Goal: Task Accomplishment & Management: Use online tool/utility

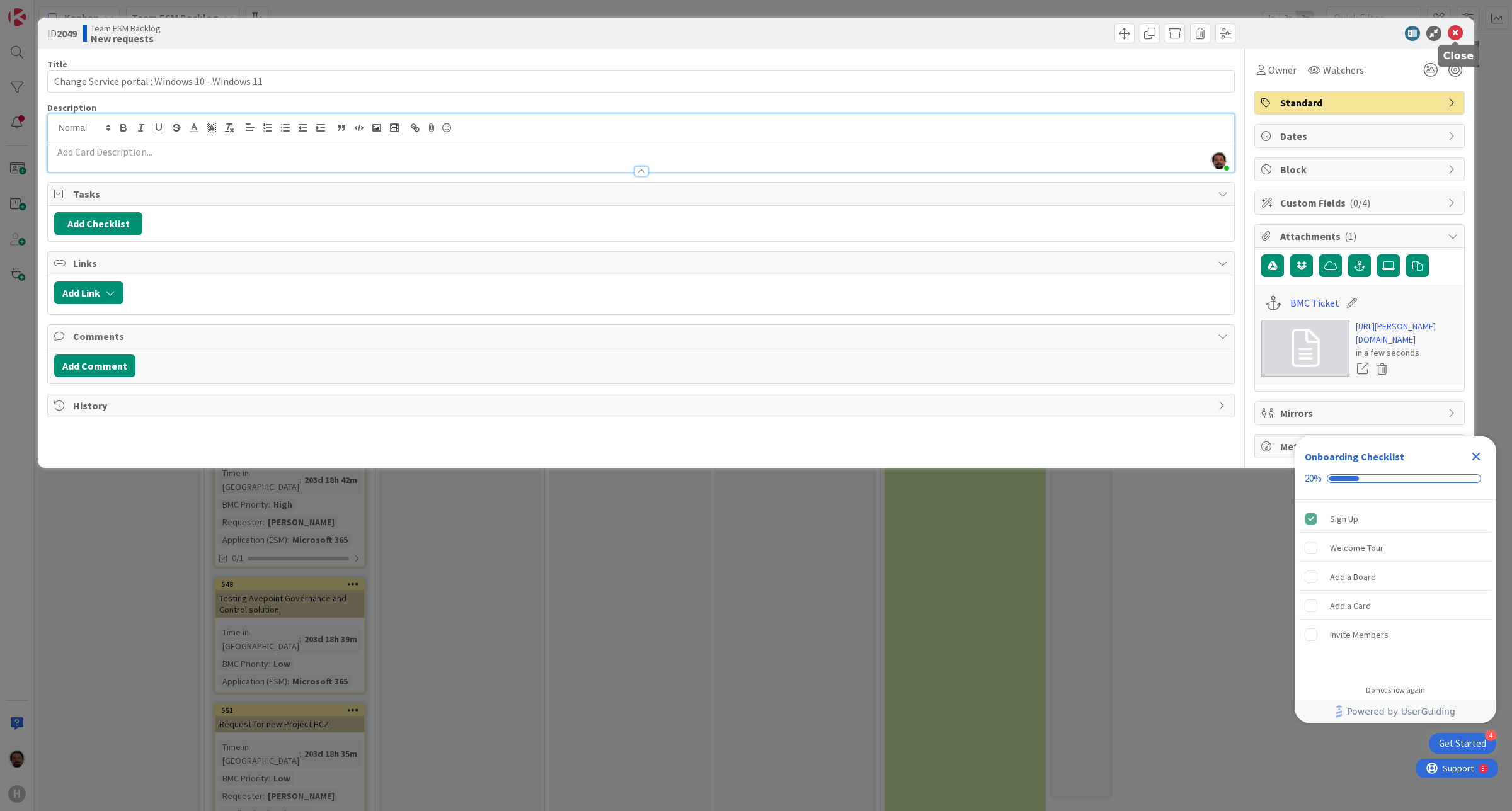
click at [1457, 32] on icon at bounding box center [1455, 33] width 15 height 15
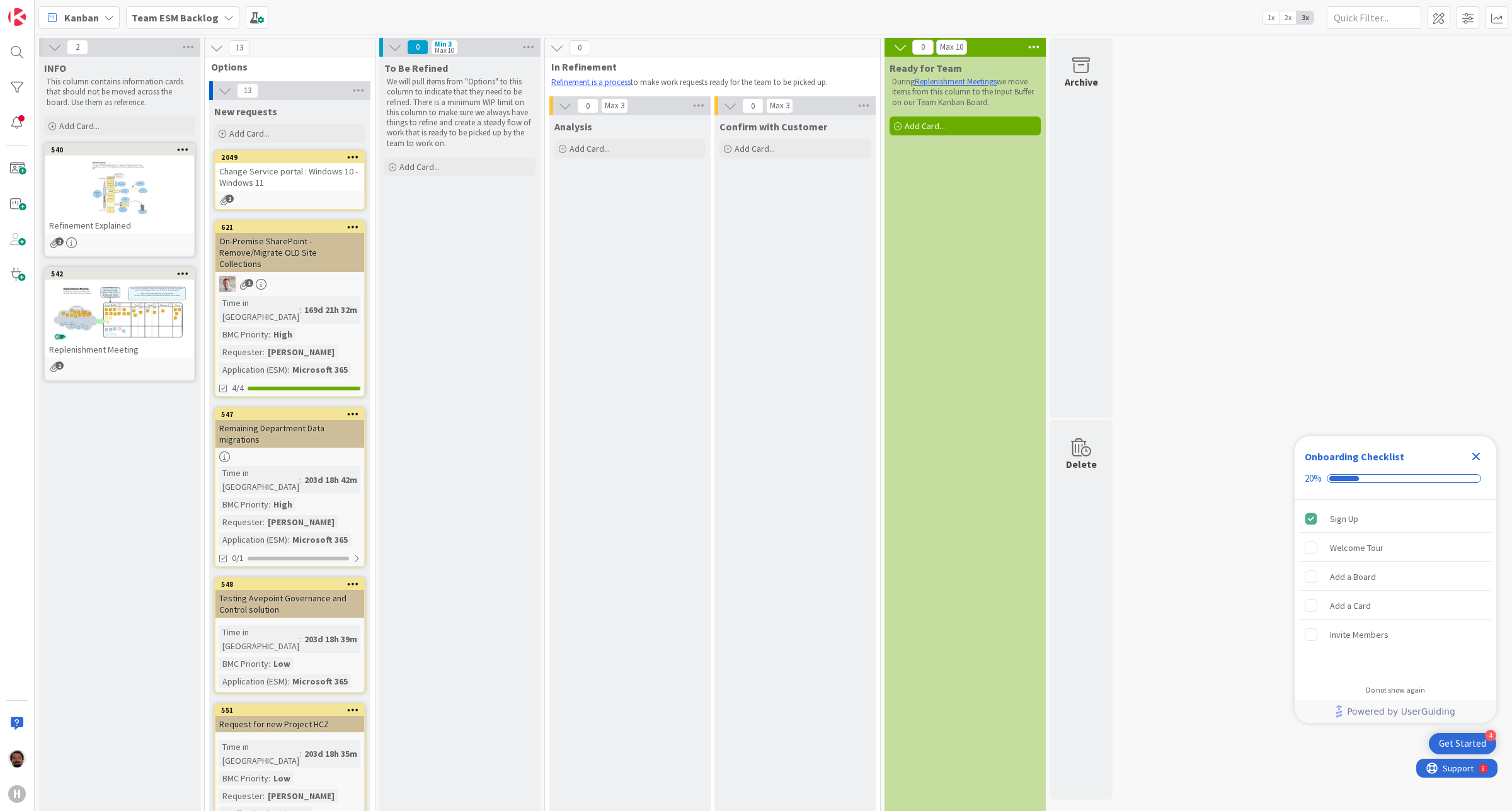
click at [312, 175] on div "Change Service portal : Windows 10 - Windows 11" at bounding box center [290, 177] width 149 height 27
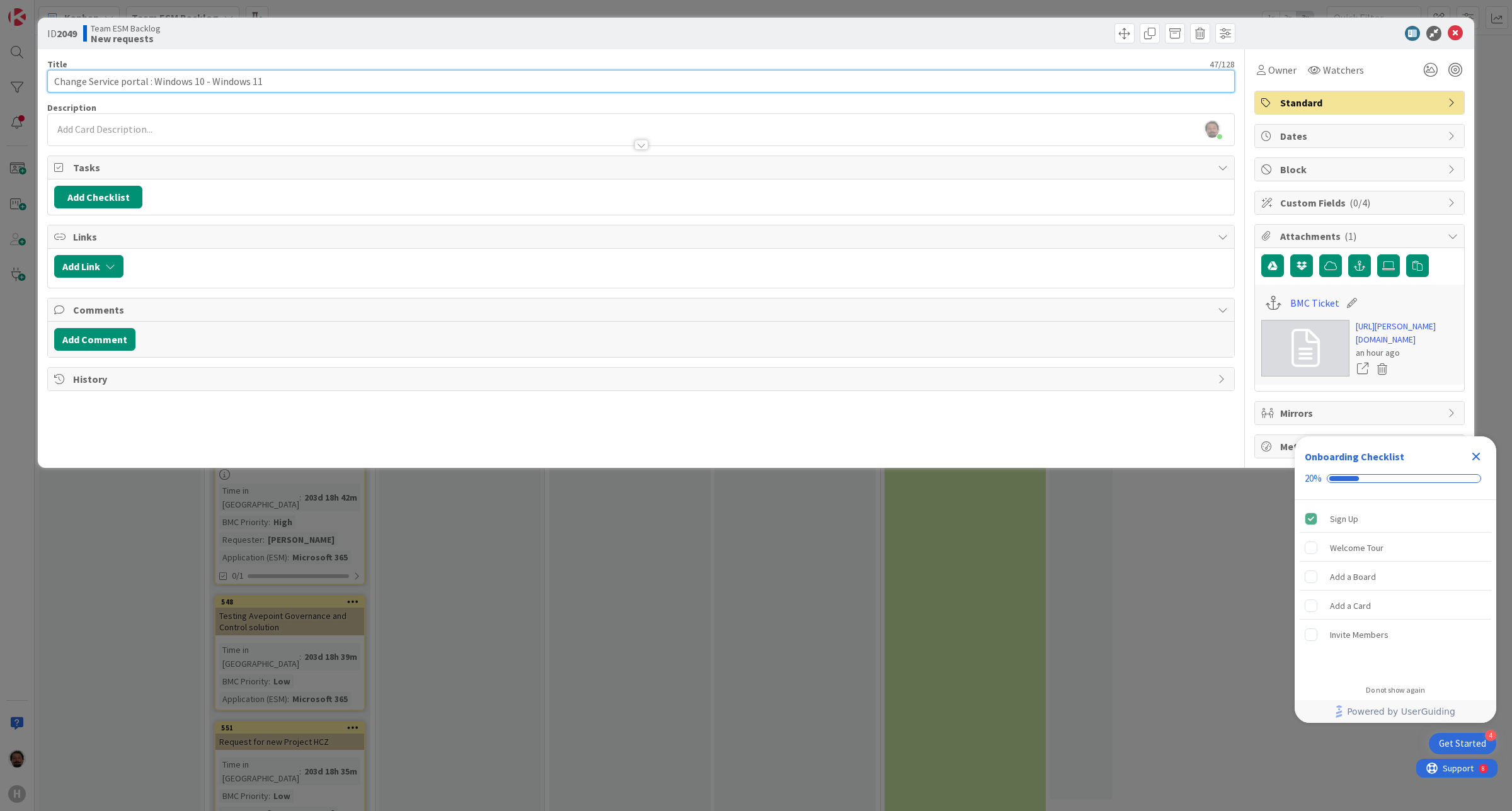
click at [424, 84] on input "Change Service portal : Windows 10 - Windows 11" at bounding box center [641, 82] width 1188 height 23
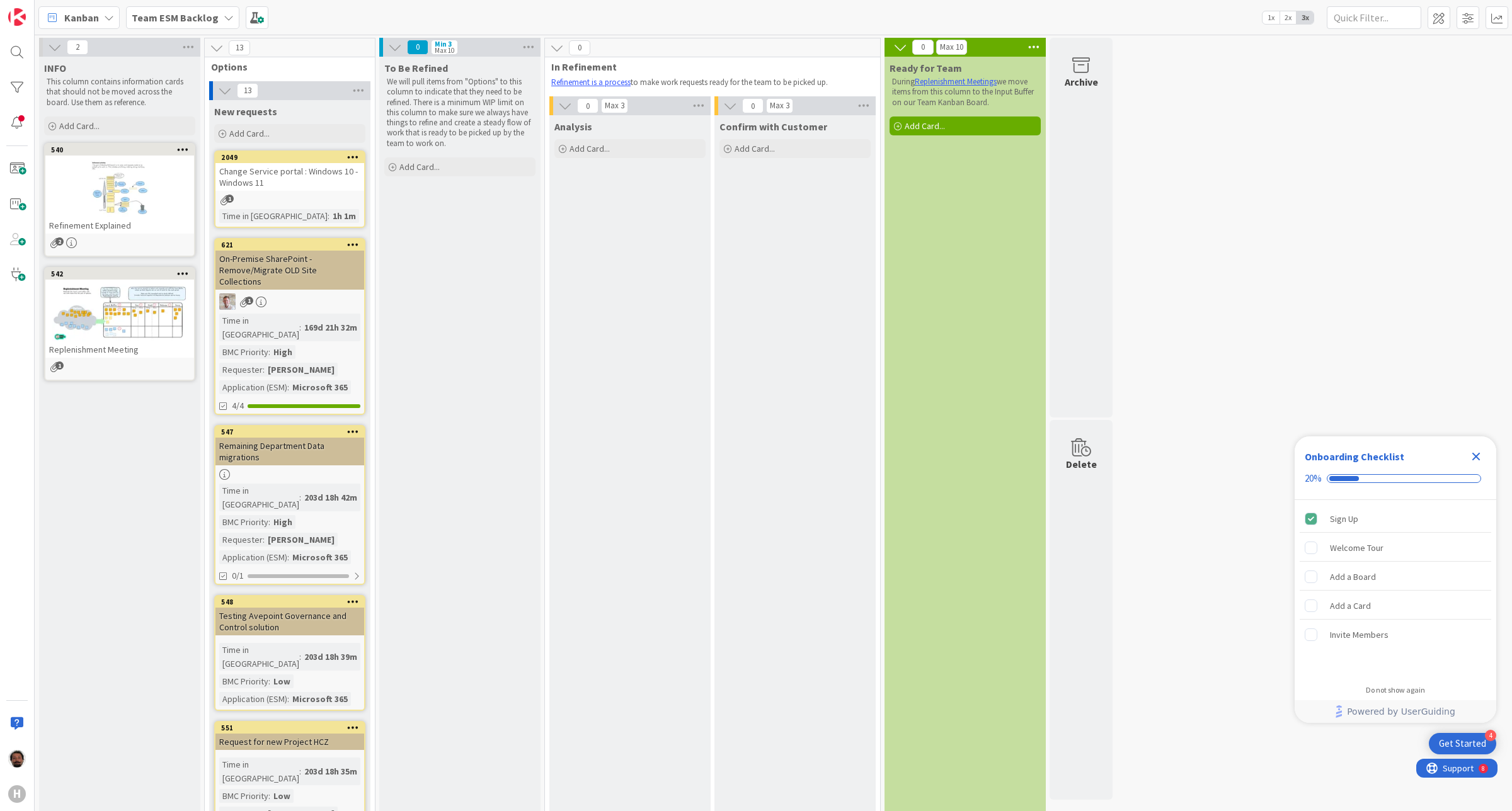
click at [179, 16] on b "Team ESM Backlog" at bounding box center [175, 18] width 87 height 13
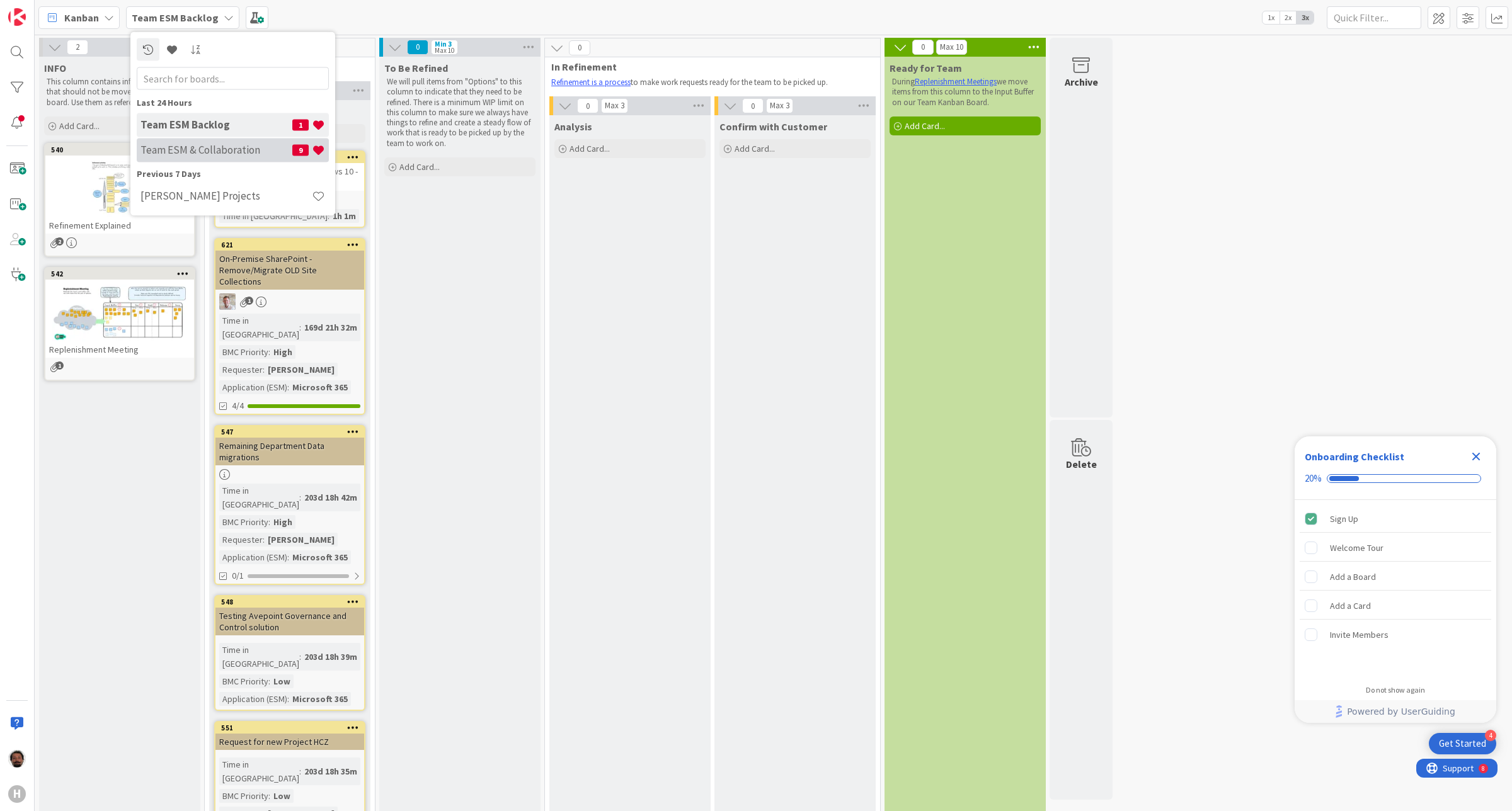
click at [196, 148] on h4 "Team ESM & Collaboration" at bounding box center [216, 150] width 152 height 13
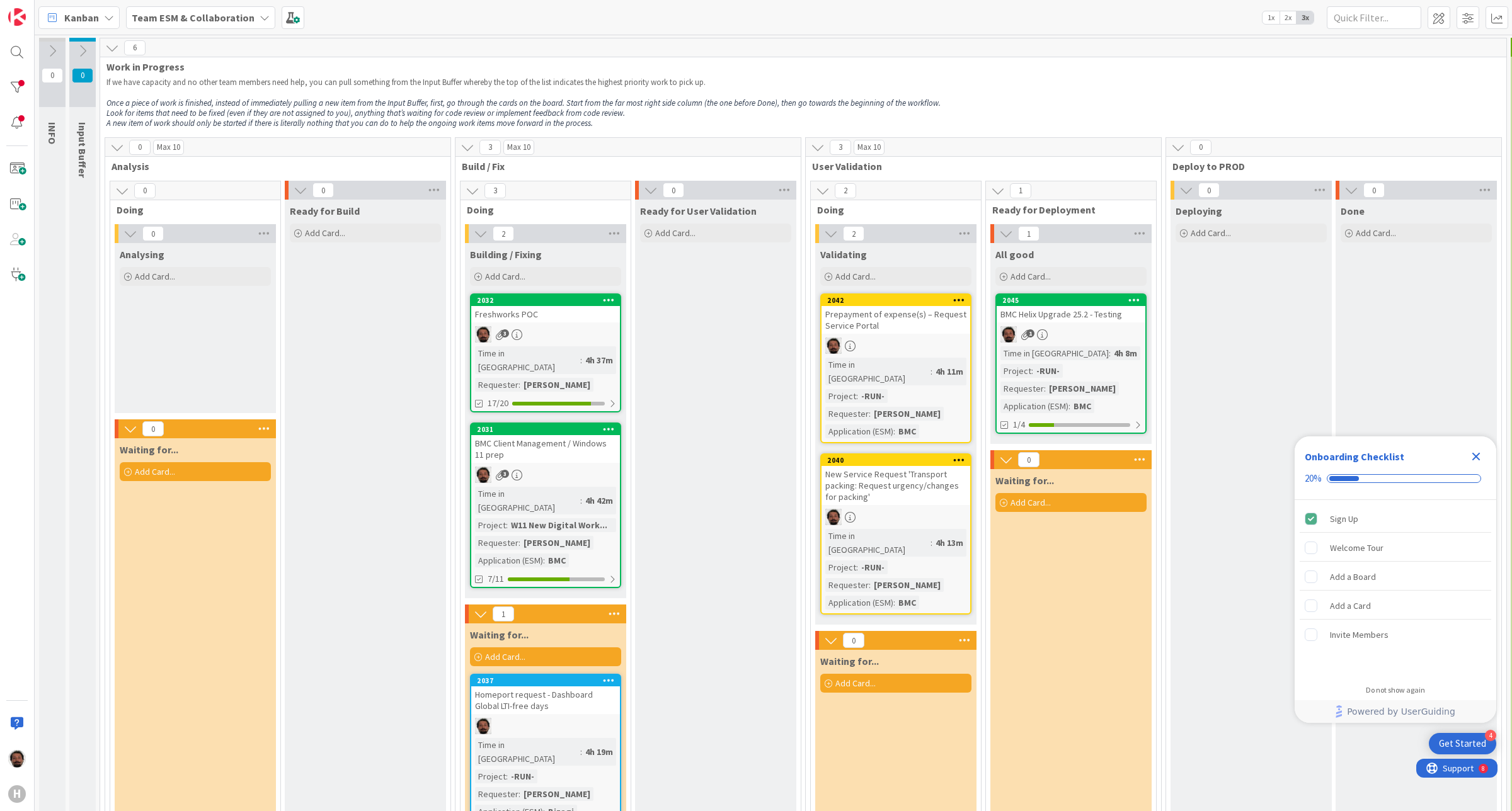
click at [82, 45] on icon at bounding box center [82, 51] width 14 height 14
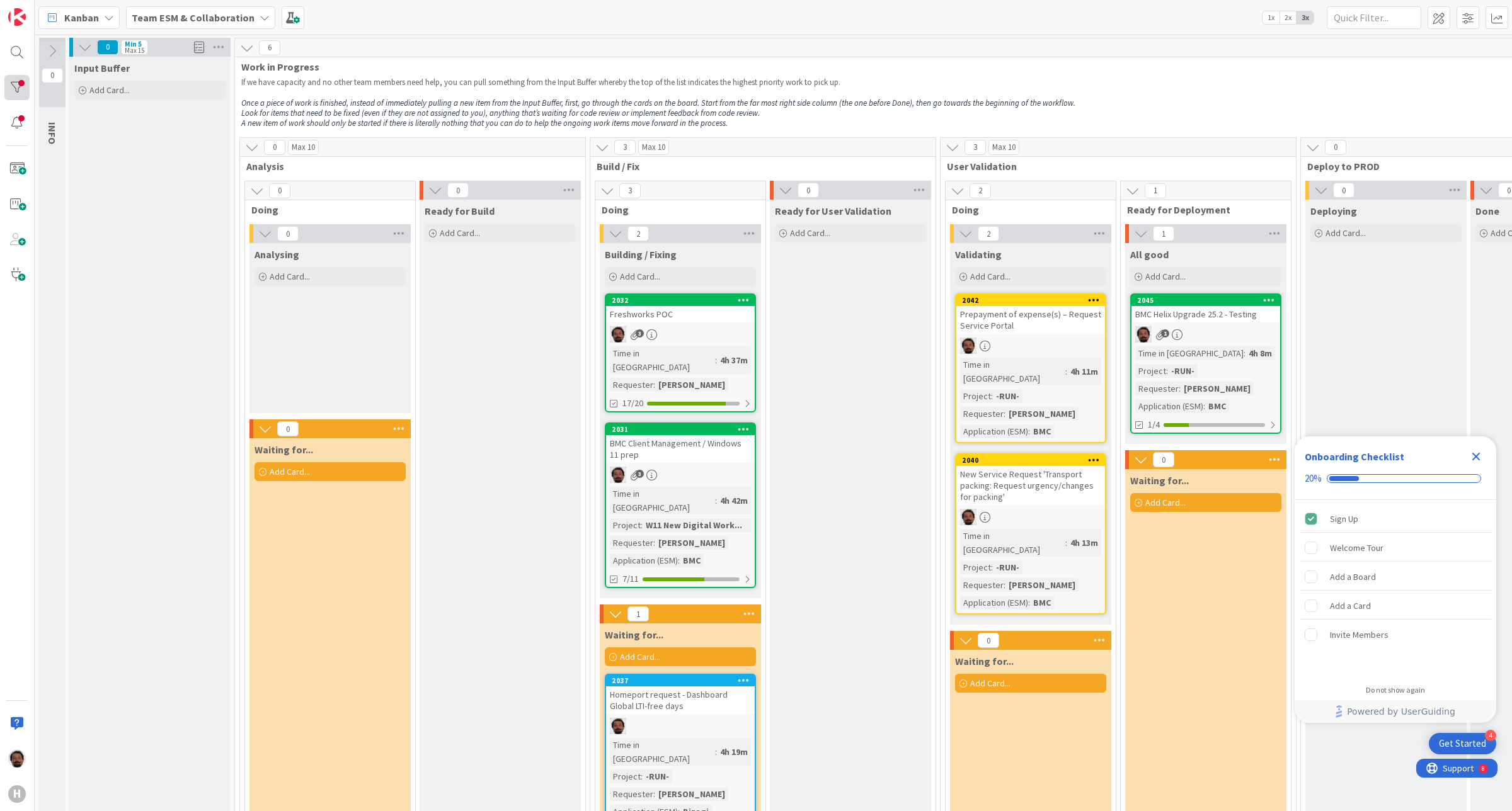
click at [20, 88] on div at bounding box center [17, 87] width 25 height 25
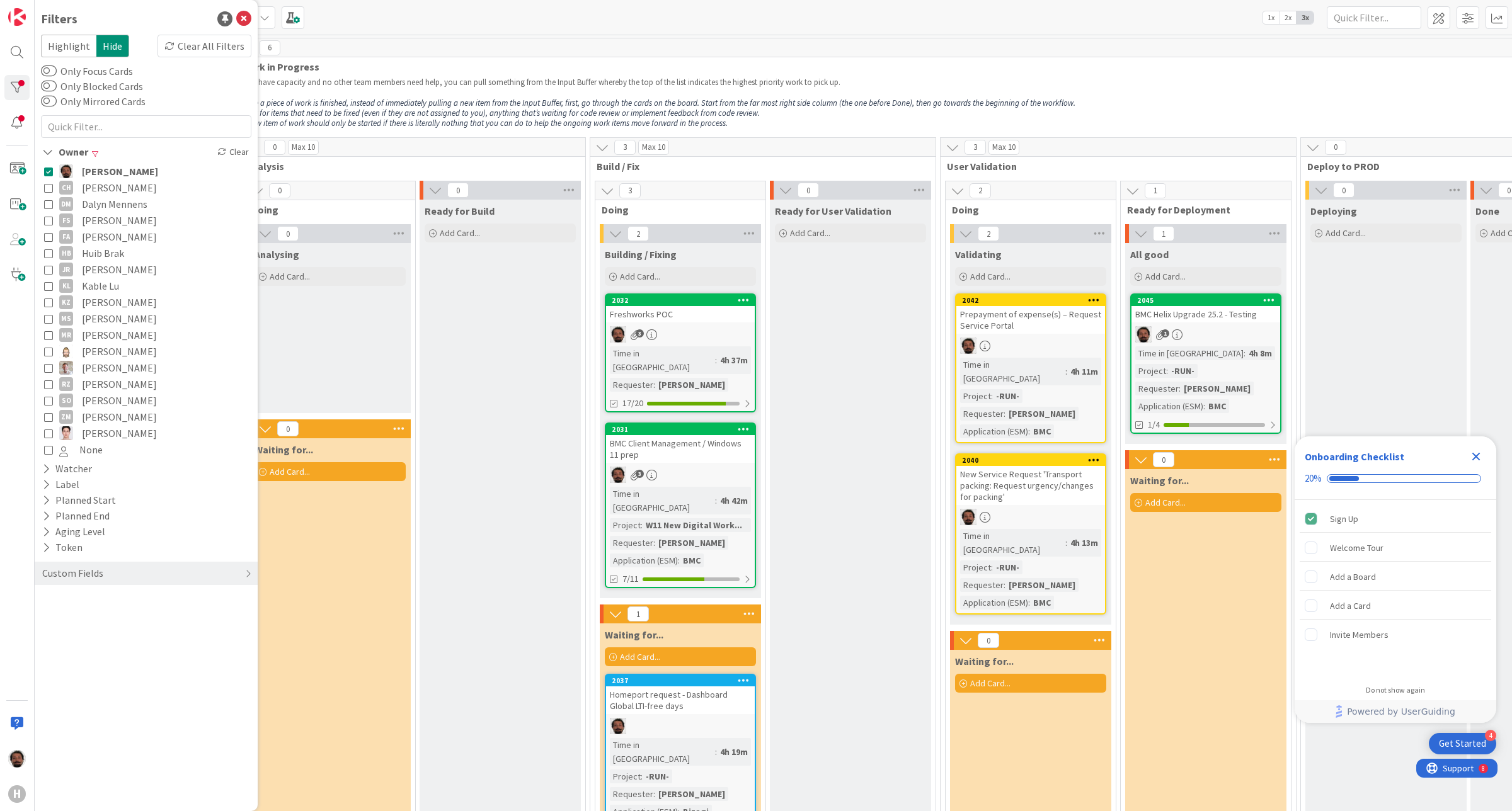
click at [49, 168] on icon at bounding box center [49, 172] width 9 height 9
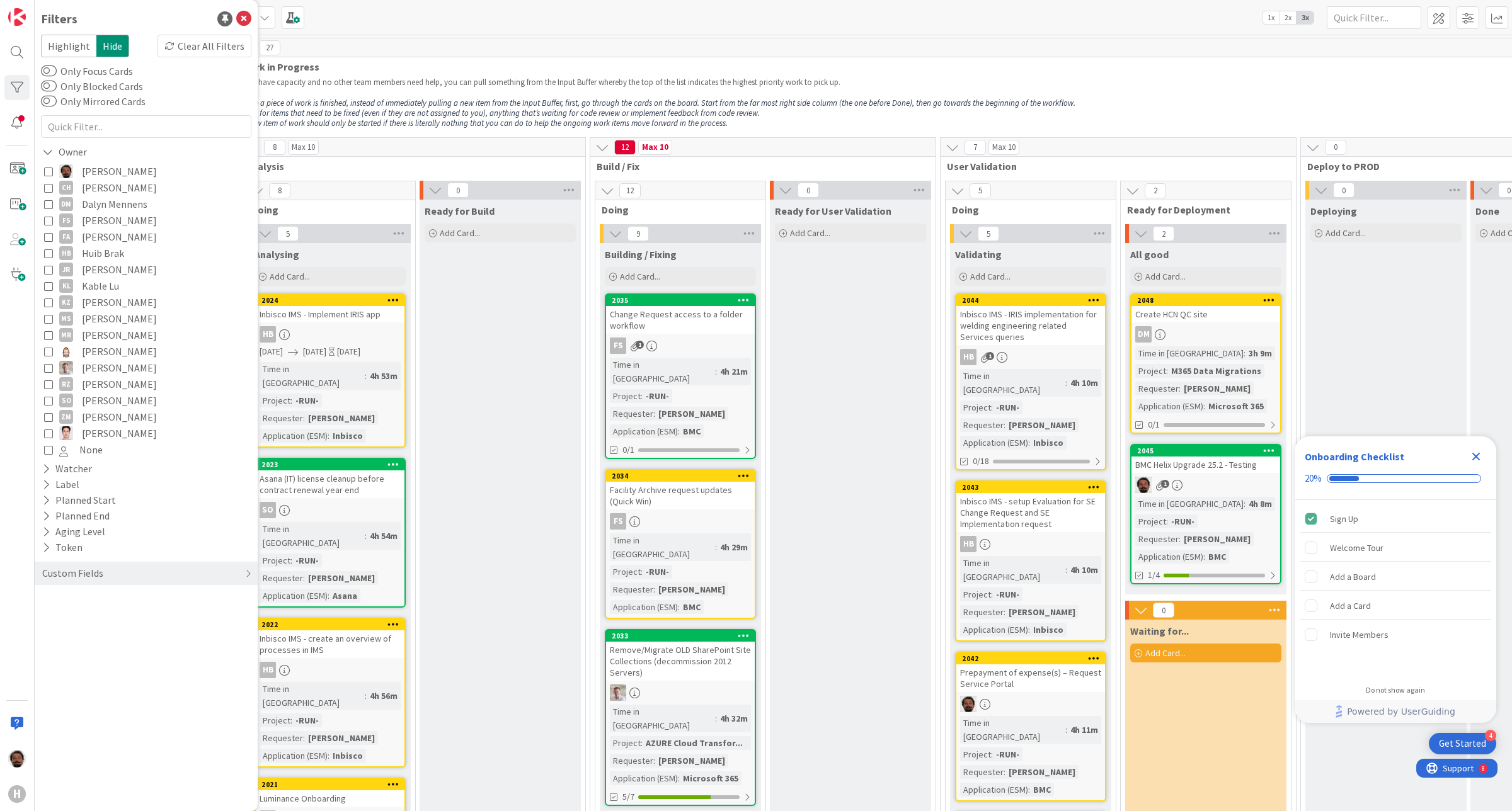
click at [463, 104] on em "Once a piece of work is finished, instead of immediately pulling a new item fro…" at bounding box center [658, 103] width 834 height 11
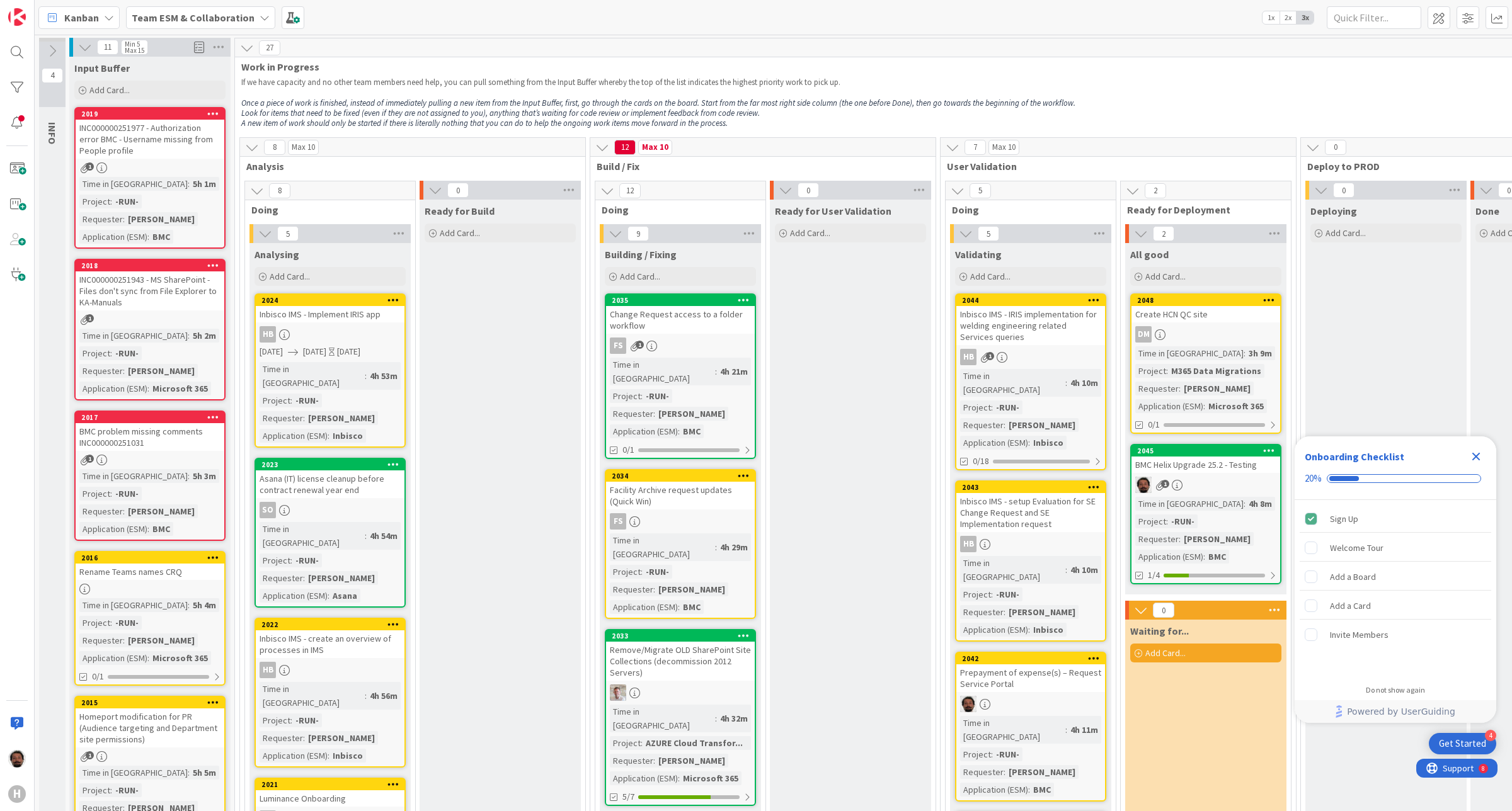
click at [153, 142] on div "INC000000251977 - Authorization error BMC - Username missing from People profile" at bounding box center [149, 139] width 149 height 39
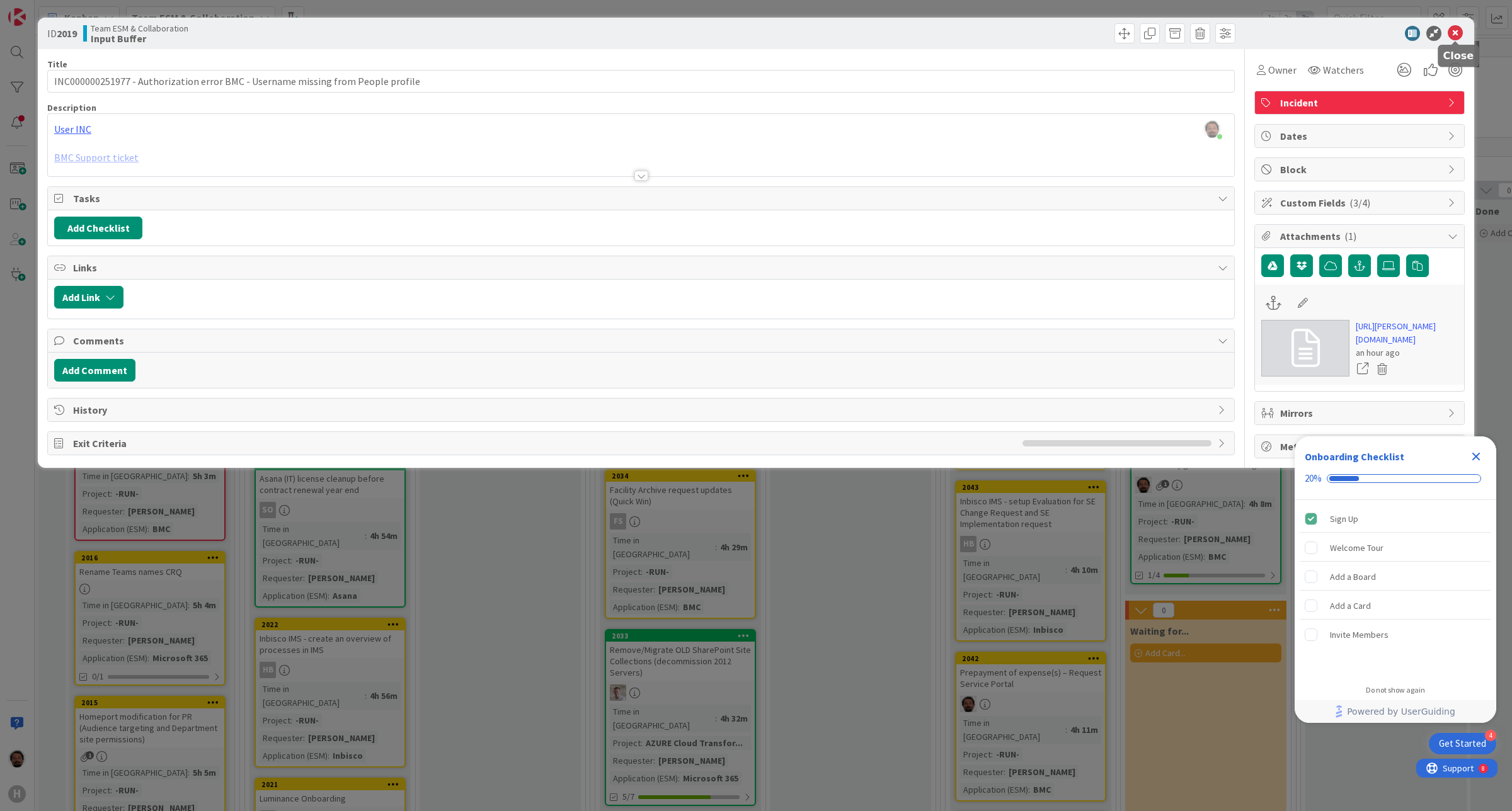
click at [1458, 33] on icon at bounding box center [1455, 33] width 15 height 15
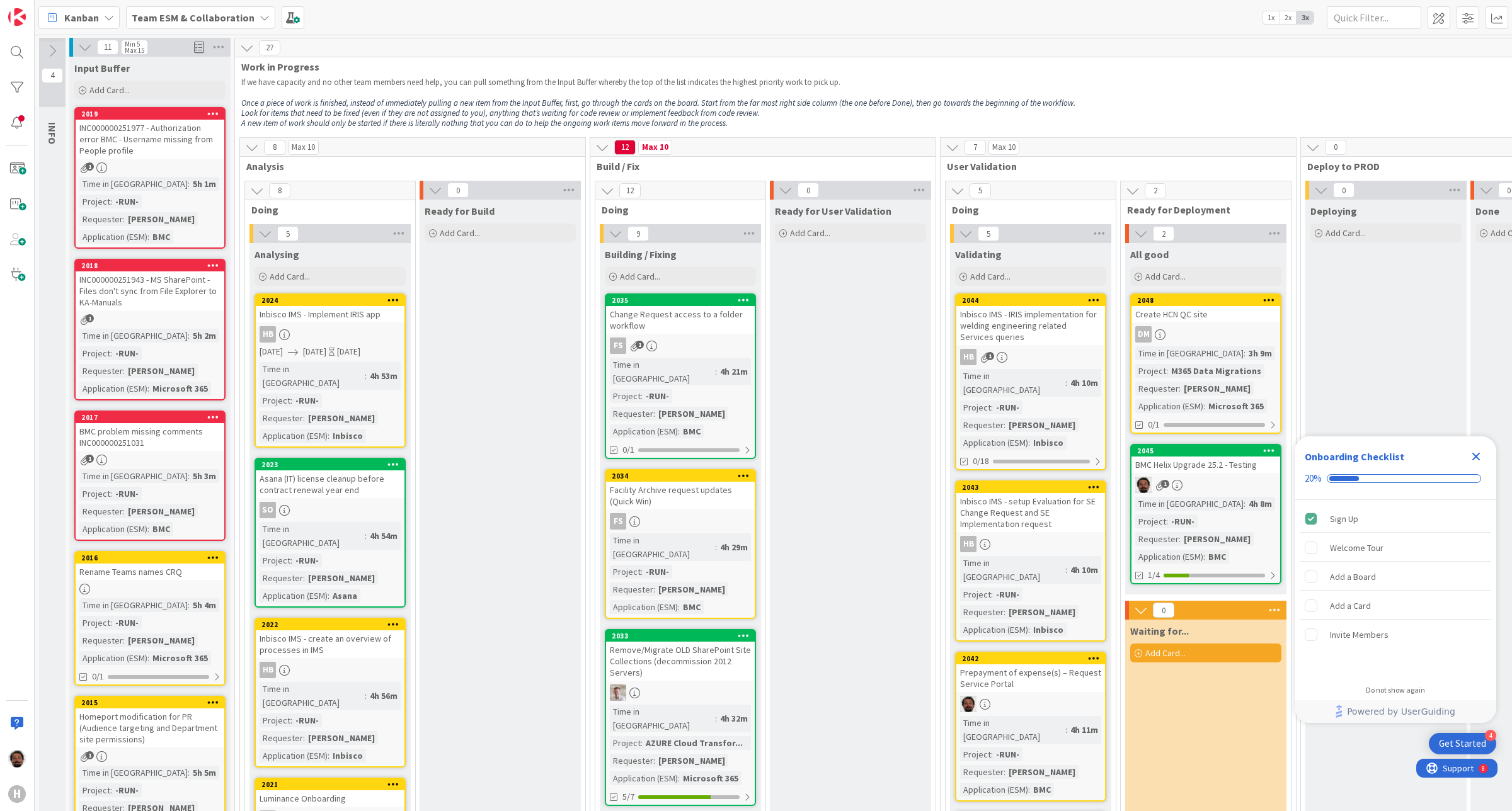
click at [138, 137] on div "INC000000251977 - Authorization error BMC - Username missing from People profile" at bounding box center [149, 139] width 149 height 39
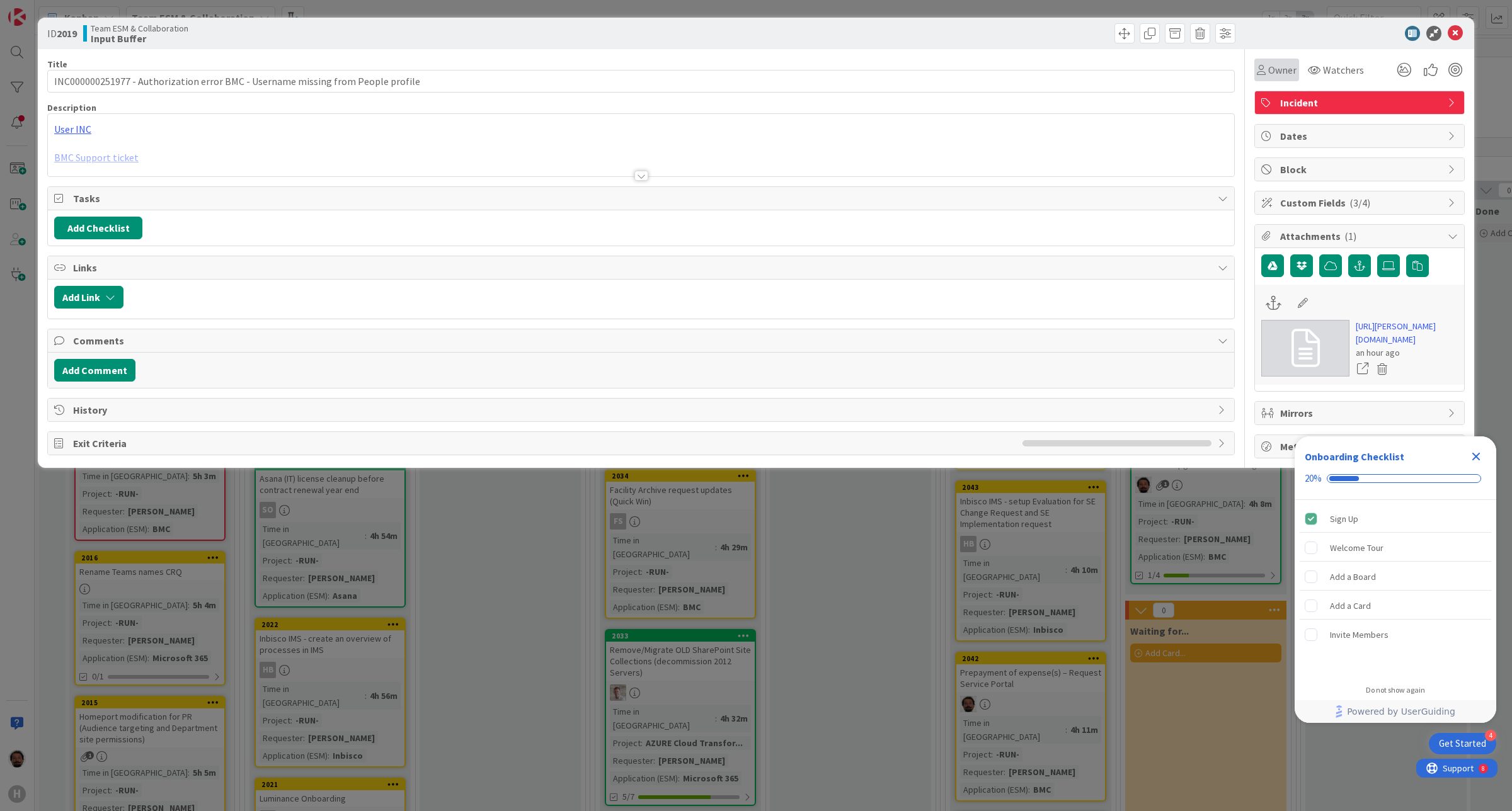
click at [1281, 68] on span "Owner" at bounding box center [1282, 70] width 28 height 15
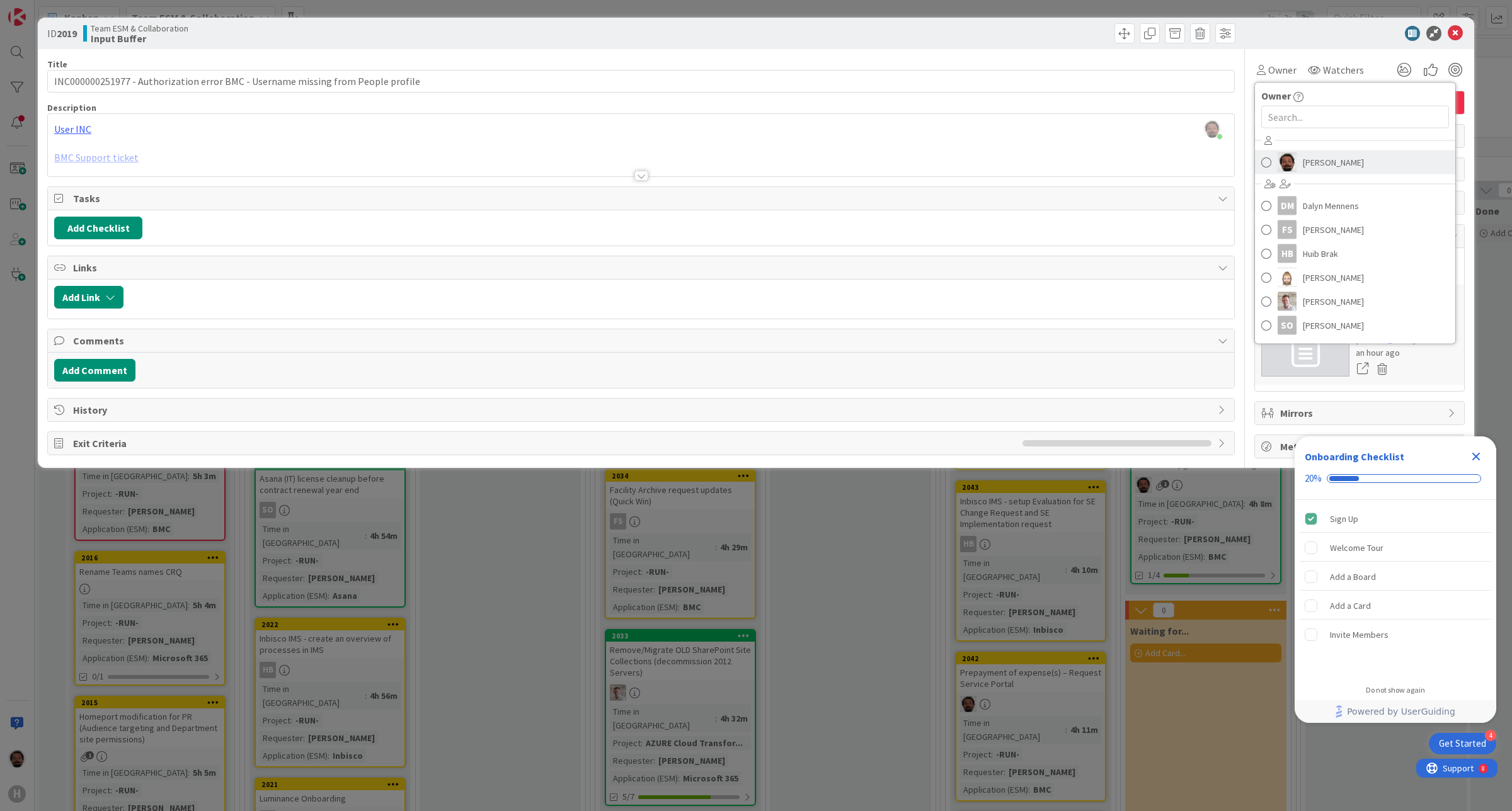
click at [1328, 158] on span "[PERSON_NAME]" at bounding box center [1333, 163] width 61 height 19
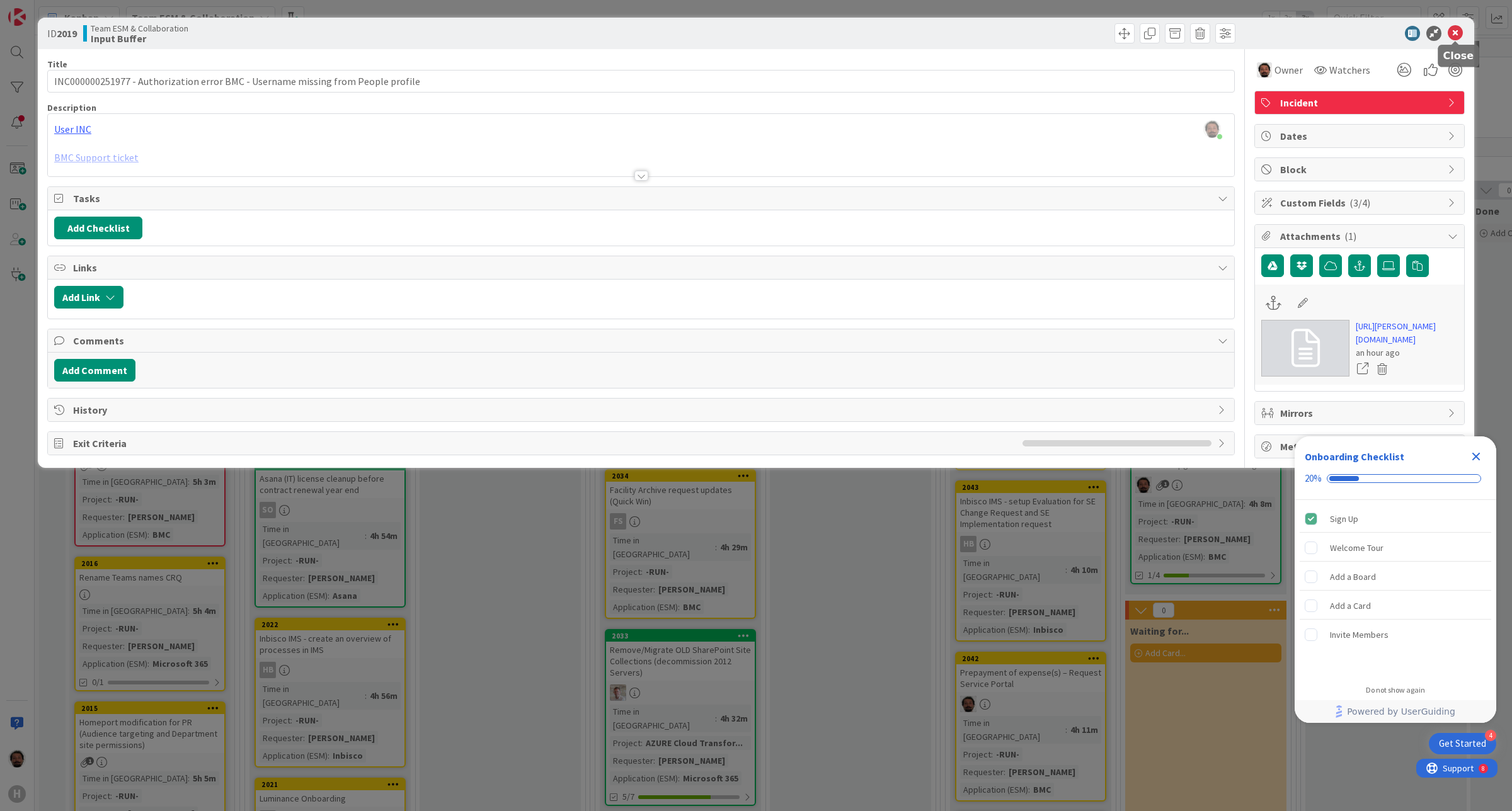
click at [1459, 33] on icon at bounding box center [1455, 33] width 15 height 15
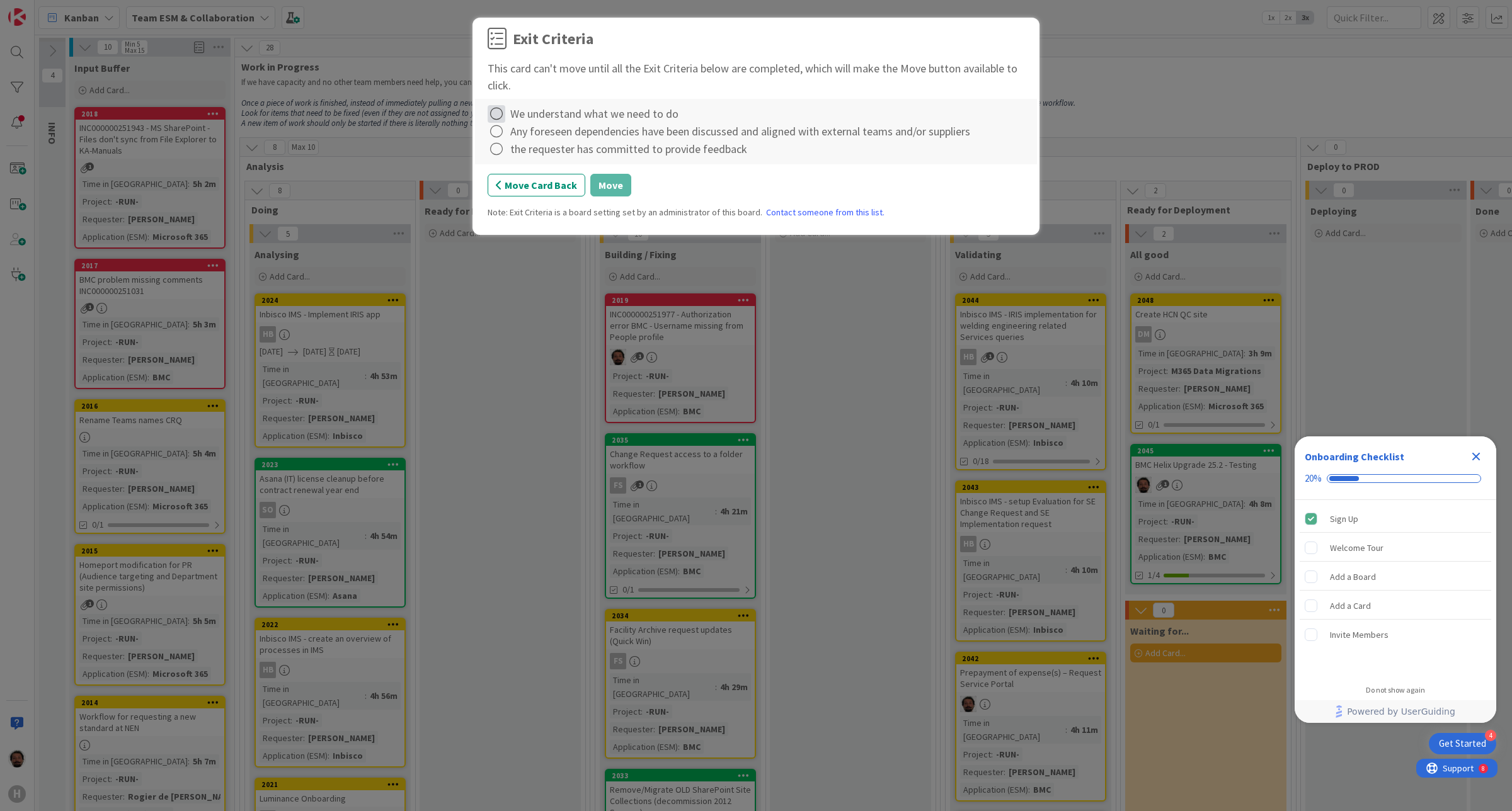
click at [500, 114] on icon at bounding box center [497, 114] width 18 height 18
click at [544, 142] on link "Complete" at bounding box center [566, 140] width 158 height 19
drag, startPoint x: 851, startPoint y: 130, endPoint x: 656, endPoint y: 132, distance: 195.0
click at [662, 133] on div "Any foreseen dependencies have been discussed and aligned with external teams a…" at bounding box center [740, 131] width 460 height 17
click at [656, 132] on div "Any foreseen dependencies have been discussed and aligned with external teams a…" at bounding box center [740, 131] width 460 height 17
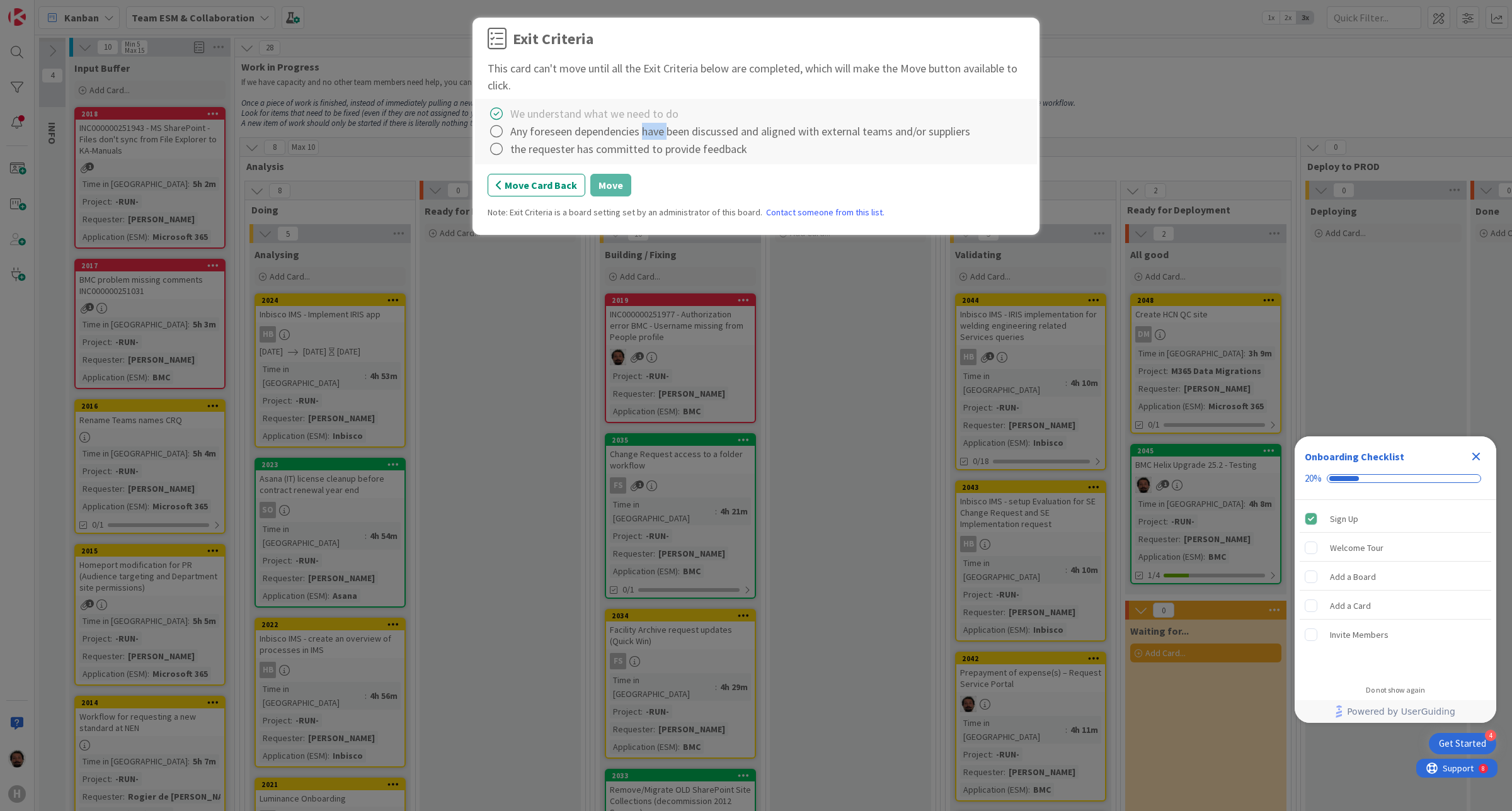
click at [656, 132] on div "Any foreseen dependencies have been discussed and aligned with external teams a…" at bounding box center [740, 131] width 460 height 17
click at [517, 133] on div "Any foreseen dependencies have been discussed and aligned with external teams a…" at bounding box center [740, 131] width 460 height 17
click at [498, 133] on icon at bounding box center [497, 131] width 18 height 18
click at [527, 175] on link "Not Applicable" at bounding box center [566, 176] width 158 height 19
drag, startPoint x: 516, startPoint y: 152, endPoint x: 783, endPoint y: 153, distance: 267.0
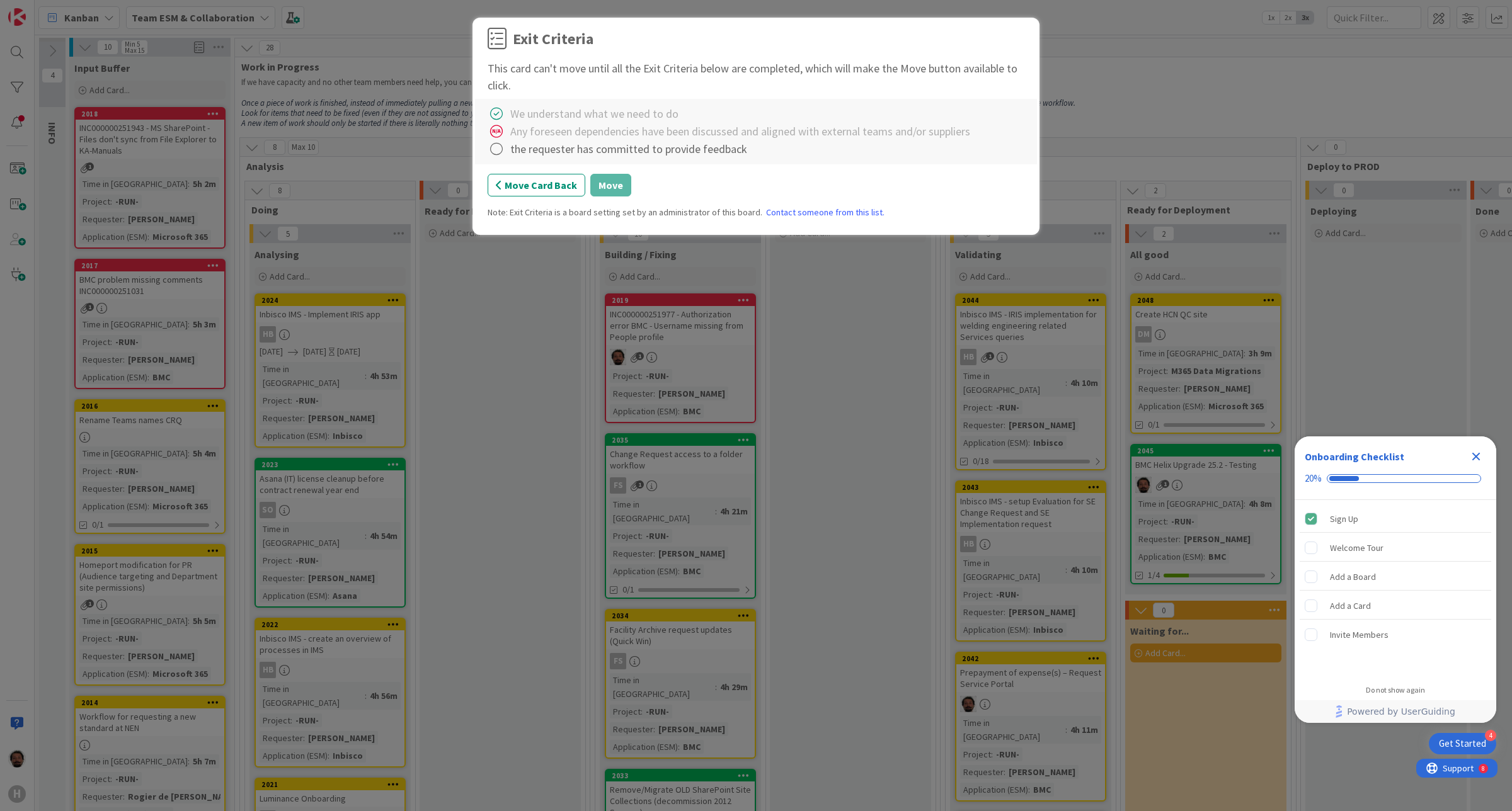
click at [782, 153] on div "the requester has committed to provide feedback" at bounding box center [756, 149] width 537 height 18
click at [783, 153] on div "the requester has committed to provide feedback" at bounding box center [756, 149] width 537 height 18
click at [497, 153] on icon at bounding box center [497, 149] width 18 height 18
click at [537, 176] on link "Complete" at bounding box center [566, 175] width 158 height 19
click at [606, 186] on button "Move" at bounding box center [611, 185] width 41 height 23
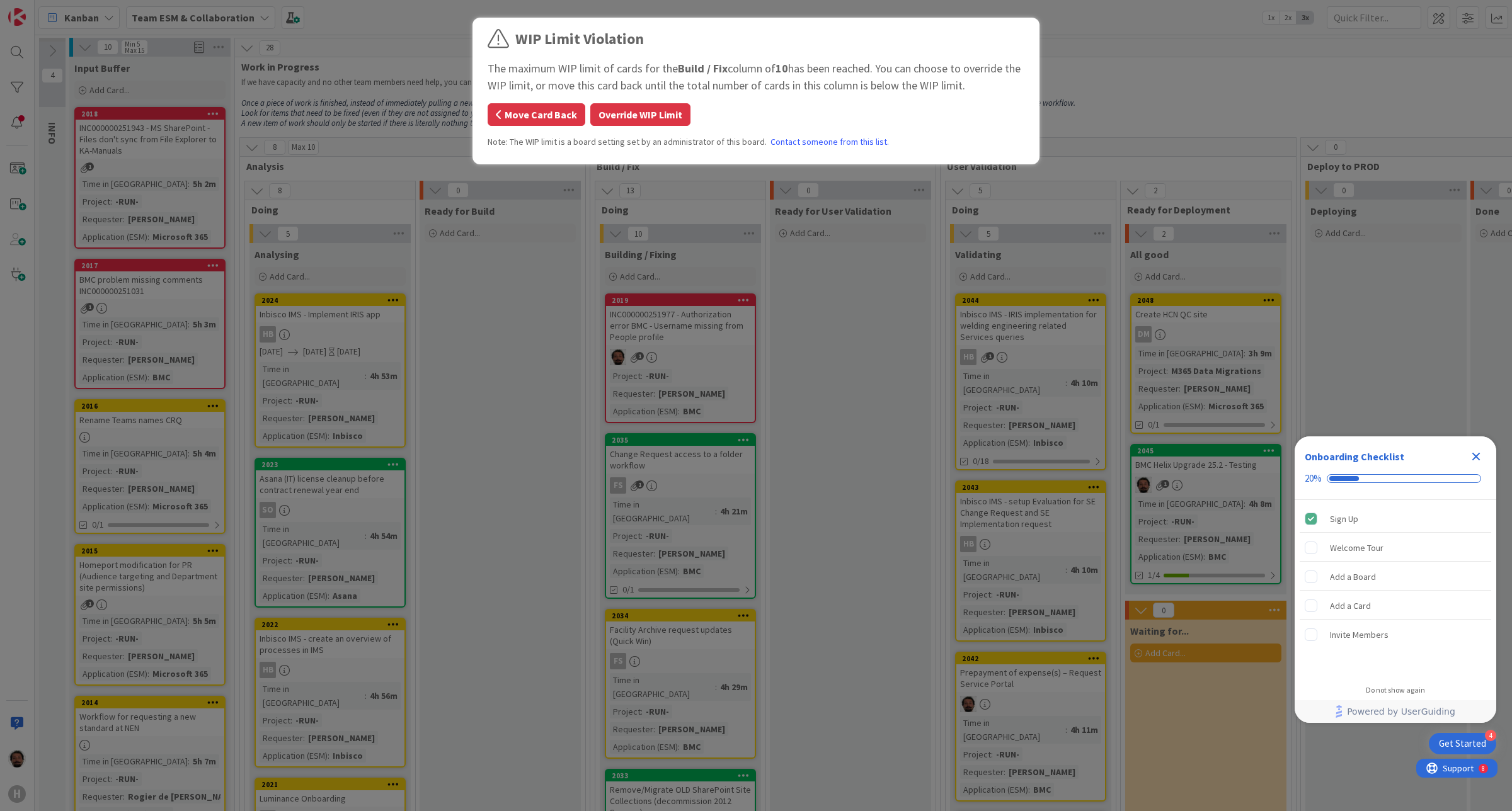
click at [567, 114] on button "Move Card Back" at bounding box center [536, 115] width 98 height 23
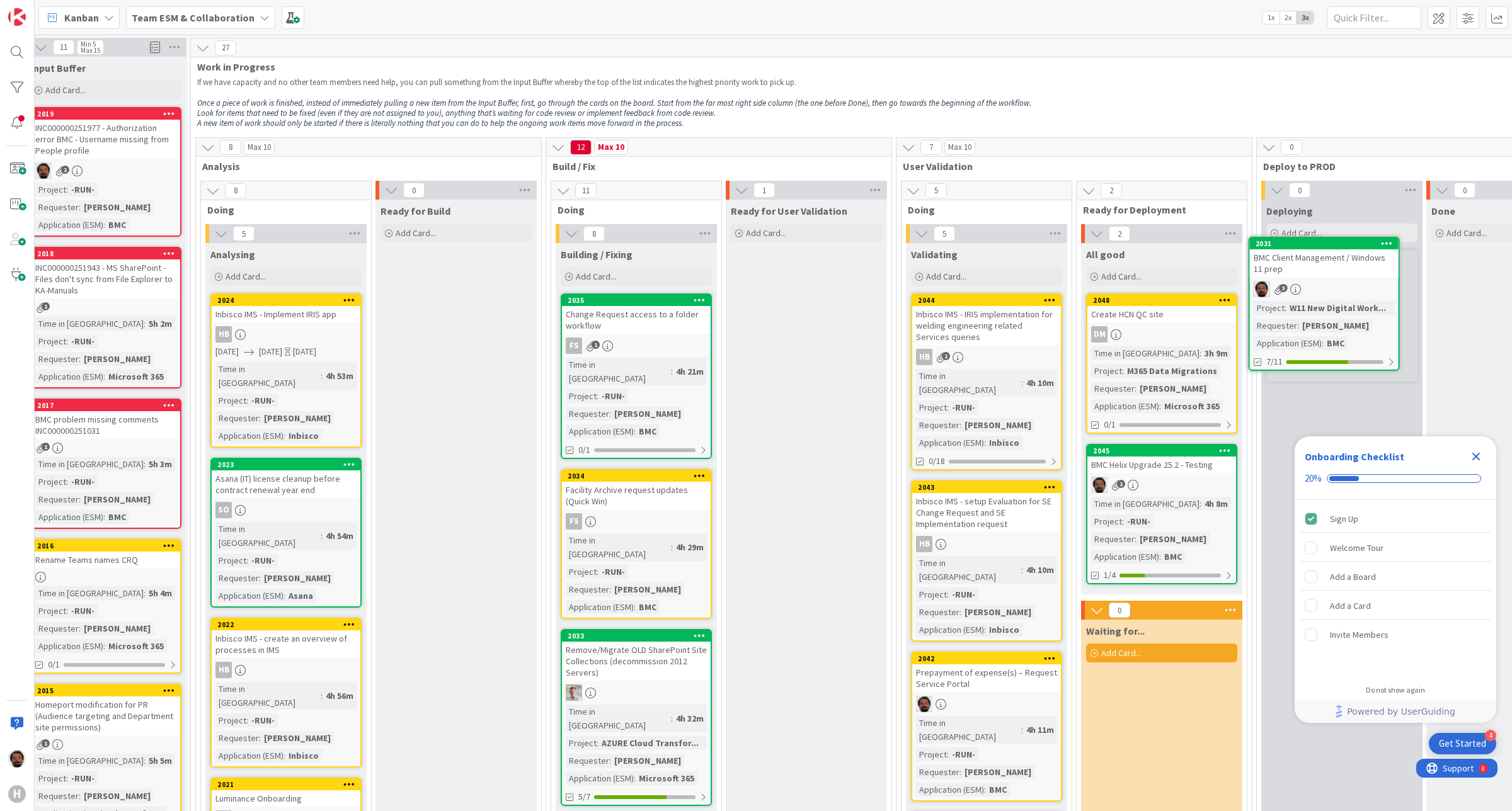
scroll to position [0, 63]
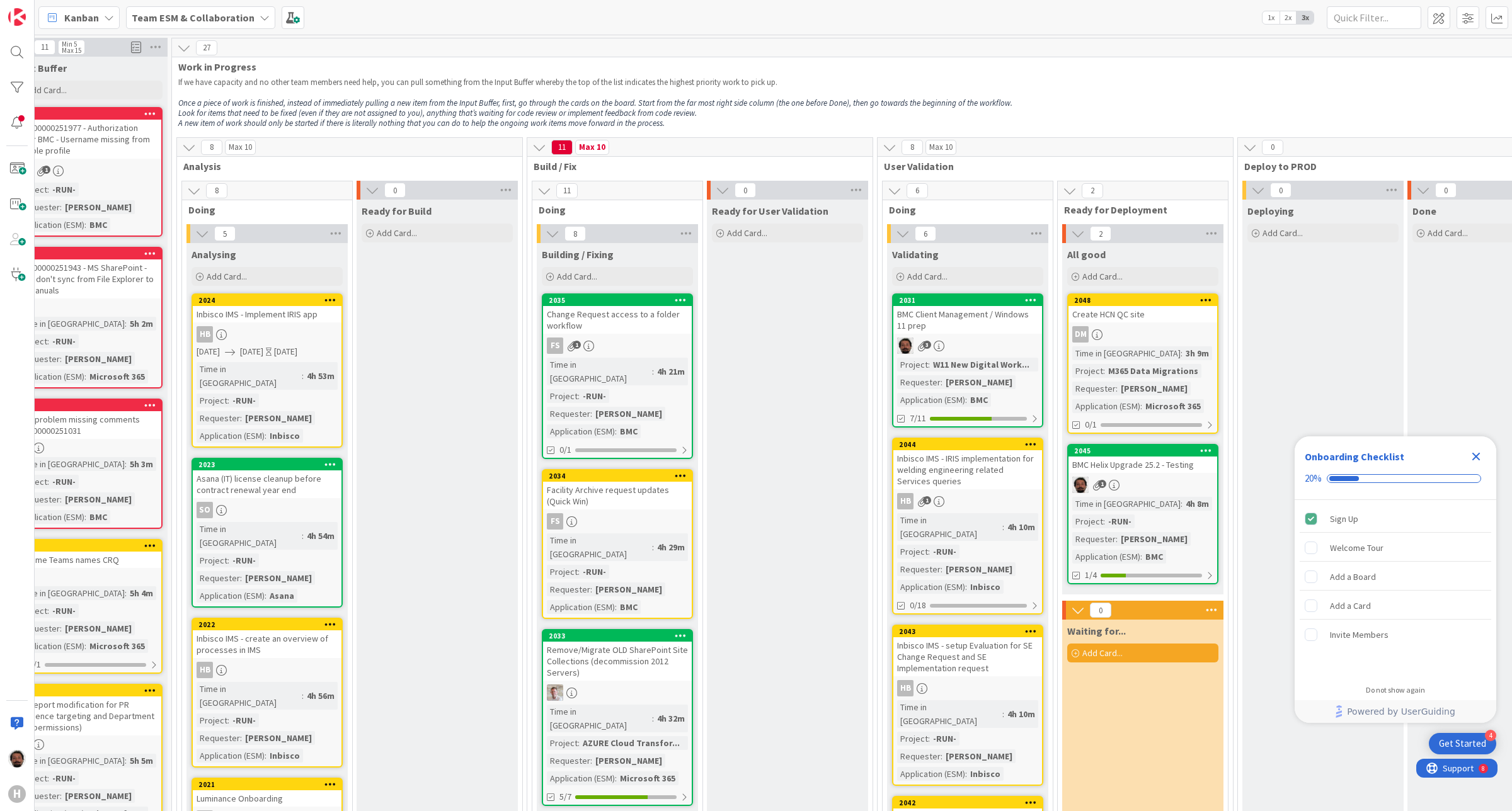
click at [971, 322] on div "BMC Client Management / Windows 11 prep" at bounding box center [968, 320] width 149 height 27
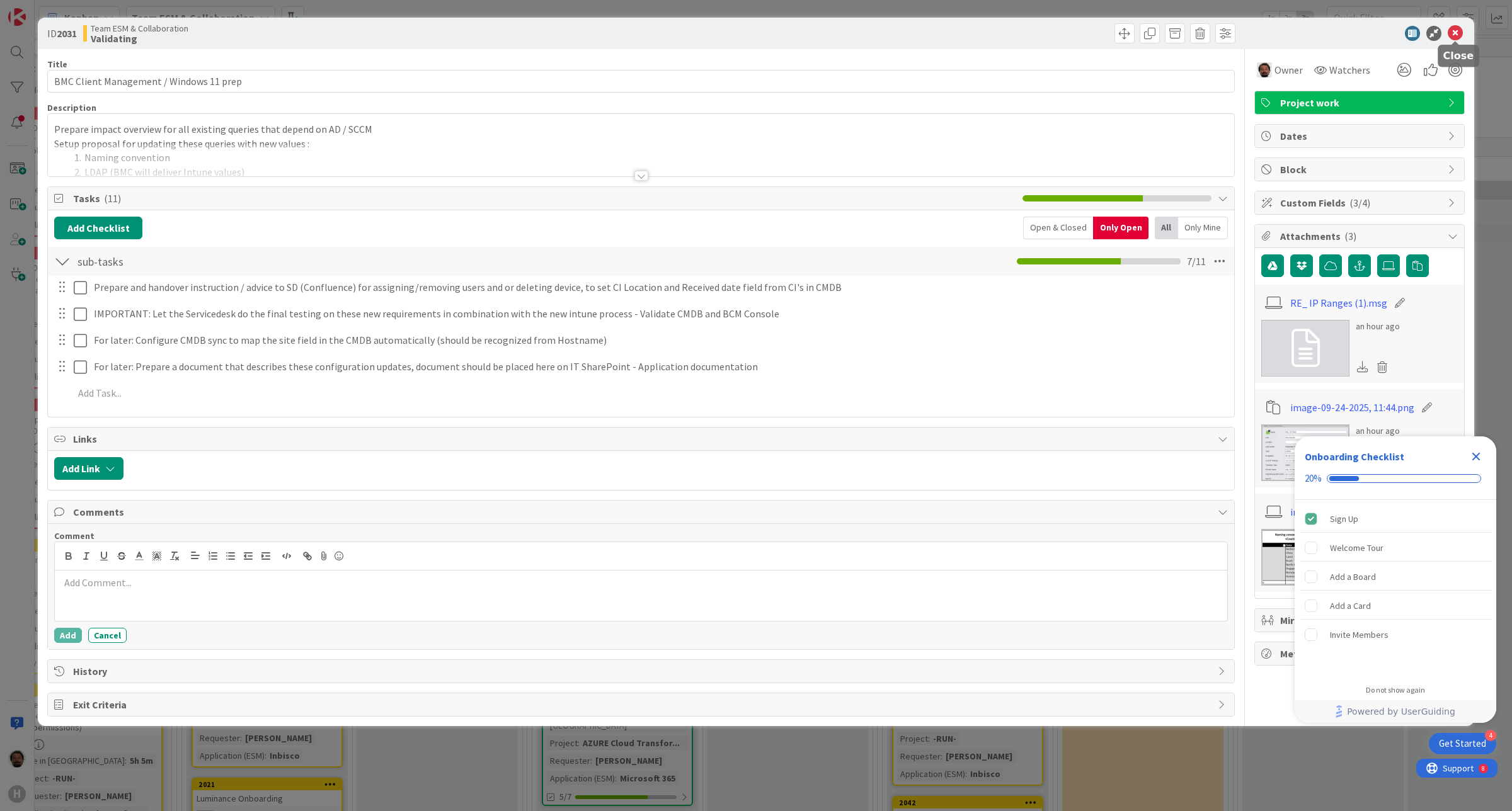
click at [1448, 29] on icon at bounding box center [1455, 33] width 15 height 15
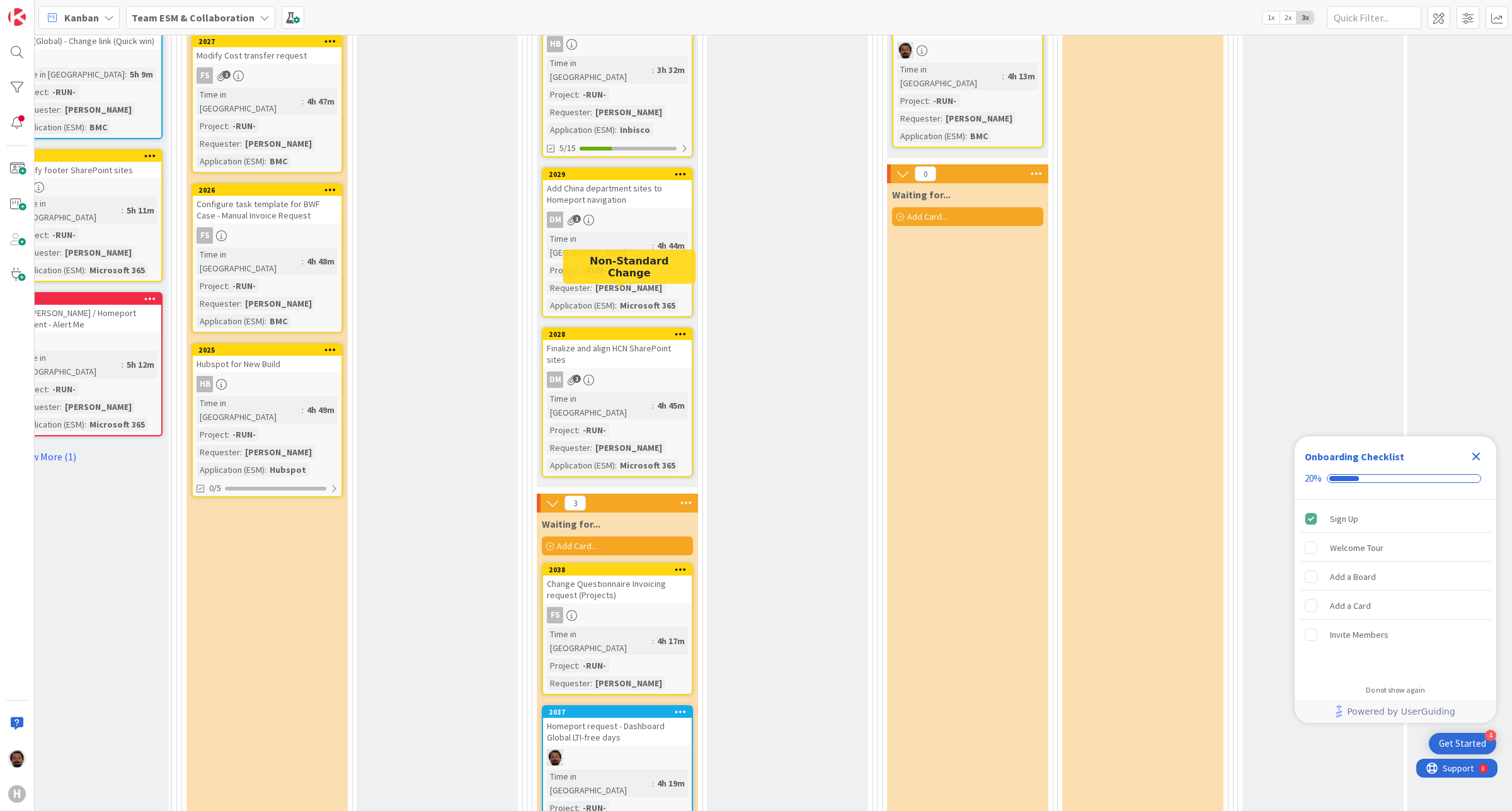
scroll to position [972, 63]
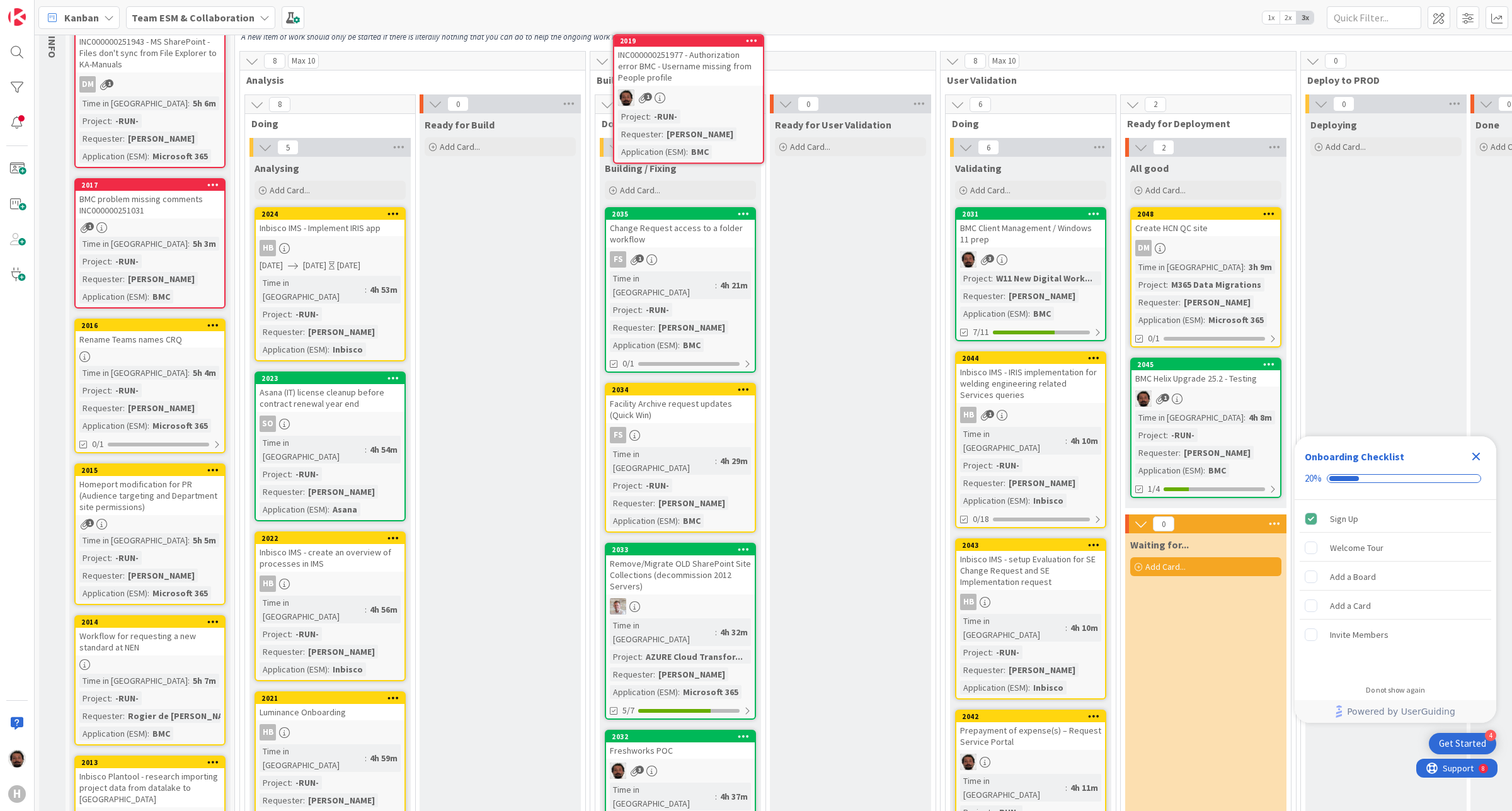
scroll to position [0, 0]
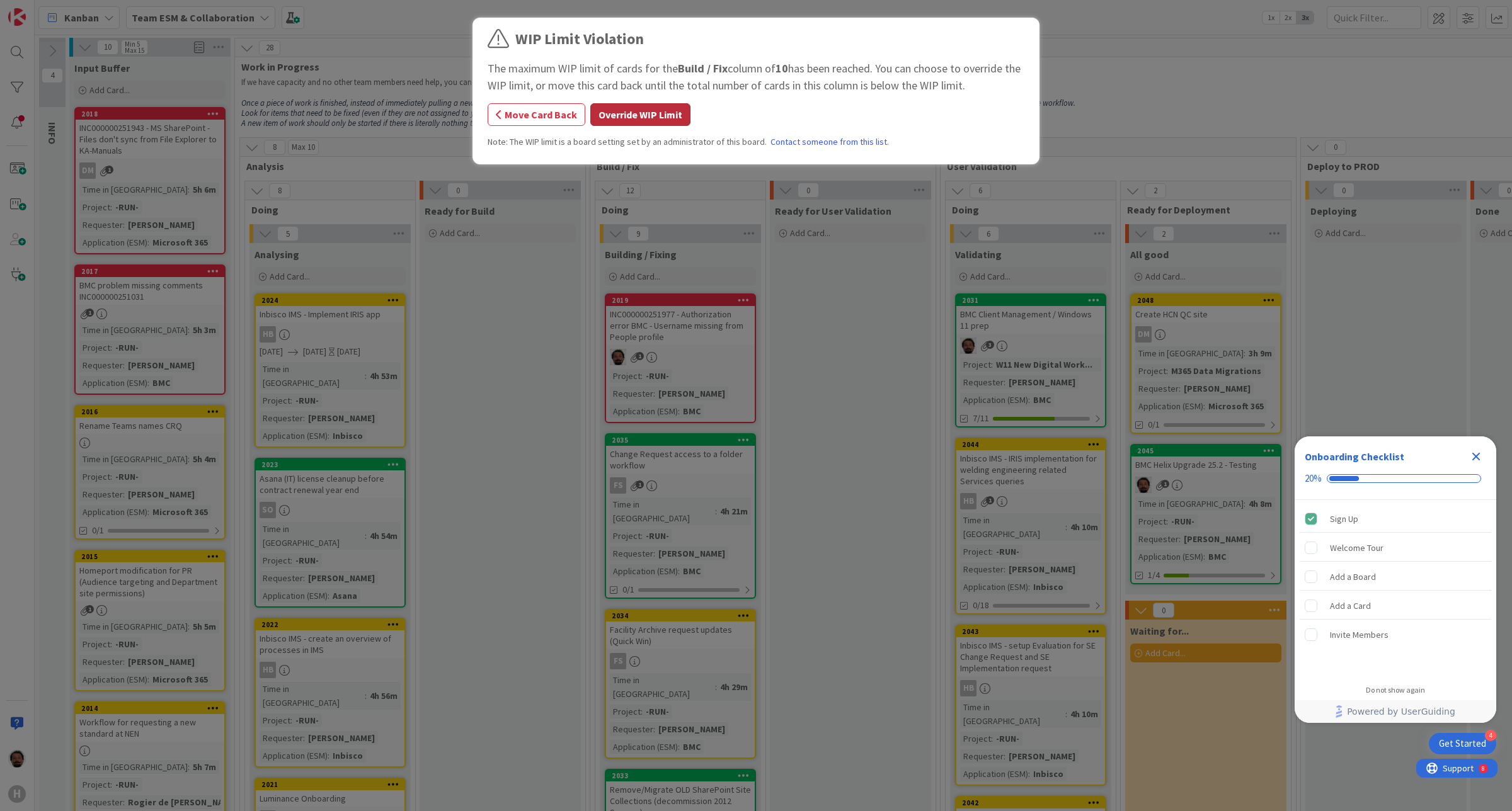
click at [625, 112] on button "Override WIP Limit" at bounding box center [640, 115] width 100 height 23
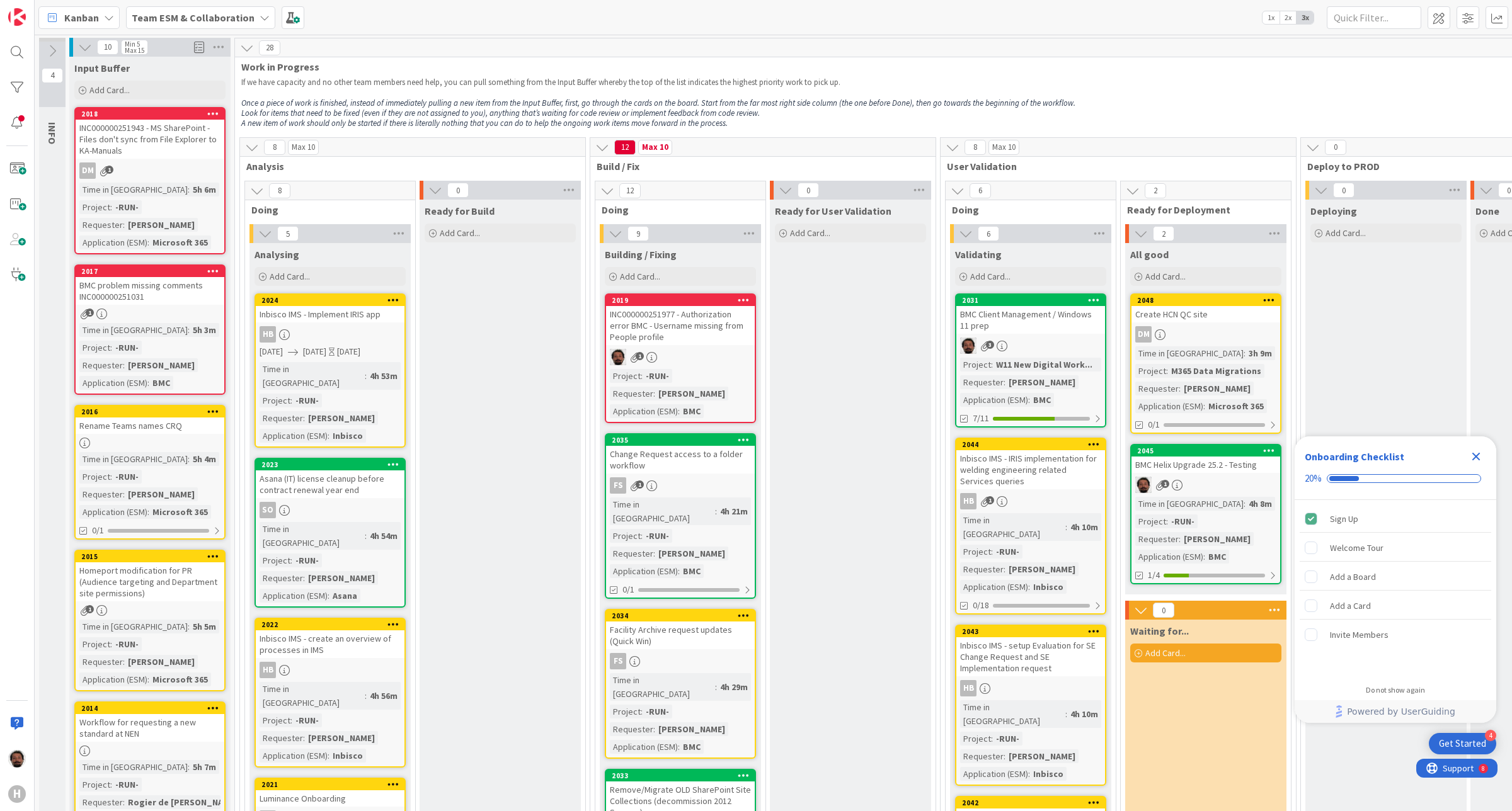
click at [692, 324] on div "INC000000251977 - Authorization error BMC - Username missing from People profile" at bounding box center [680, 325] width 149 height 39
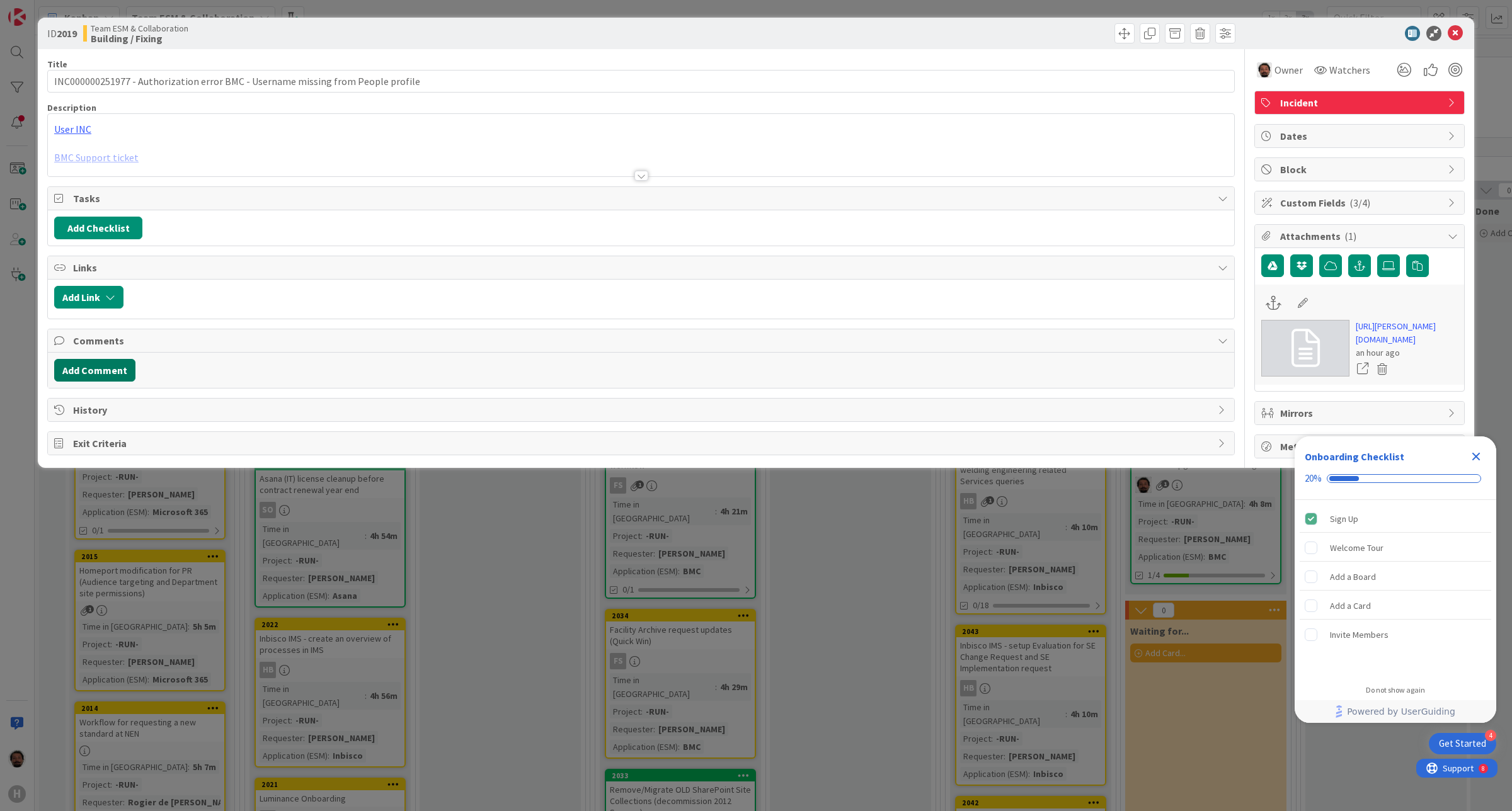
click at [96, 370] on button "Add Comment" at bounding box center [94, 371] width 81 height 23
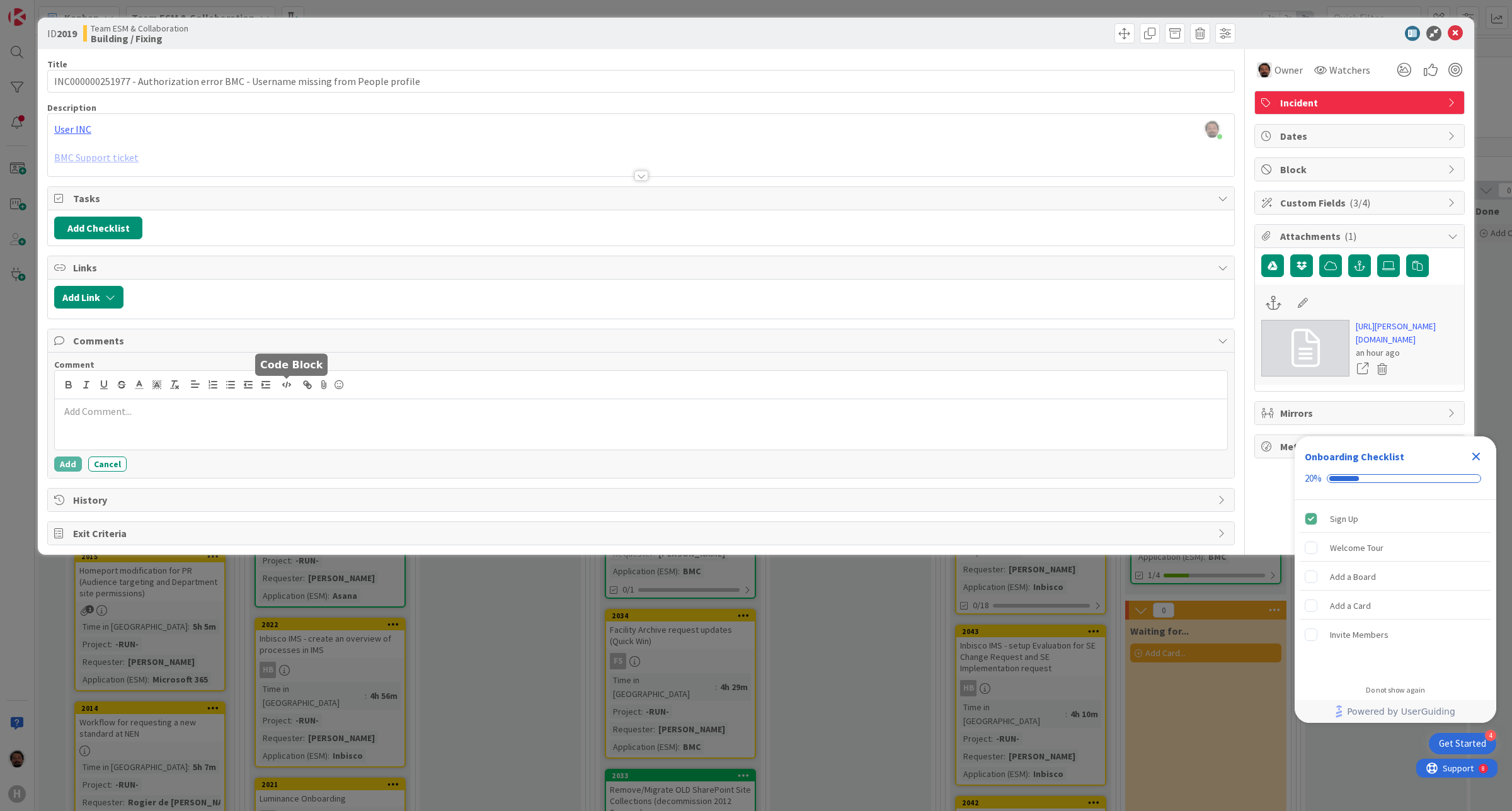
click at [241, 419] on p at bounding box center [641, 412] width 1162 height 15
click at [73, 466] on button "Add" at bounding box center [68, 465] width 27 height 15
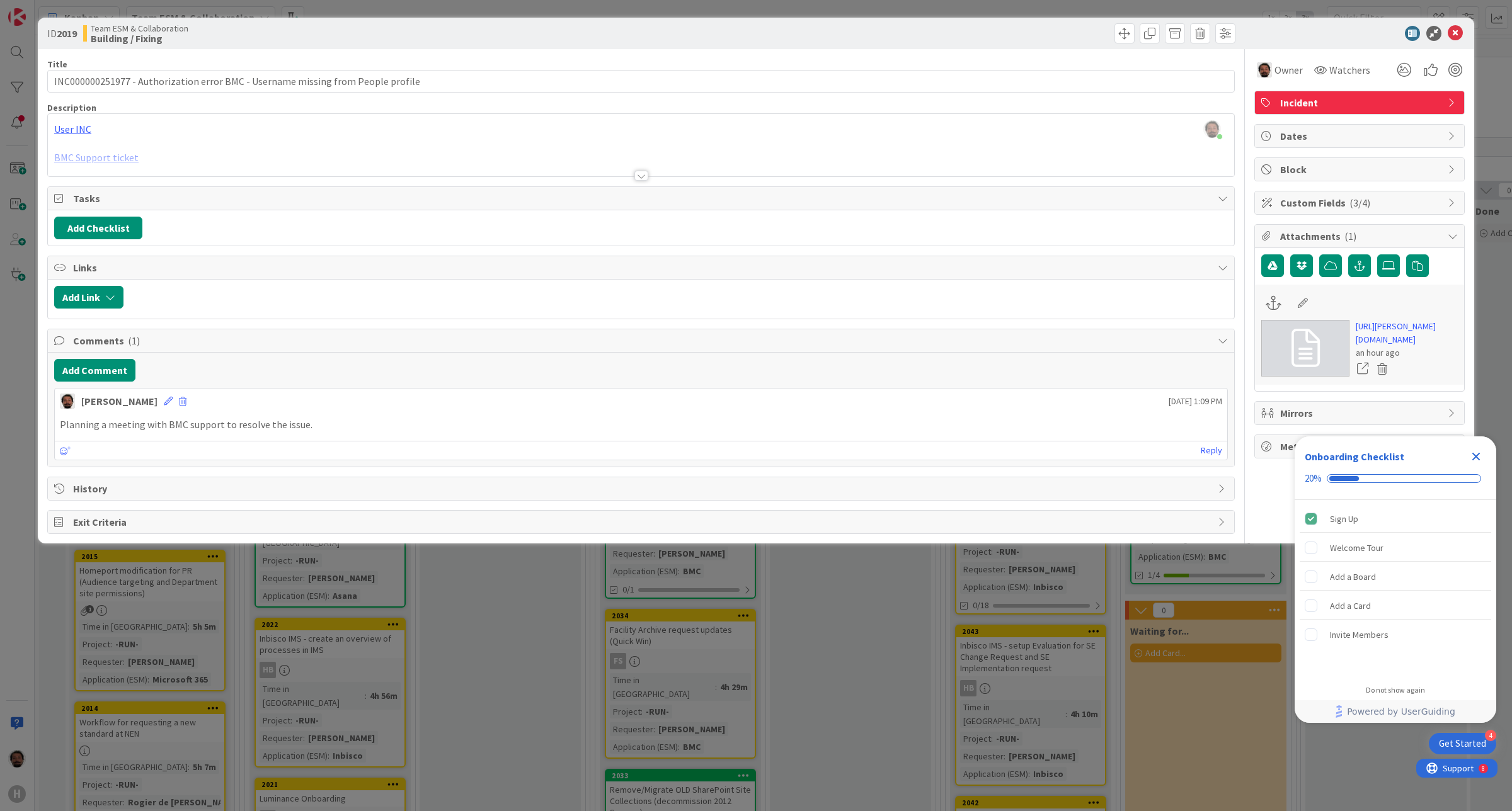
click at [65, 163] on div at bounding box center [641, 160] width 1186 height 32
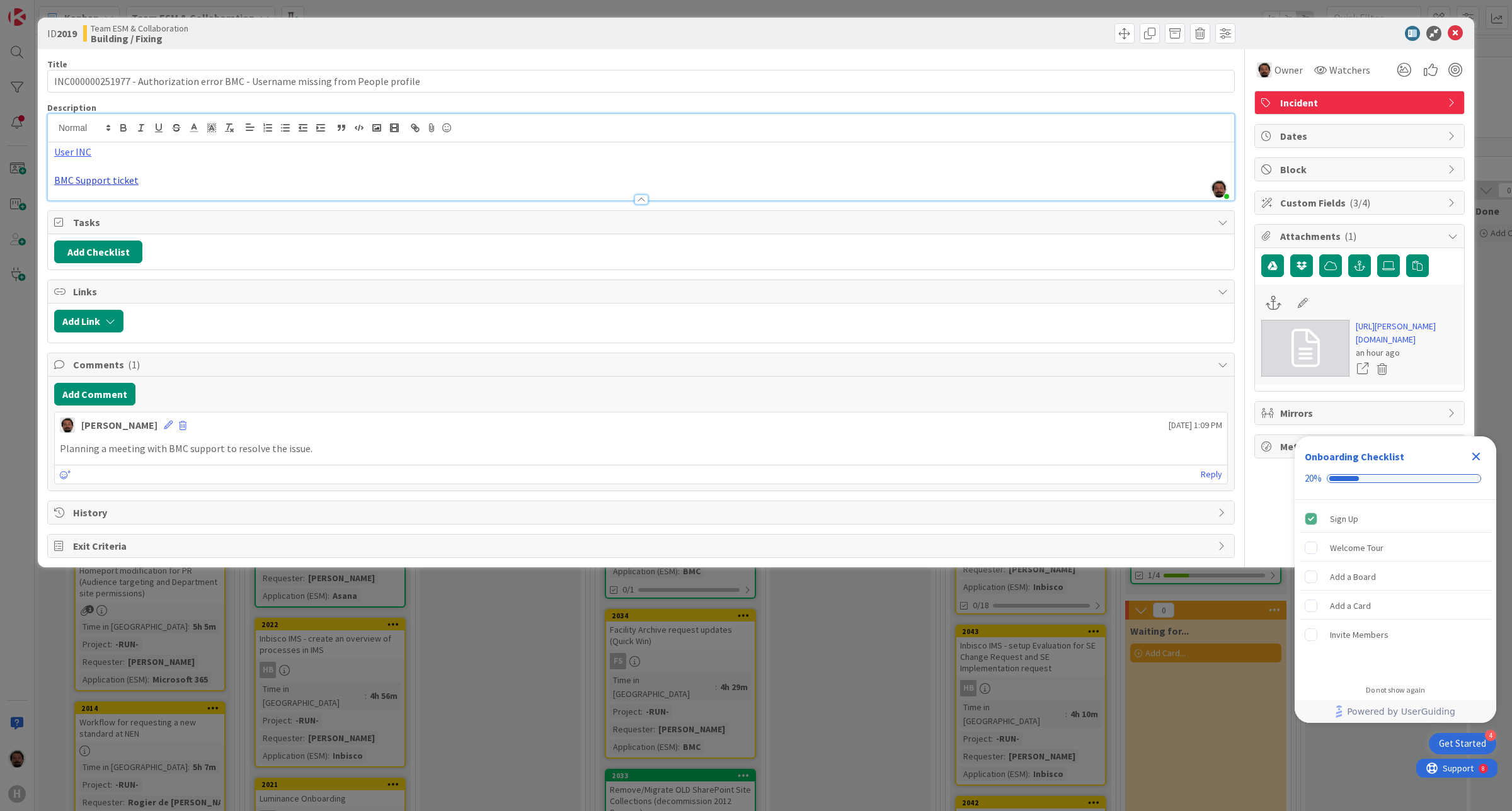
click at [101, 177] on link "BMC Support ticket" at bounding box center [96, 180] width 84 height 13
click at [122, 204] on link "https://bmcapps.my.site.com/casemgmt/apex/SC_CaseDetail?CaseId=500cx00000OfZVVA…" at bounding box center [92, 205] width 86 height 17
click at [1457, 33] on icon at bounding box center [1455, 33] width 15 height 15
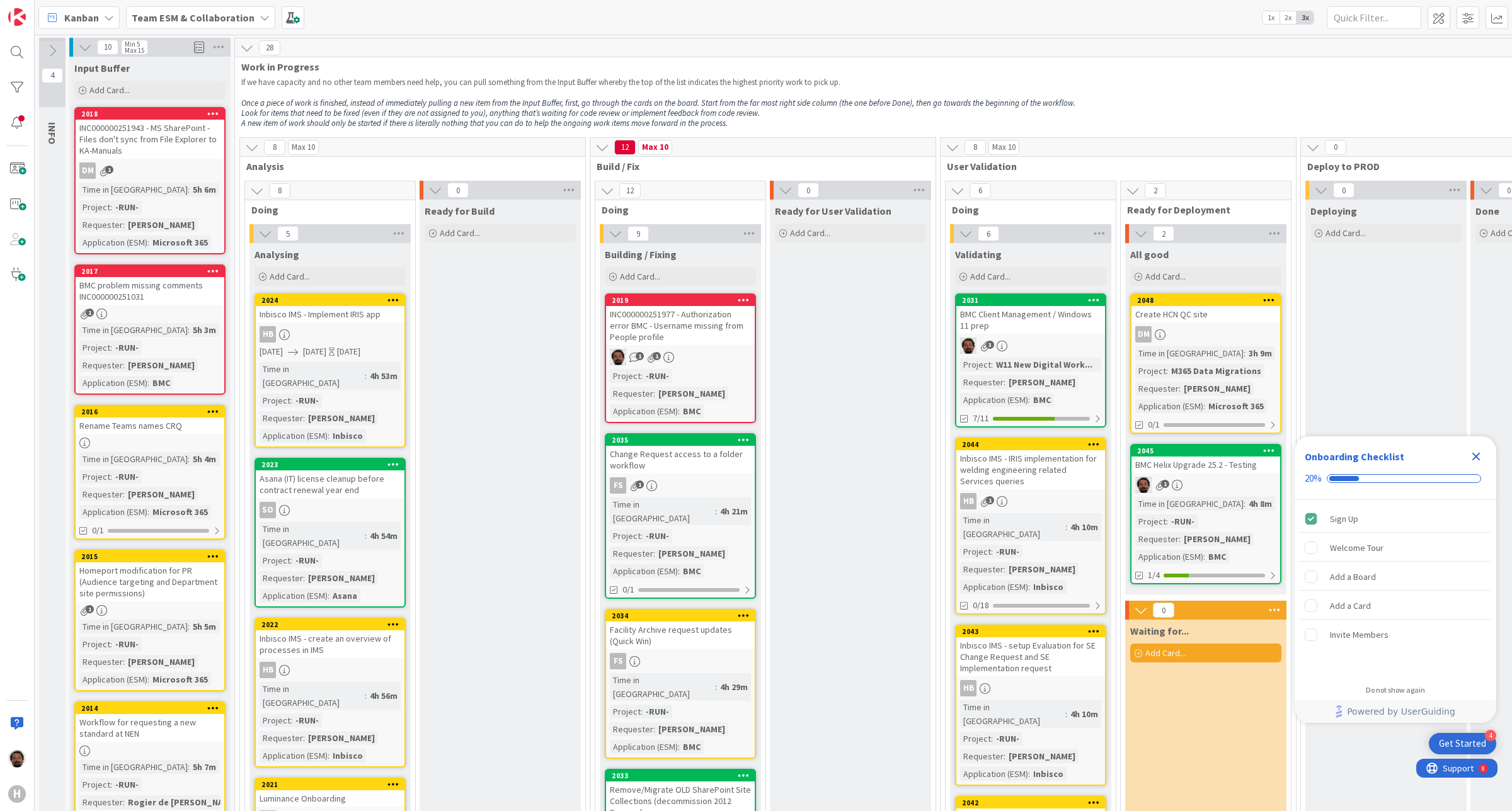
click at [156, 290] on div "BMC problem missing comments INC000000251031" at bounding box center [149, 290] width 149 height 27
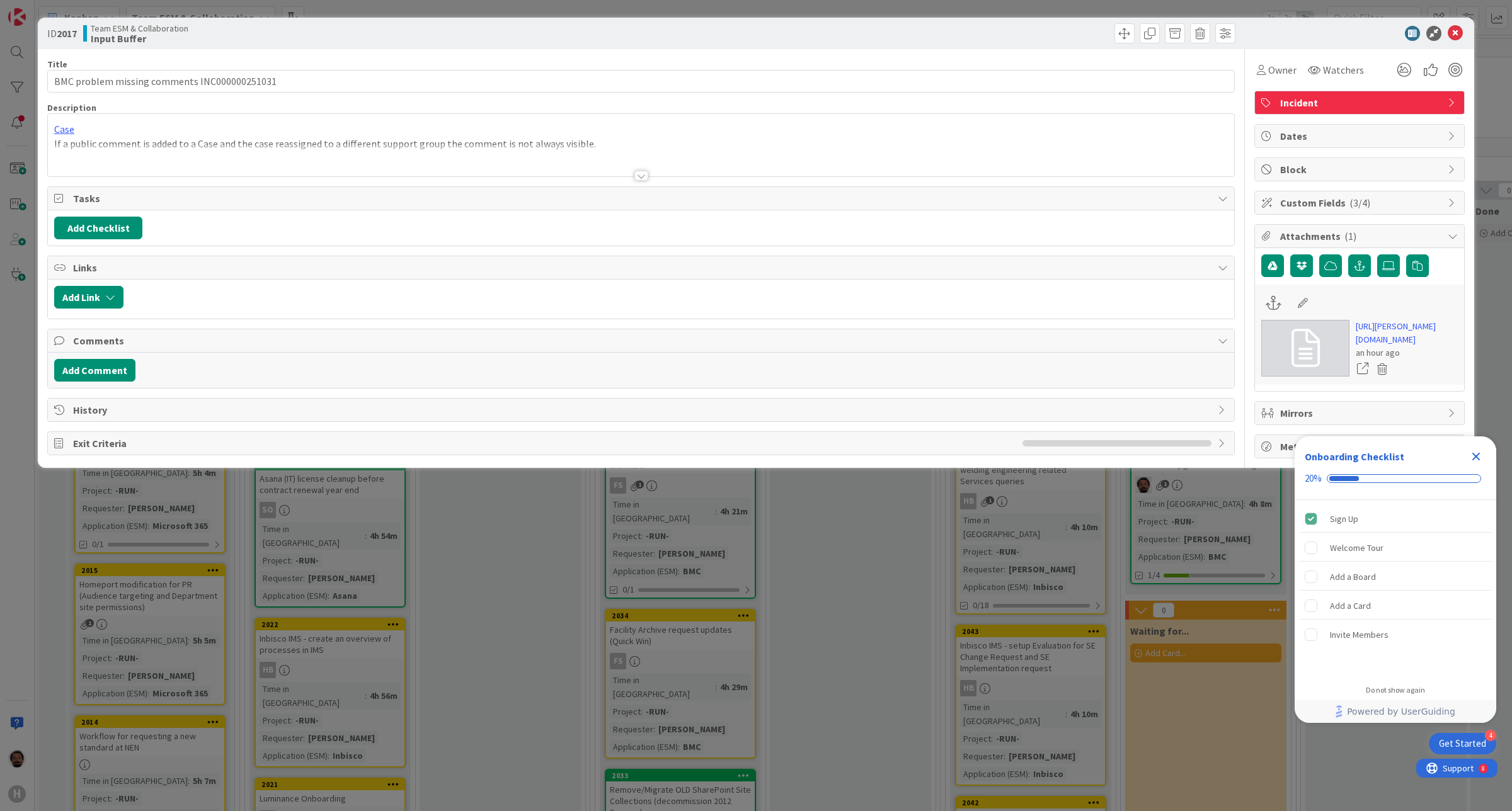
click at [637, 172] on div at bounding box center [641, 175] width 14 height 10
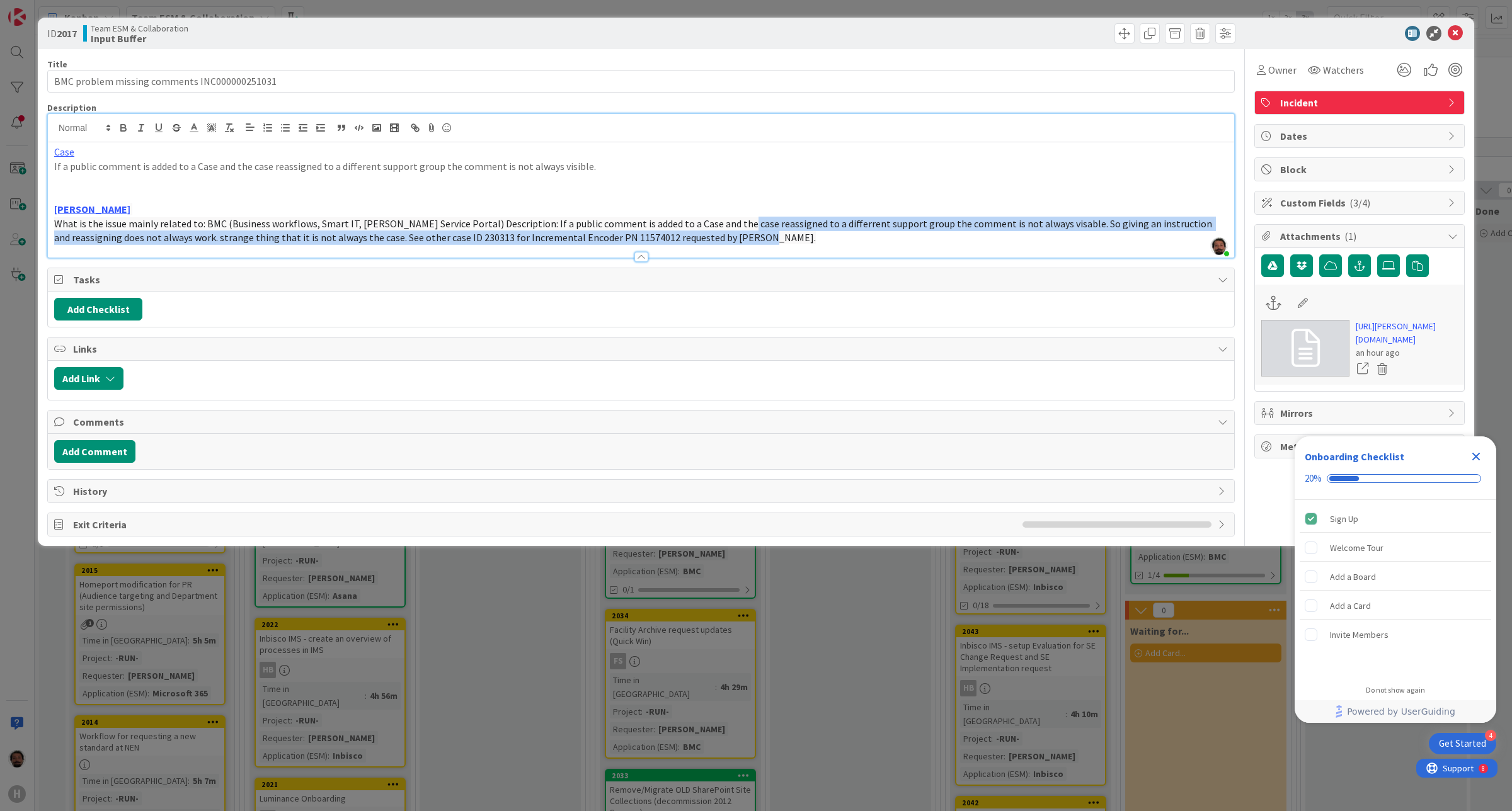
drag, startPoint x: 725, startPoint y: 241, endPoint x: 726, endPoint y: 225, distance: 16.0
click at [726, 225] on p "What is the issue mainly related to: BMC (Business workflows, Smart IT, Huisman…" at bounding box center [641, 231] width 1174 height 28
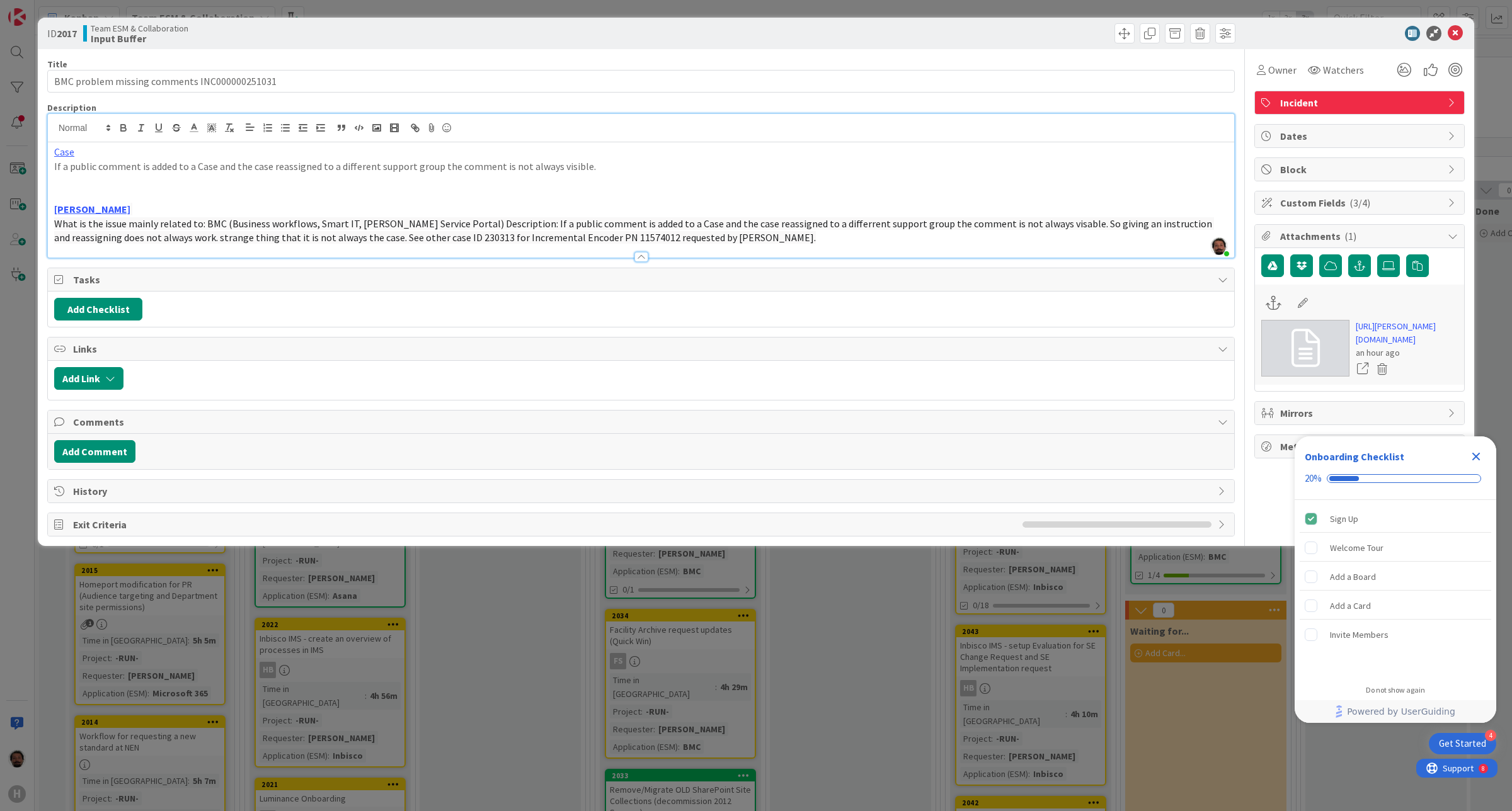
click at [754, 253] on div at bounding box center [641, 251] width 1186 height 13
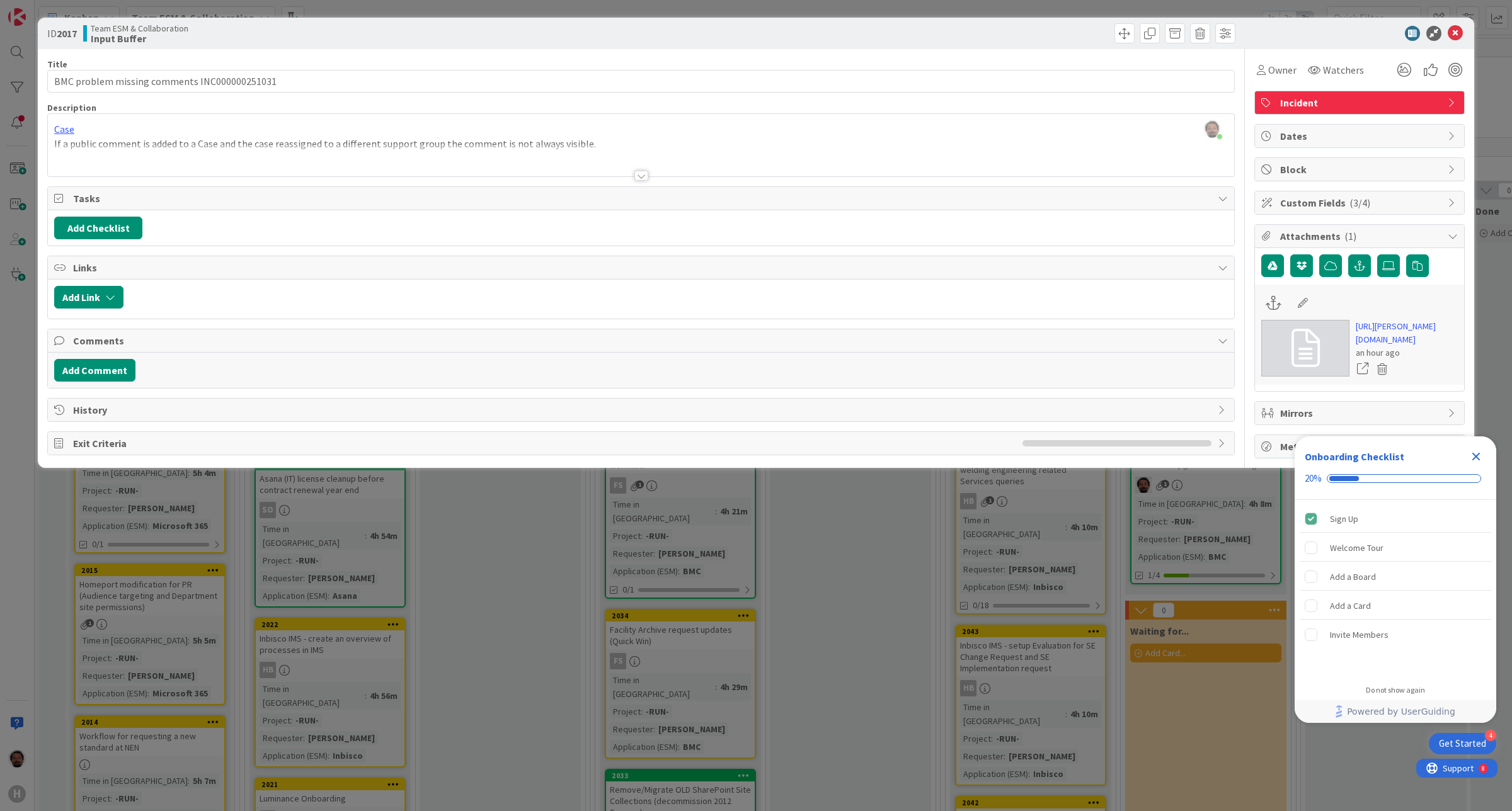
click at [637, 176] on div at bounding box center [641, 175] width 14 height 10
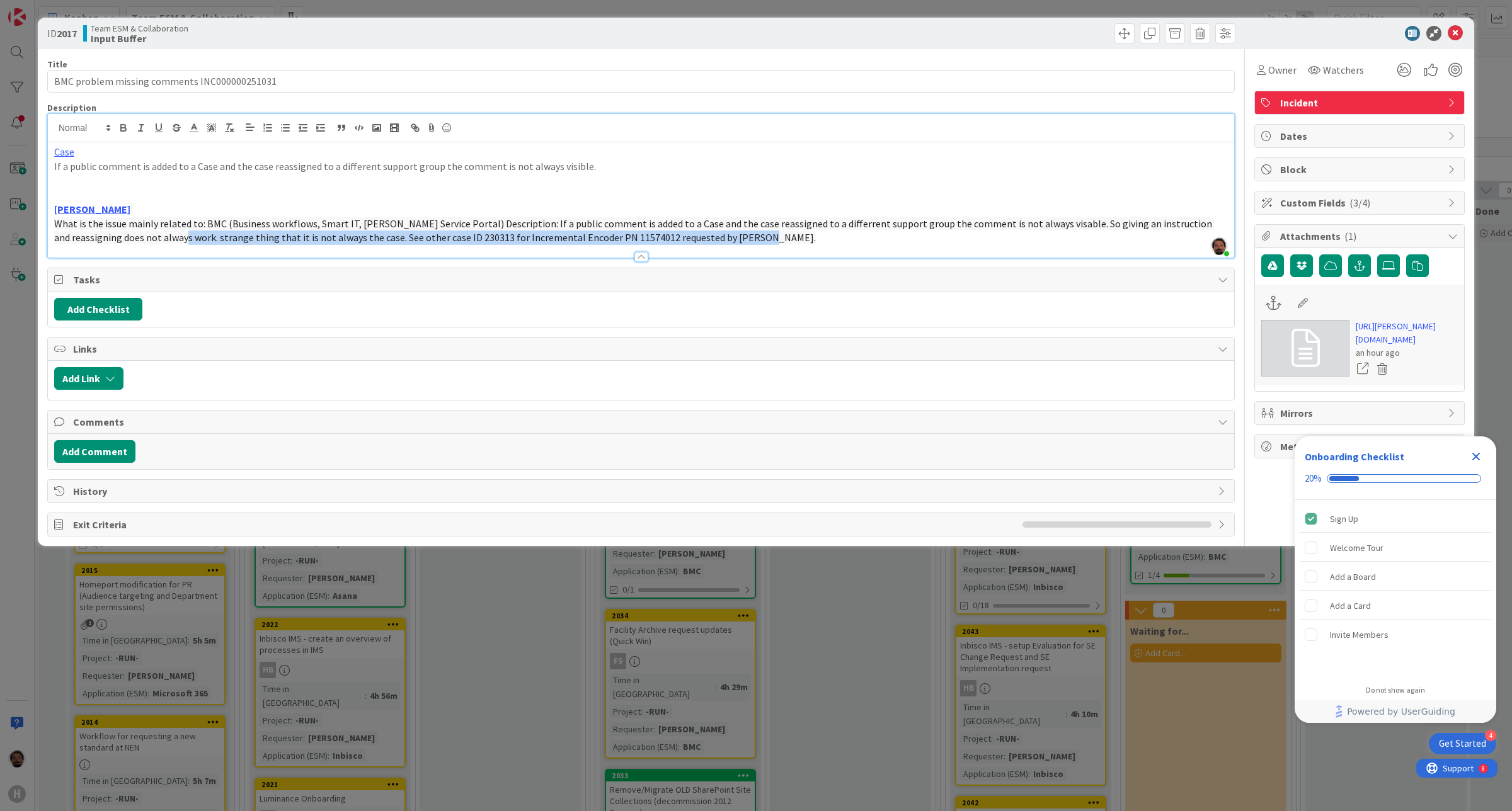
drag, startPoint x: 142, startPoint y: 240, endPoint x: 718, endPoint y: 241, distance: 576.0
click at [718, 241] on p "What is the issue mainly related to: BMC (Business workflows, Smart IT, Huisman…" at bounding box center [641, 231] width 1174 height 28
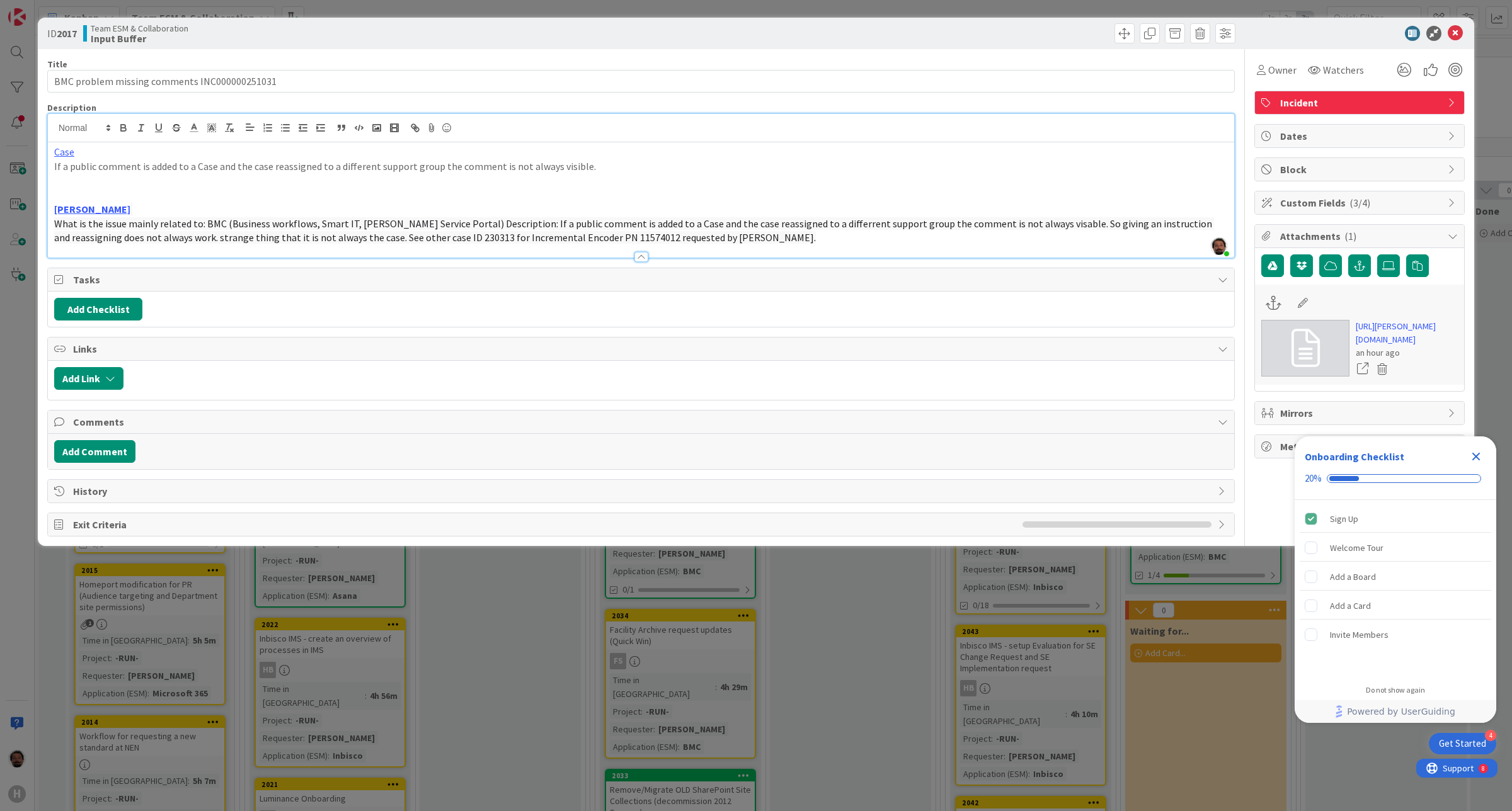
click at [723, 238] on p "What is the issue mainly related to: BMC (Business workflows, Smart IT, Huisman…" at bounding box center [641, 231] width 1174 height 28
click at [57, 153] on link "Case" at bounding box center [64, 152] width 20 height 13
click at [151, 175] on link "https://huisman-is.onbmc.com/helix/index.html#/com.bmc.dsm.bwfa/view/com.bmc.ds…" at bounding box center [112, 177] width 126 height 17
click at [224, 237] on span "What is the issue mainly related to: BMC (Business workflows, Smart IT, Huisman…" at bounding box center [634, 231] width 1160 height 27
click at [309, 167] on p "If a public comment is added to a Case and the case reassigned to a different s…" at bounding box center [641, 167] width 1174 height 15
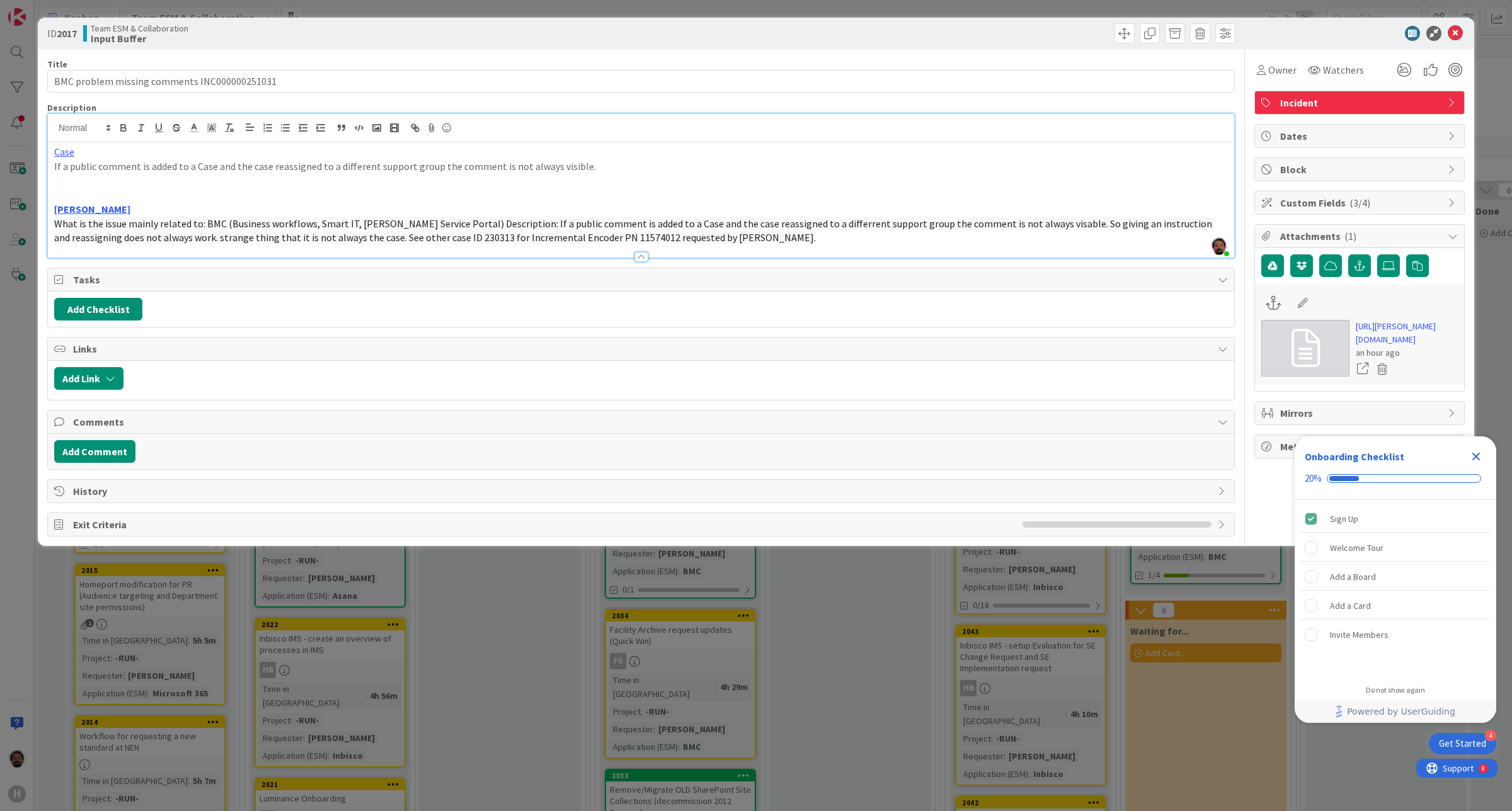
click at [324, 236] on span "What is the issue mainly related to: BMC (Business workflows, Smart IT, Huisman…" at bounding box center [634, 231] width 1160 height 27
click at [376, 164] on p "If a public comment is added to a Case and the case reassigned to a different s…" at bounding box center [641, 167] width 1174 height 15
click at [370, 216] on p "[PERSON_NAME]" at bounding box center [641, 209] width 1174 height 15
click at [400, 147] on p "Case" at bounding box center [641, 152] width 1174 height 15
click at [383, 234] on span "What is the issue mainly related to: BMC (Business workflows, Smart IT, Huisman…" at bounding box center [634, 231] width 1160 height 27
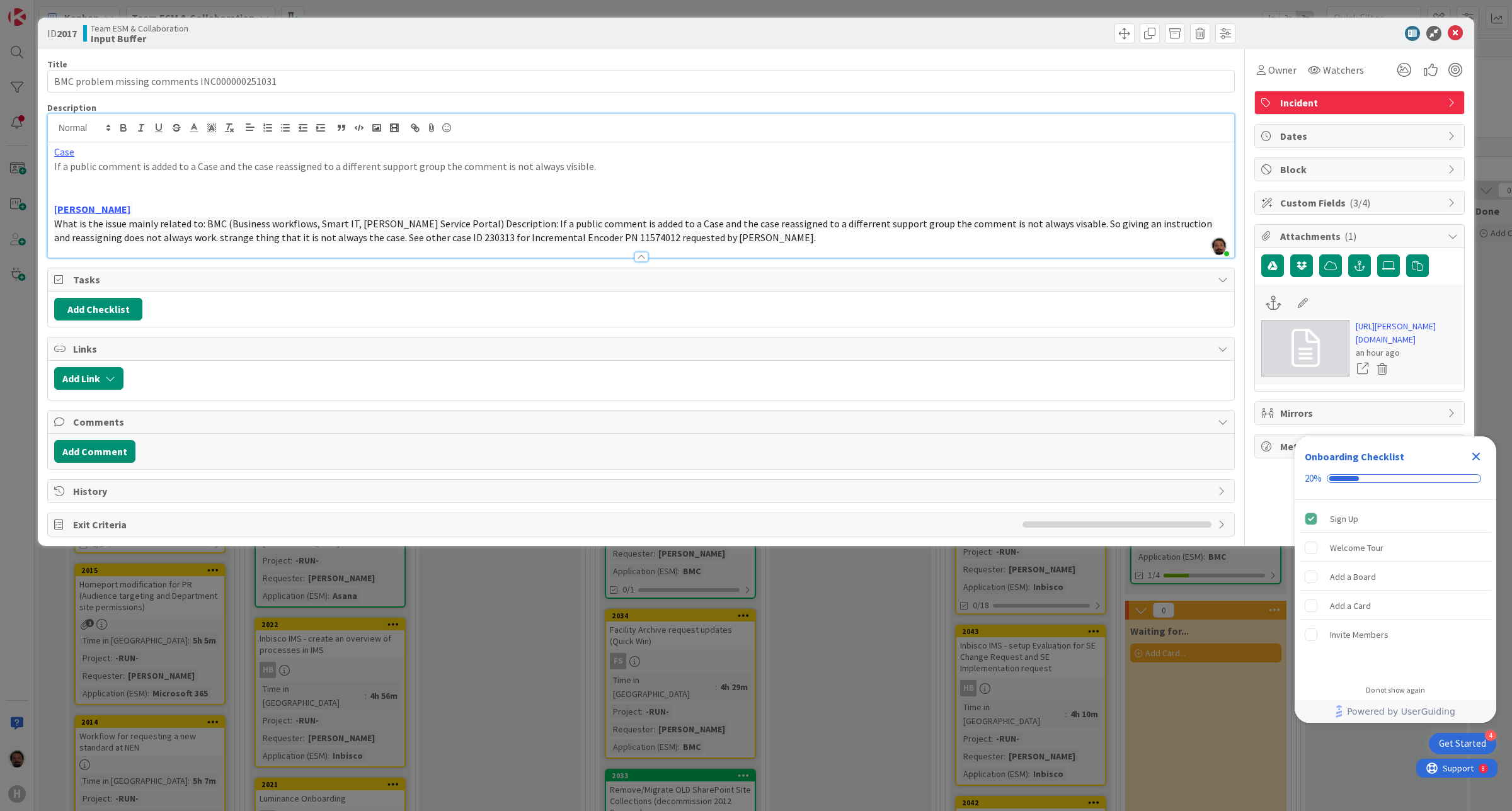
click at [385, 170] on p "If a public comment is added to a Case and the case reassigned to a different s…" at bounding box center [641, 167] width 1174 height 15
click at [887, 244] on p "What is the issue mainly related to: BMC (Business workflows, Smart IT, Huisman…" at bounding box center [641, 231] width 1174 height 28
click at [1353, 310] on div at bounding box center [1359, 303] width 197 height 24
click at [1389, 346] on link "https://huisman-smartit.onbmc.com/smartit/app/#/incident/AGGF4KX6HRENQATBYPDATB…" at bounding box center [1407, 332] width 102 height 26
click at [1456, 29] on icon at bounding box center [1455, 33] width 15 height 15
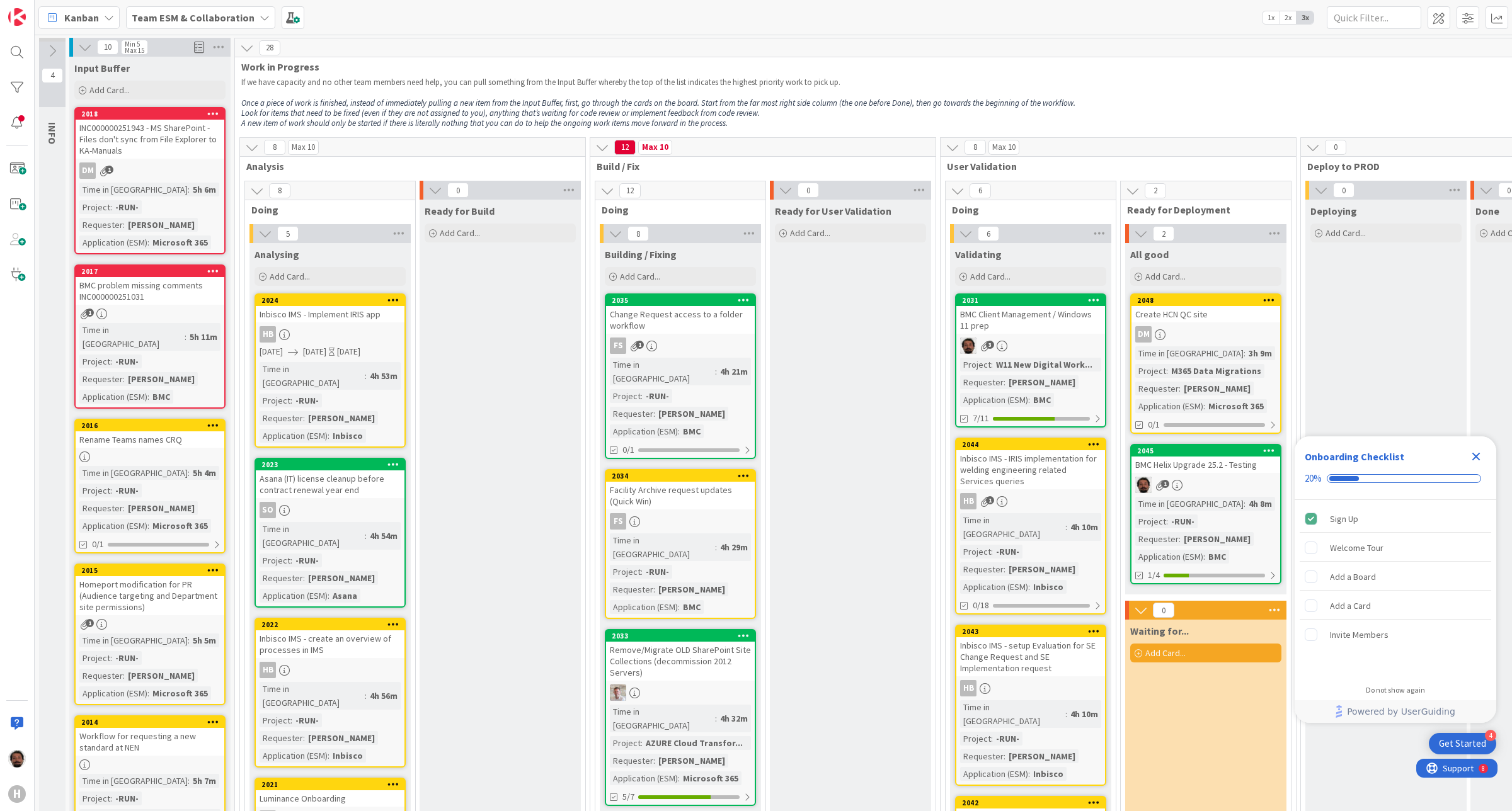
click at [129, 288] on div "BMC problem missing comments INC000000251031" at bounding box center [149, 290] width 149 height 27
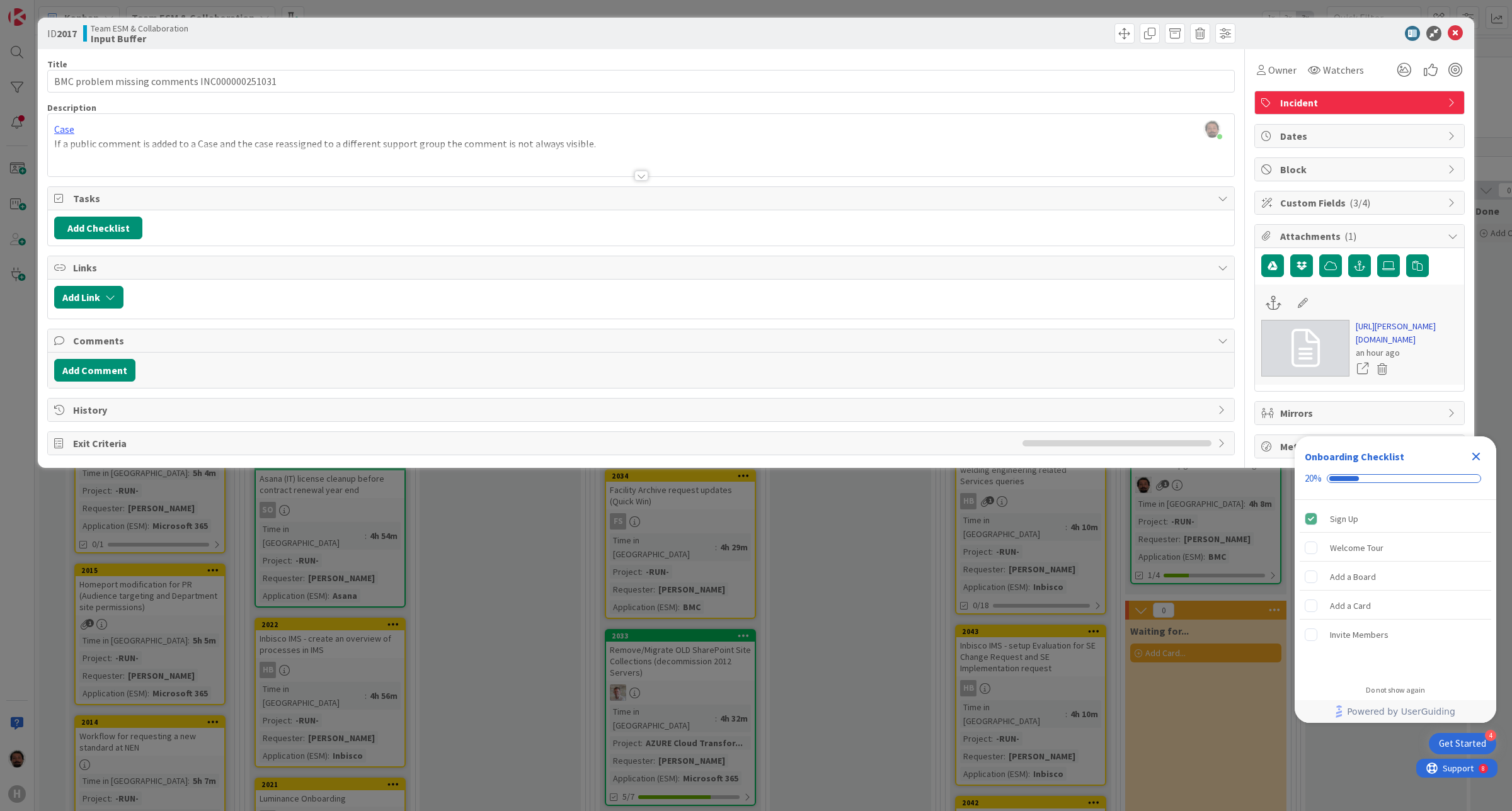
click at [1381, 342] on link "https://huisman-smartit.onbmc.com/smartit/app/#/incident/AGGF4KX6HRENQATBYPDATB…" at bounding box center [1407, 332] width 102 height 26
click at [114, 168] on div at bounding box center [641, 160] width 1186 height 32
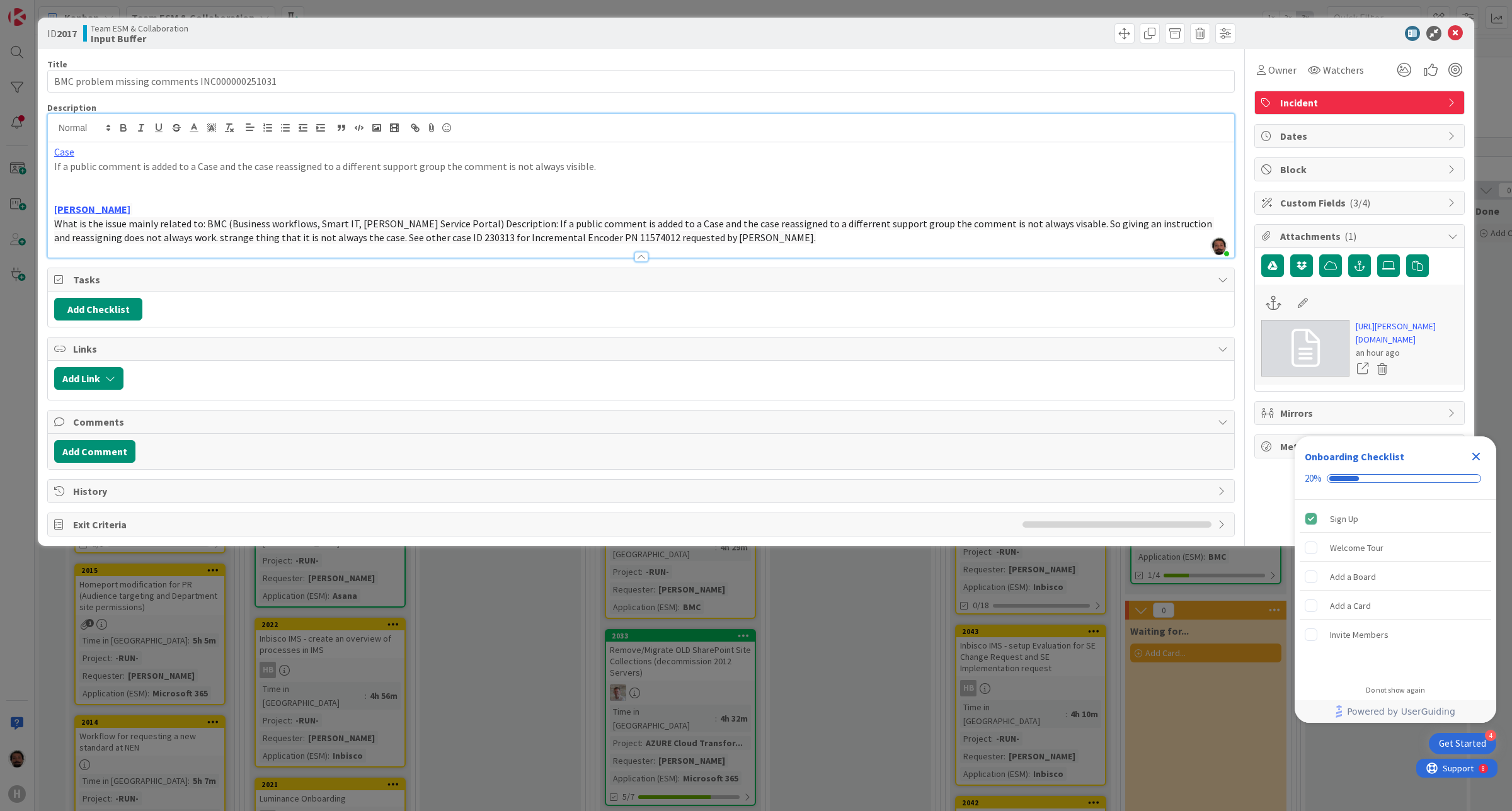
click at [851, 237] on p "What is the issue mainly related to: BMC (Business workflows, Smart IT, Huisman…" at bounding box center [641, 231] width 1174 height 28
click at [1416, 101] on span "Incident" at bounding box center [1361, 103] width 161 height 15
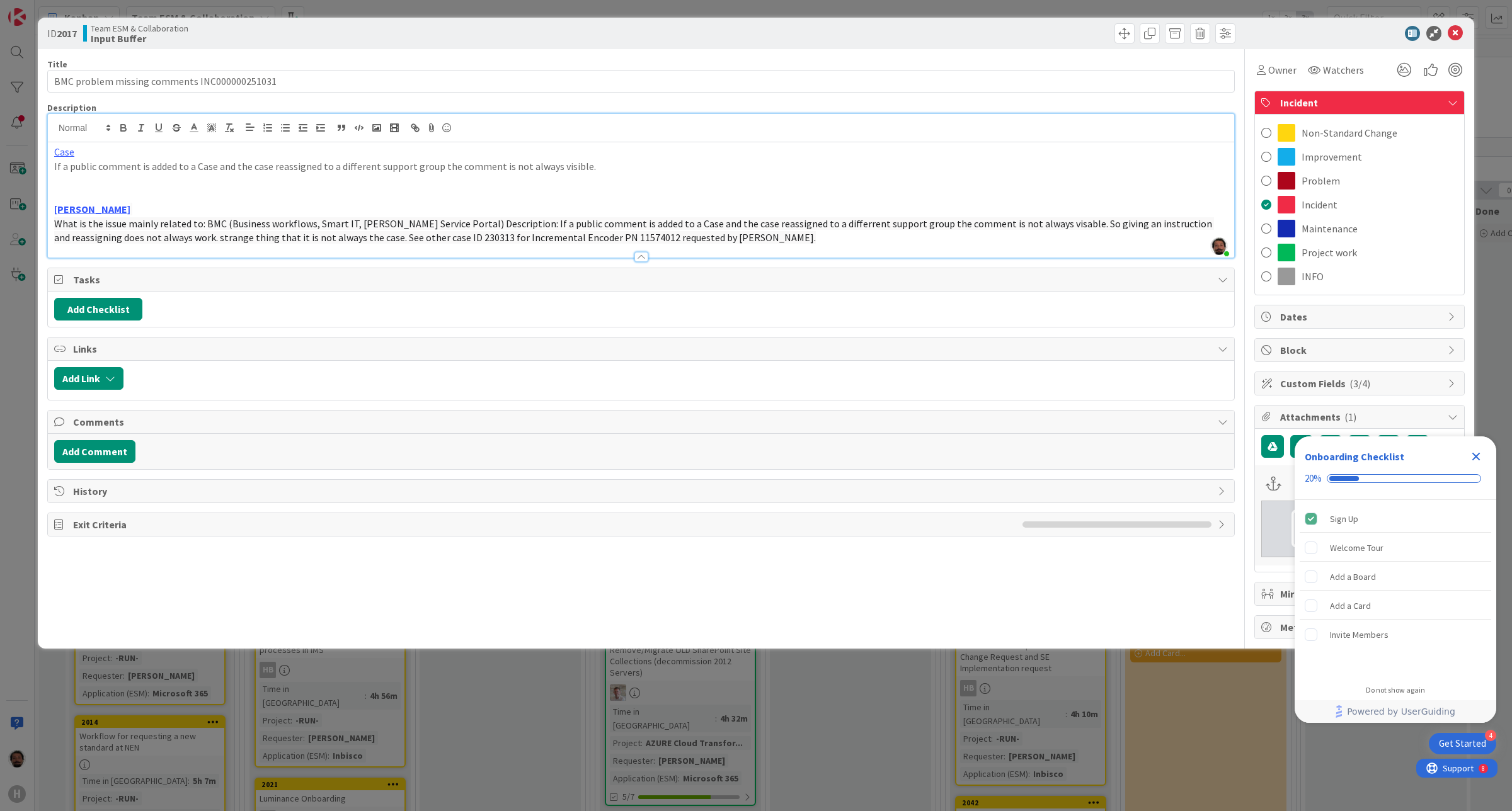
click at [1386, 105] on span "Incident" at bounding box center [1361, 103] width 161 height 15
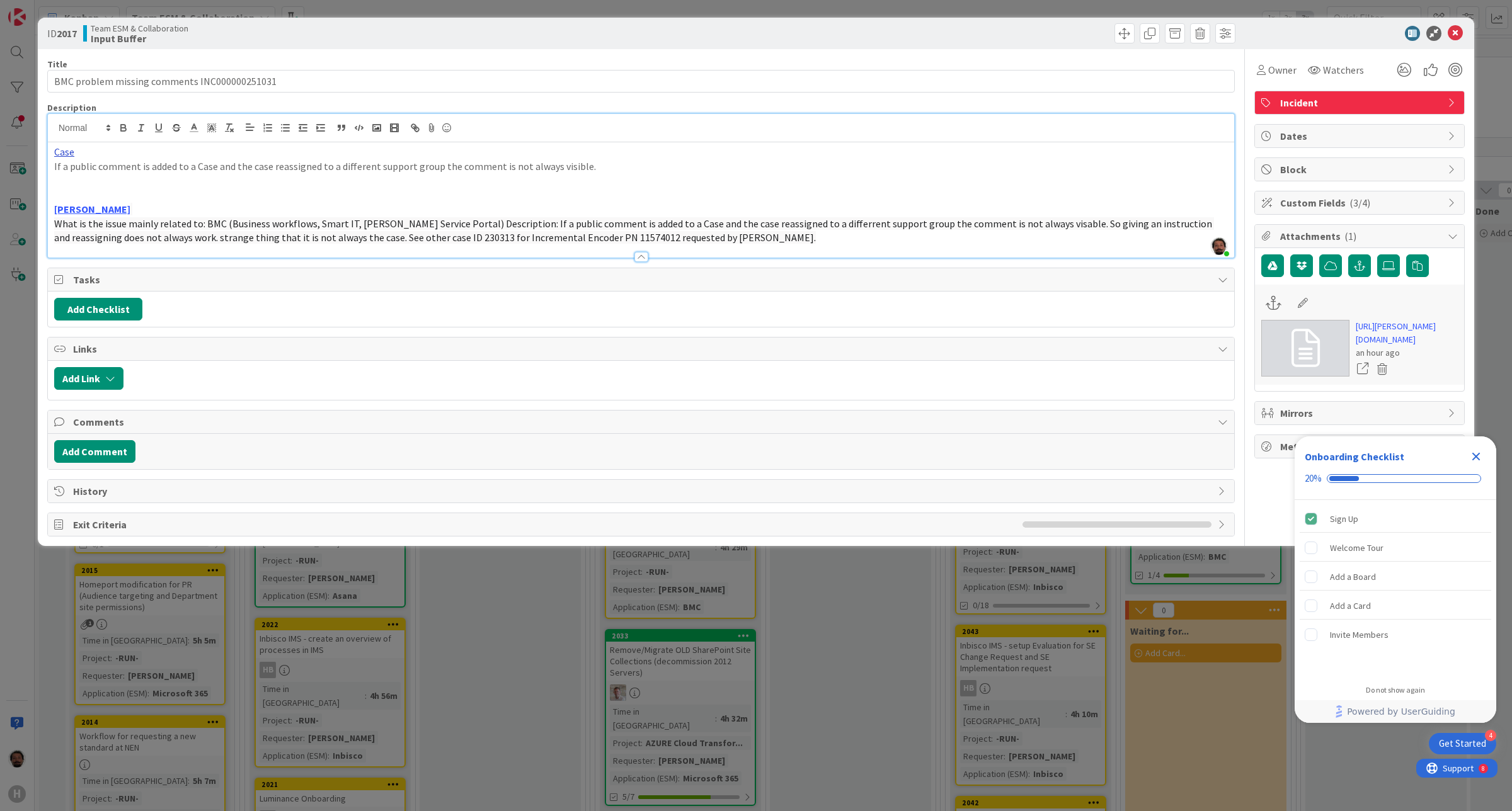
click at [61, 153] on link "Case" at bounding box center [64, 152] width 20 height 13
click at [74, 174] on link "https://huisman-is.onbmc.com/helix/index.html#/com.bmc.dsm.bwfa/view/com.bmc.ds…" at bounding box center [112, 177] width 126 height 17
click at [1274, 68] on span "Owner" at bounding box center [1282, 70] width 28 height 15
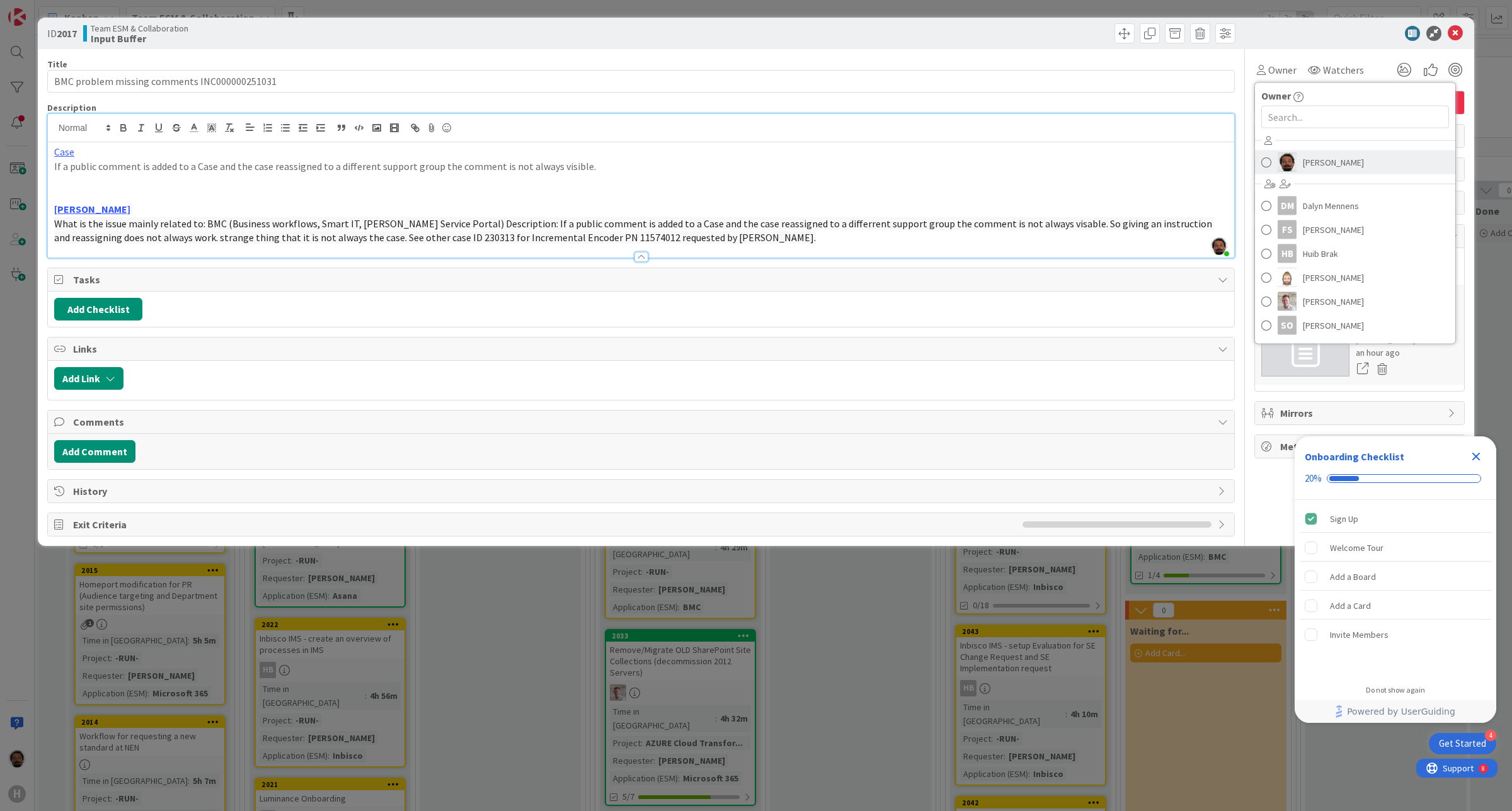
click at [1296, 170] on img at bounding box center [1287, 163] width 19 height 19
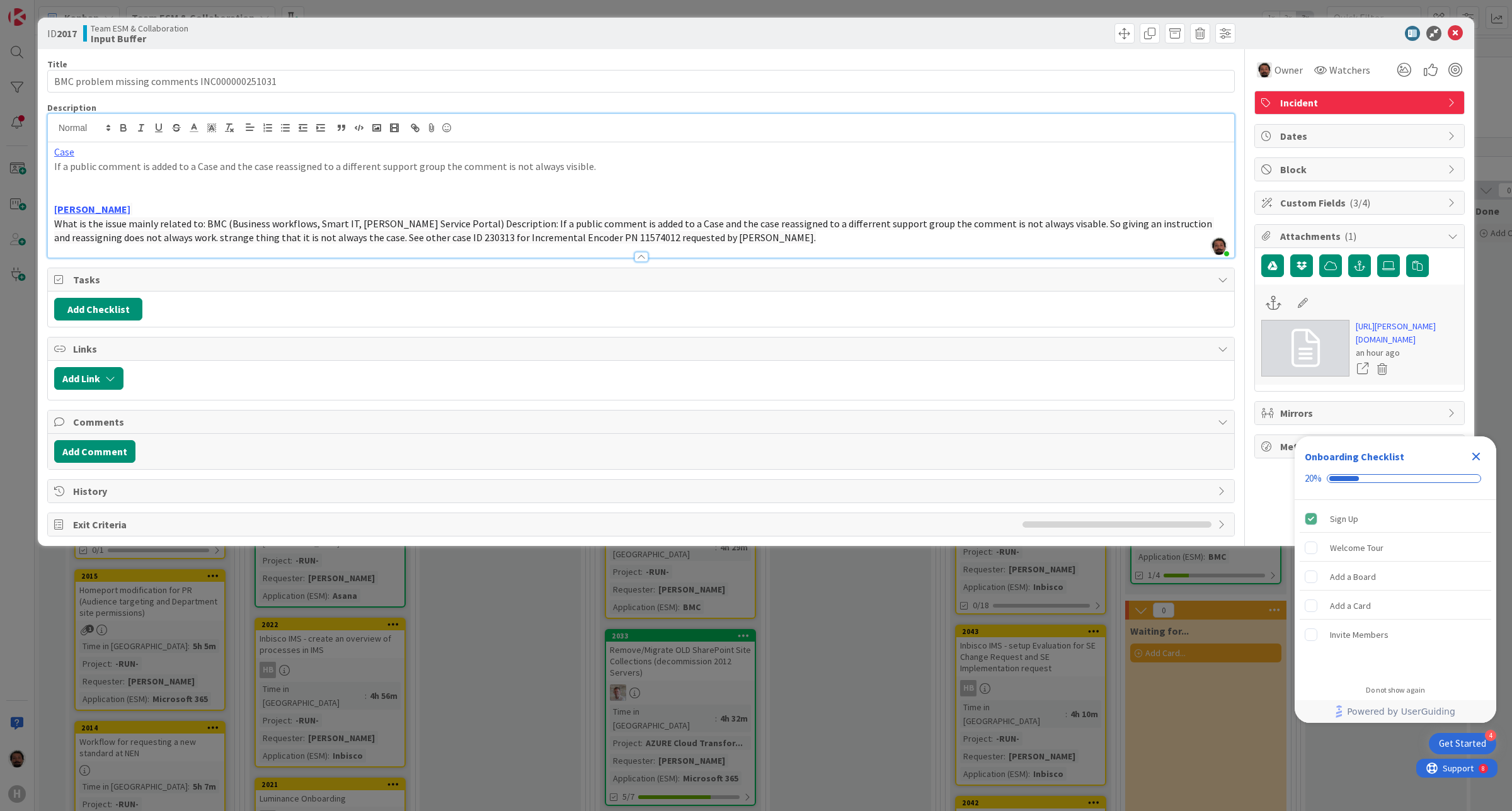
click at [283, 161] on p "If a public comment is added to a Case and the case reassigned to a different s…" at bounding box center [641, 167] width 1174 height 15
click at [288, 220] on span "What is the issue mainly related to: BMC (Business workflows, Smart IT, Huisman…" at bounding box center [634, 231] width 1160 height 27
click at [311, 175] on p at bounding box center [641, 180] width 1174 height 15
click at [312, 223] on span "What is the issue mainly related to: BMC (Business workflows, Smart IT, Huisman…" at bounding box center [634, 231] width 1160 height 27
click at [325, 155] on p "Case" at bounding box center [641, 152] width 1174 height 15
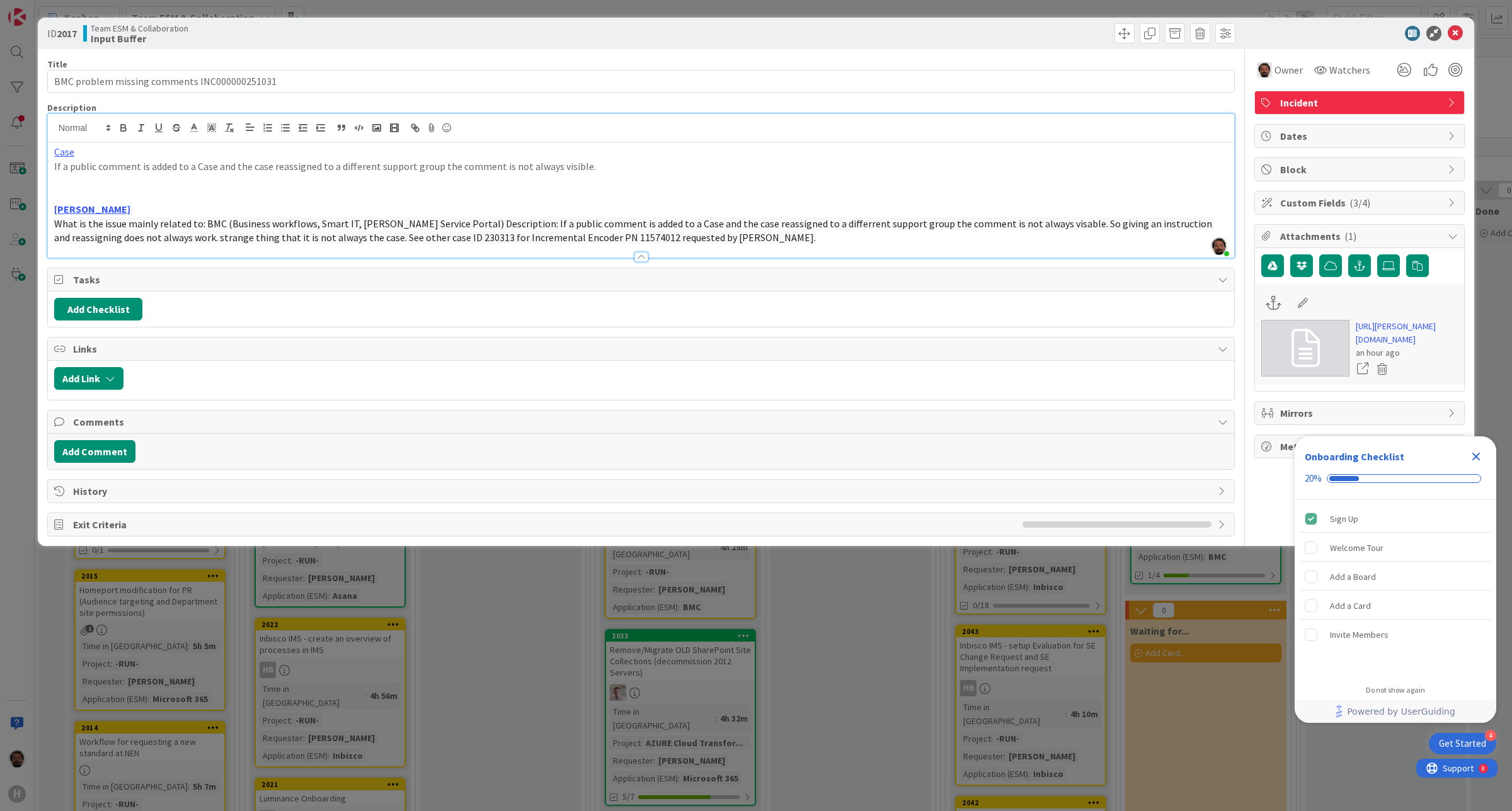
click at [313, 213] on p "[PERSON_NAME]" at bounding box center [641, 209] width 1174 height 15
click at [381, 168] on p "If a public comment is added to a Case and the case reassigned to a different s…" at bounding box center [641, 167] width 1174 height 15
click at [375, 220] on span "What is the issue mainly related to: BMC (Business workflows, Smart IT, Huisman…" at bounding box center [634, 231] width 1160 height 27
click at [1460, 36] on icon at bounding box center [1455, 33] width 15 height 15
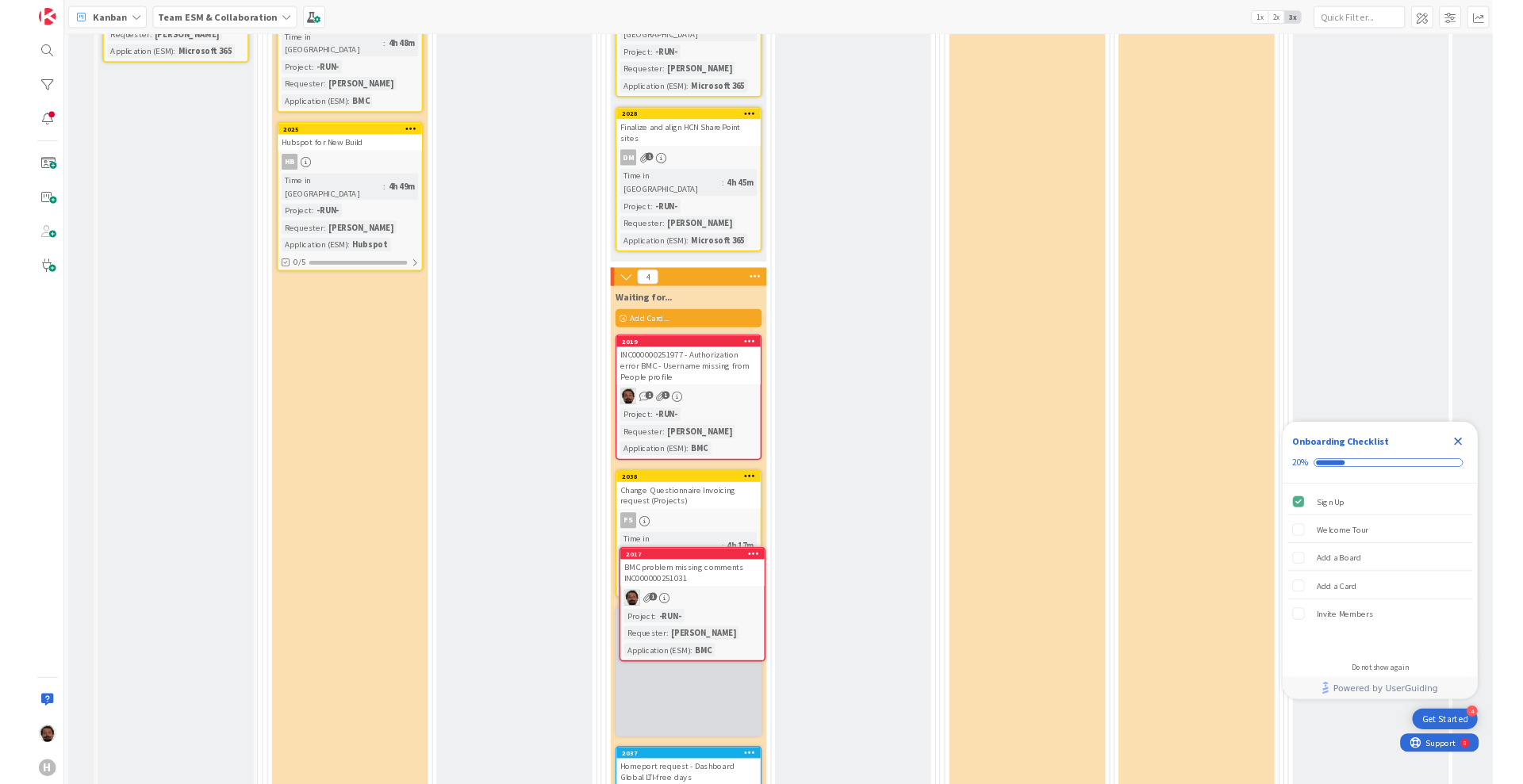
scroll to position [1706, 0]
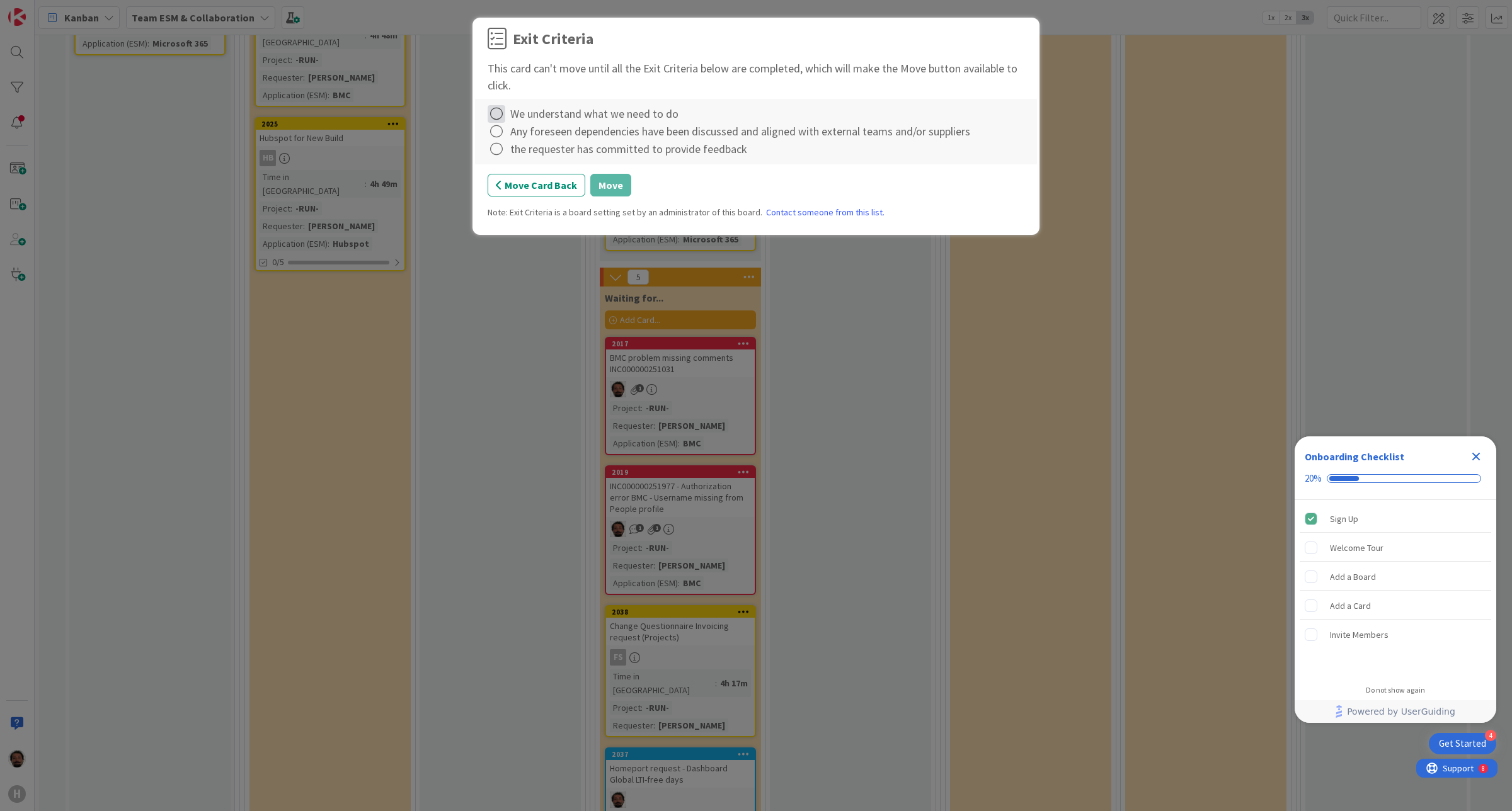
click at [498, 117] on icon at bounding box center [497, 114] width 18 height 18
click at [505, 139] on link "Complete" at bounding box center [566, 140] width 158 height 19
click at [495, 137] on icon at bounding box center [497, 131] width 18 height 18
click at [515, 158] on link "Complete" at bounding box center [566, 158] width 158 height 19
click at [496, 154] on icon at bounding box center [497, 149] width 18 height 18
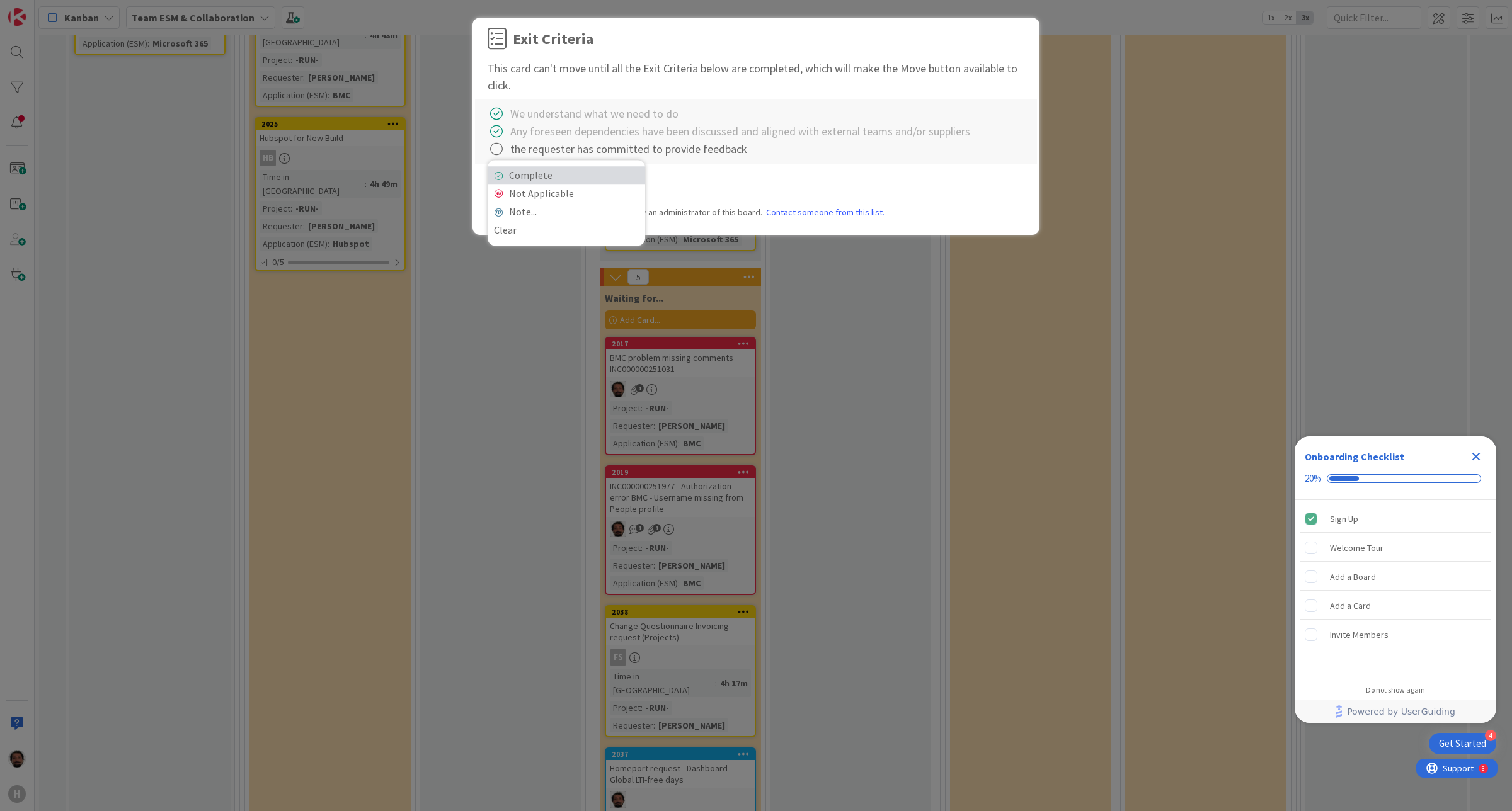
click at [567, 179] on link "Complete" at bounding box center [566, 175] width 158 height 19
click at [633, 181] on div "Move Card Back Move" at bounding box center [756, 185] width 537 height 23
click at [627, 186] on button "Move" at bounding box center [611, 185] width 41 height 23
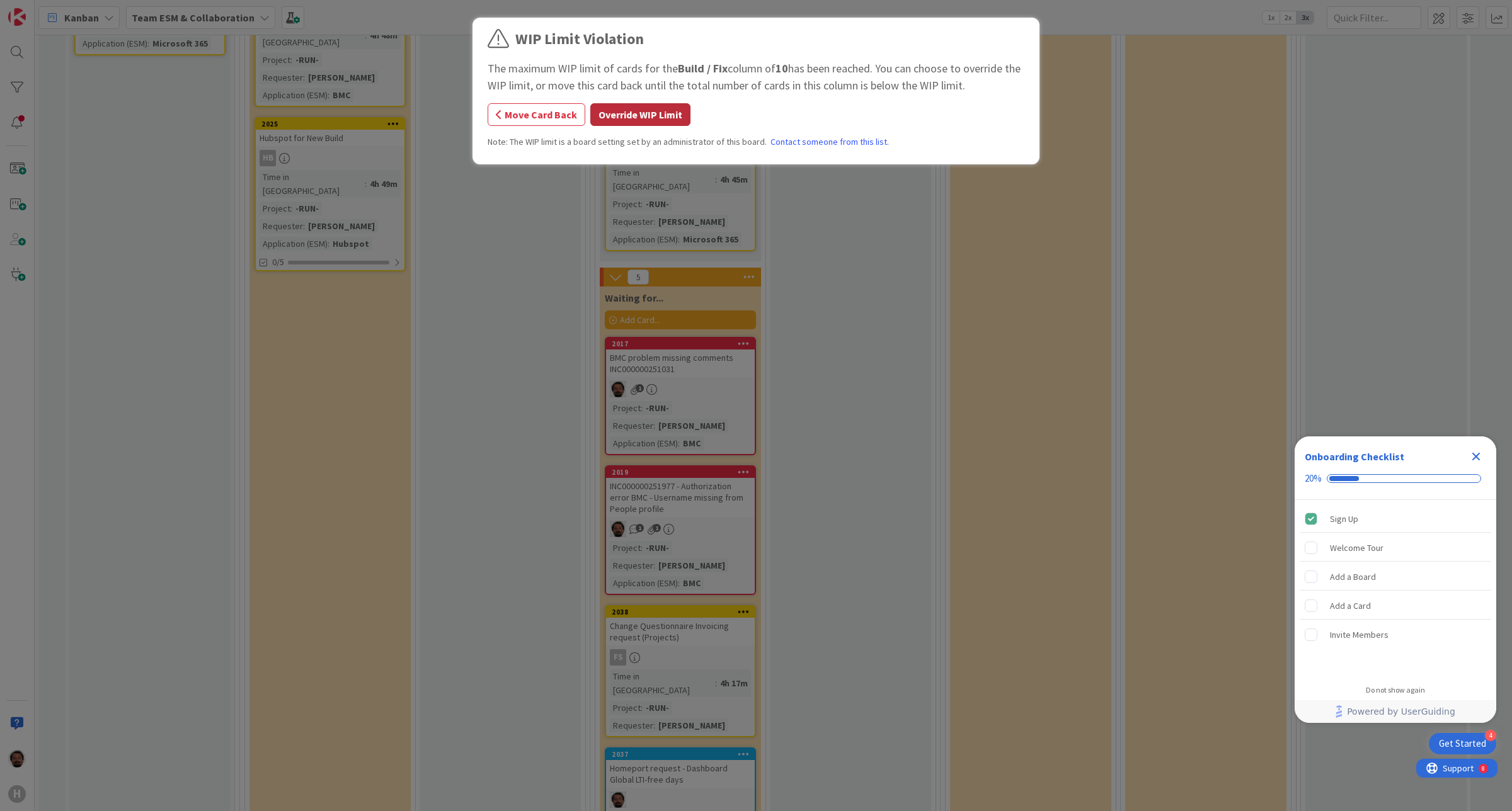
click at [629, 122] on button "Override WIP Limit" at bounding box center [640, 115] width 100 height 23
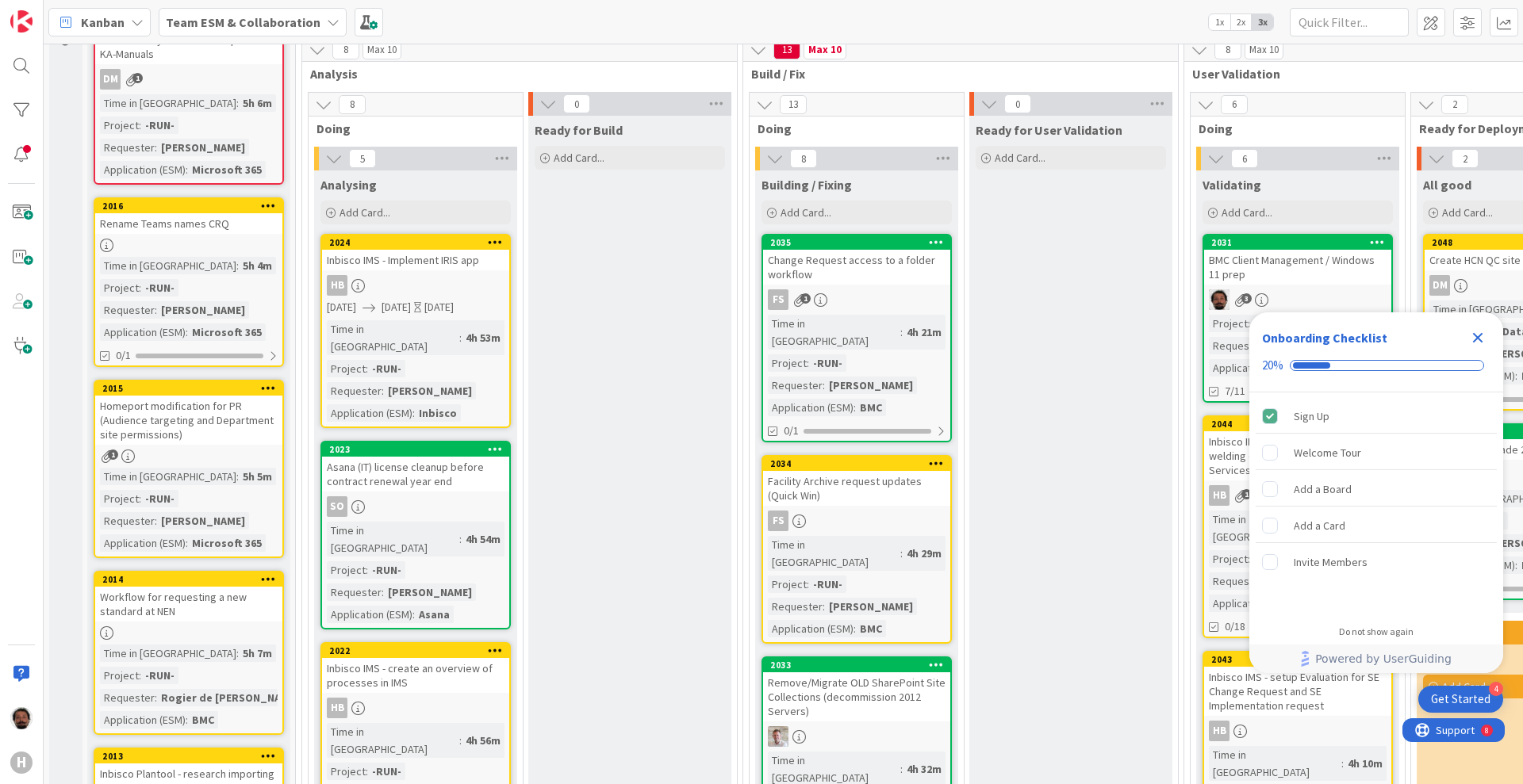
scroll to position [0, 0]
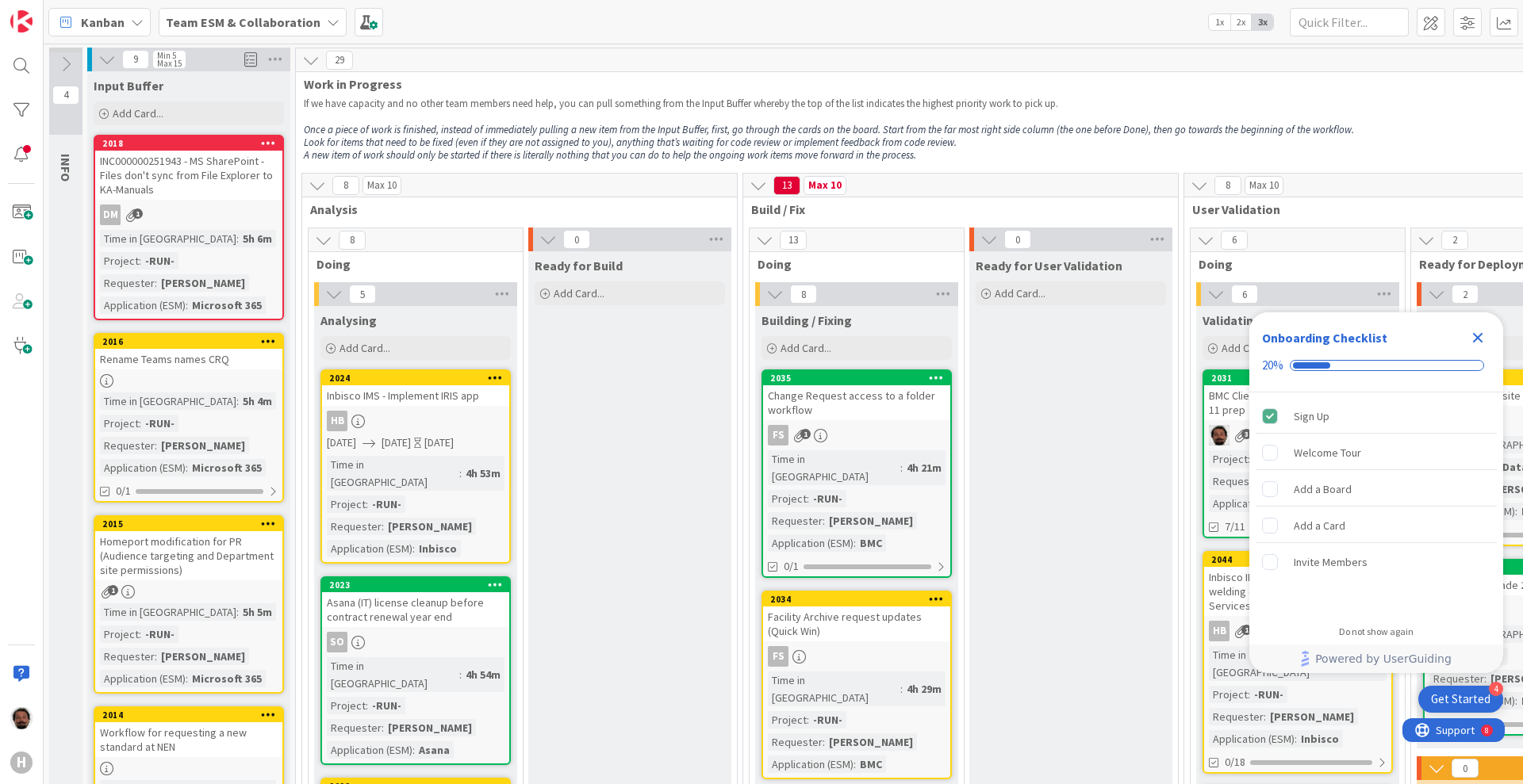
click at [1214, 110] on p at bounding box center [1130, 116] width 1653 height 13
click at [762, 355] on div "Add Card..." at bounding box center [857, 349] width 190 height 24
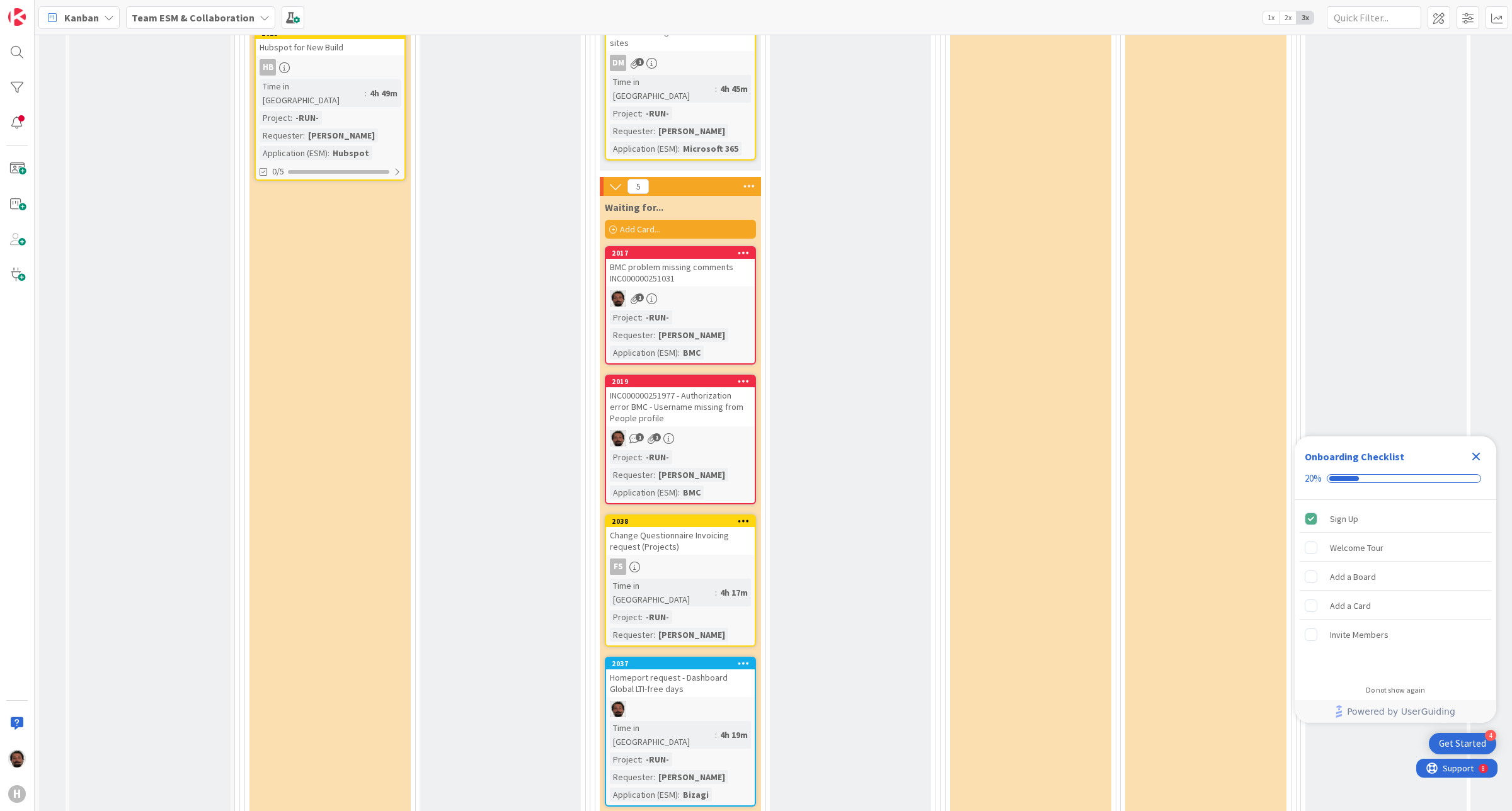
scroll to position [1475, 0]
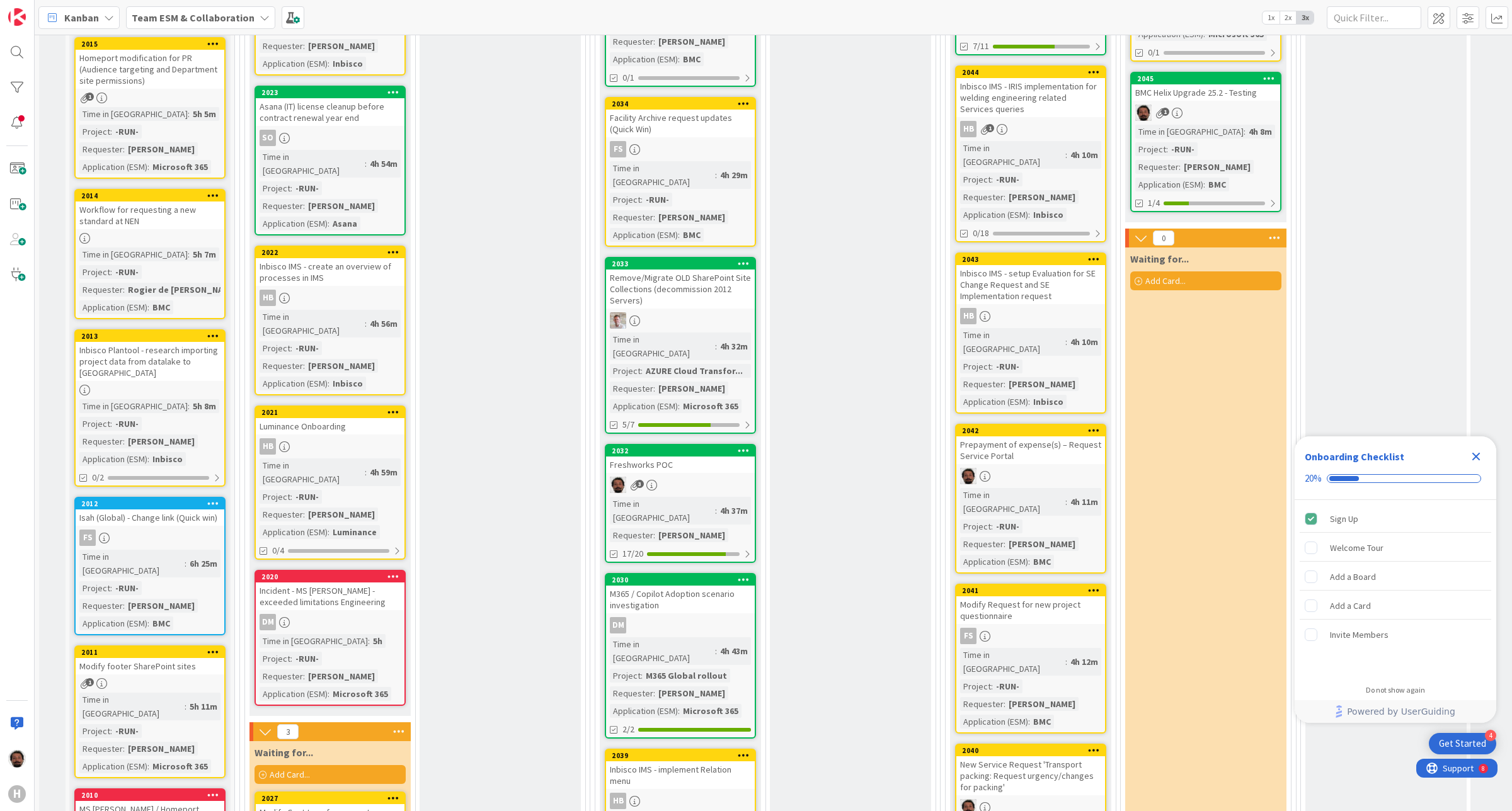
scroll to position [0, 0]
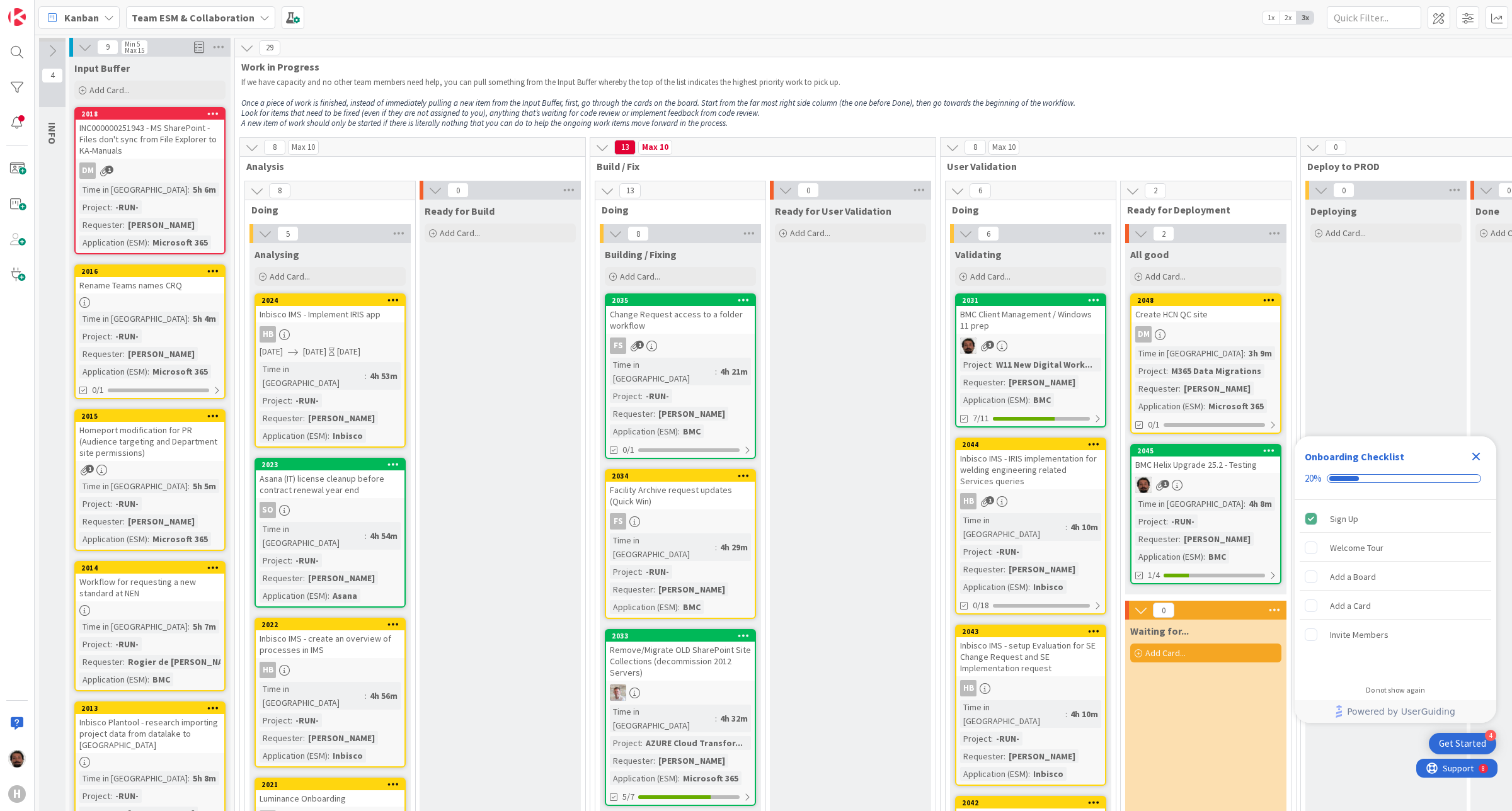
click at [1209, 18] on span "2x" at bounding box center [1288, 18] width 17 height 13
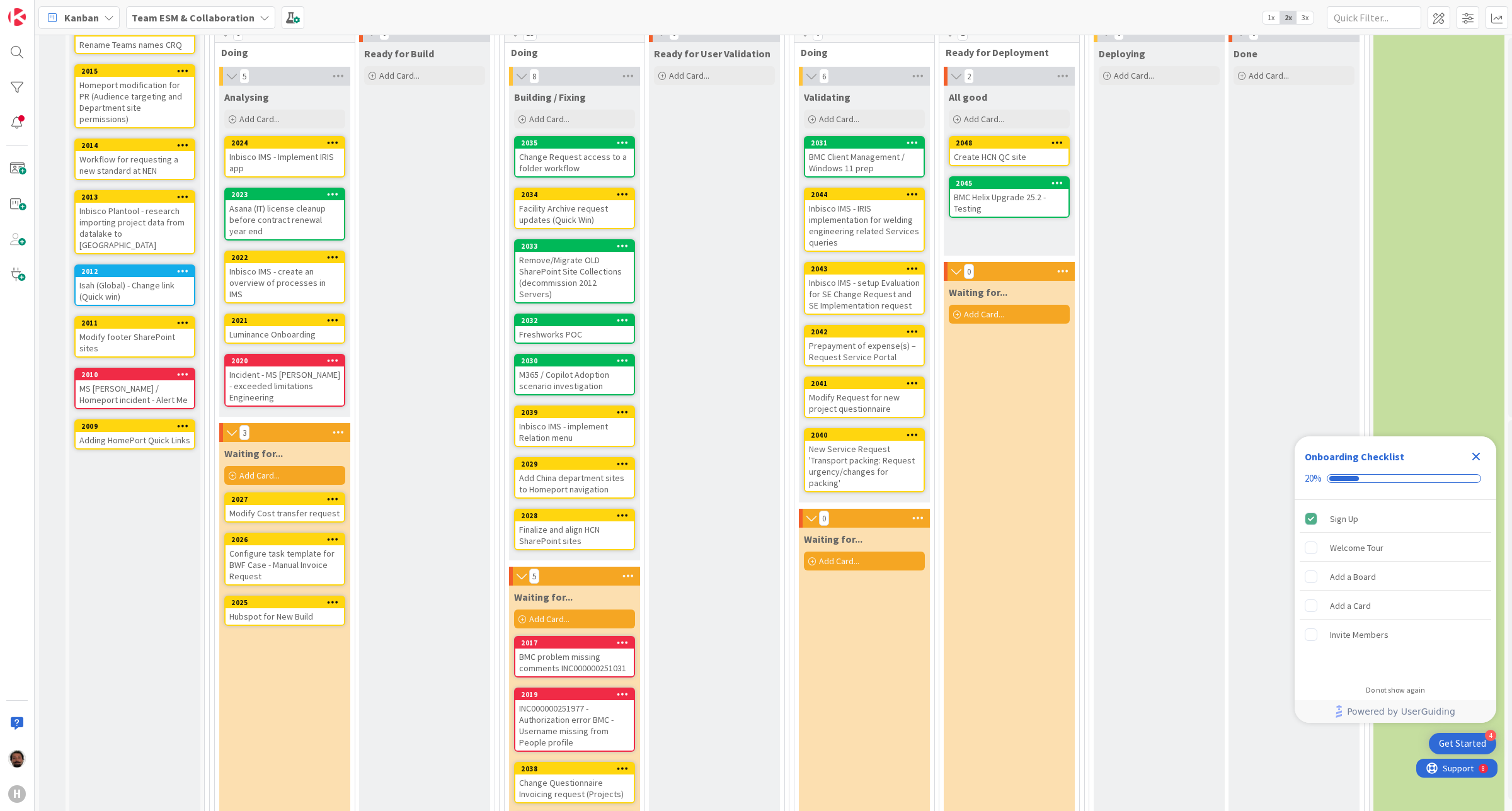
scroll to position [236, 0]
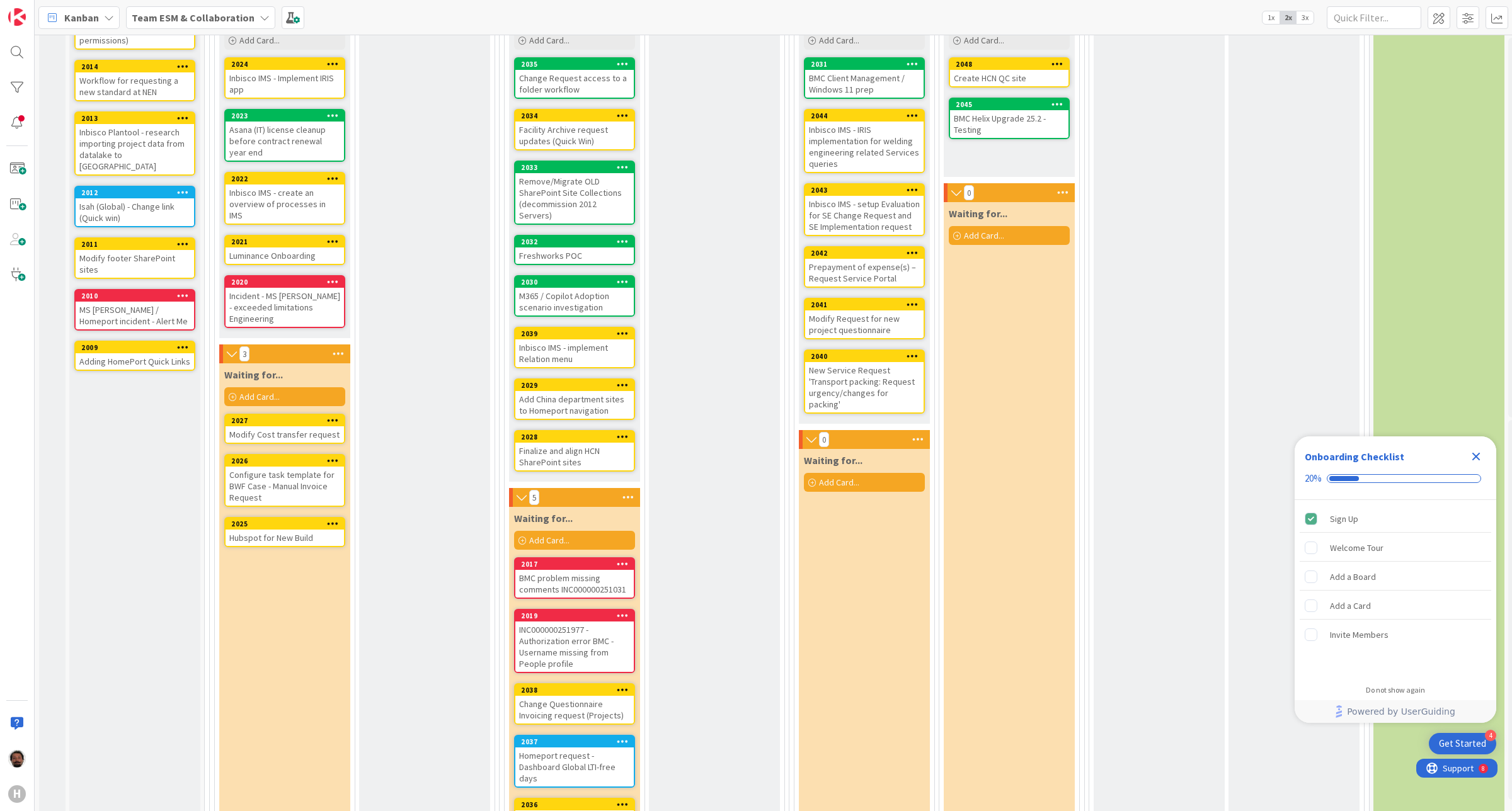
click at [570, 570] on div "BMC problem missing comments INC000000251031" at bounding box center [574, 583] width 119 height 27
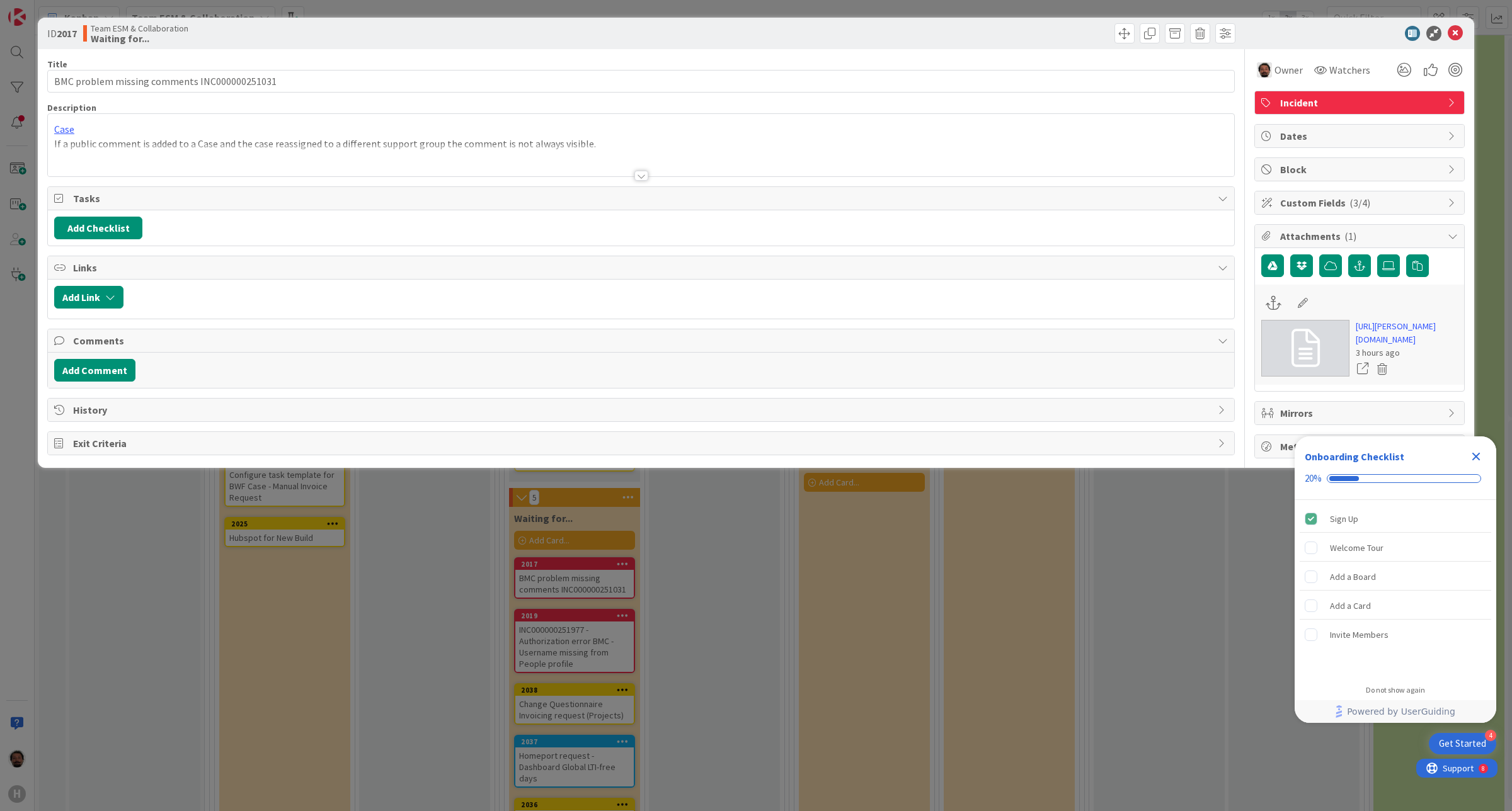
click at [207, 142] on div "Case If a public comment is added to a Case and the case reassigned to a differ…" at bounding box center [641, 145] width 1186 height 63
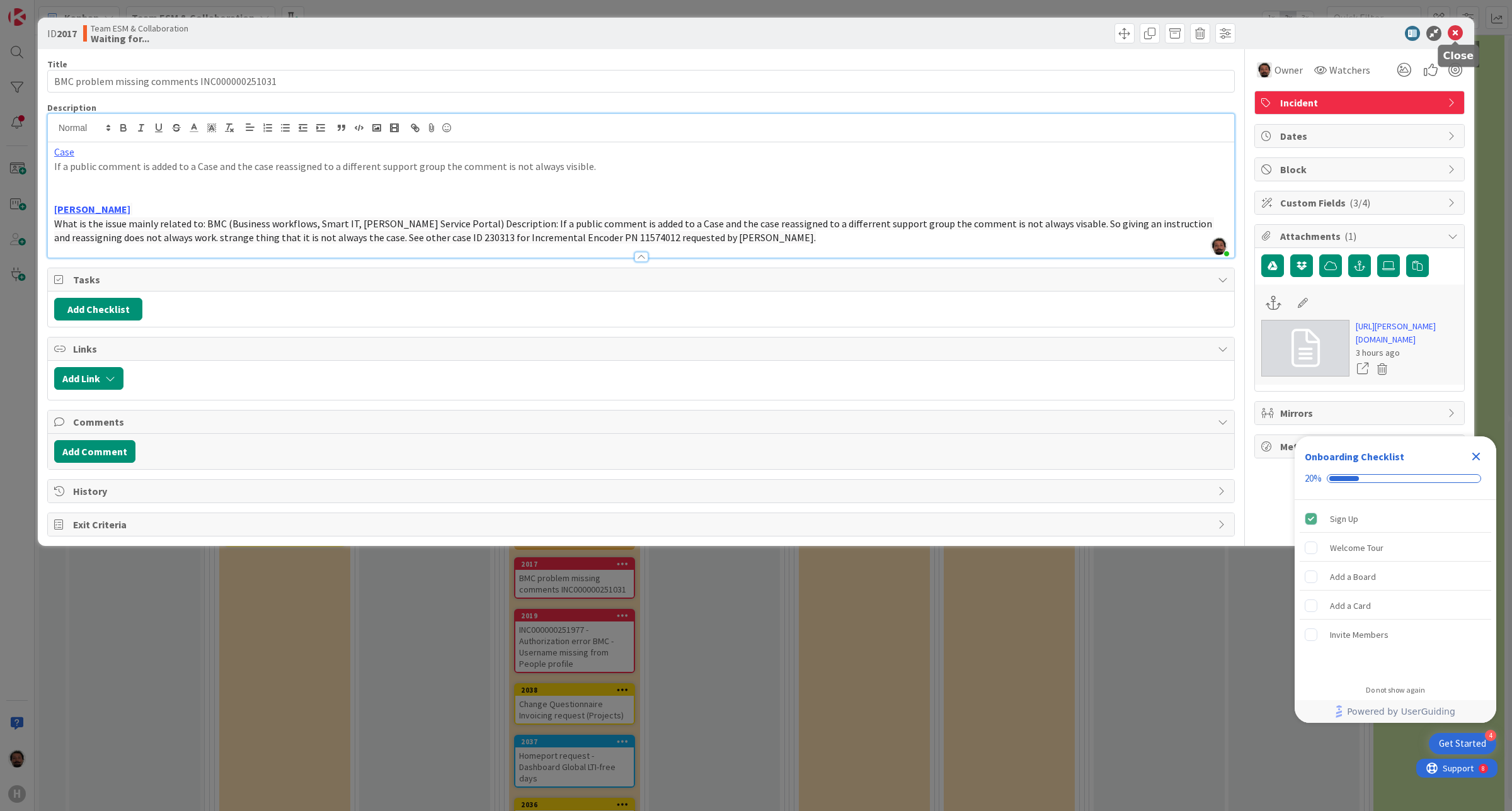
click at [1209, 28] on icon at bounding box center [1455, 33] width 15 height 15
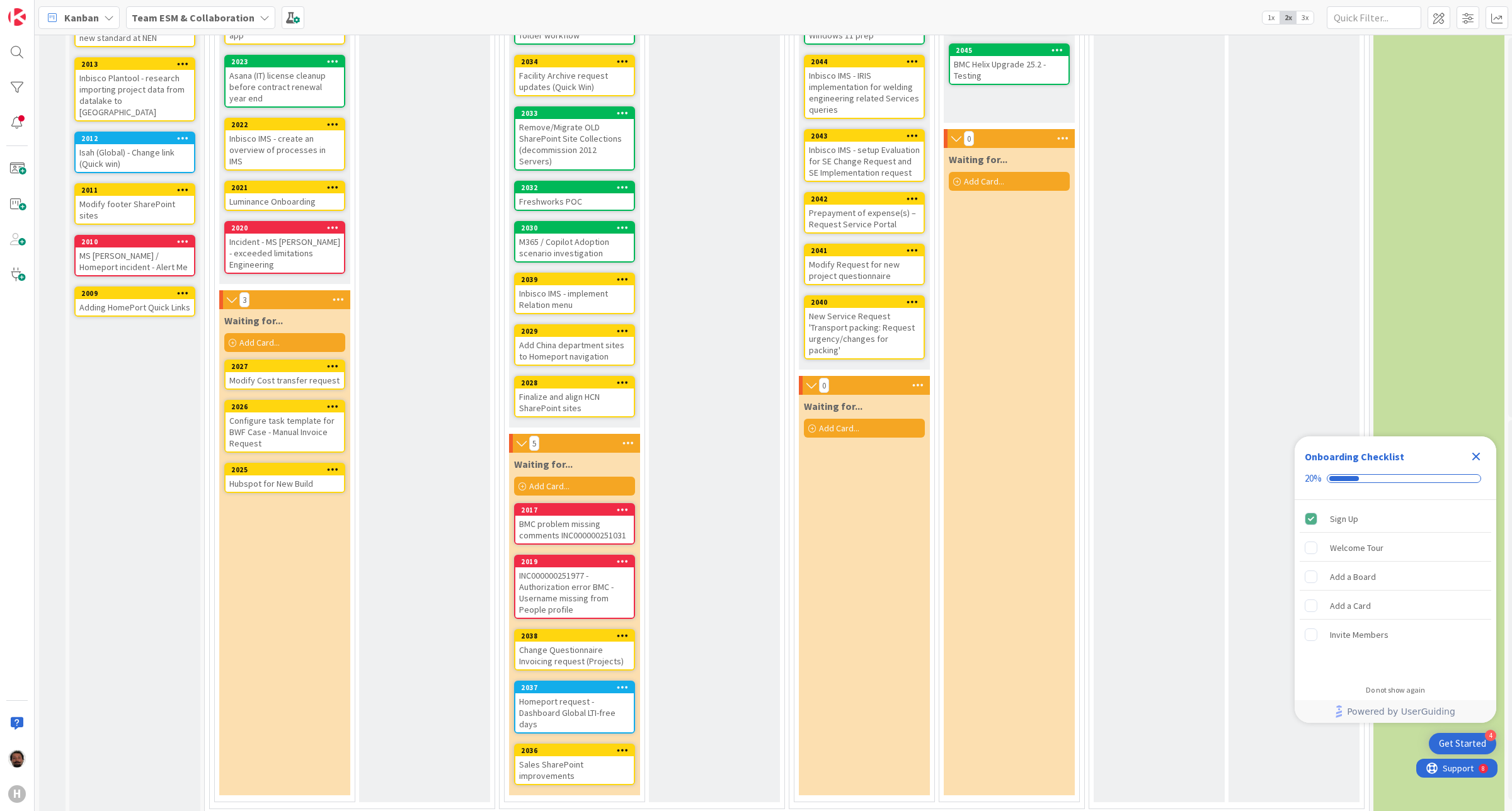
click at [597, 577] on div "INC000000251977 - Authorization error BMC - Username missing from People profile" at bounding box center [574, 592] width 119 height 50
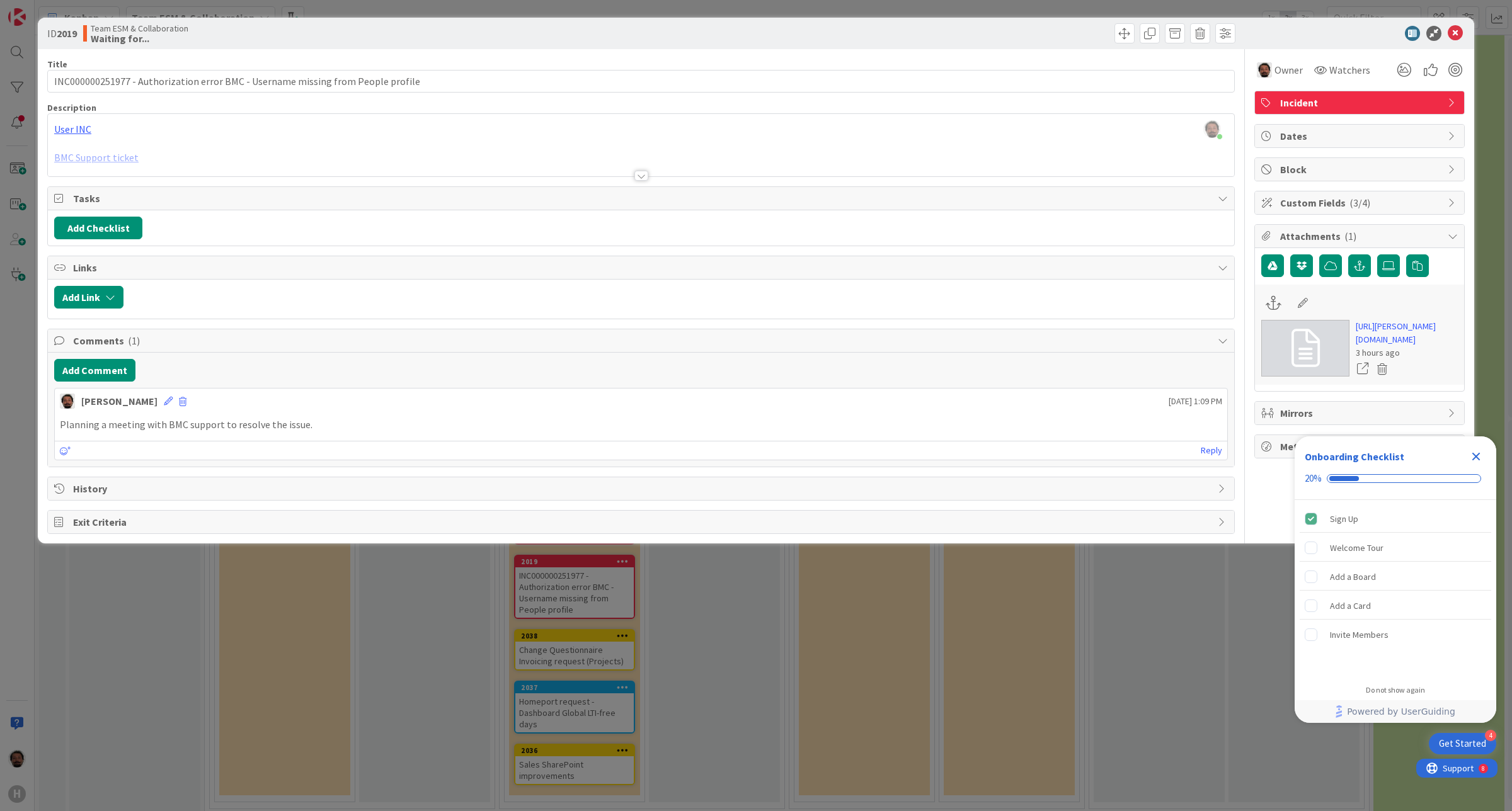
click at [1209, 463] on icon "Close Checklist" at bounding box center [1476, 457] width 15 height 15
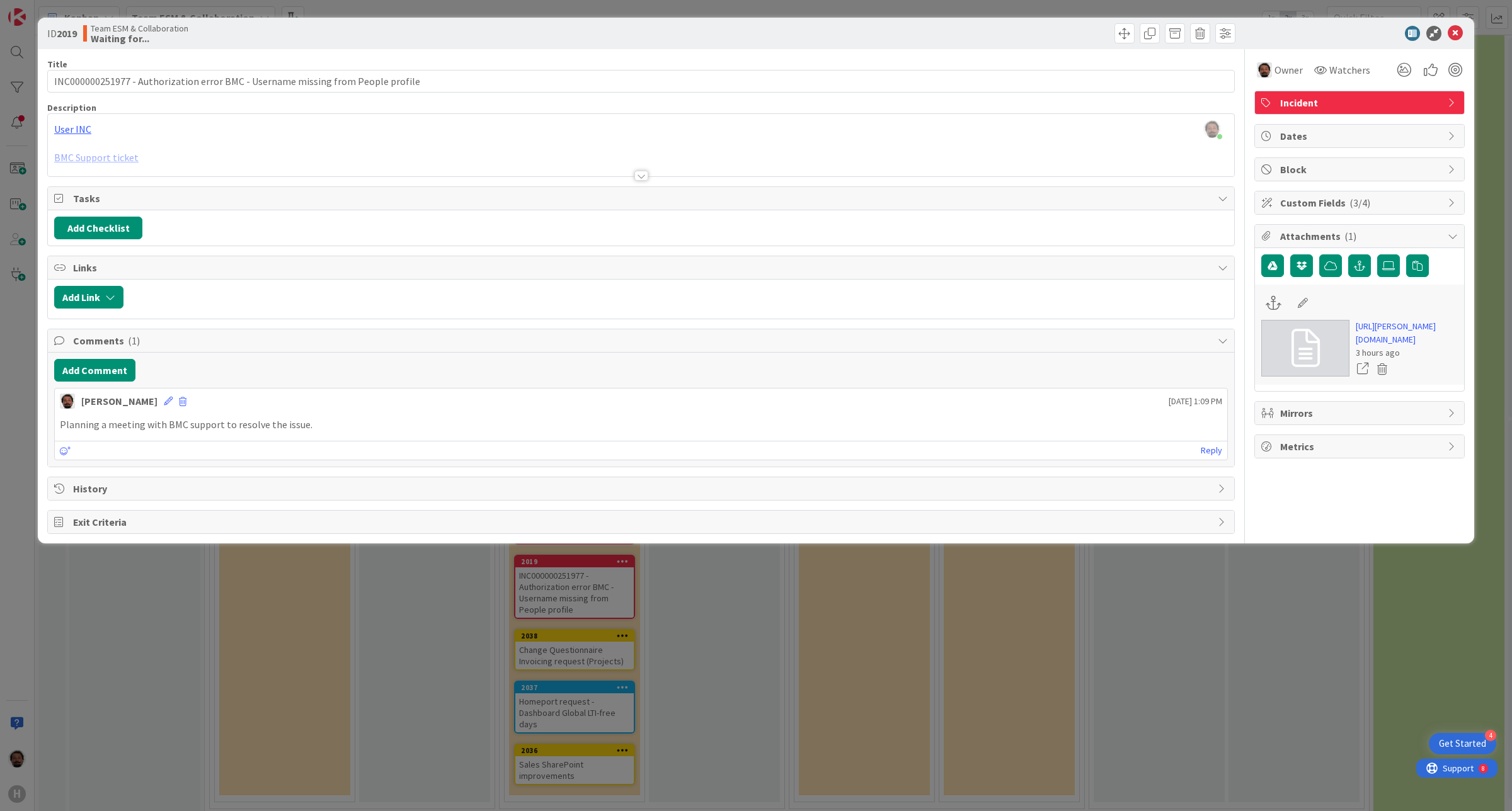
click at [77, 489] on span "History" at bounding box center [642, 489] width 1139 height 15
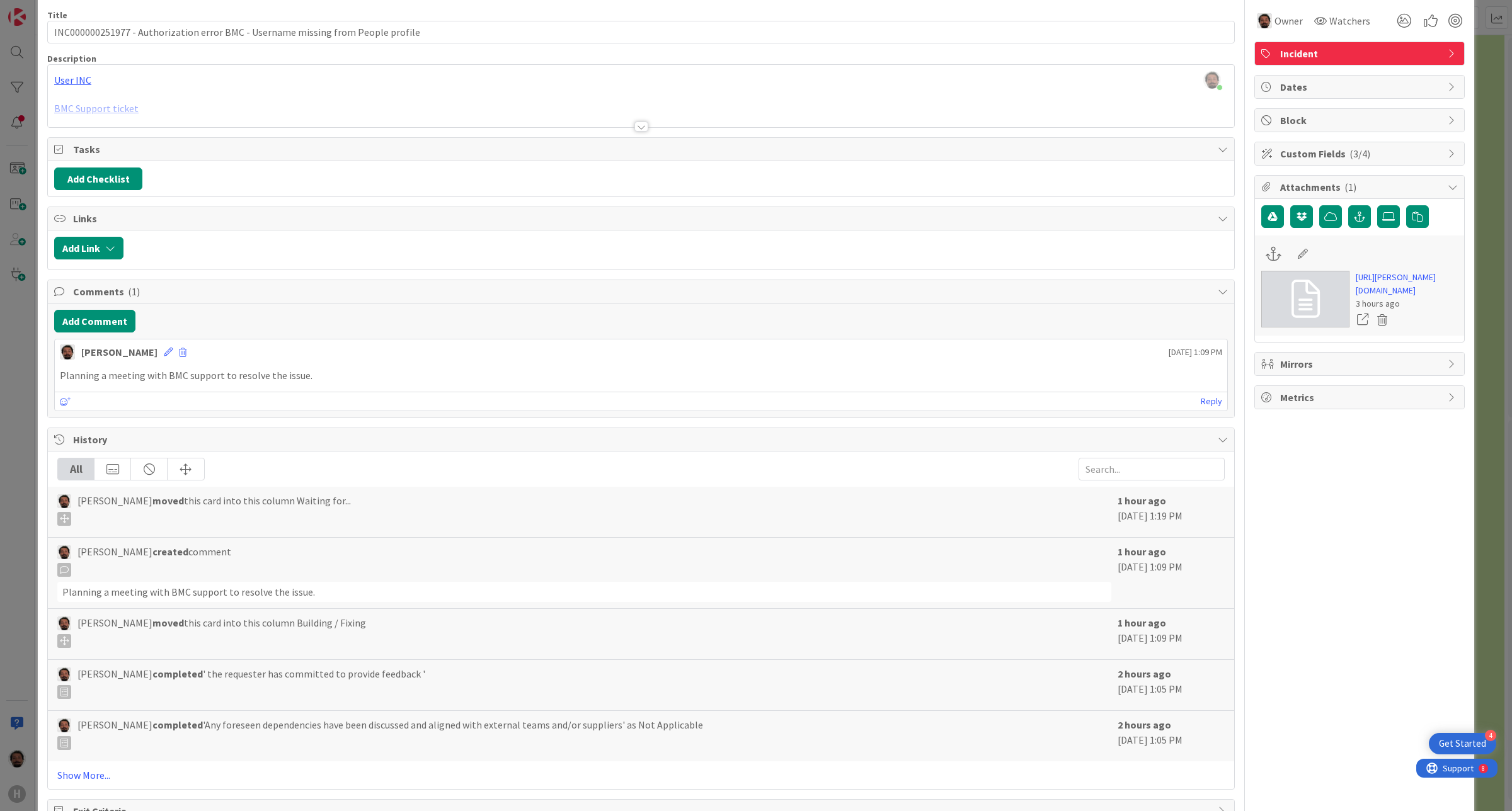
scroll to position [93, 0]
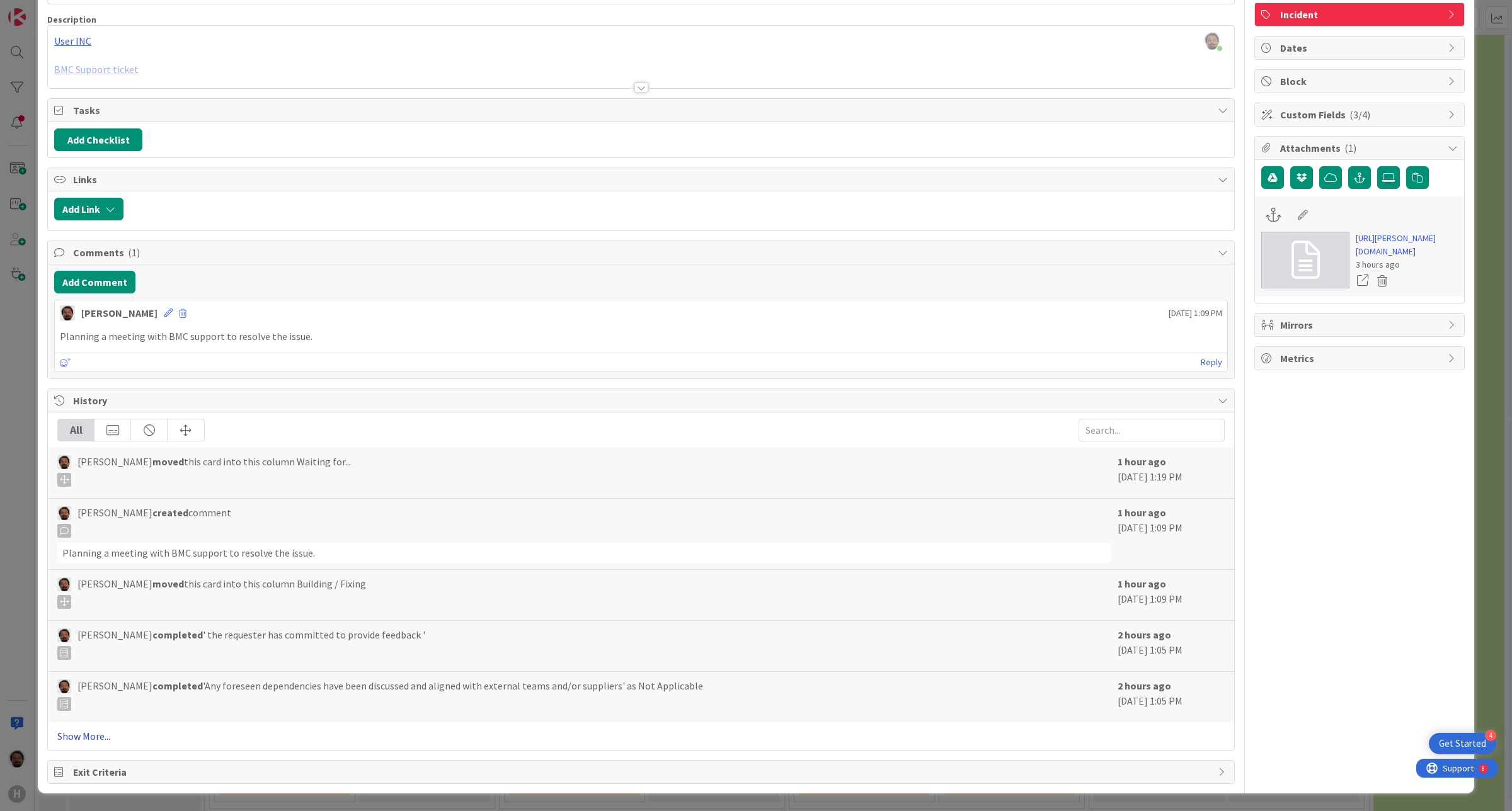
click at [96, 622] on link "Show More..." at bounding box center [641, 736] width 1167 height 15
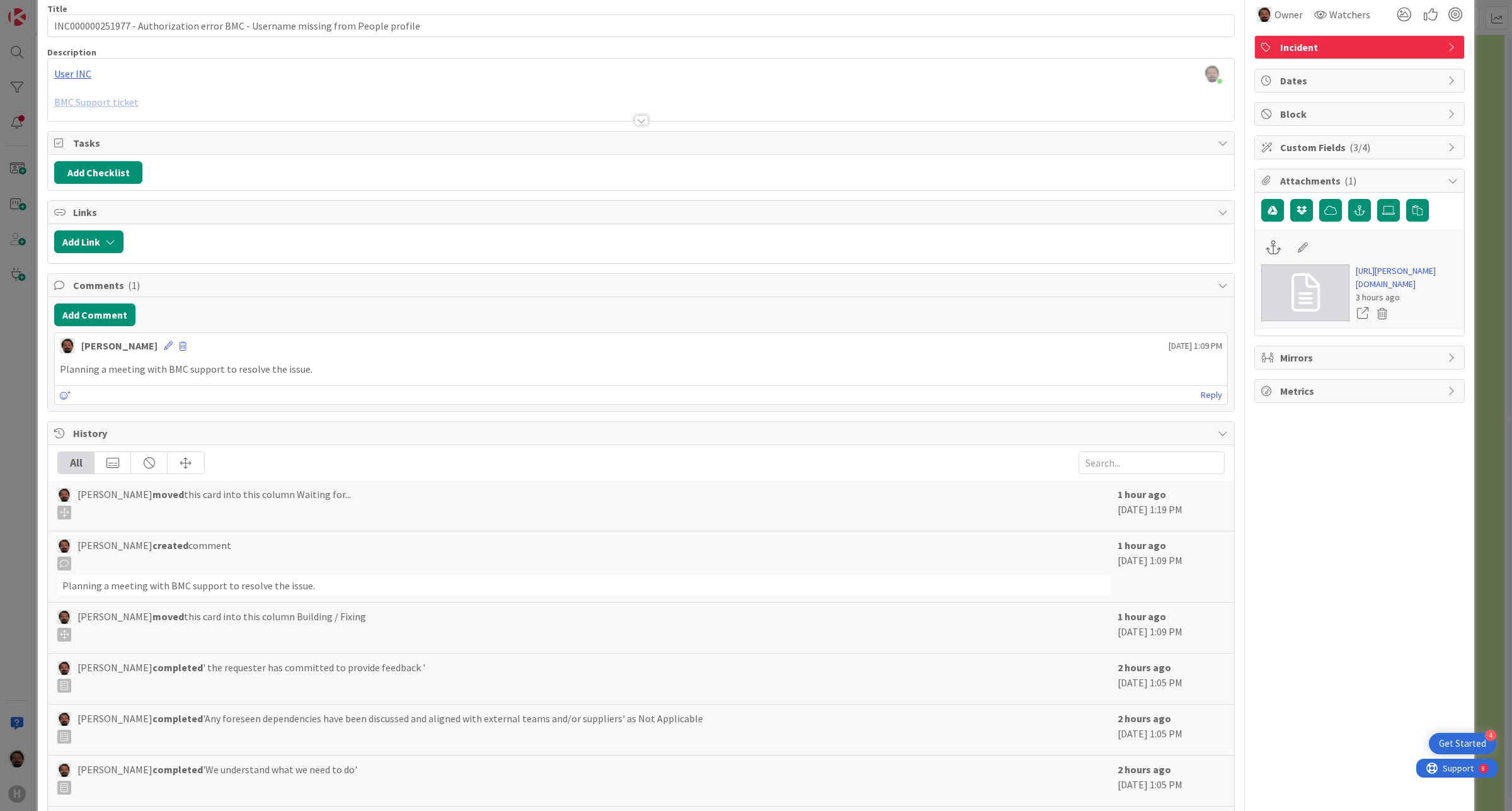
scroll to position [0, 0]
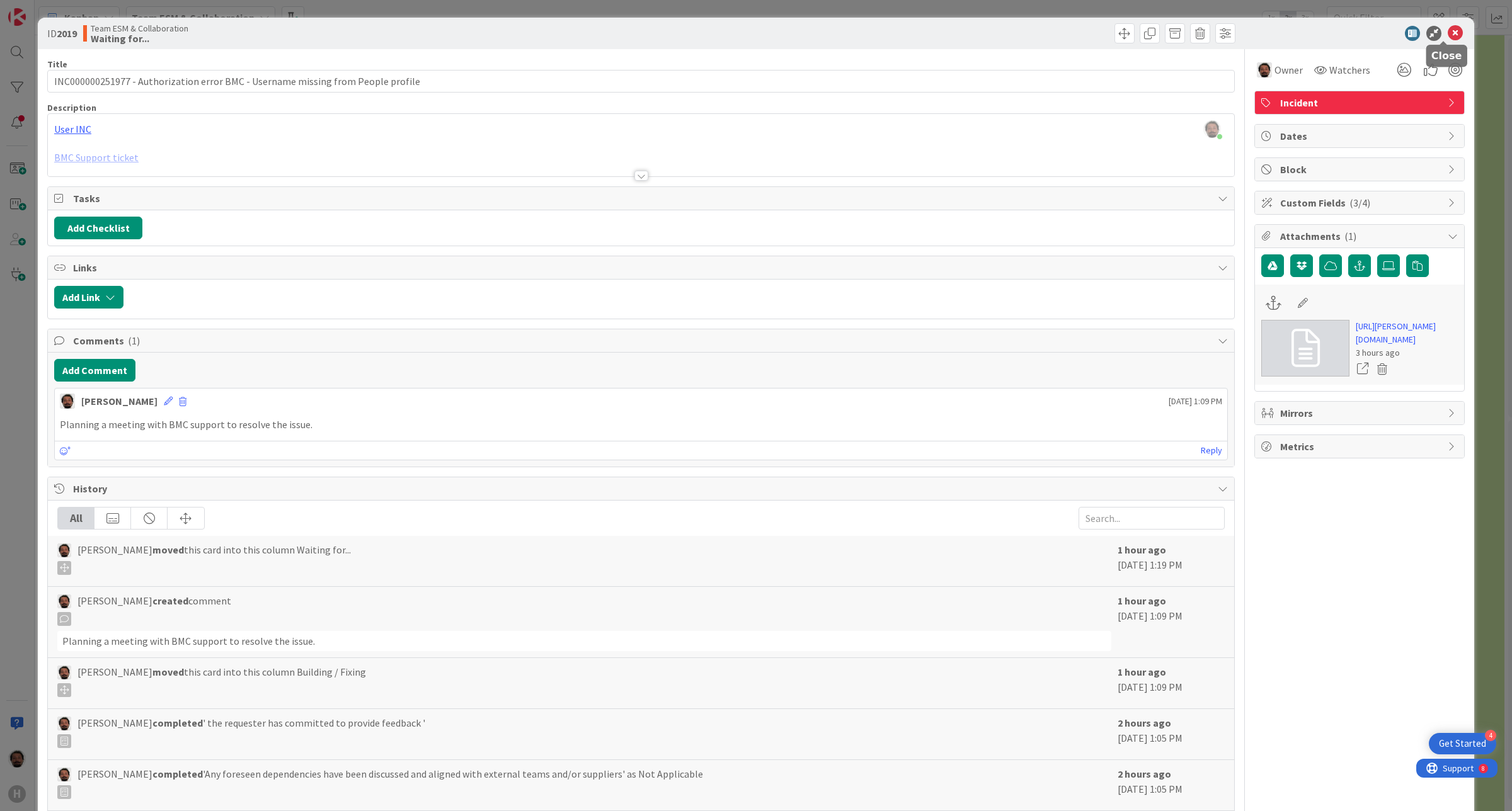
click at [1209, 30] on icon at bounding box center [1455, 33] width 15 height 15
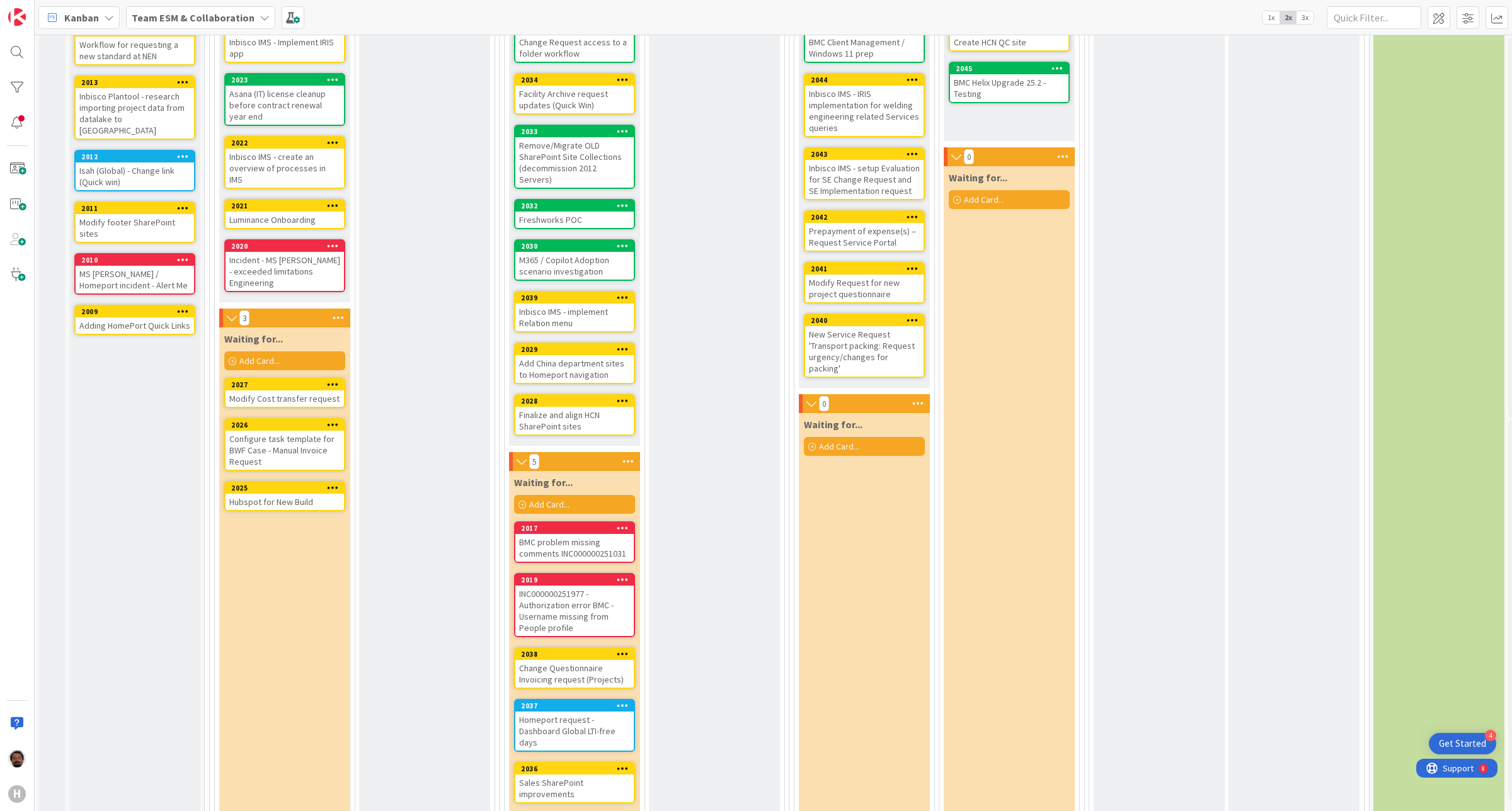
scroll to position [290, 0]
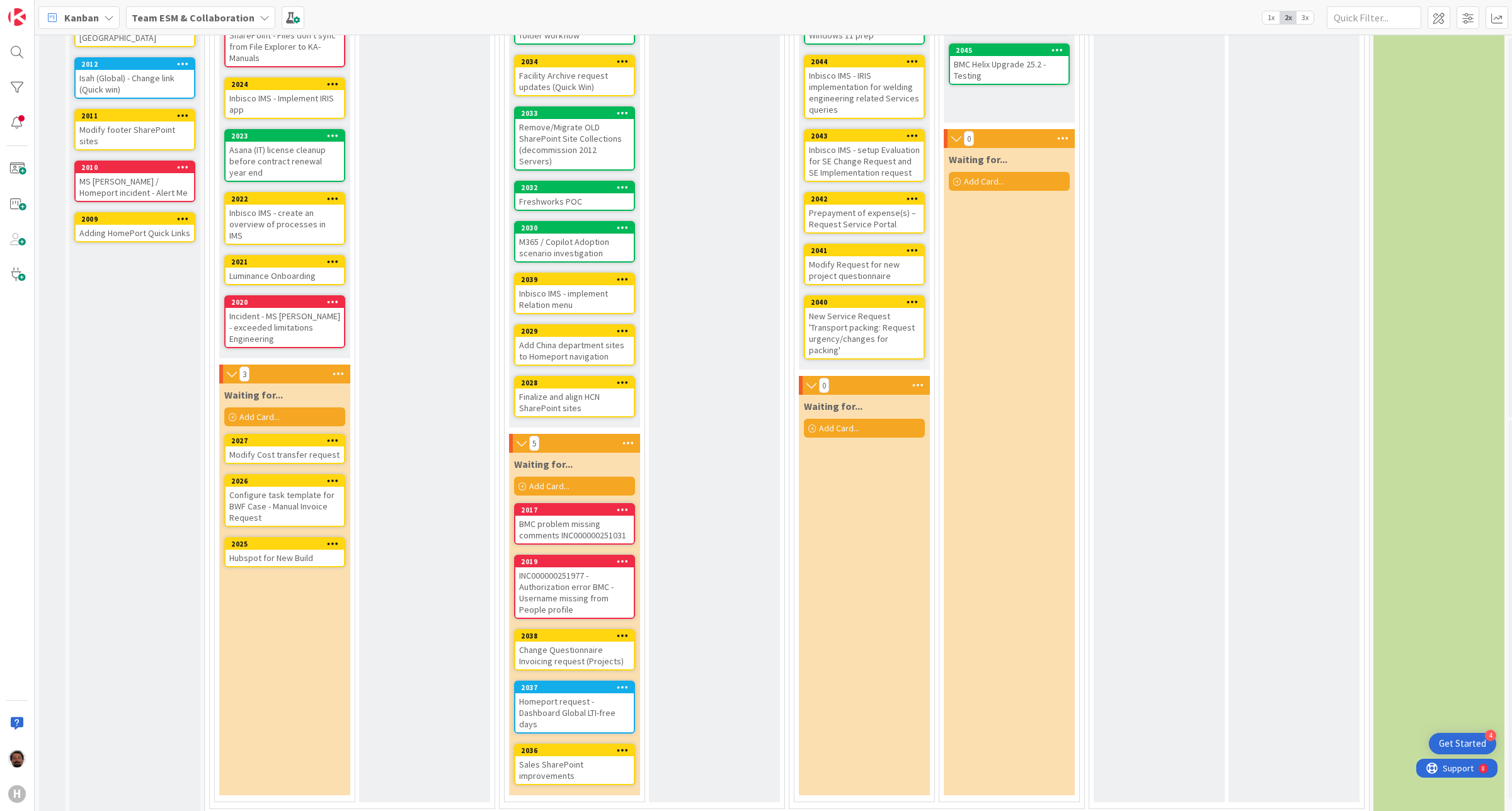
click at [561, 568] on div "INC000000251977 - Authorization error BMC - Username missing from People profile" at bounding box center [574, 592] width 119 height 50
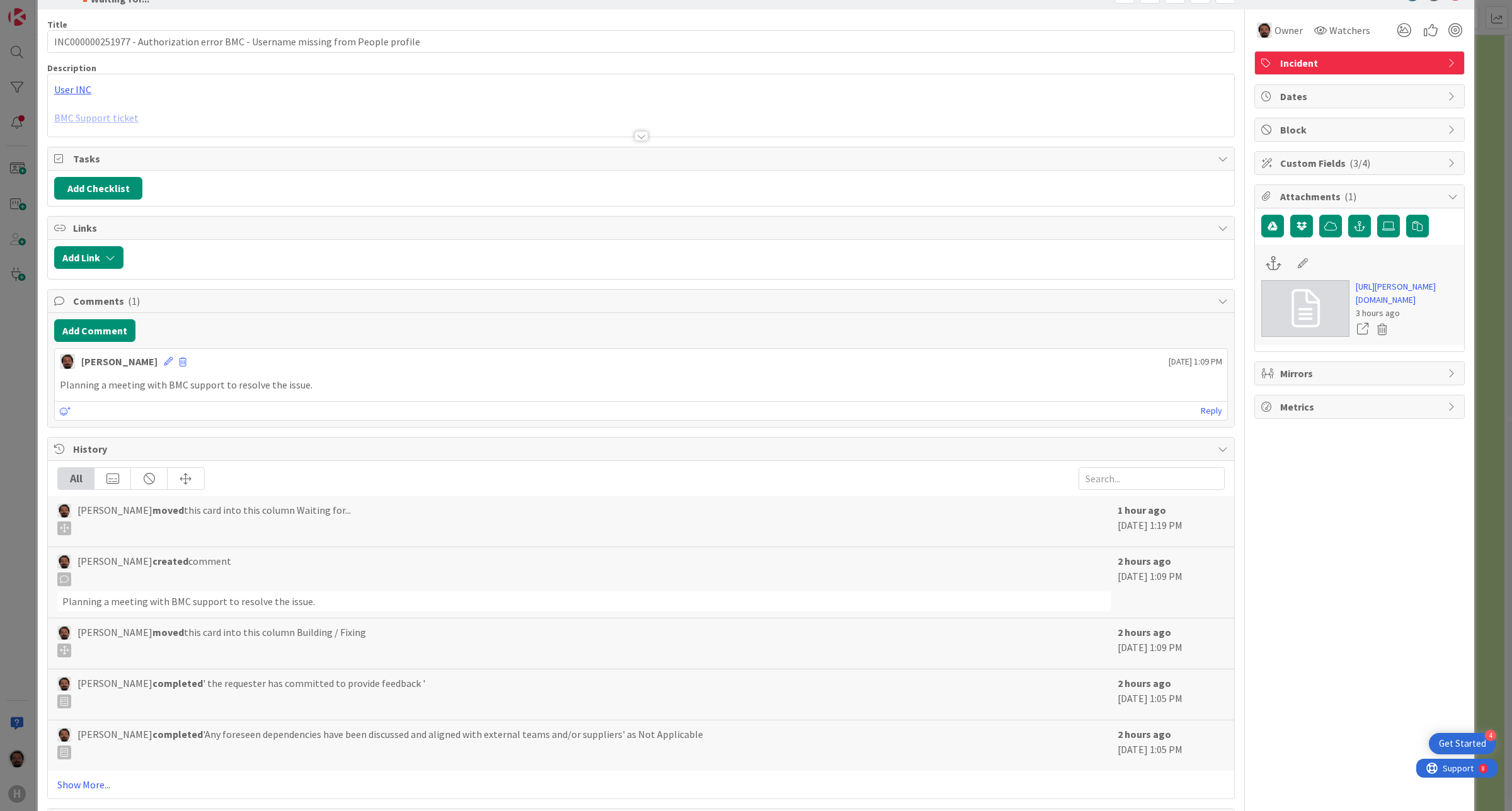
scroll to position [93, 0]
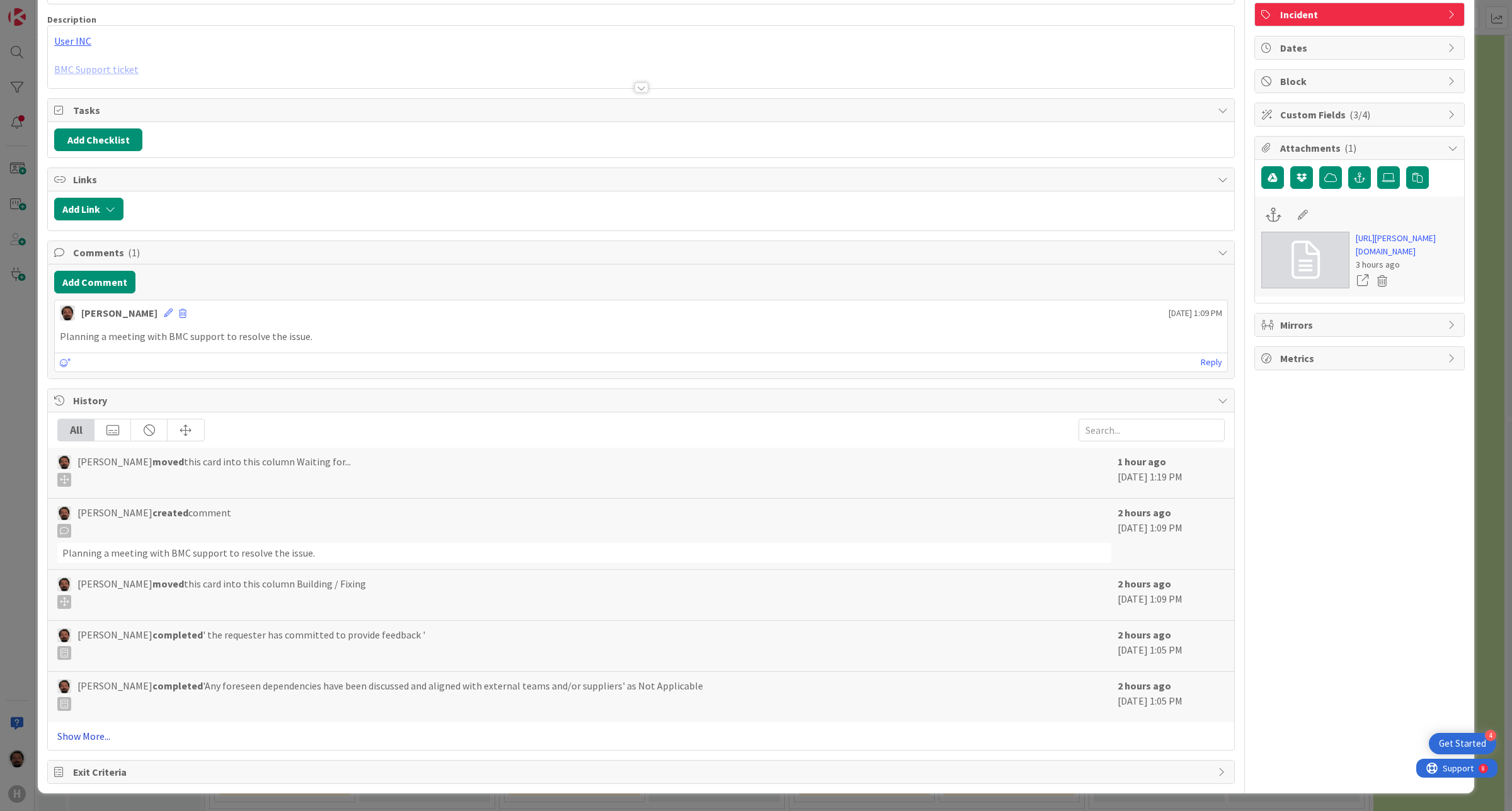
click at [82, 622] on link "Show More..." at bounding box center [641, 736] width 1167 height 15
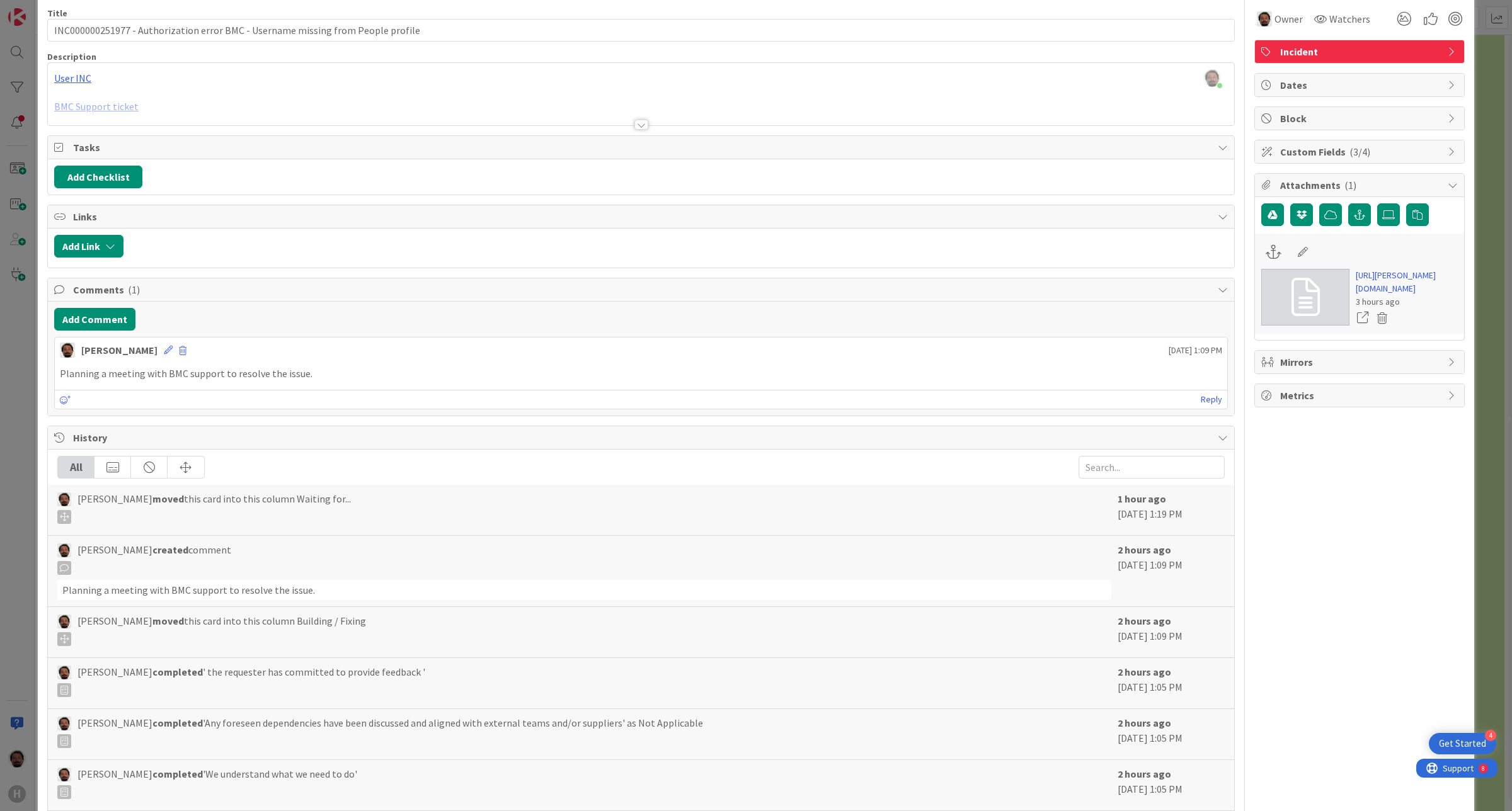
scroll to position [78, 0]
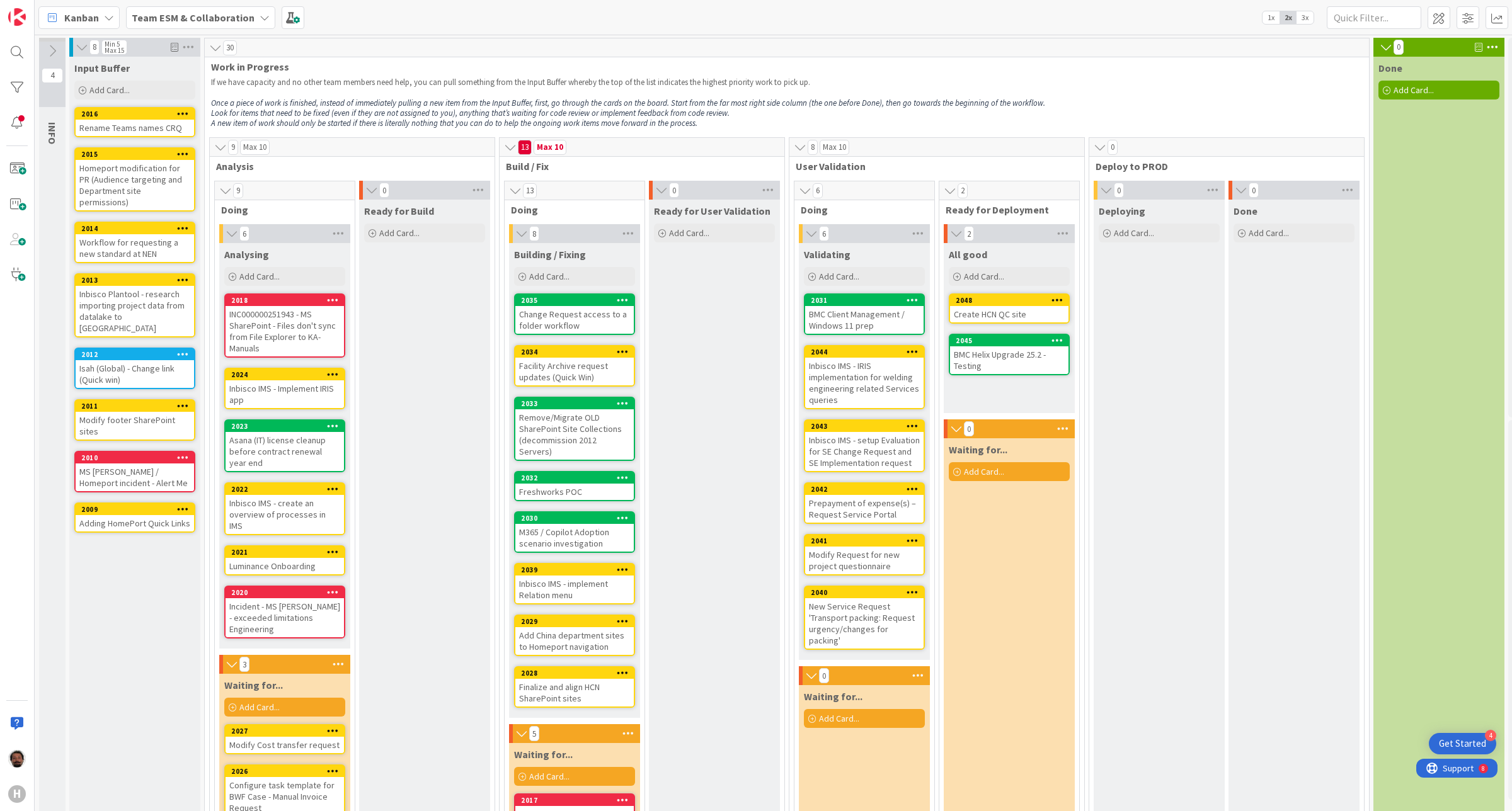
click at [143, 463] on div "MS [PERSON_NAME] / Homeport incident - Alert Me" at bounding box center [135, 477] width 119 height 27
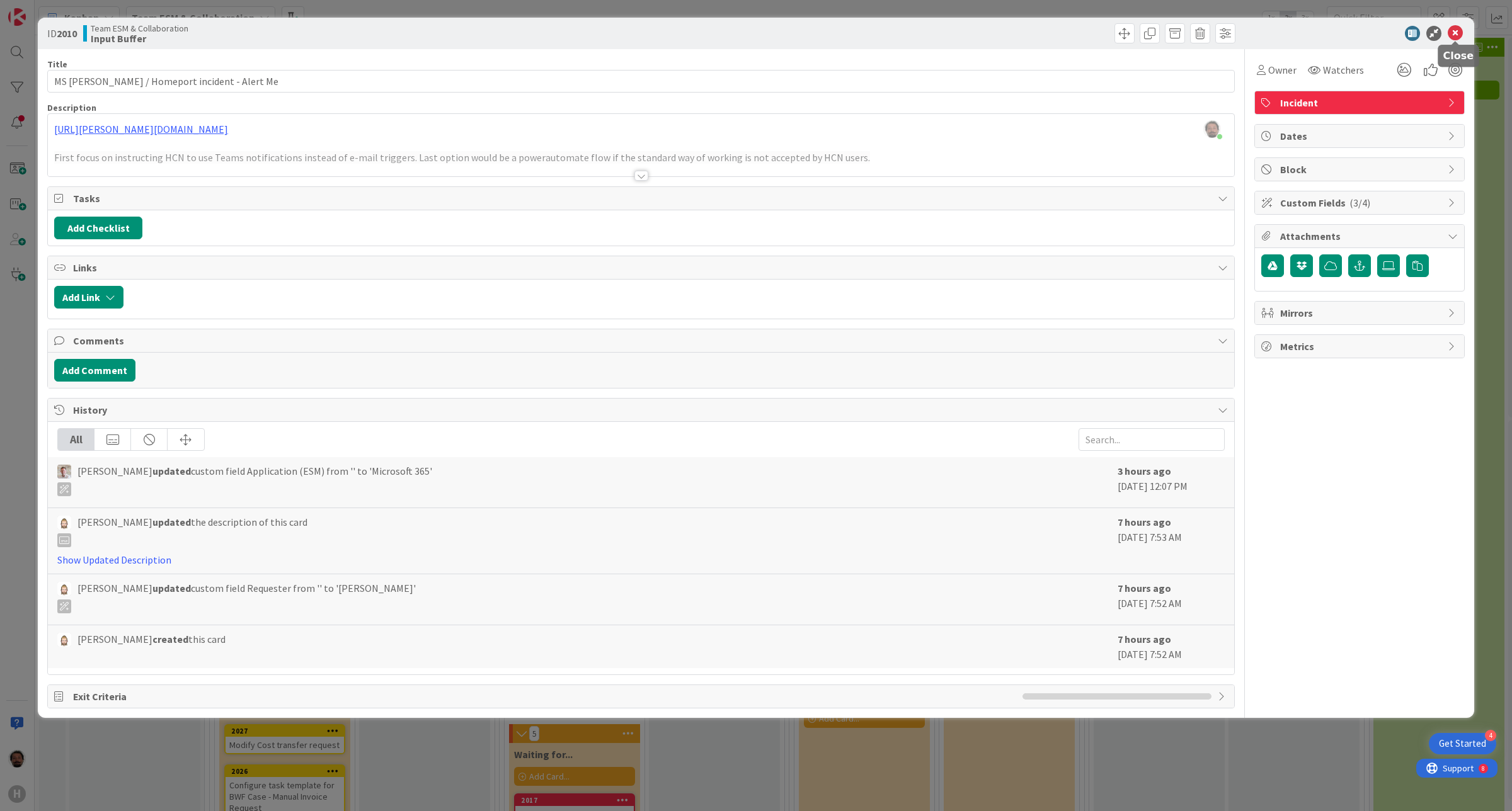
click at [1209, 34] on icon at bounding box center [1455, 33] width 15 height 15
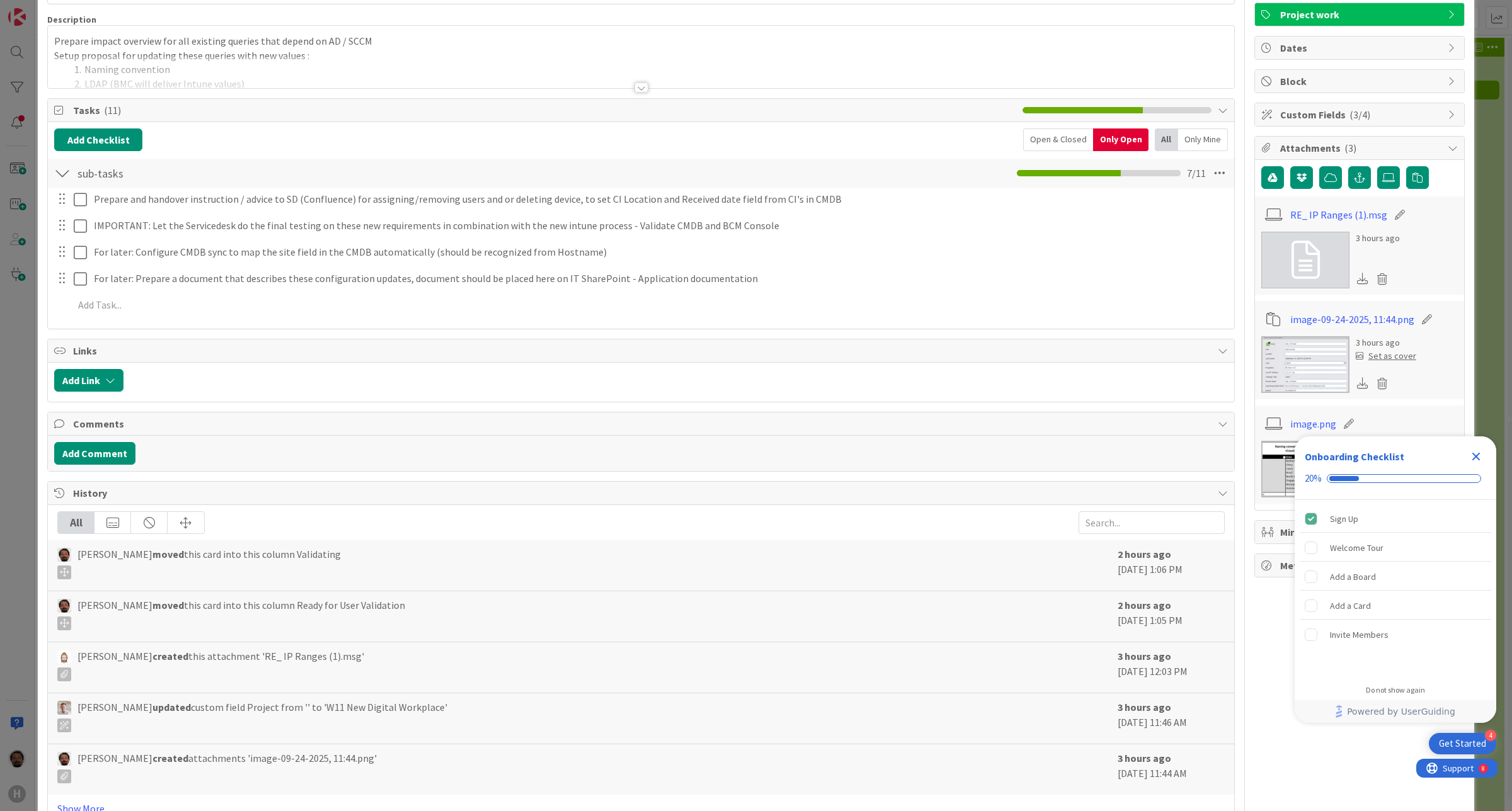
scroll to position [165, 0]
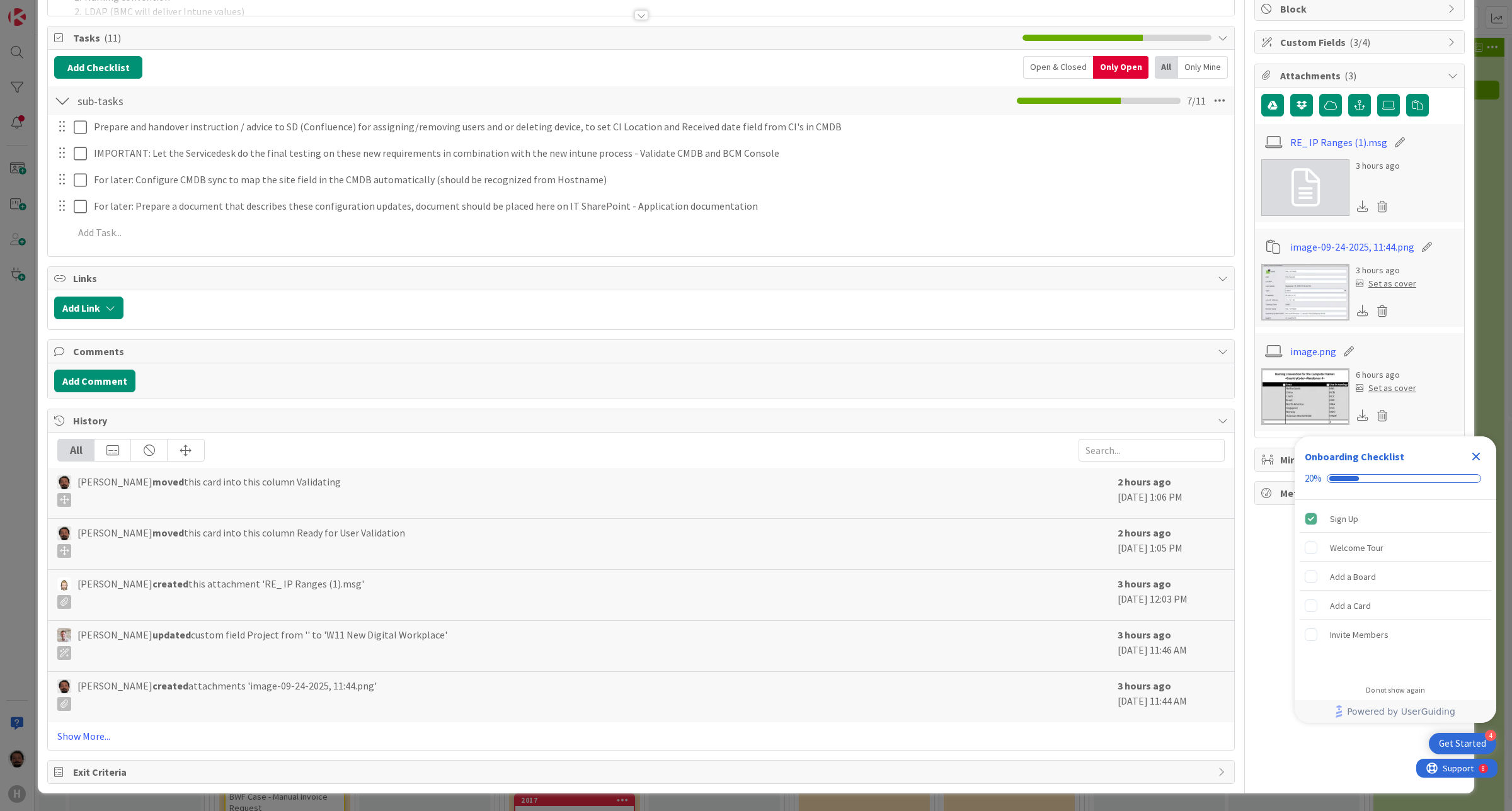
click at [1472, 455] on icon "Close Checklist" at bounding box center [1476, 457] width 15 height 15
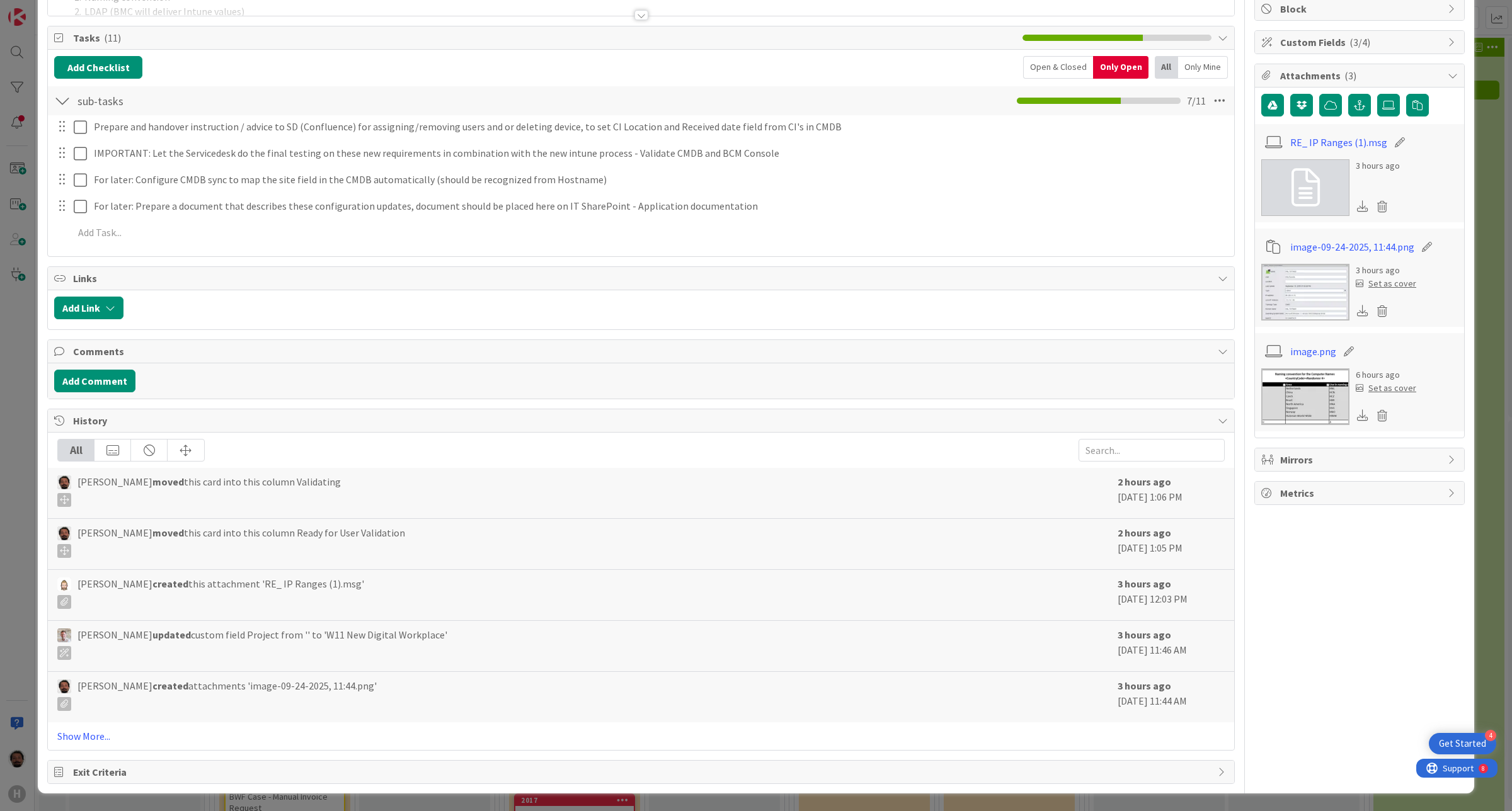
scroll to position [0, 0]
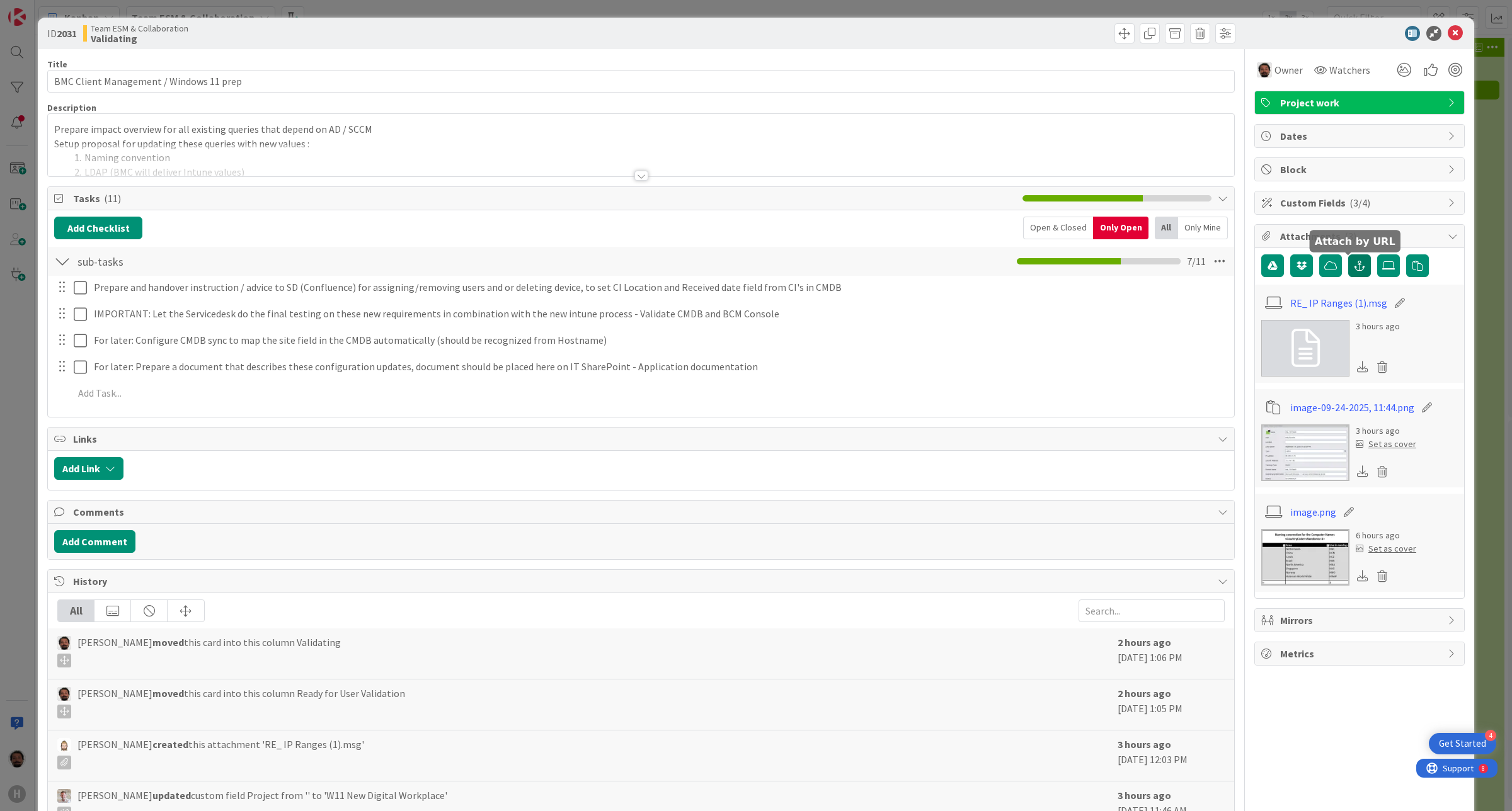
click at [1354, 268] on icon "button" at bounding box center [1359, 266] width 11 height 10
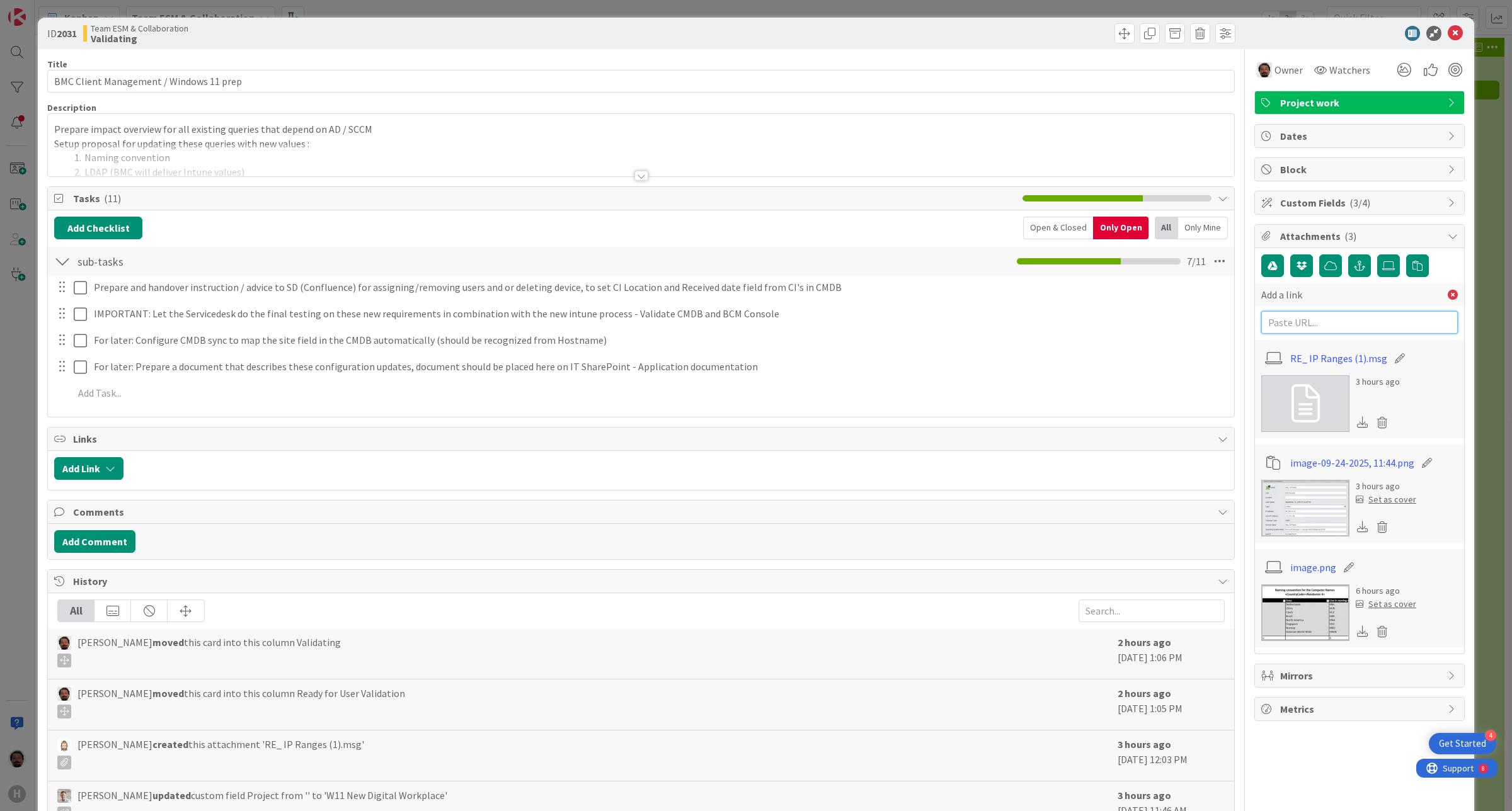
click at [1319, 321] on input "text" at bounding box center [1359, 323] width 197 height 23
paste input "https://huismancloud.sharepoint.com/:w:/r/teams/IT/Applications/BMC%20Helix/1.%…"
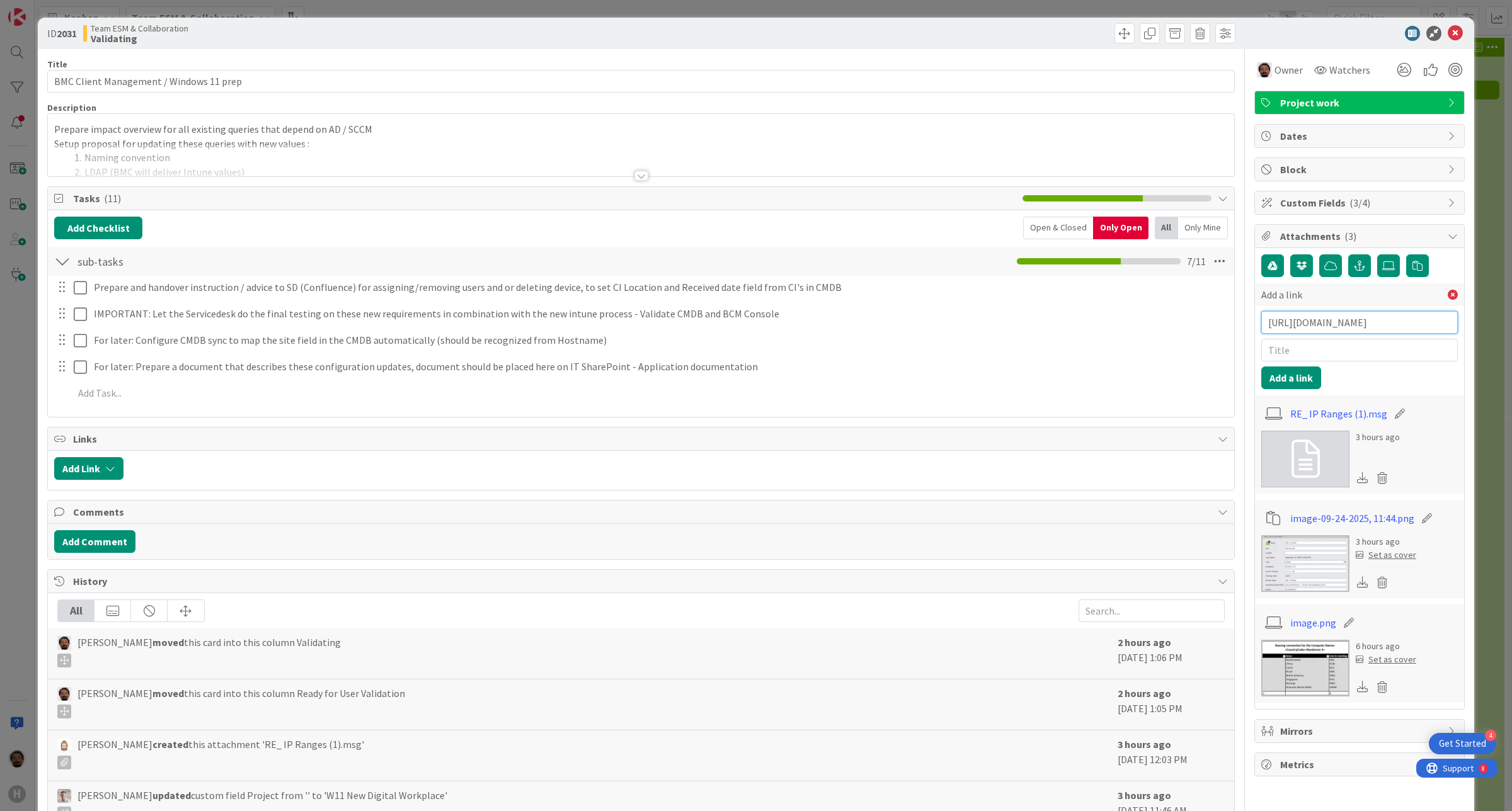
scroll to position [0, 927]
type input "https://huismancloud.sharepoint.com/:w:/r/teams/IT/Applications/BMC%20Helix/1.%…"
click at [1295, 353] on input "text" at bounding box center [1359, 350] width 197 height 23
click at [1448, 298] on icon at bounding box center [1453, 295] width 10 height 10
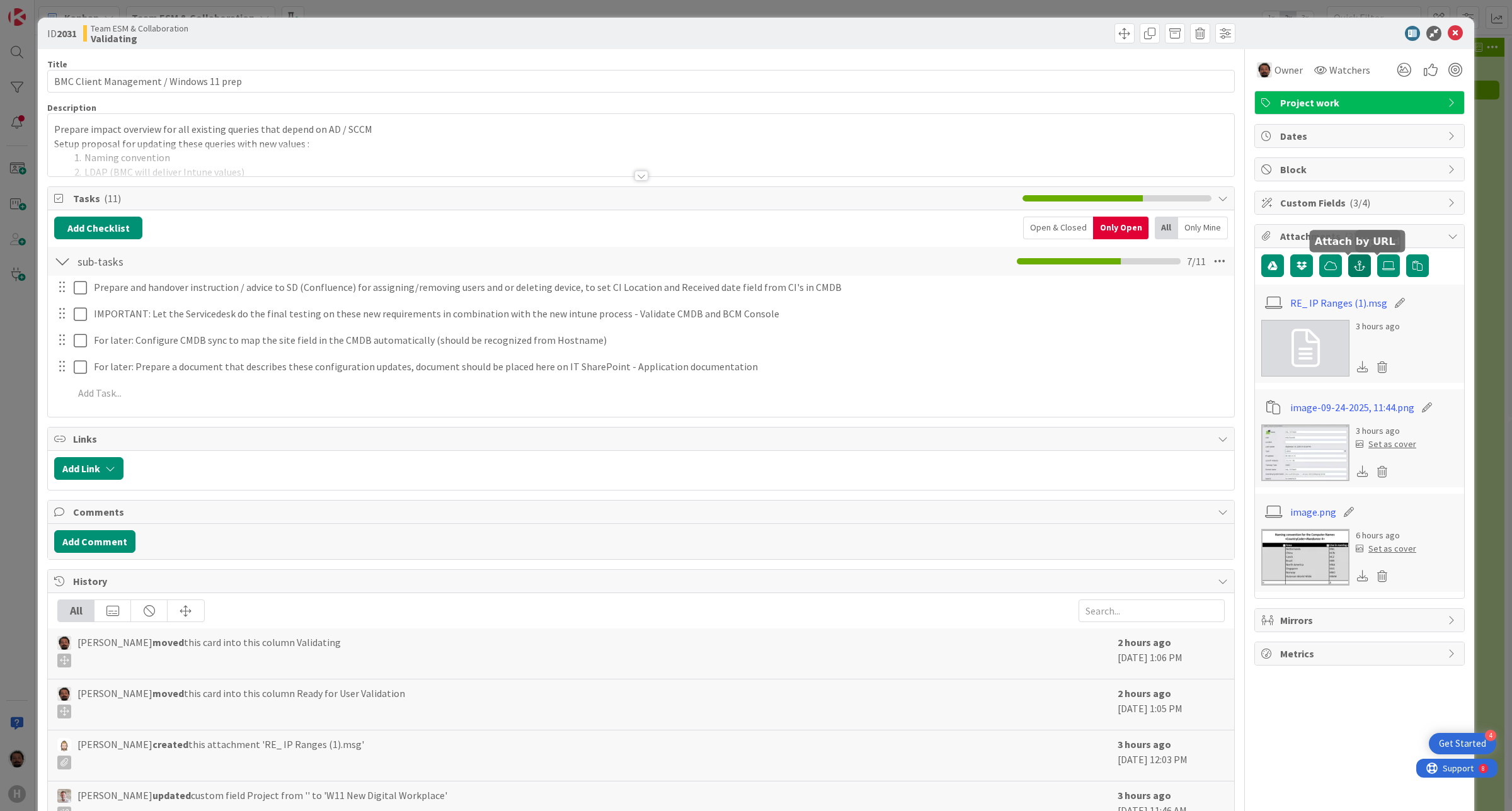
click at [1354, 269] on icon "button" at bounding box center [1359, 266] width 11 height 10
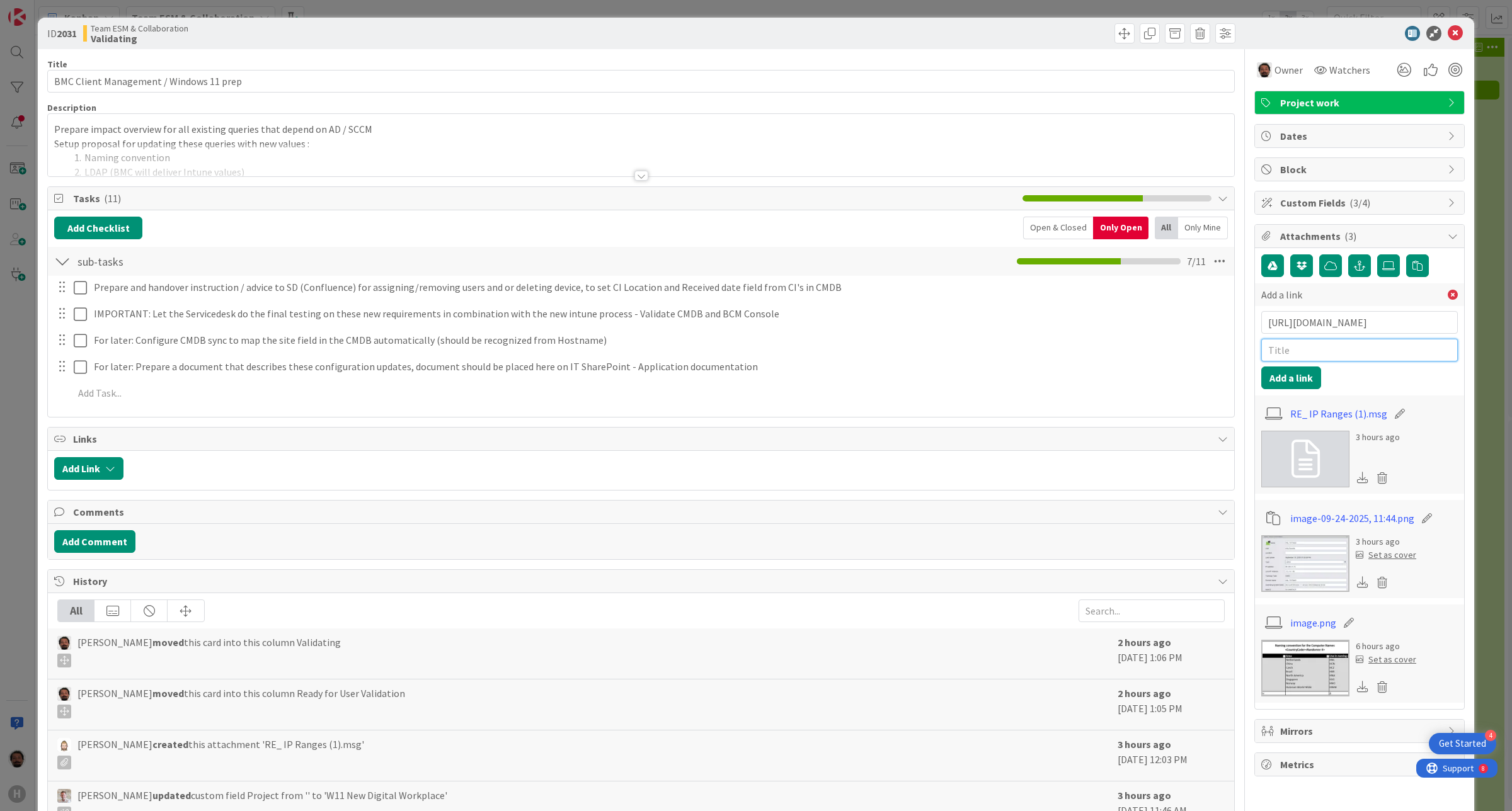
click at [1331, 352] on input "text" at bounding box center [1359, 350] width 197 height 23
type input "Queries"
click at [1287, 391] on div "Add a link https://huismancloud.sharepoint.com/:w:/r/teams/IT/Applications/BMC%…" at bounding box center [1359, 479] width 197 height 449
click at [1287, 384] on button "Add a link" at bounding box center [1291, 378] width 60 height 23
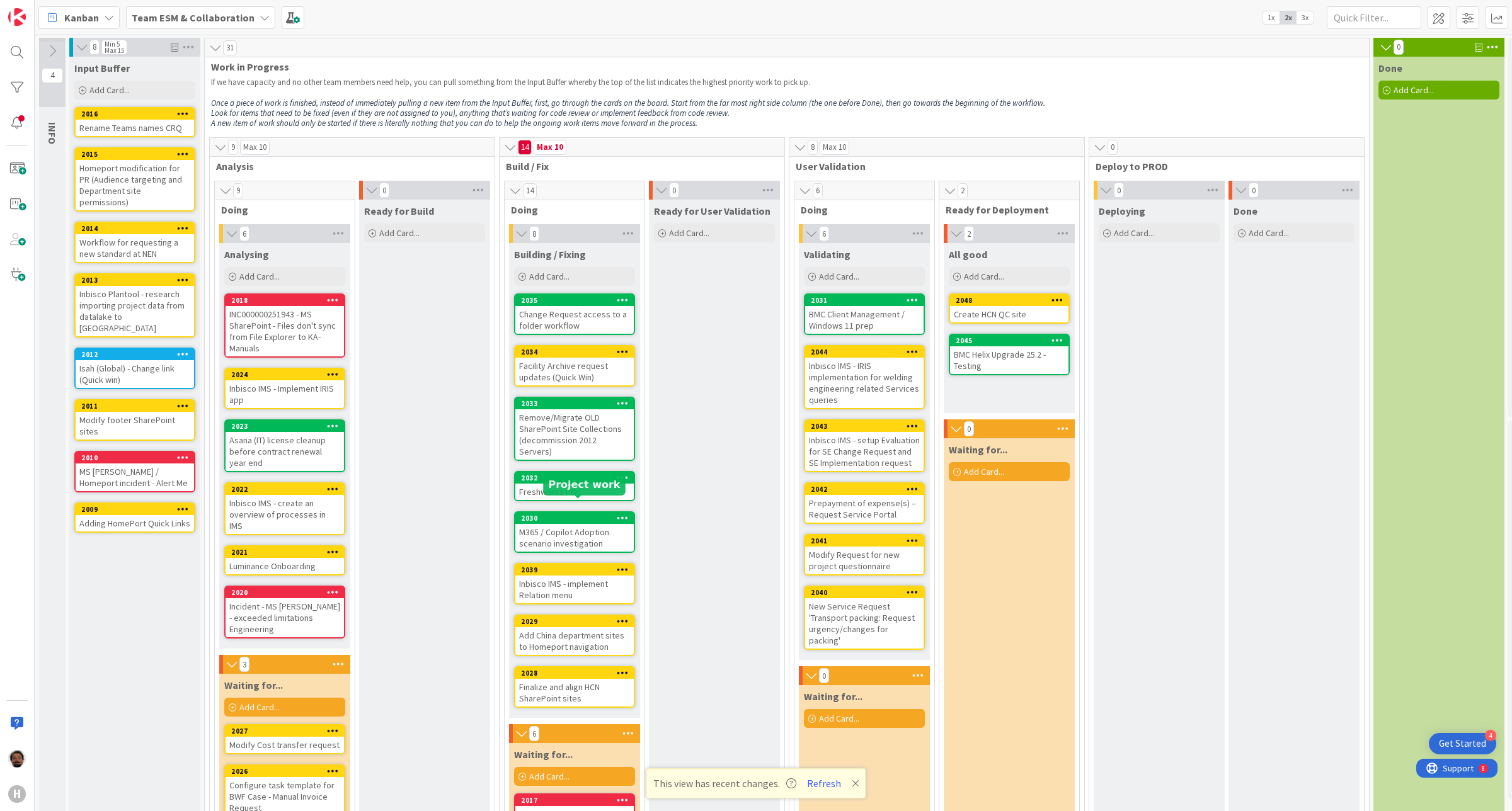
scroll to position [341, 0]
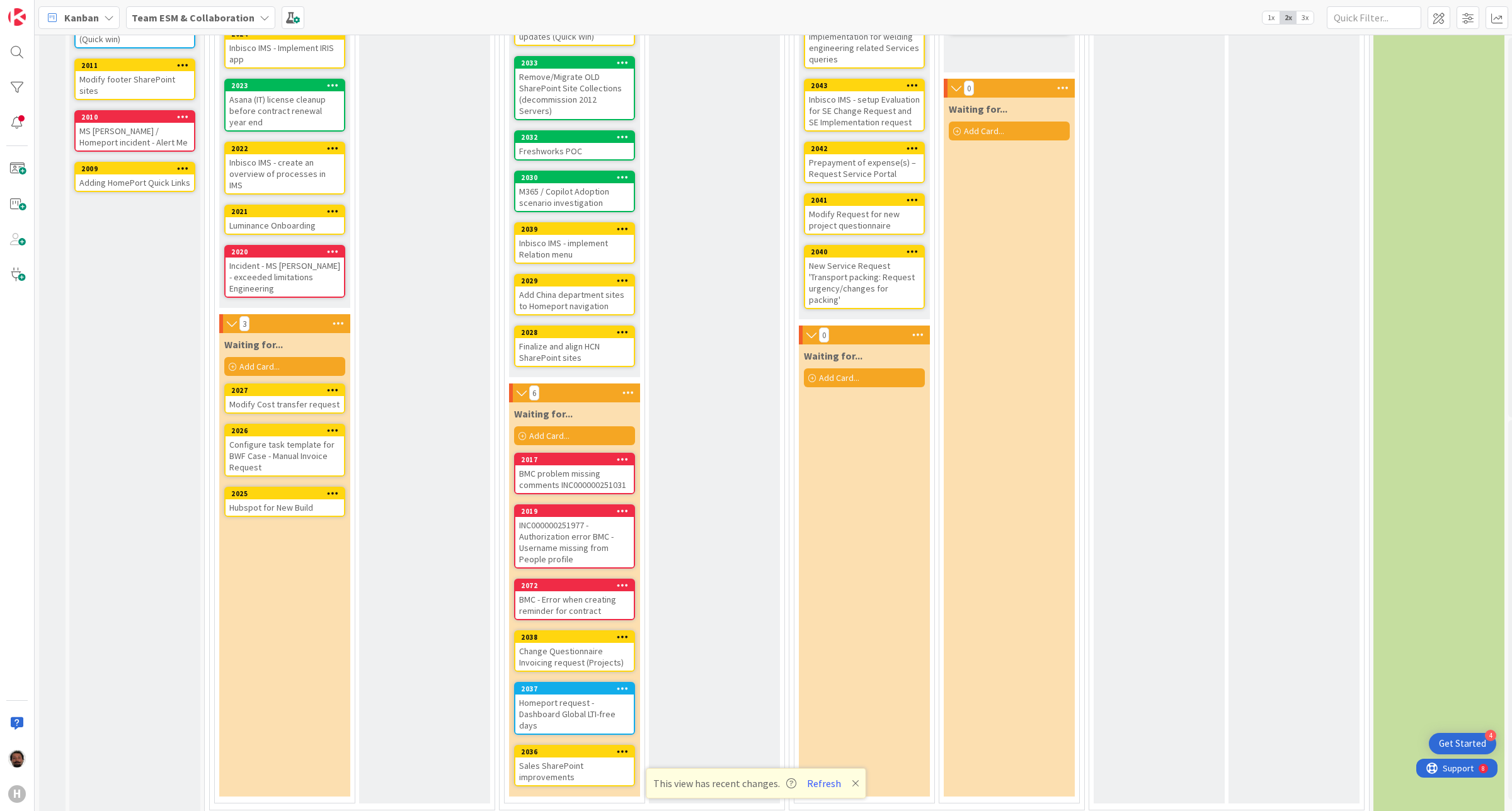
click at [578, 523] on div "INC000000251977 - Authorization error BMC - Username missing from People profile" at bounding box center [574, 542] width 119 height 50
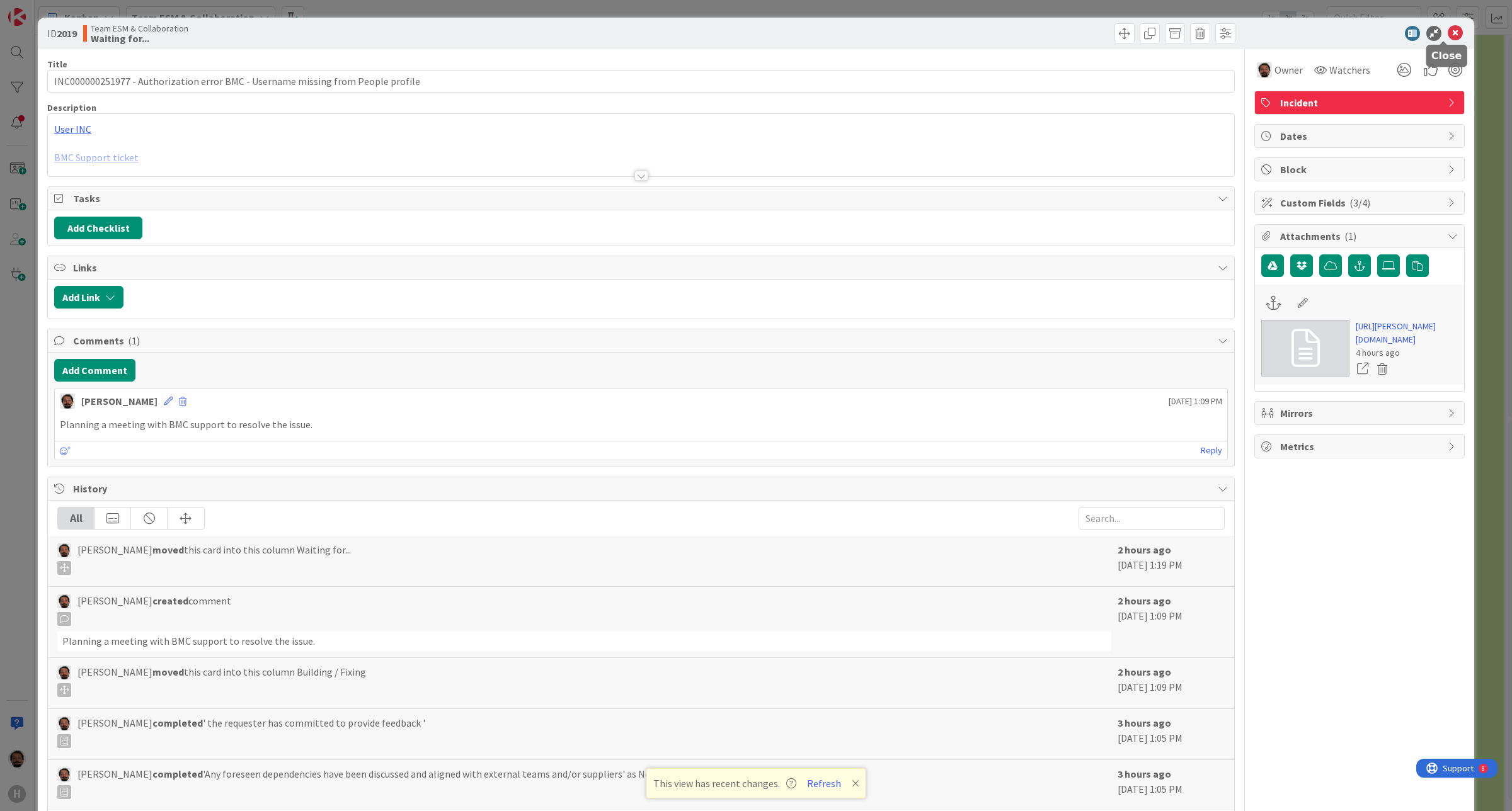
click at [1448, 32] on icon at bounding box center [1455, 33] width 15 height 15
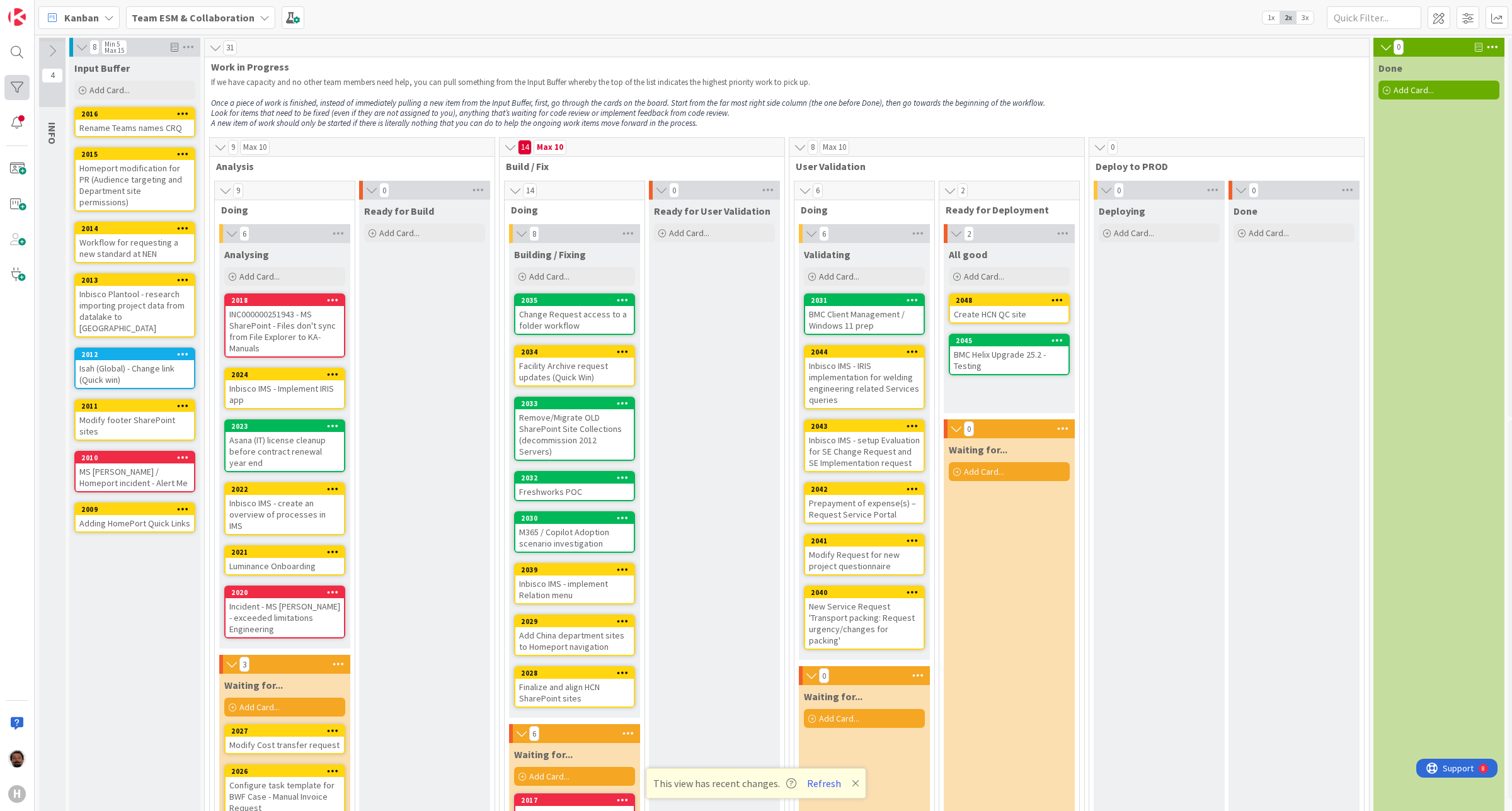
click at [13, 85] on div at bounding box center [17, 87] width 25 height 25
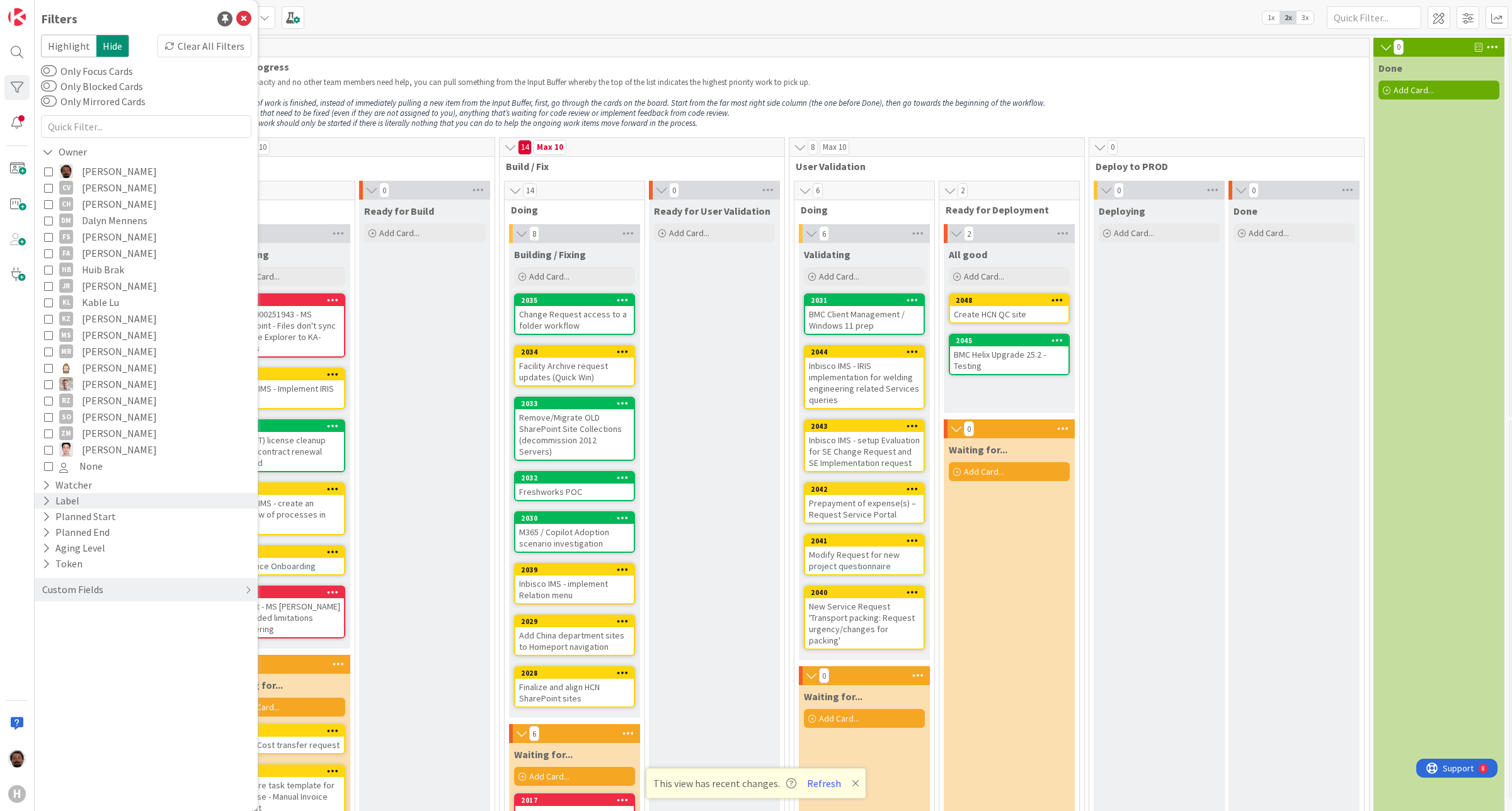
click at [45, 498] on icon at bounding box center [46, 501] width 8 height 11
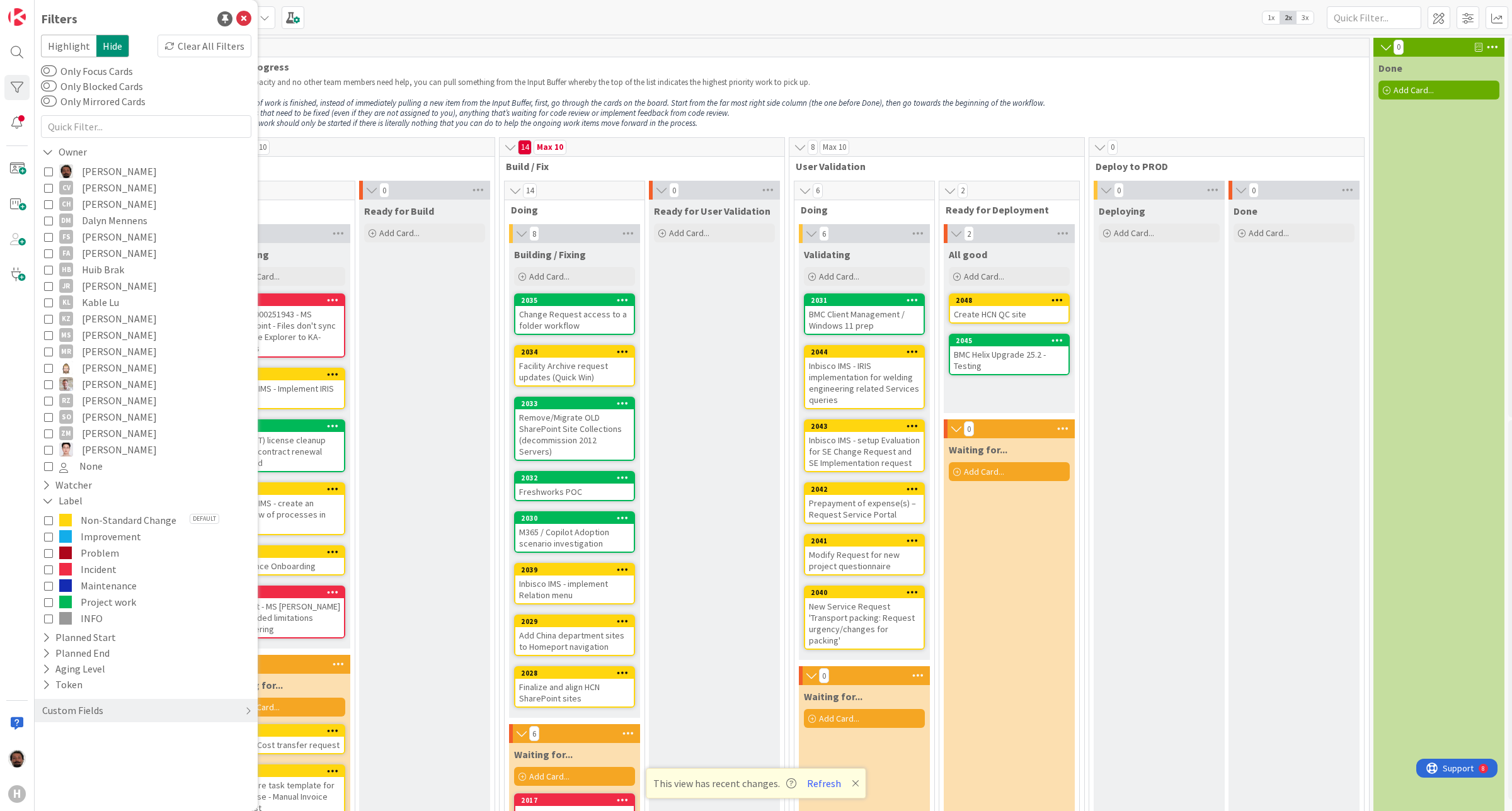
click at [45, 570] on icon at bounding box center [49, 569] width 9 height 9
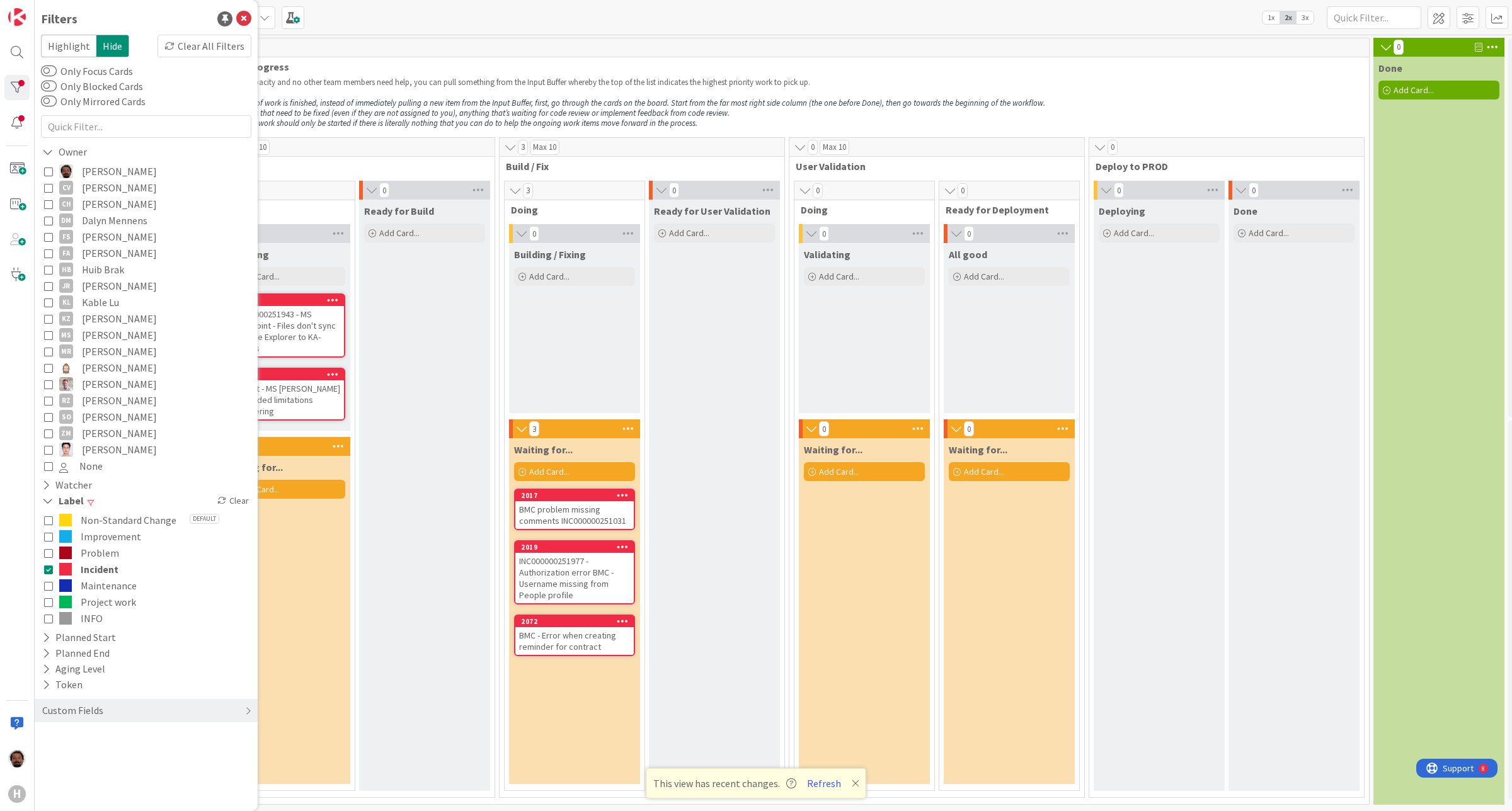
click at [408, 61] on span "Work in Progress" at bounding box center [782, 67] width 1142 height 13
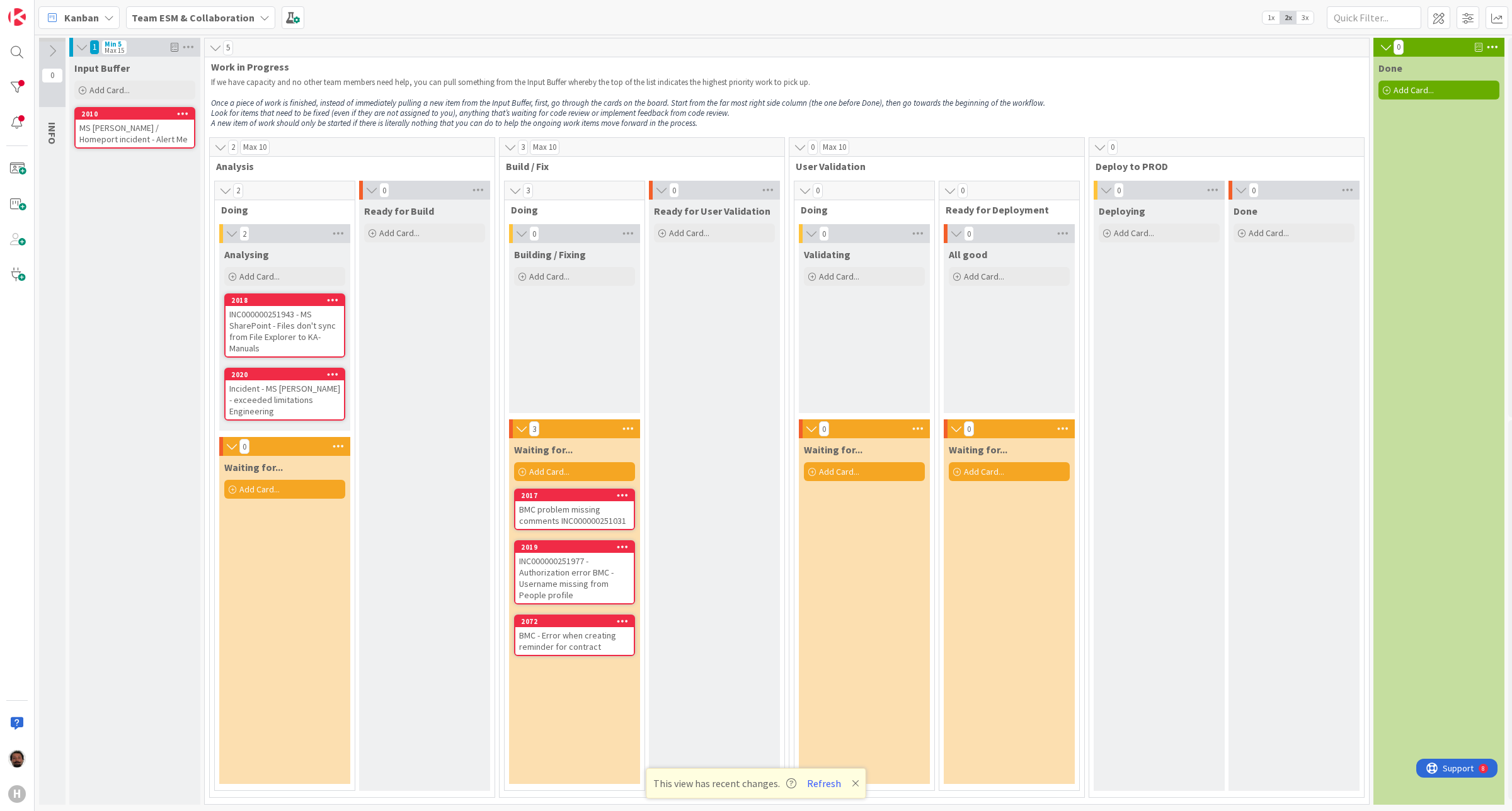
scroll to position [6, 0]
click at [557, 631] on div "BMC - Error when creating reminder for contract" at bounding box center [574, 641] width 119 height 27
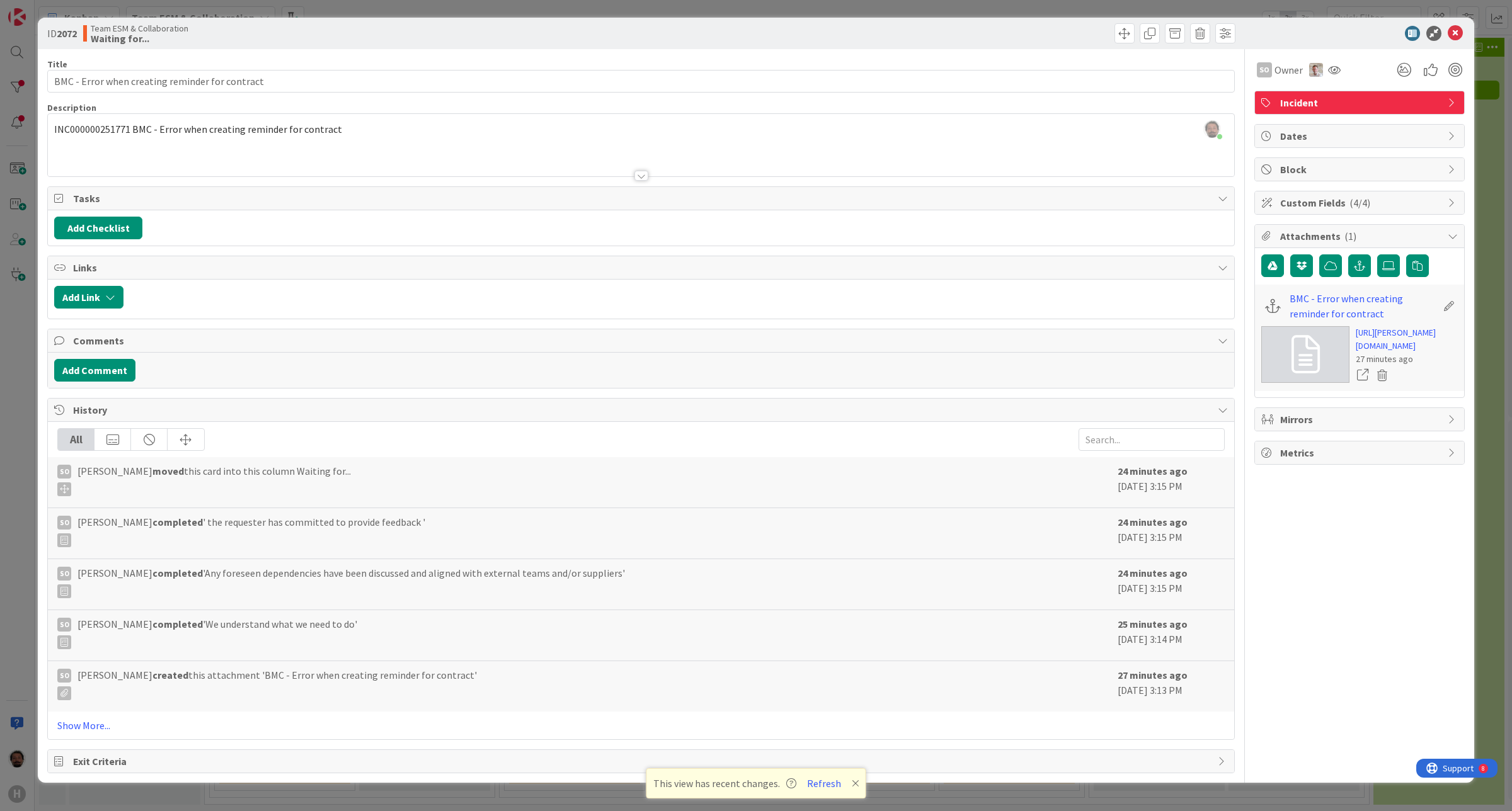
click at [1299, 34] on div at bounding box center [1353, 33] width 223 height 15
click at [1337, 67] on icon at bounding box center [1335, 70] width 13 height 10
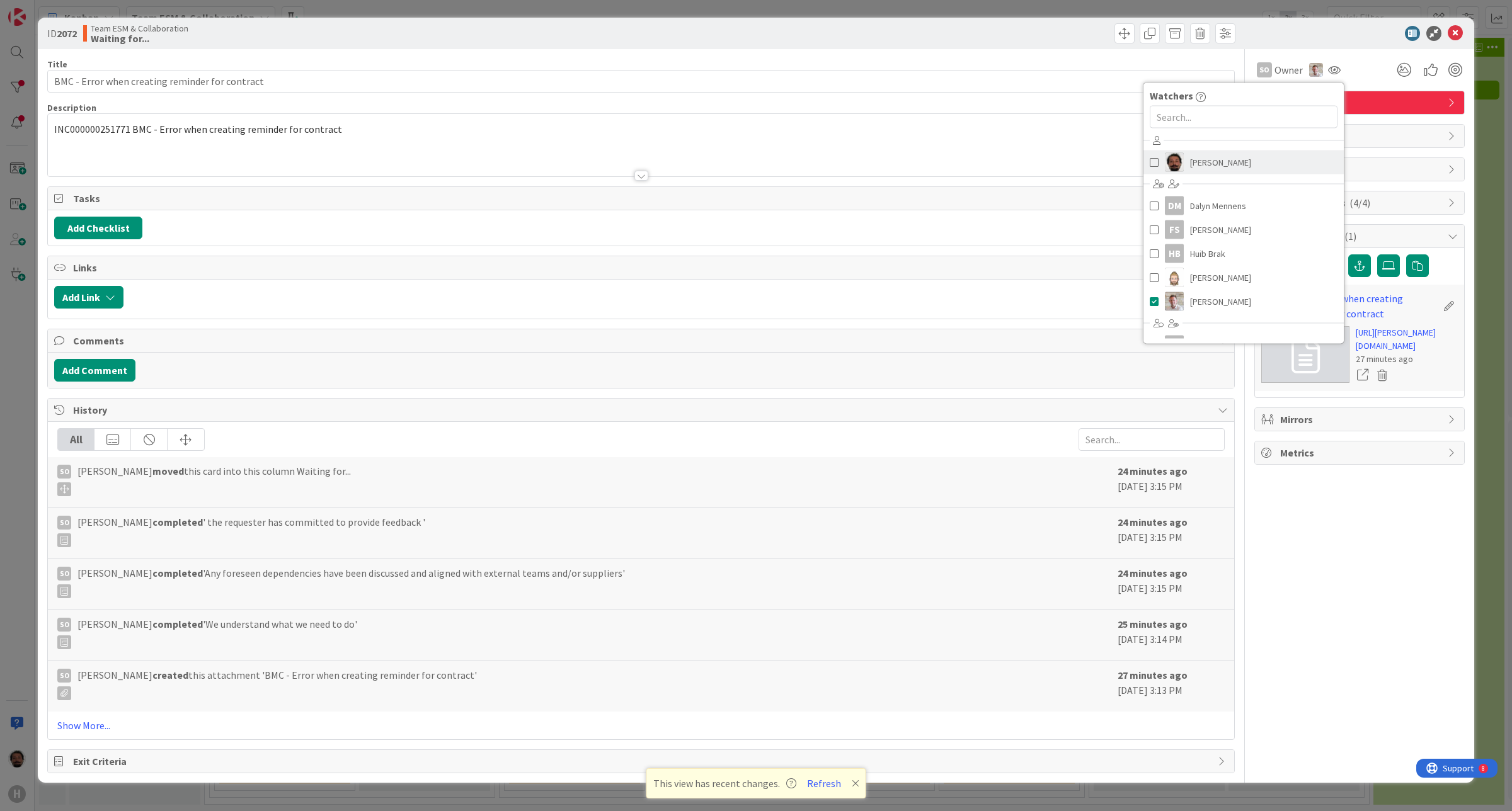
click at [1159, 162] on link "[PERSON_NAME]" at bounding box center [1244, 163] width 200 height 24
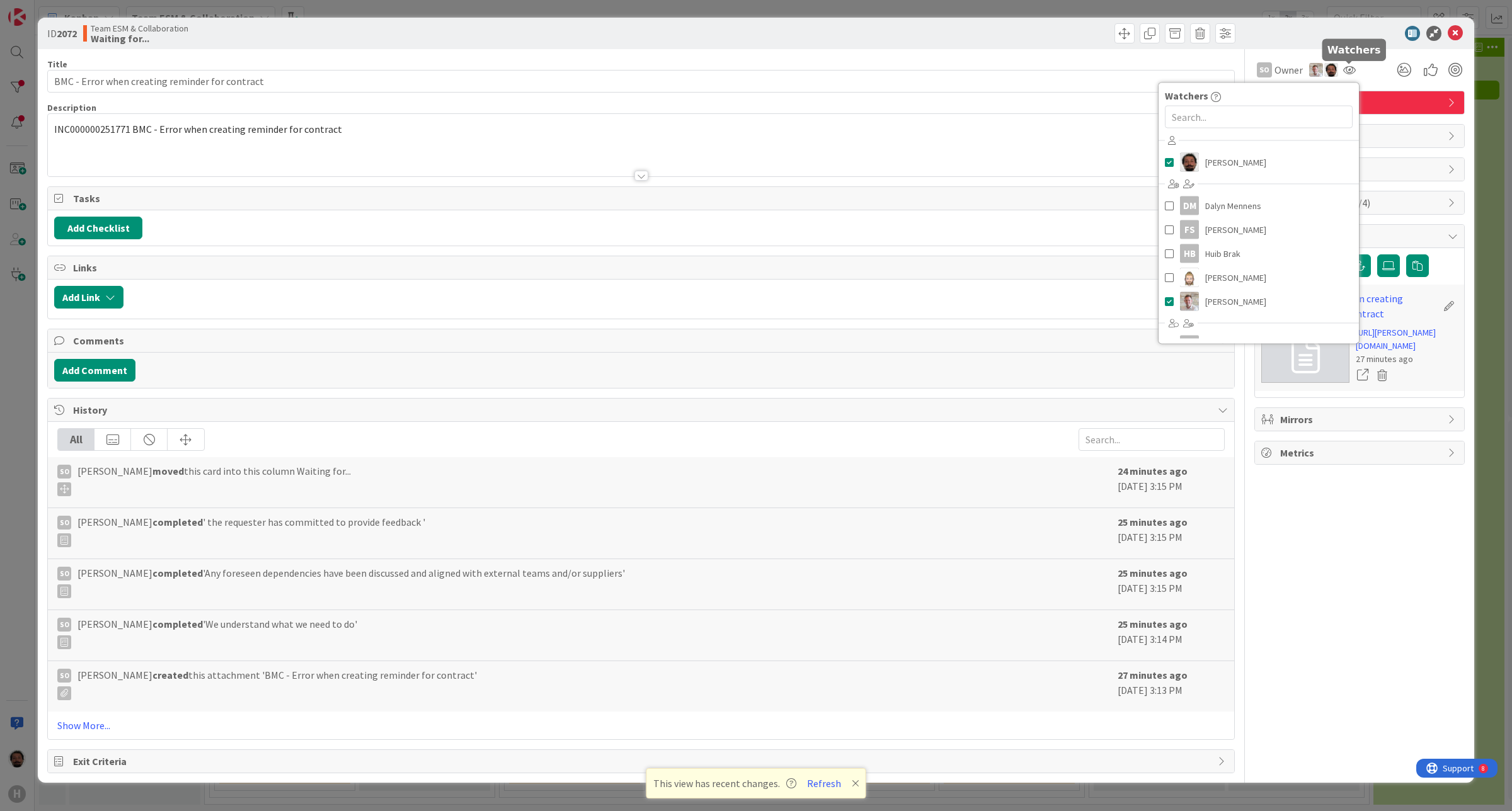
click at [1349, 34] on div at bounding box center [1353, 33] width 223 height 15
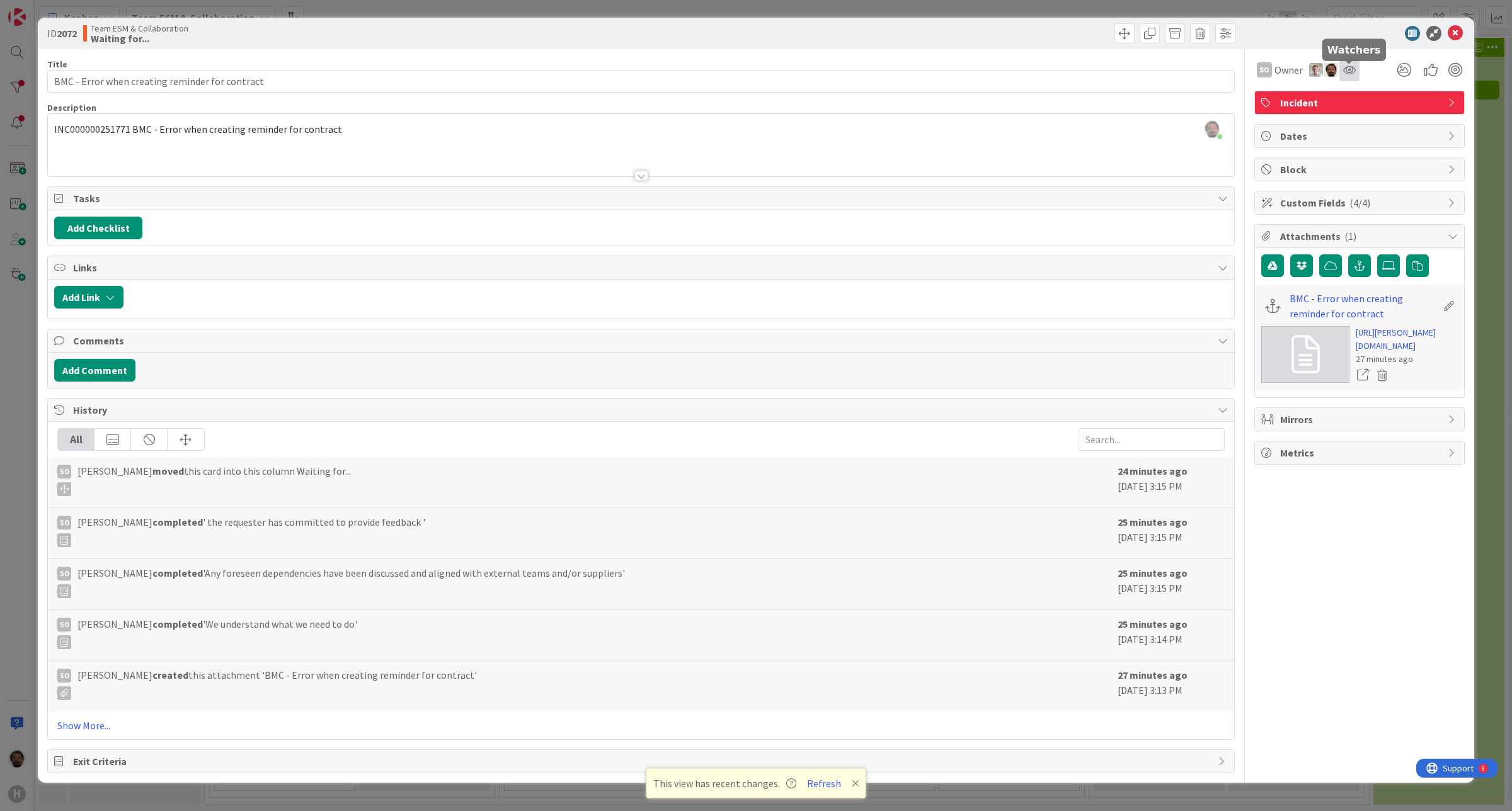
click at [1348, 66] on icon at bounding box center [1349, 70] width 13 height 10
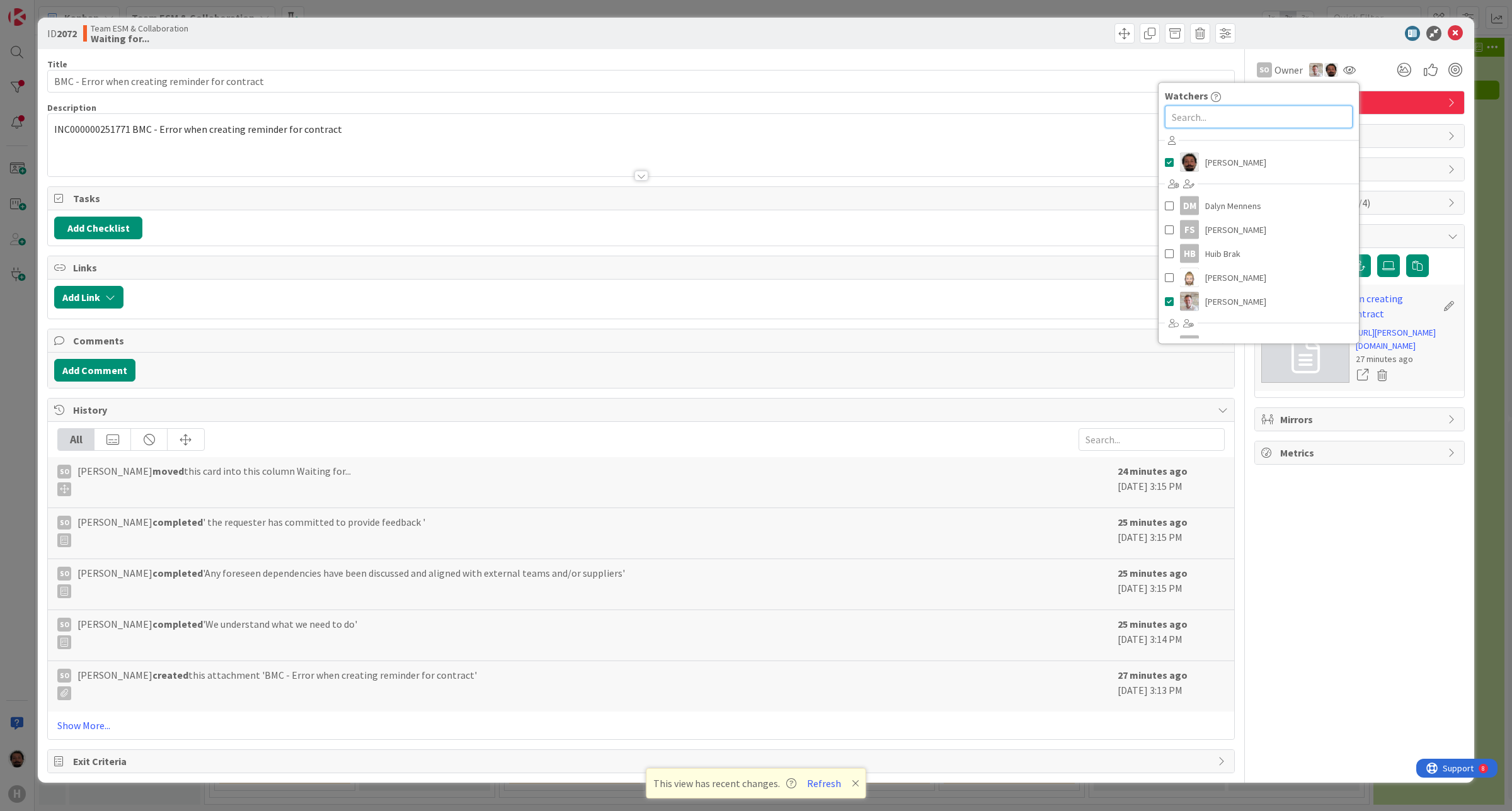
click at [1235, 121] on input "text" at bounding box center [1259, 117] width 188 height 23
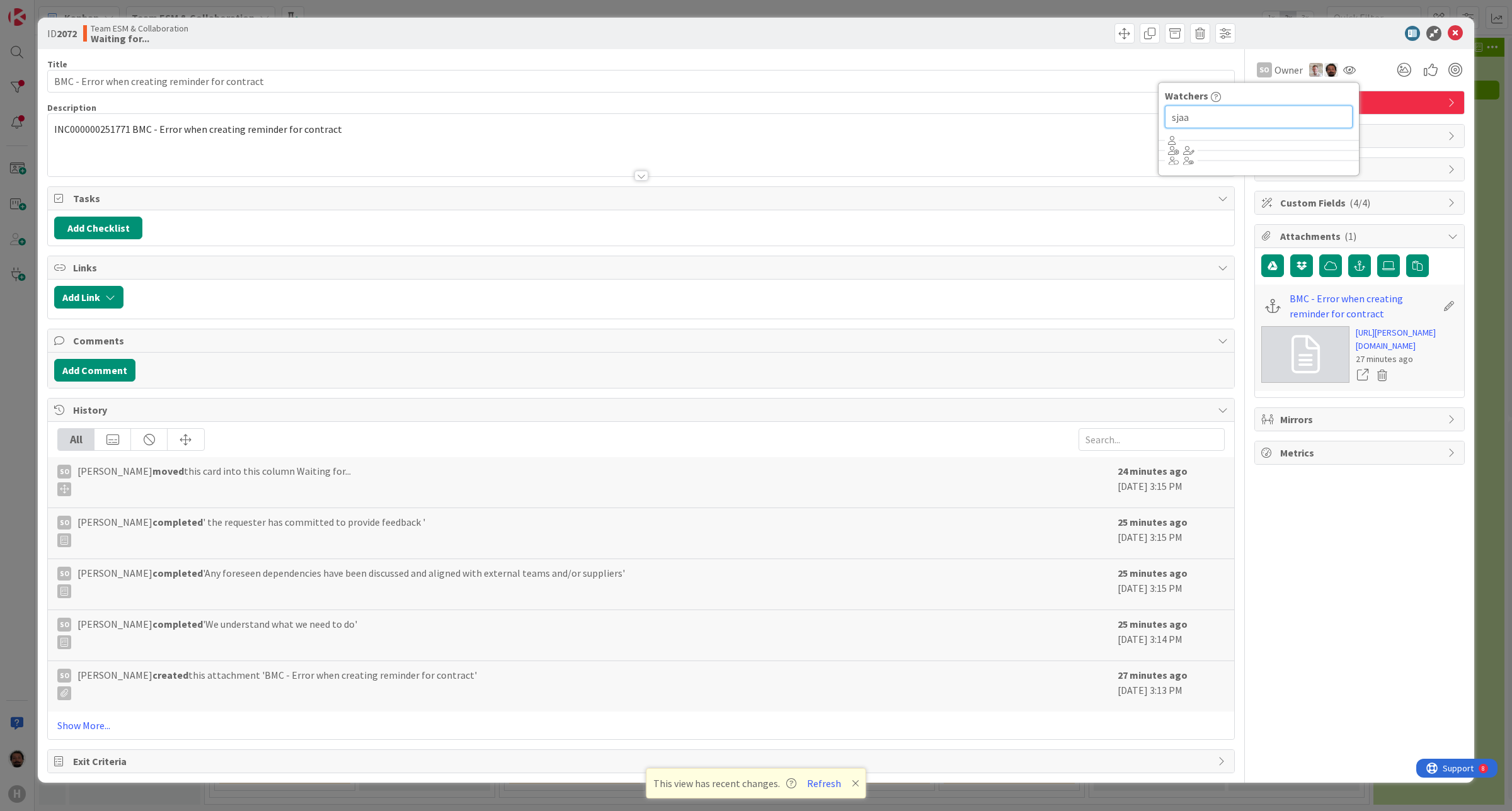
type input "sjaak"
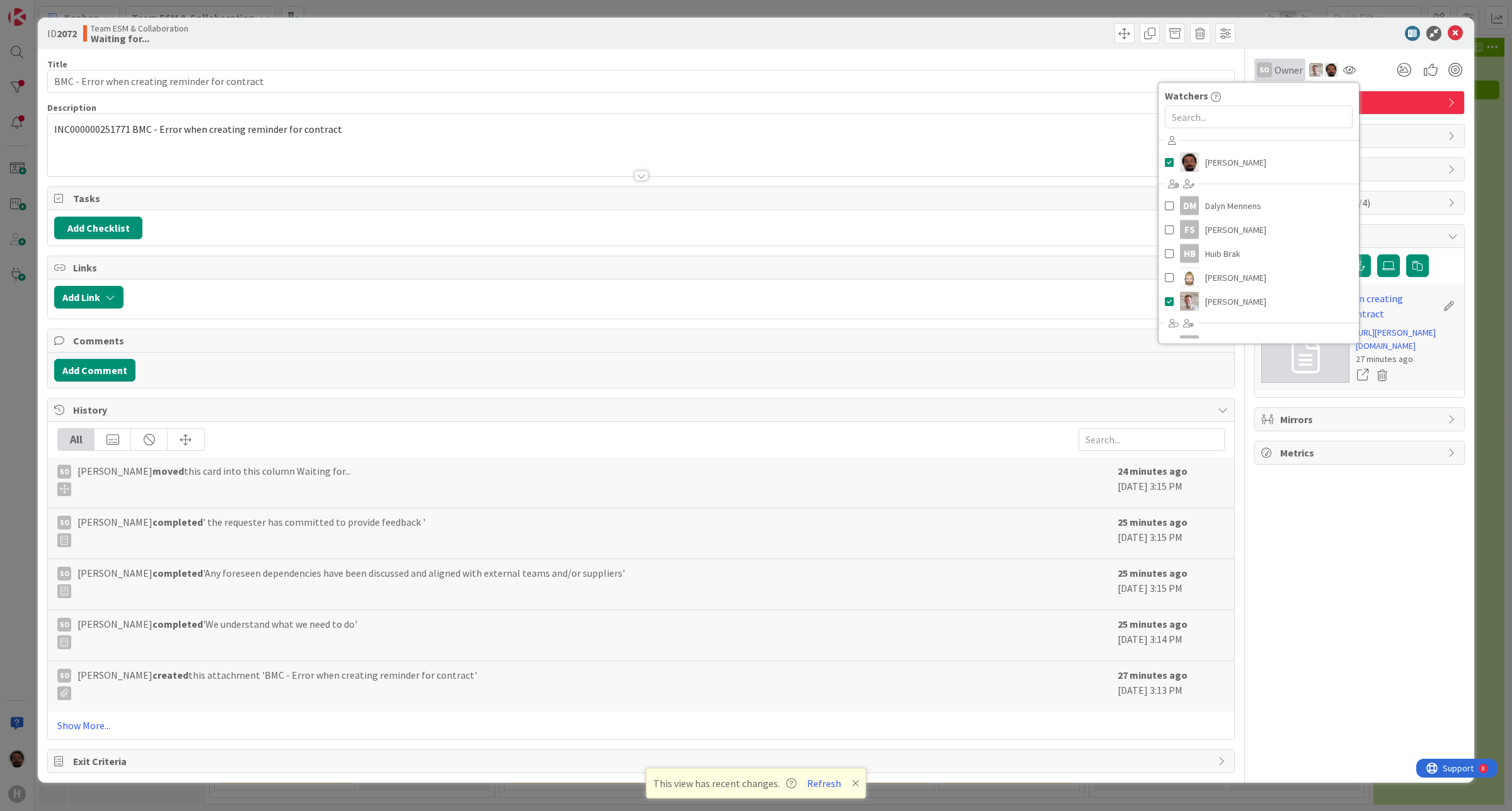
click at [1289, 71] on span "Owner" at bounding box center [1289, 70] width 28 height 15
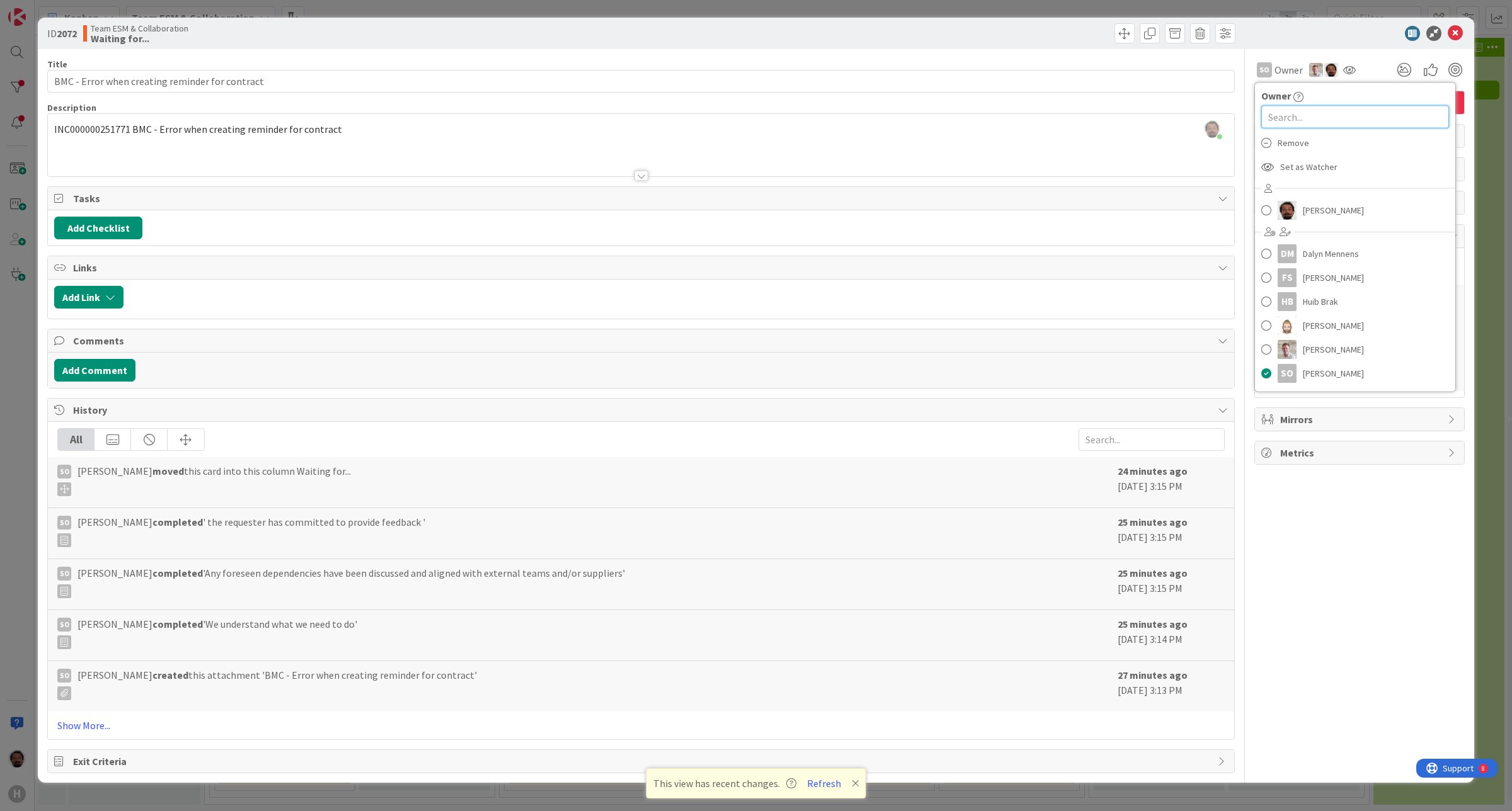
click at [1296, 115] on input "text" at bounding box center [1355, 117] width 188 height 23
click at [1269, 206] on span at bounding box center [1266, 211] width 10 height 19
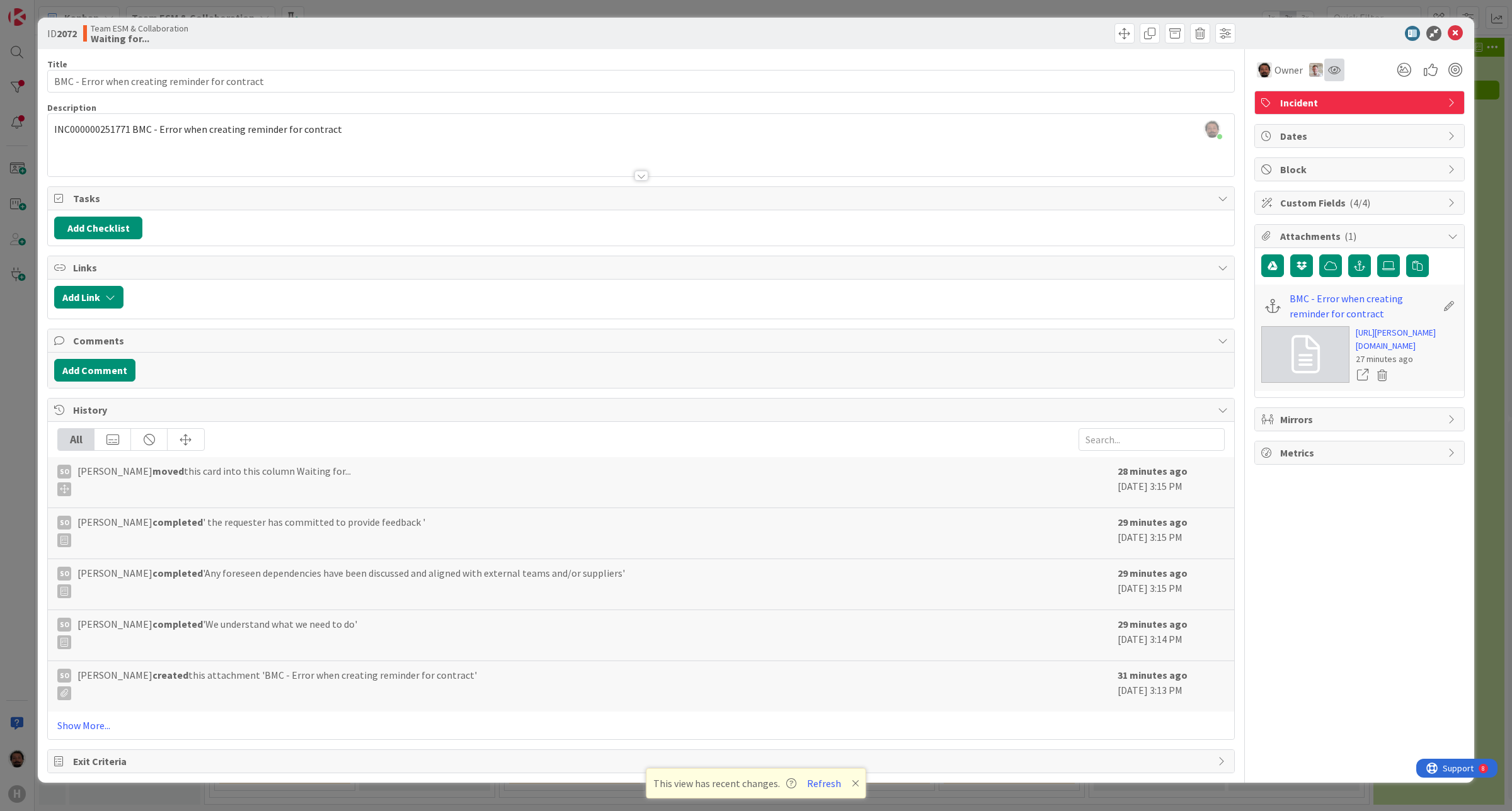
click at [1340, 67] on div at bounding box center [1335, 70] width 20 height 23
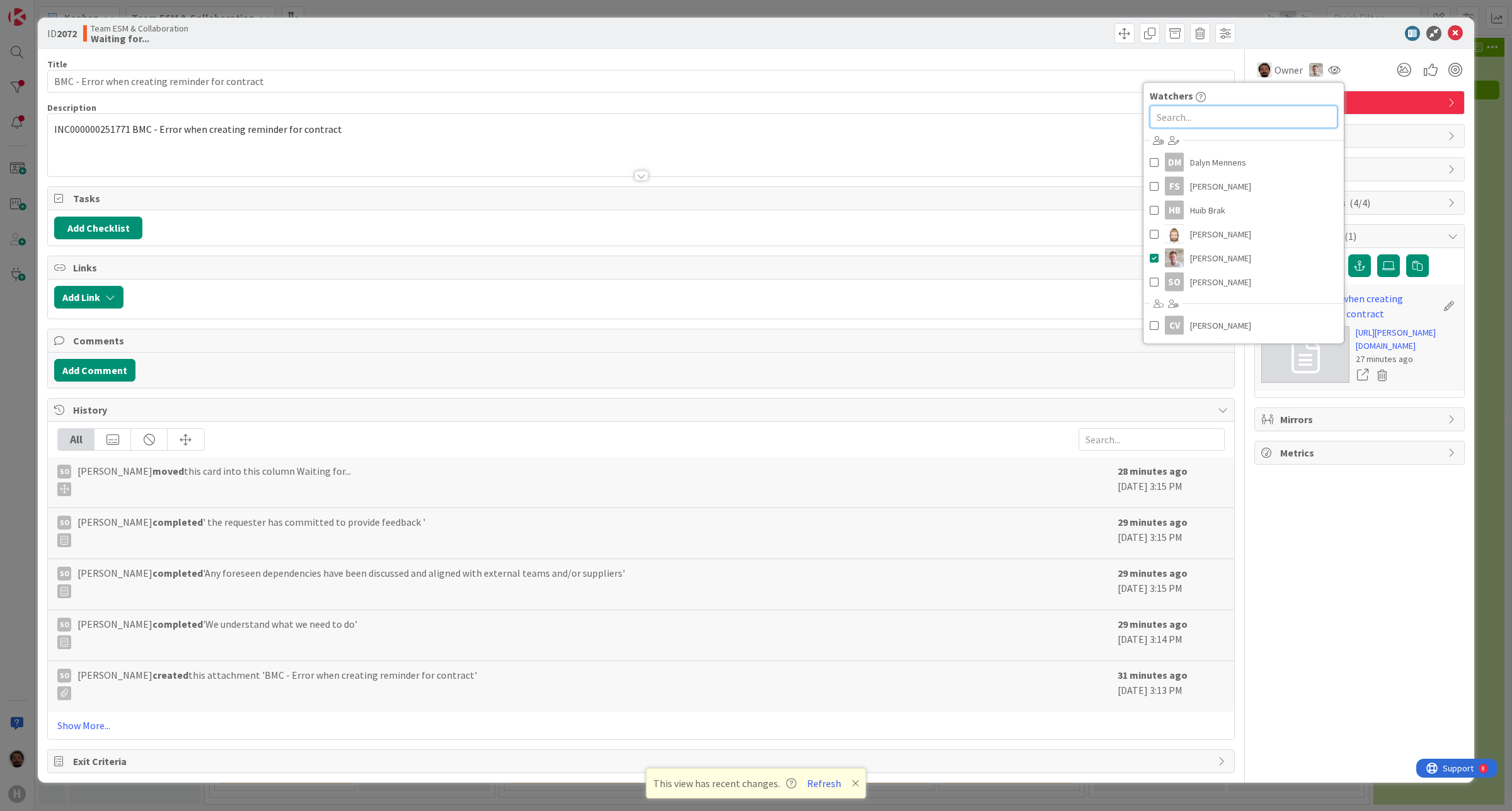
click at [1268, 112] on input "text" at bounding box center [1243, 117] width 188 height 23
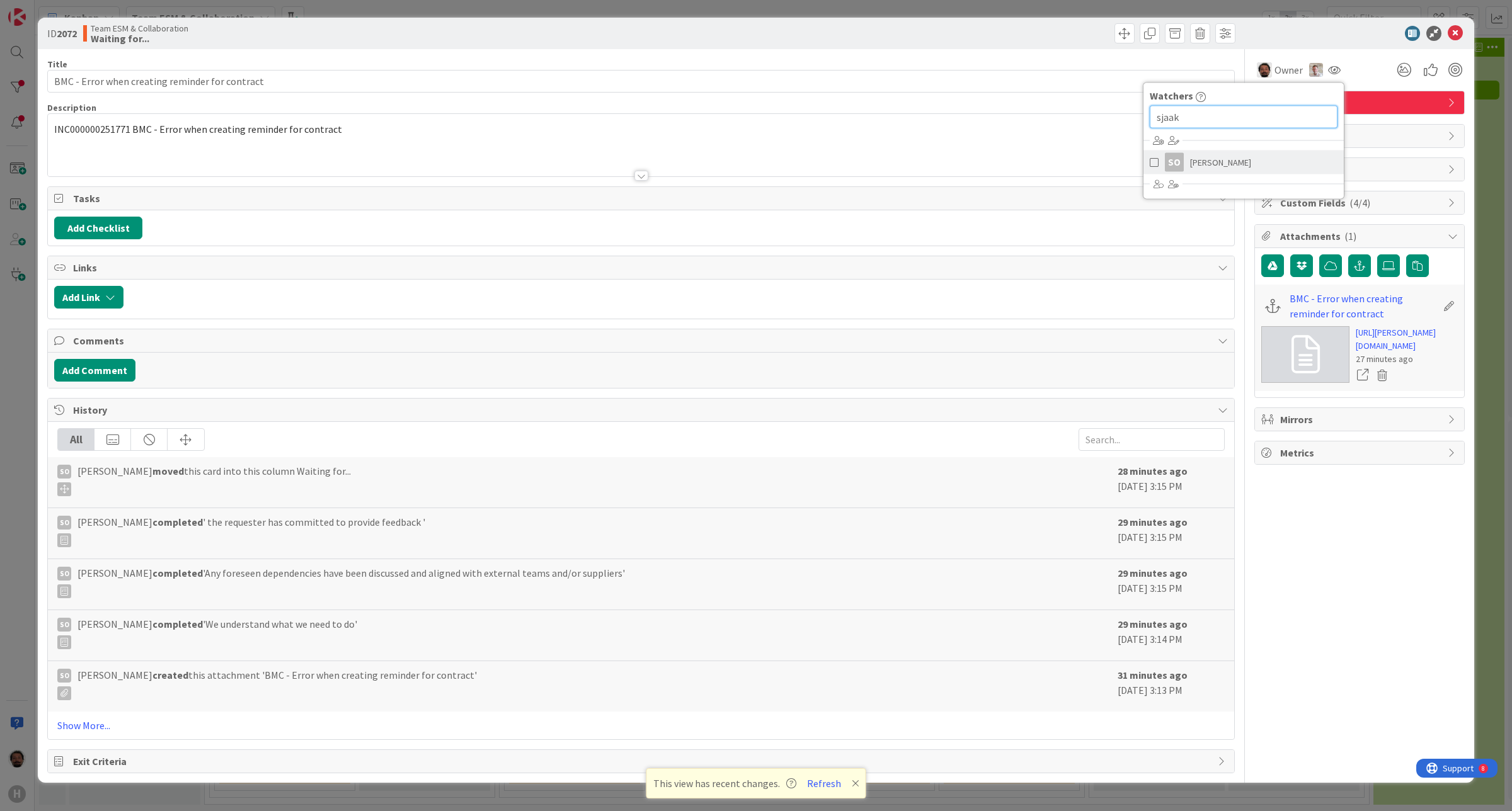
type input "sjaak"
click at [1243, 156] on span "Sjaak Ouwerkerk" at bounding box center [1221, 163] width 61 height 19
click at [1349, 49] on div "Owner Owner Remove Set as Watcher Akif Cevik DM Dalyn Mennens FS Frank Shen HB …" at bounding box center [1359, 65] width 211 height 32
click at [1418, 101] on span "Incident" at bounding box center [1361, 103] width 161 height 15
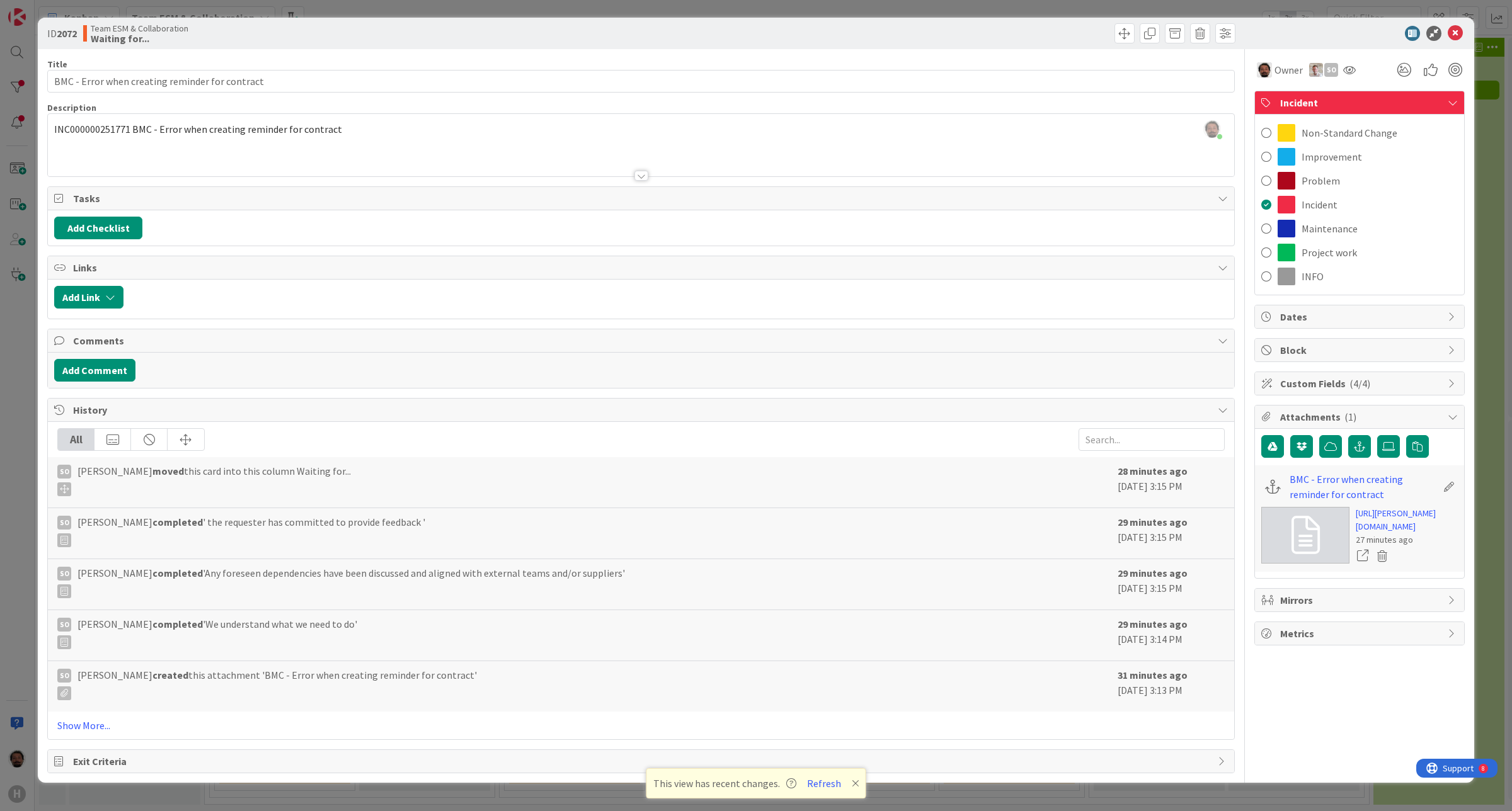
click at [1418, 101] on span "Incident" at bounding box center [1361, 103] width 161 height 15
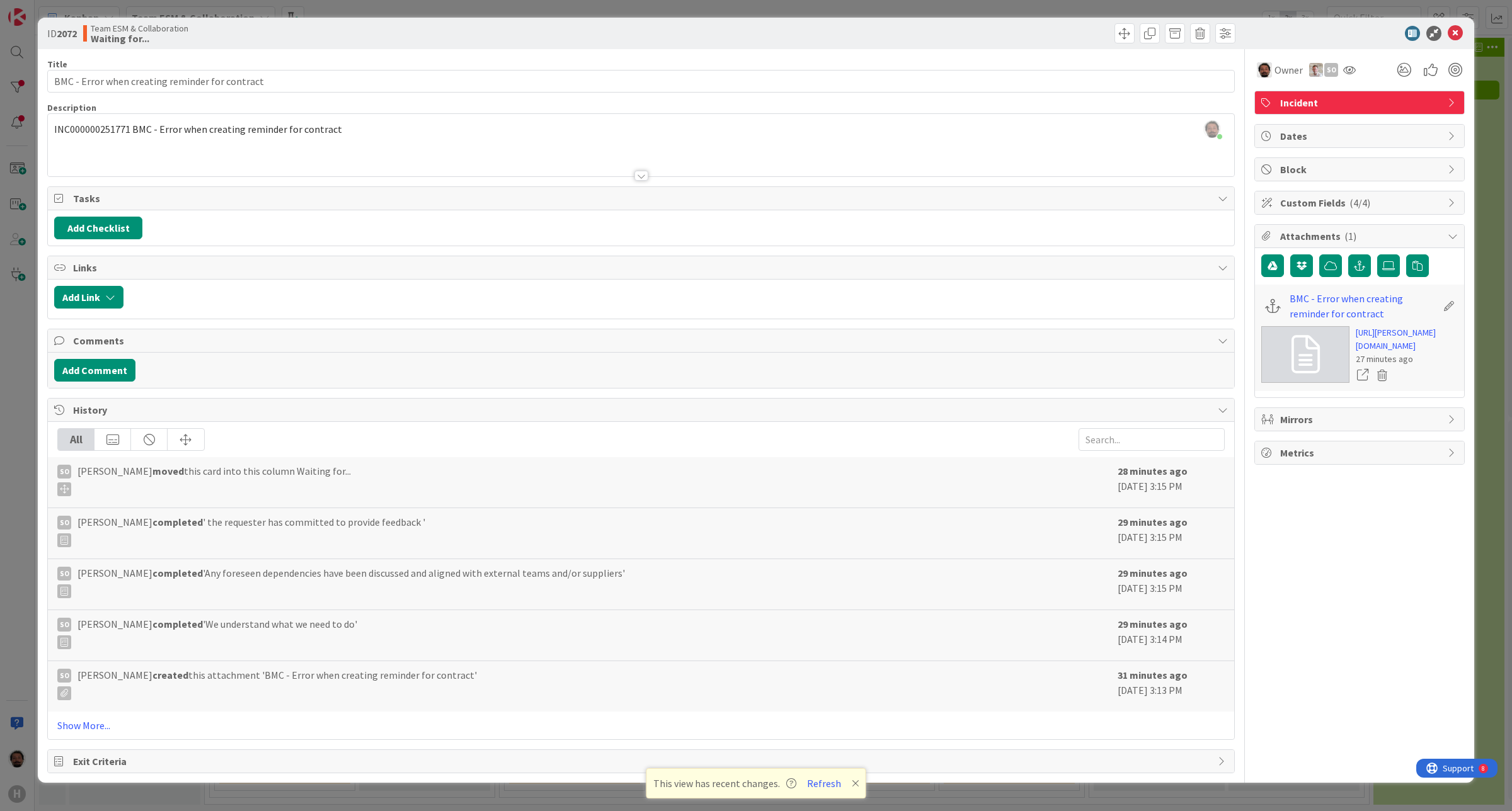
click at [733, 782] on span "This view has recent changes." at bounding box center [725, 784] width 143 height 15
click at [811, 782] on button "Refresh" at bounding box center [824, 784] width 43 height 17
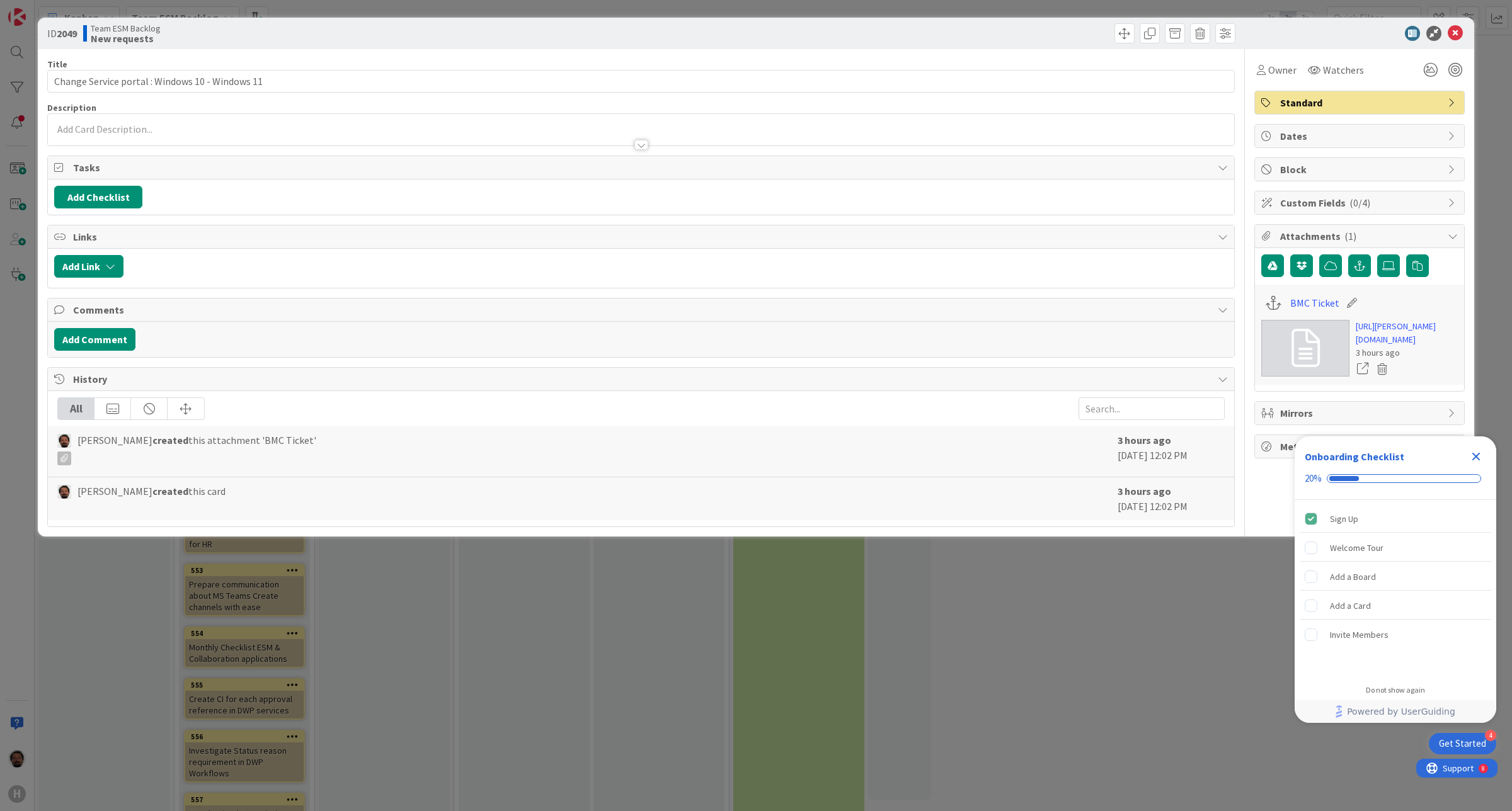
click at [140, 117] on div at bounding box center [641, 130] width 1186 height 31
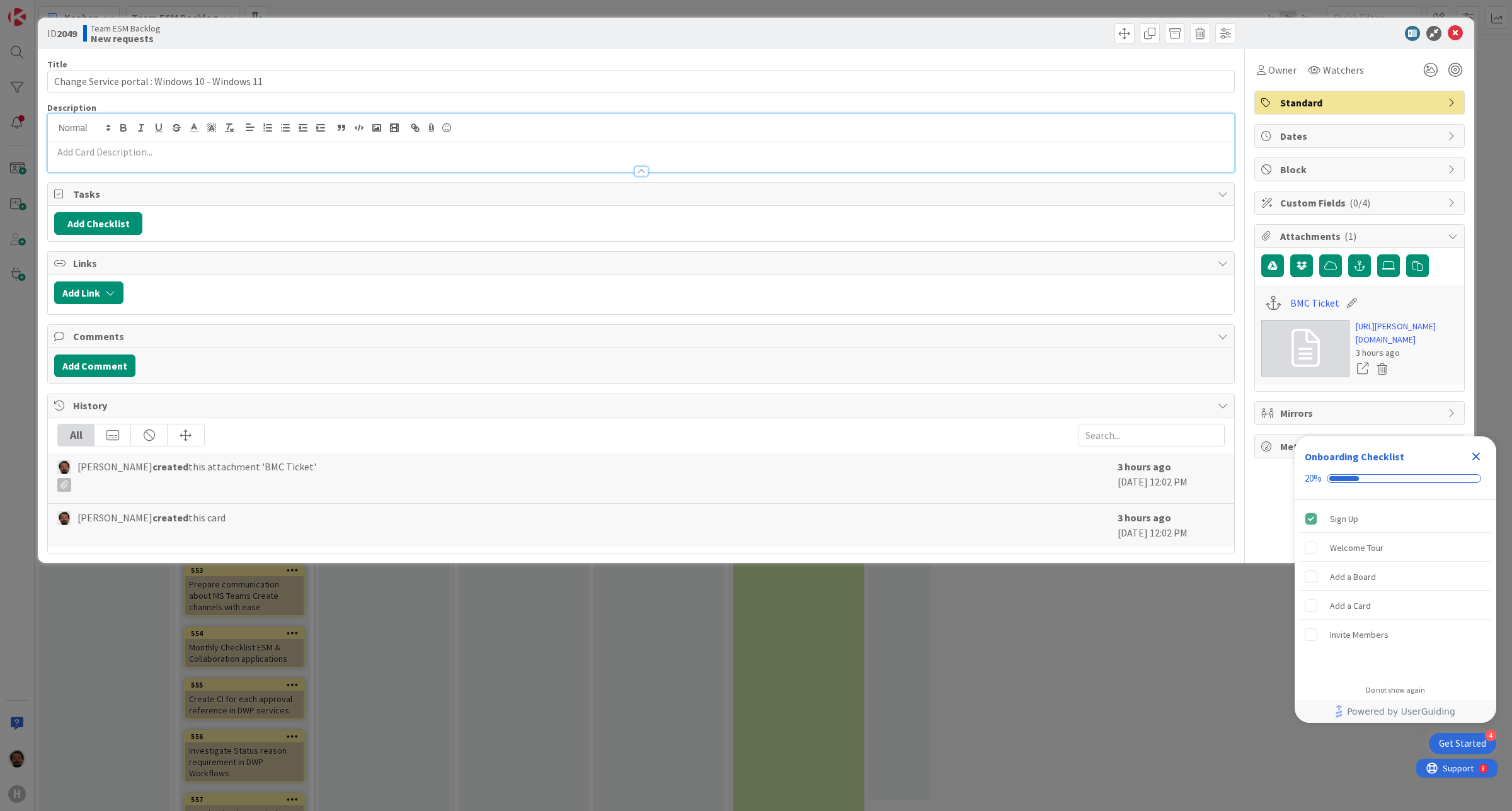
click at [271, 163] on div at bounding box center [641, 165] width 1186 height 13
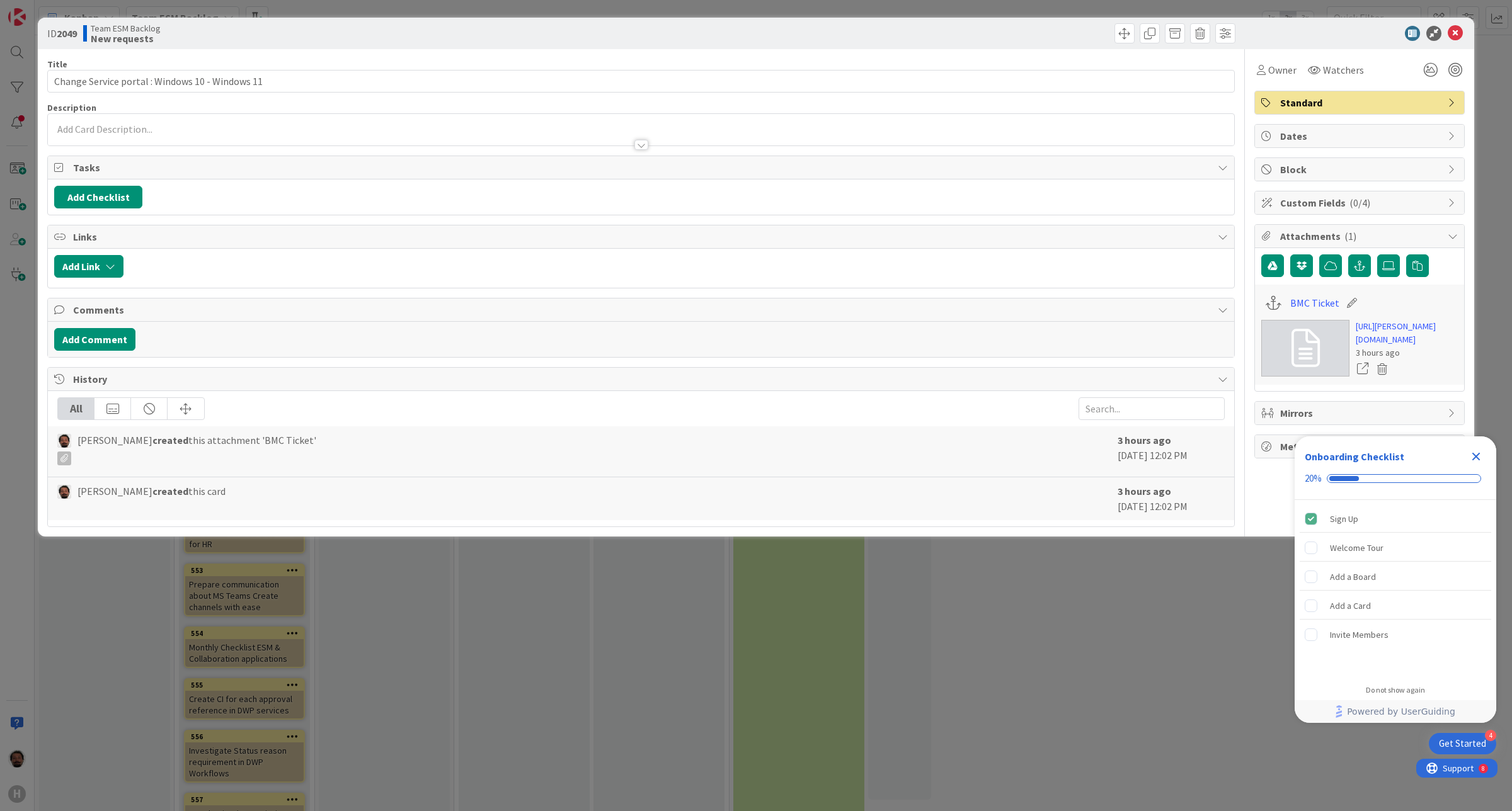
click at [194, 149] on div "Title 47 / 128 Change Service portal : Windows 10 - Windows 11 Description Owne…" at bounding box center [641, 288] width 1188 height 478
click at [132, 126] on p at bounding box center [641, 129] width 1174 height 15
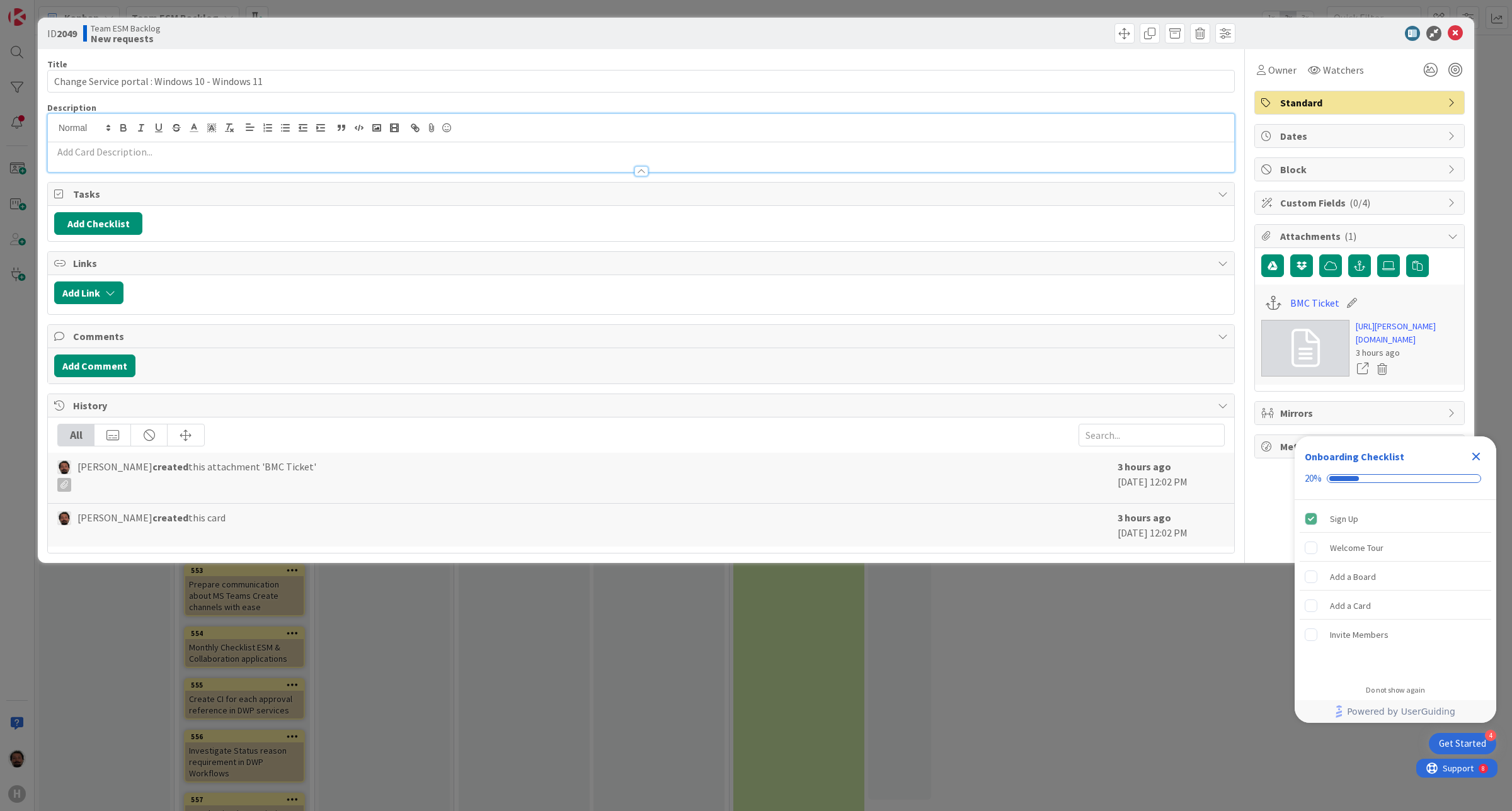
click at [123, 149] on p at bounding box center [641, 152] width 1174 height 15
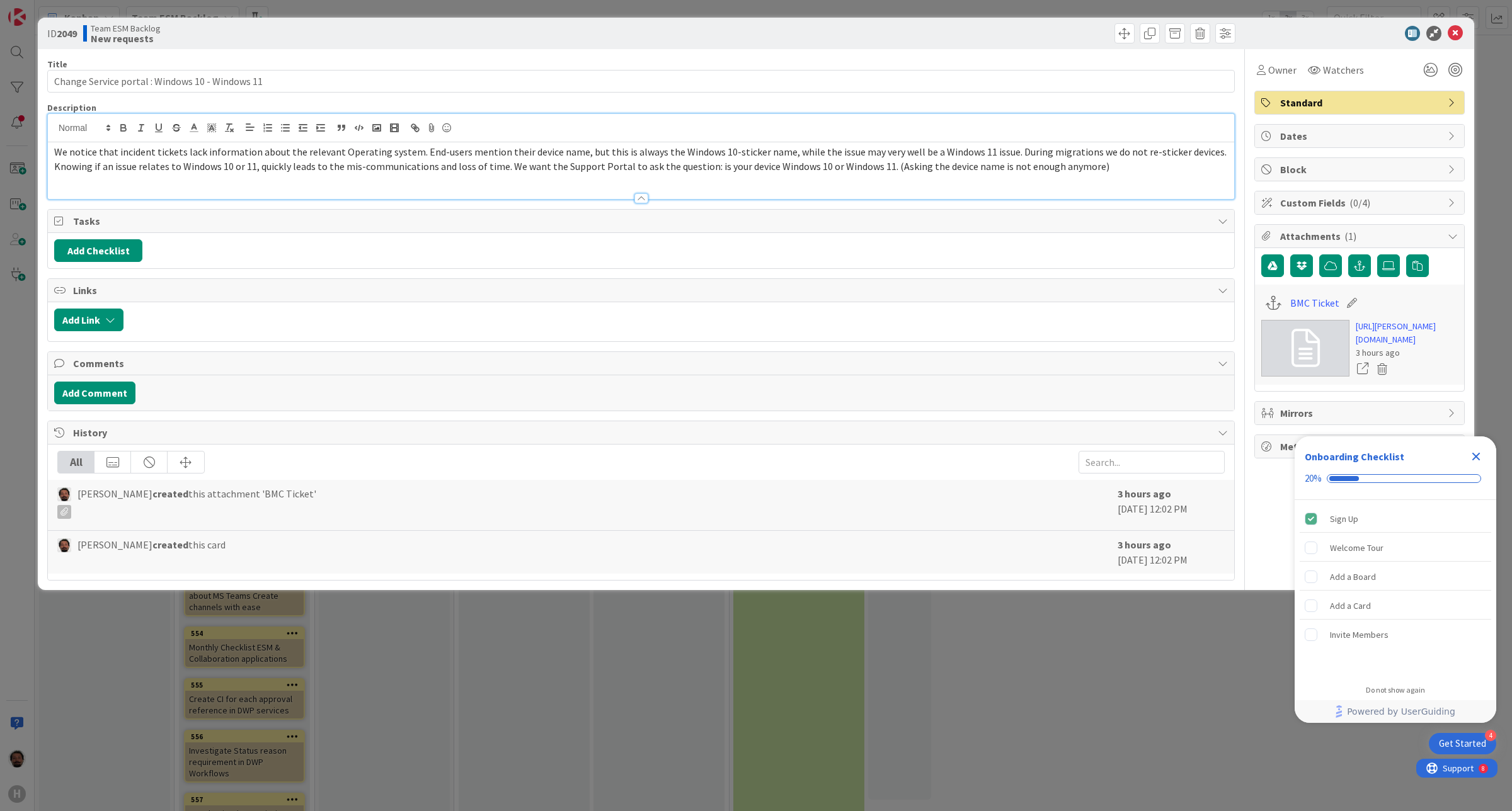
click at [998, 154] on span "We notice that incident tickets lack information about the relevant Operating s…" at bounding box center [641, 159] width 1174 height 27
click at [56, 169] on span "We notice that incident tickets lack information about the relevant Operating s…" at bounding box center [641, 159] width 1174 height 27
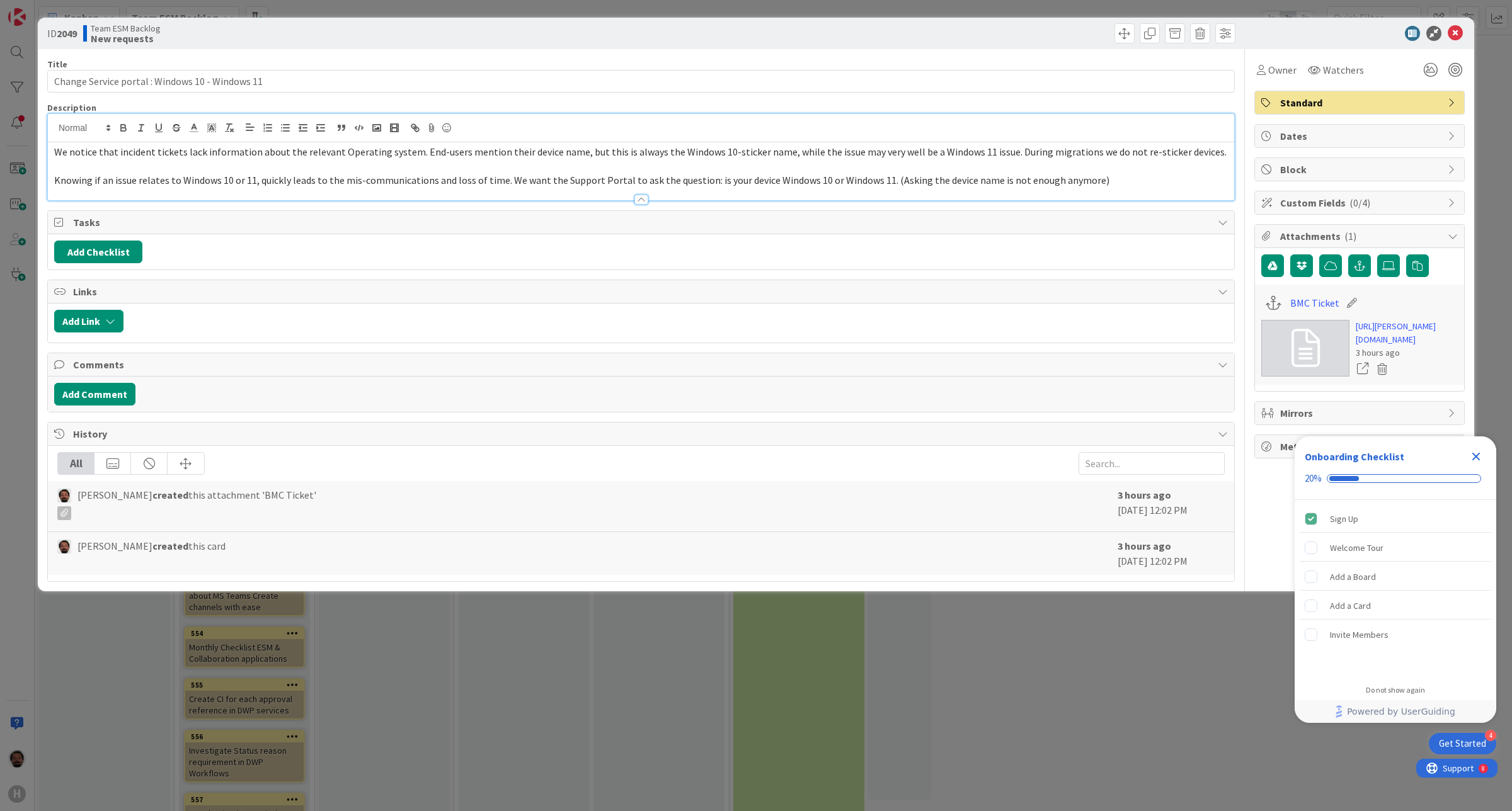
click at [709, 181] on span "Knowing if an issue relates to Windows 10 or 11, quickly leads to the mis-commu…" at bounding box center [581, 180] width 1055 height 13
click at [957, 187] on div at bounding box center [641, 193] width 1186 height 13
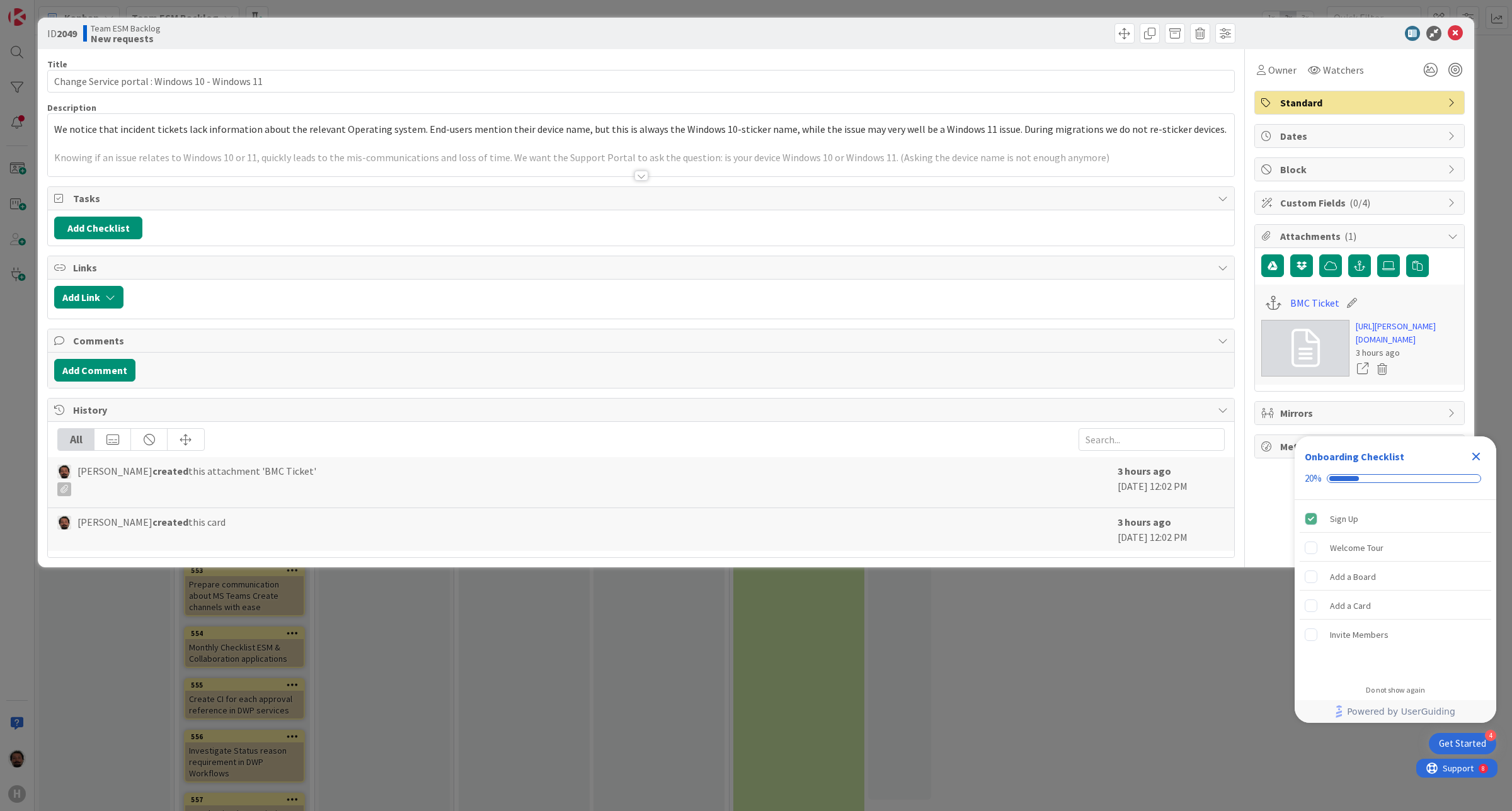
click at [983, 167] on div at bounding box center [641, 160] width 1186 height 32
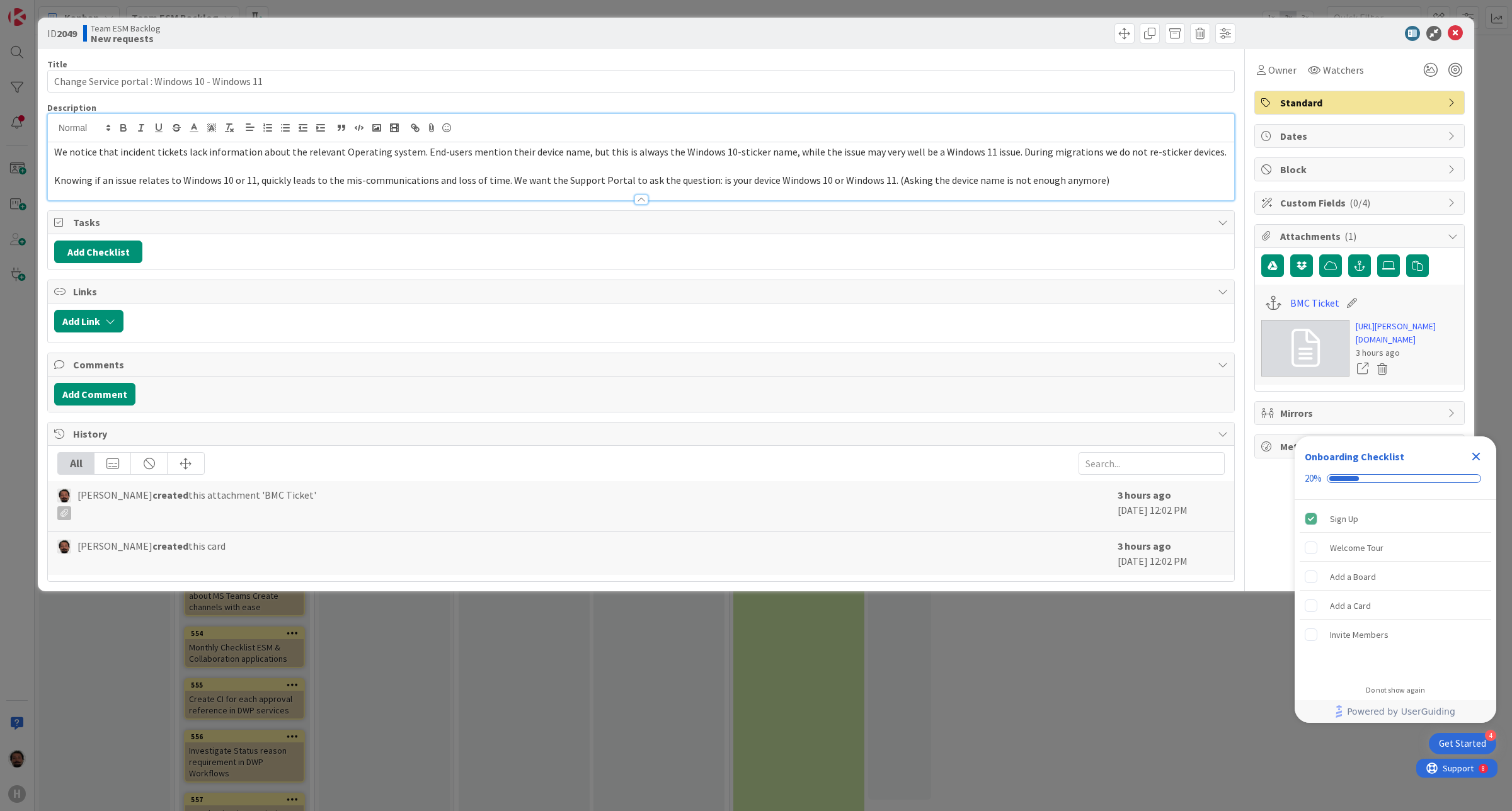
click at [60, 183] on span "Knowing if an issue relates to Windows 10 or 11, quickly leads to the mis-commu…" at bounding box center [581, 180] width 1055 height 13
click at [516, 170] on p at bounding box center [641, 167] width 1174 height 15
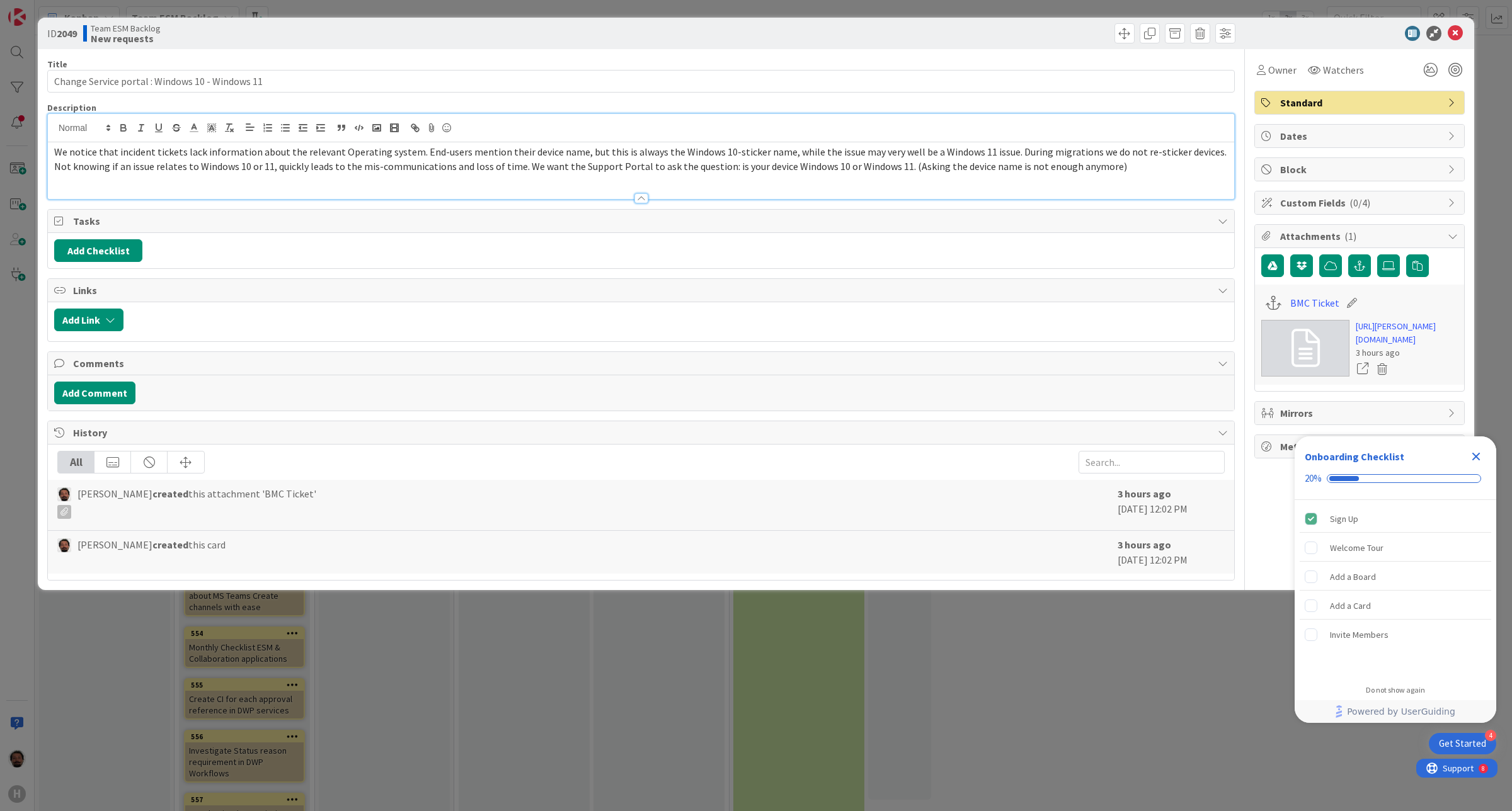
click at [518, 168] on span "Not knowing if an issue relates to Windows 10 or 11, quickly leads to the mis-c…" at bounding box center [590, 167] width 1073 height 13
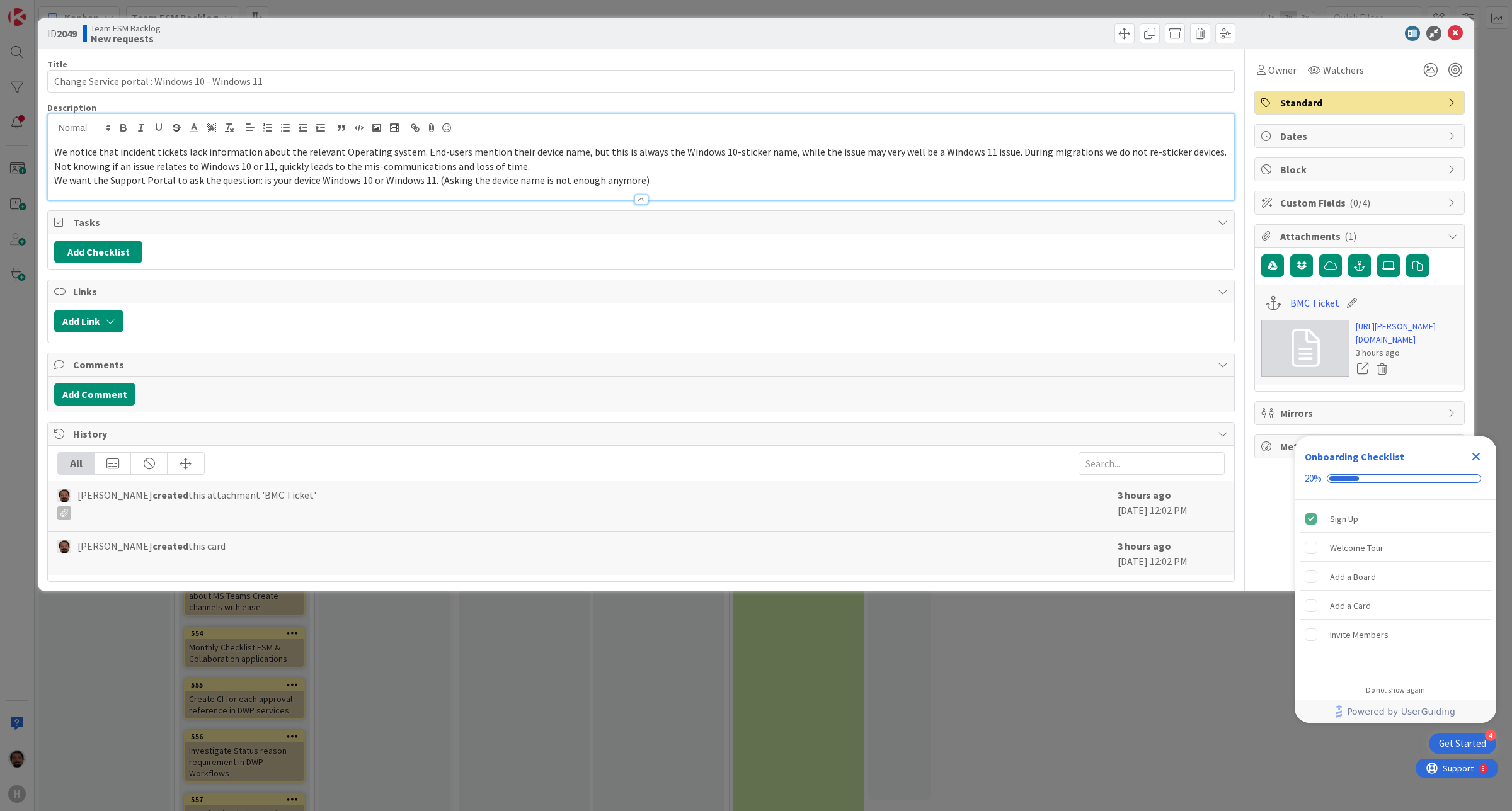
click at [45, 171] on div "ID 2049 Team ESM Backlog New requests Title 47 / 128 Change Service portal : Wi…" at bounding box center [756, 304] width 1437 height 574
click at [59, 168] on span "Not knowing if an issue relates to Windows 10 or 11, quickly leads to the mis-c…" at bounding box center [292, 167] width 475 height 13
click at [52, 169] on div "We notice that incident tickets lack information about the relevant Operating s…" at bounding box center [641, 171] width 1186 height 58
click at [751, 183] on p "We want the Support Portal to ask the question: is your device Windows 10 or Wi…" at bounding box center [641, 180] width 1174 height 15
click at [546, 161] on p "We notice that incident tickets lack information about the relevant Operating s…" at bounding box center [641, 159] width 1174 height 28
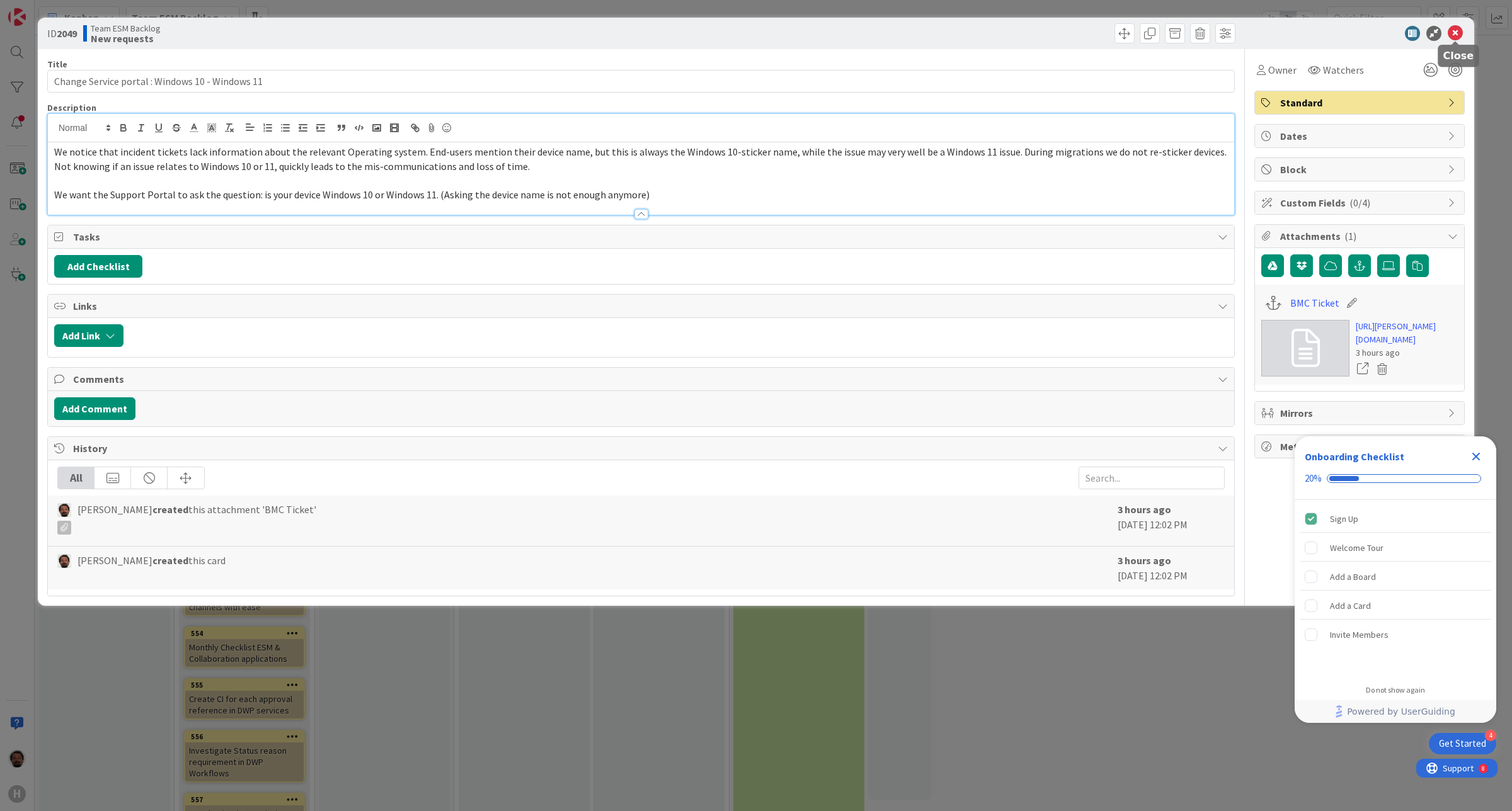
click at [1457, 34] on icon at bounding box center [1455, 33] width 15 height 15
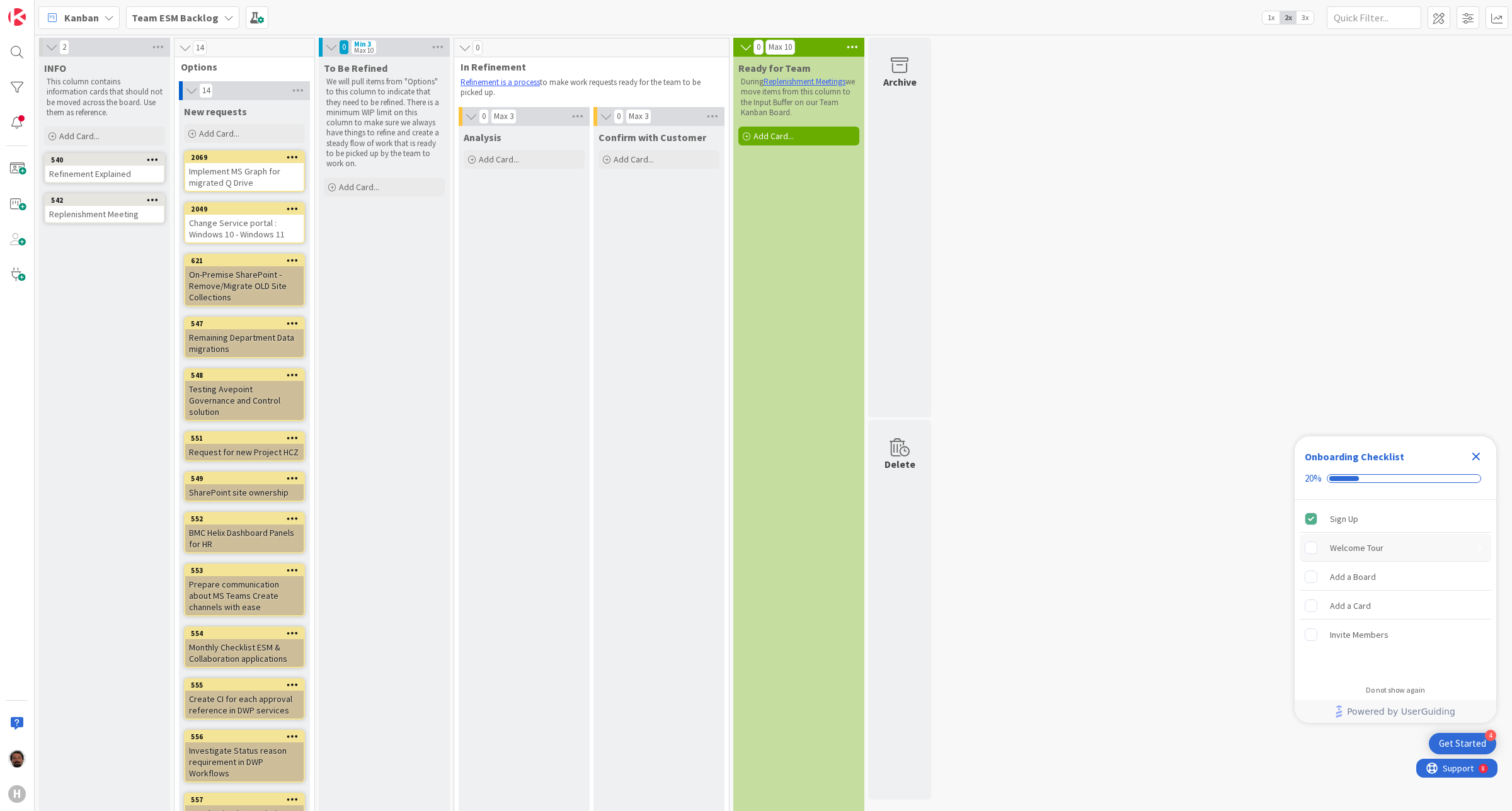
click at [1349, 547] on div "Welcome Tour" at bounding box center [1357, 548] width 54 height 15
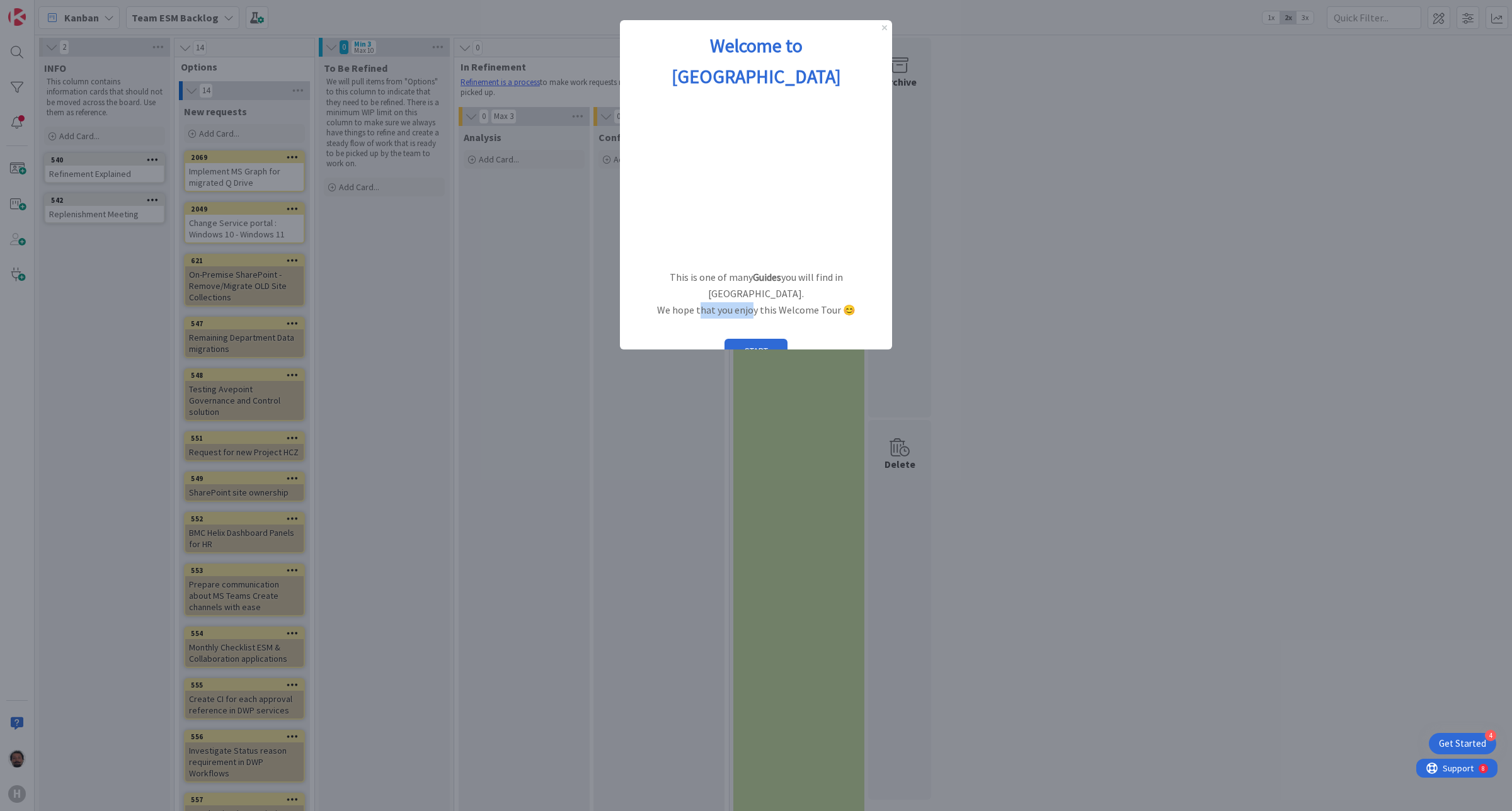
drag, startPoint x: 701, startPoint y: 265, endPoint x: 805, endPoint y: 265, distance: 104.0
click at [804, 302] on p "We hope that you enjoy this Welcome Tour 😊" at bounding box center [756, 311] width 252 height 17
click at [805, 302] on p "We hope that you enjoy this Welcome Tour 😊" at bounding box center [756, 311] width 252 height 17
click at [758, 339] on button "START" at bounding box center [756, 351] width 63 height 24
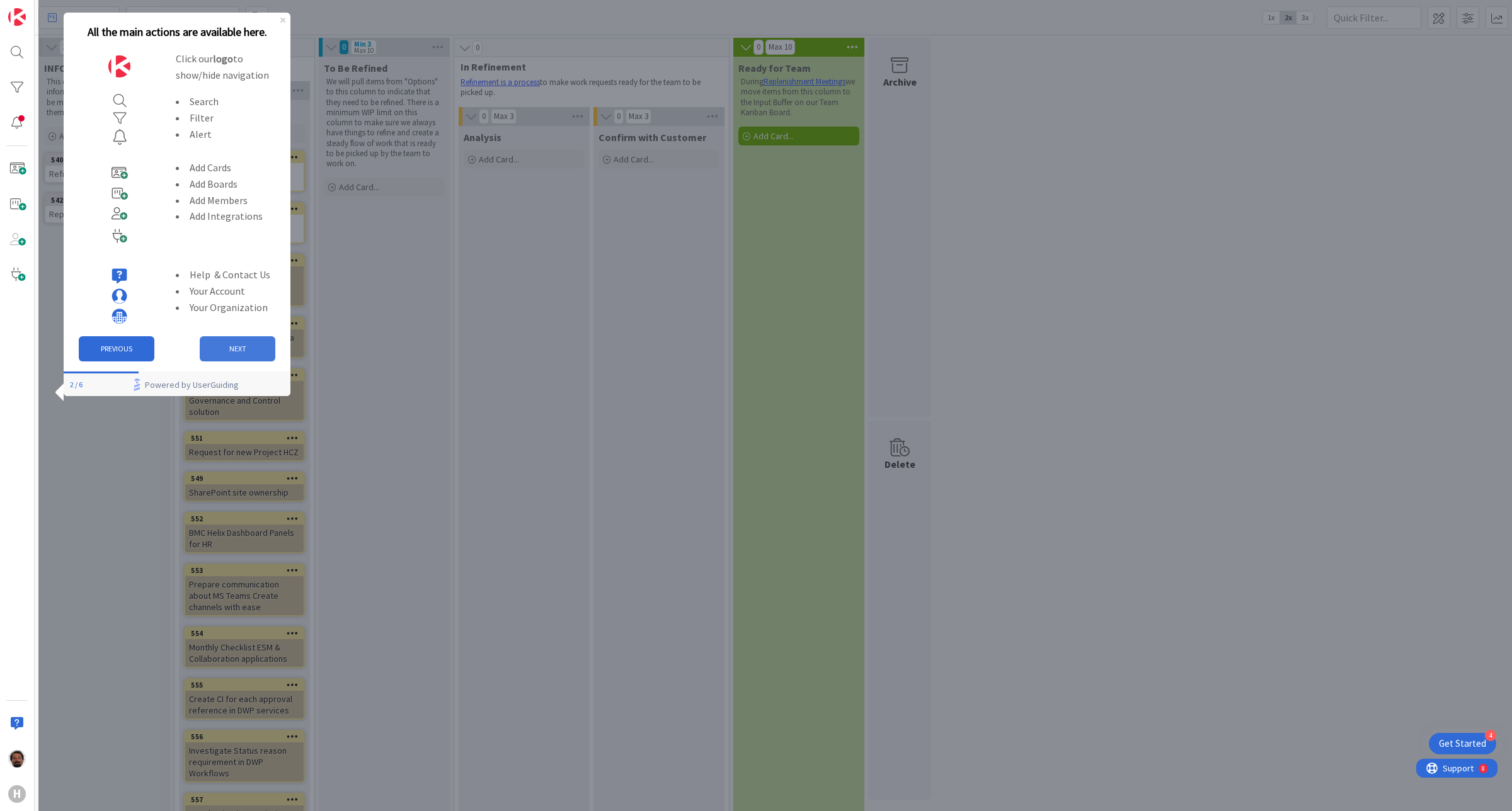
click at [228, 348] on button "NEXT" at bounding box center [237, 348] width 75 height 25
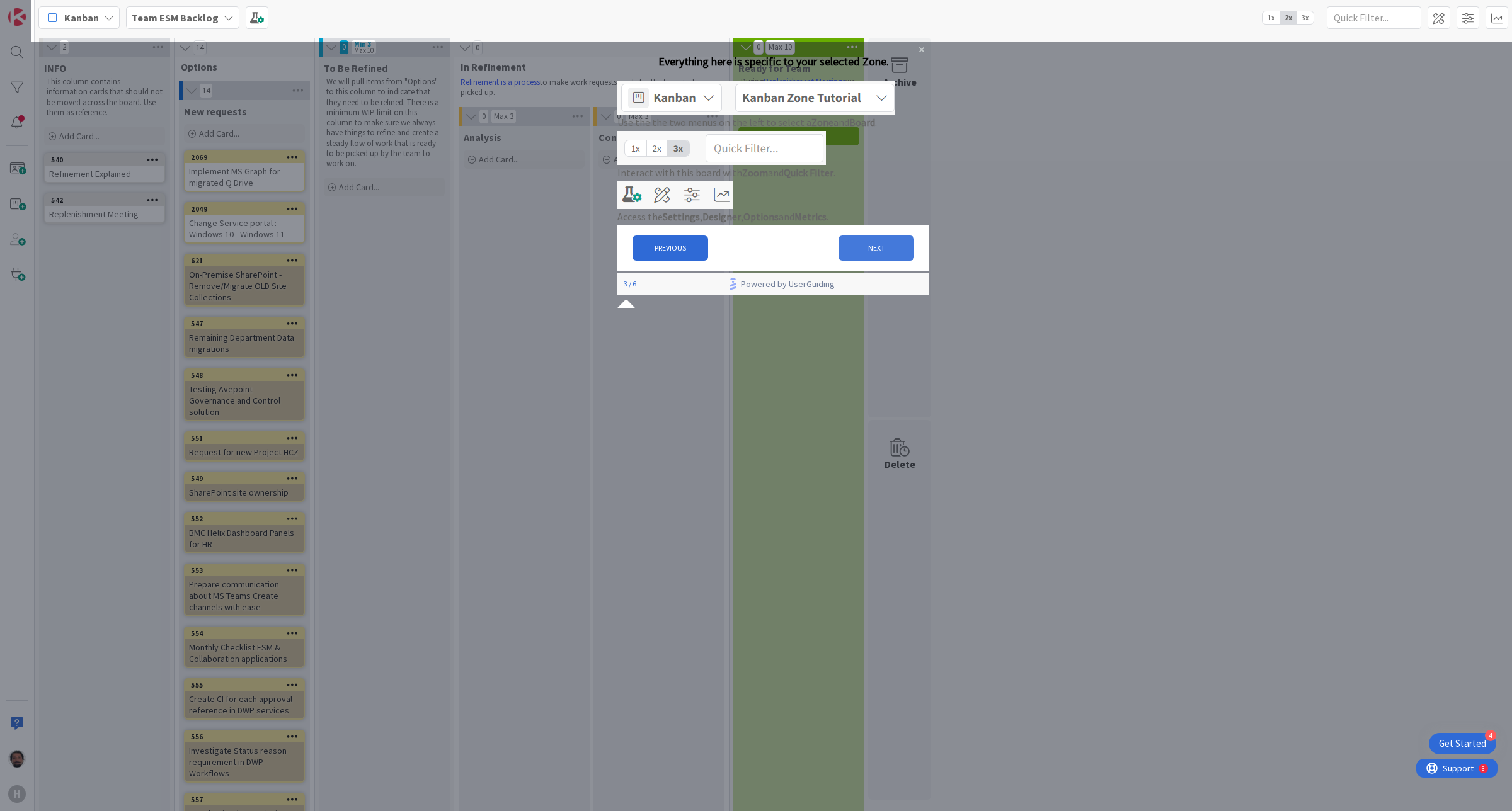
click at [874, 261] on button "NEXT" at bounding box center [876, 248] width 75 height 25
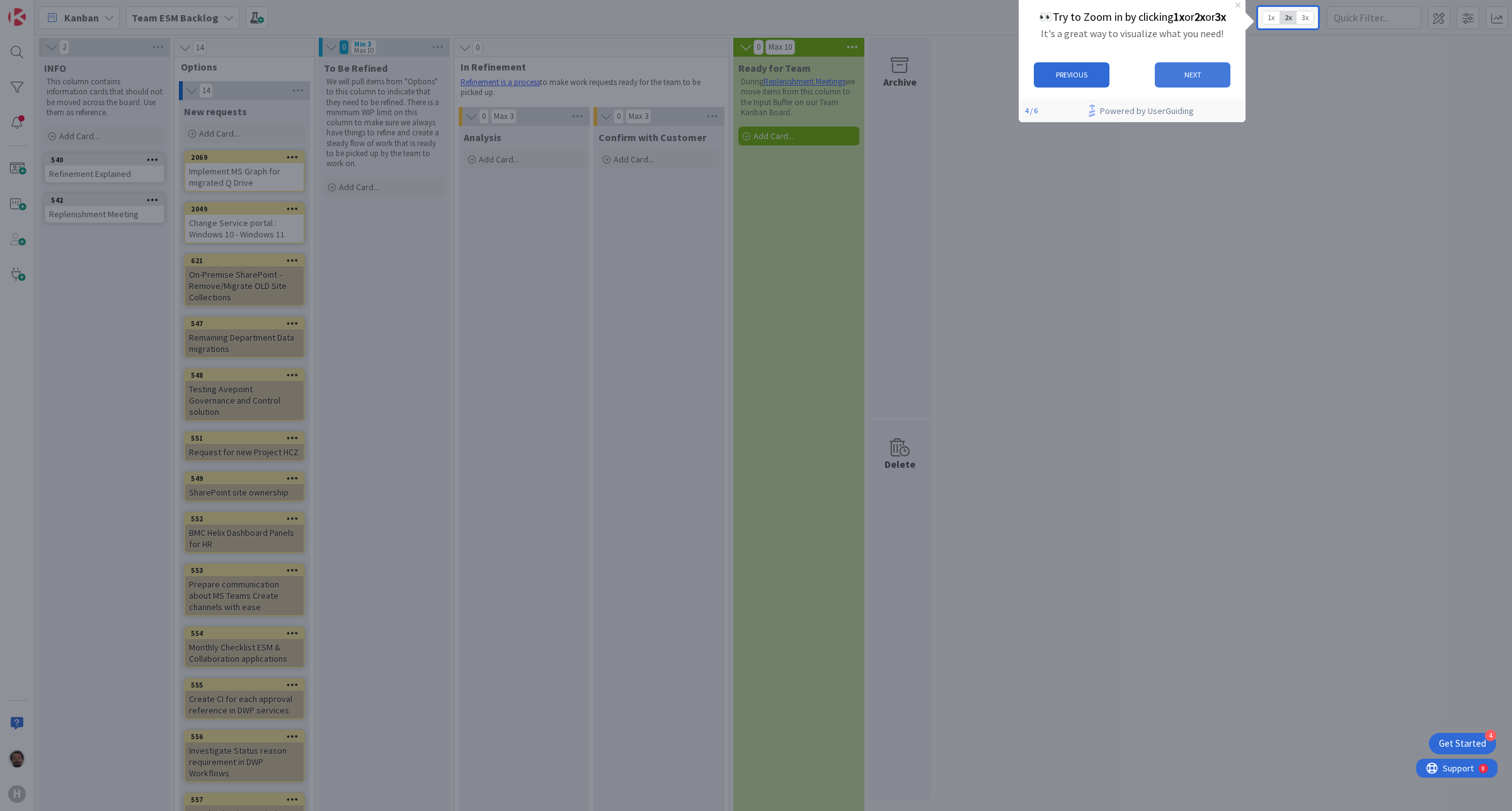
click at [1191, 75] on button "NEXT" at bounding box center [1192, 75] width 75 height 25
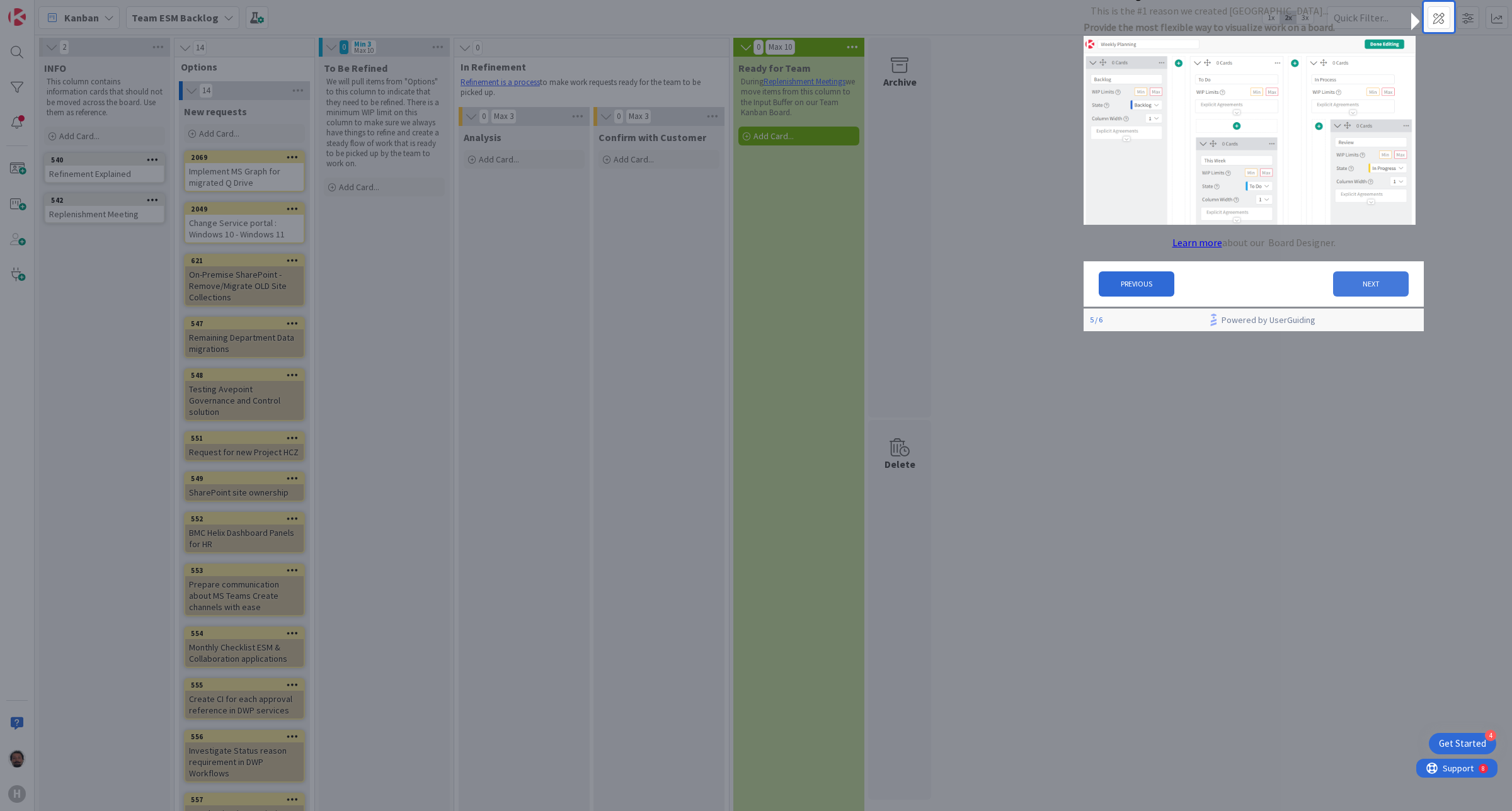
click at [1358, 297] on button "NEXT" at bounding box center [1371, 283] width 75 height 25
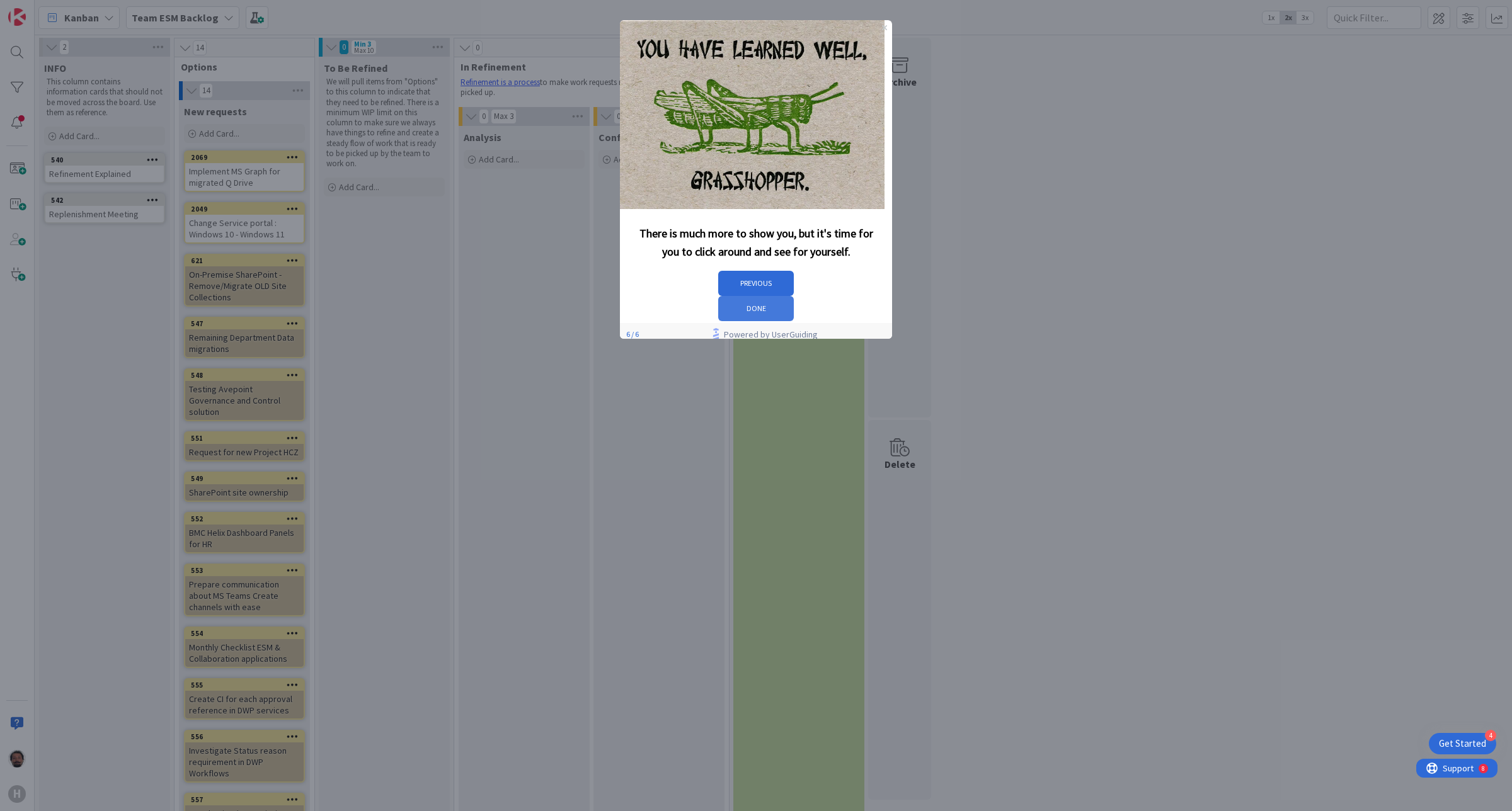
click at [794, 296] on button "DONE" at bounding box center [756, 308] width 75 height 25
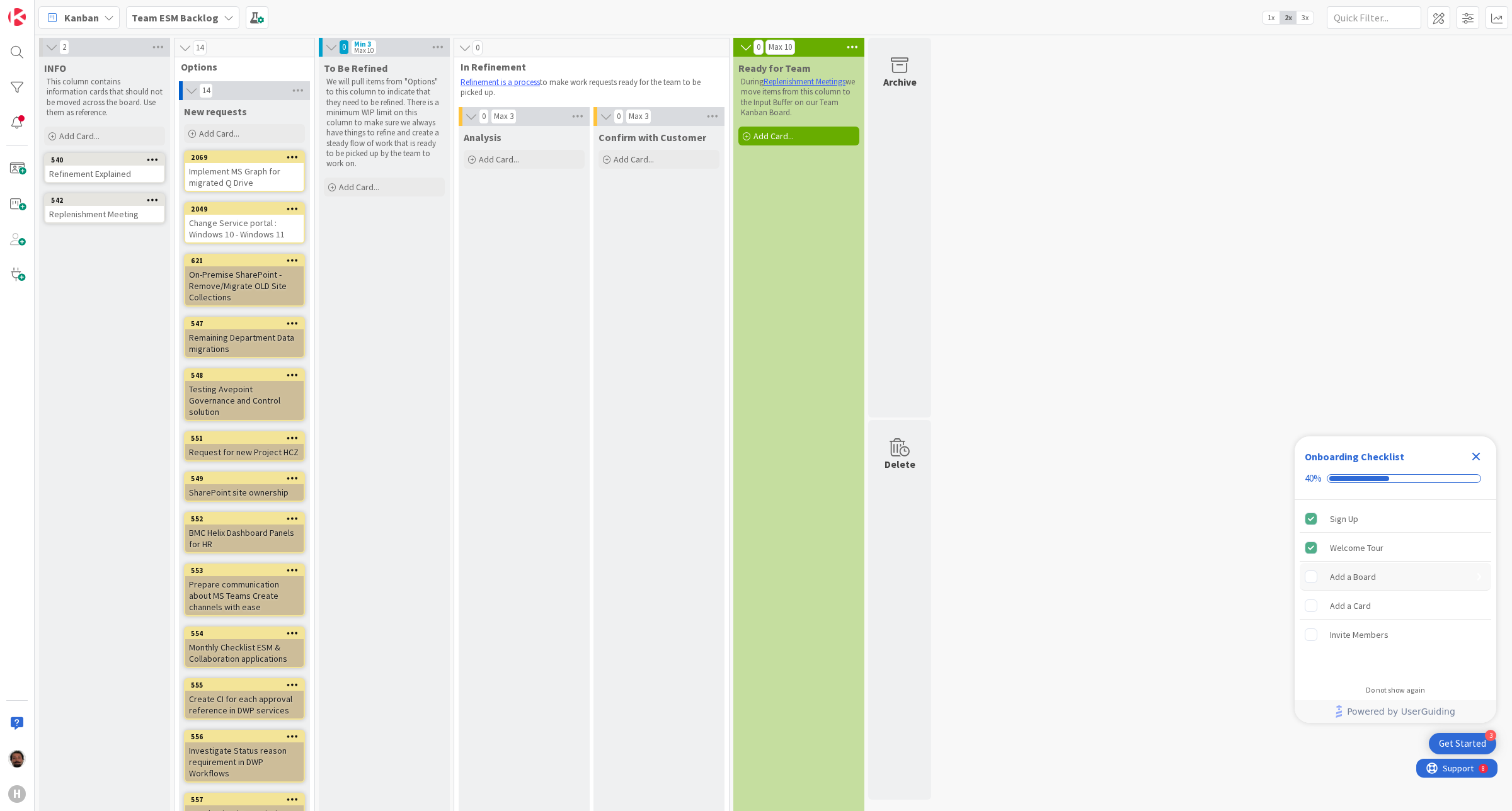
click at [1349, 570] on div "Add a Board" at bounding box center [1353, 577] width 46 height 15
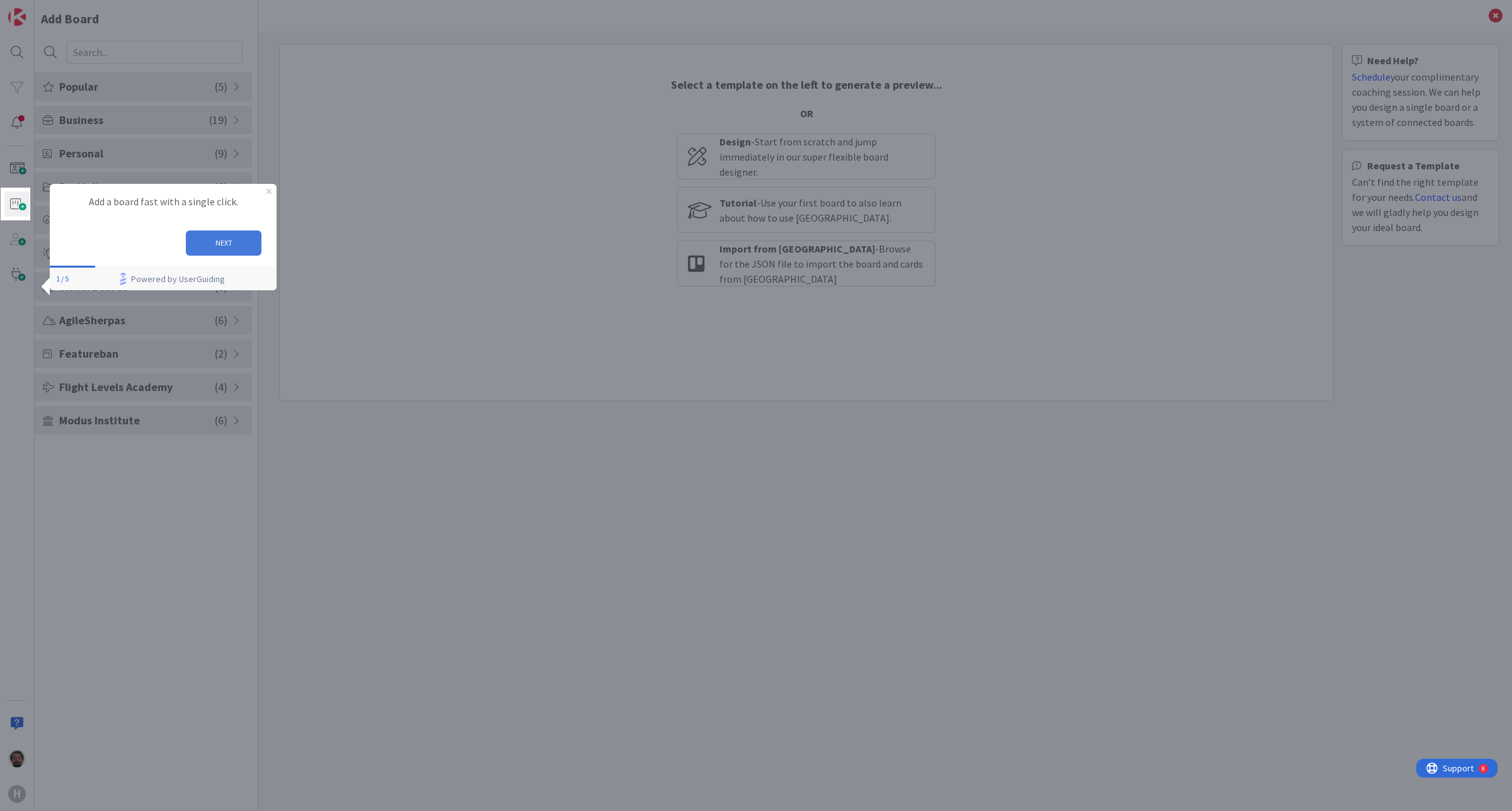
click at [198, 239] on button "NEXT" at bounding box center [223, 242] width 75 height 25
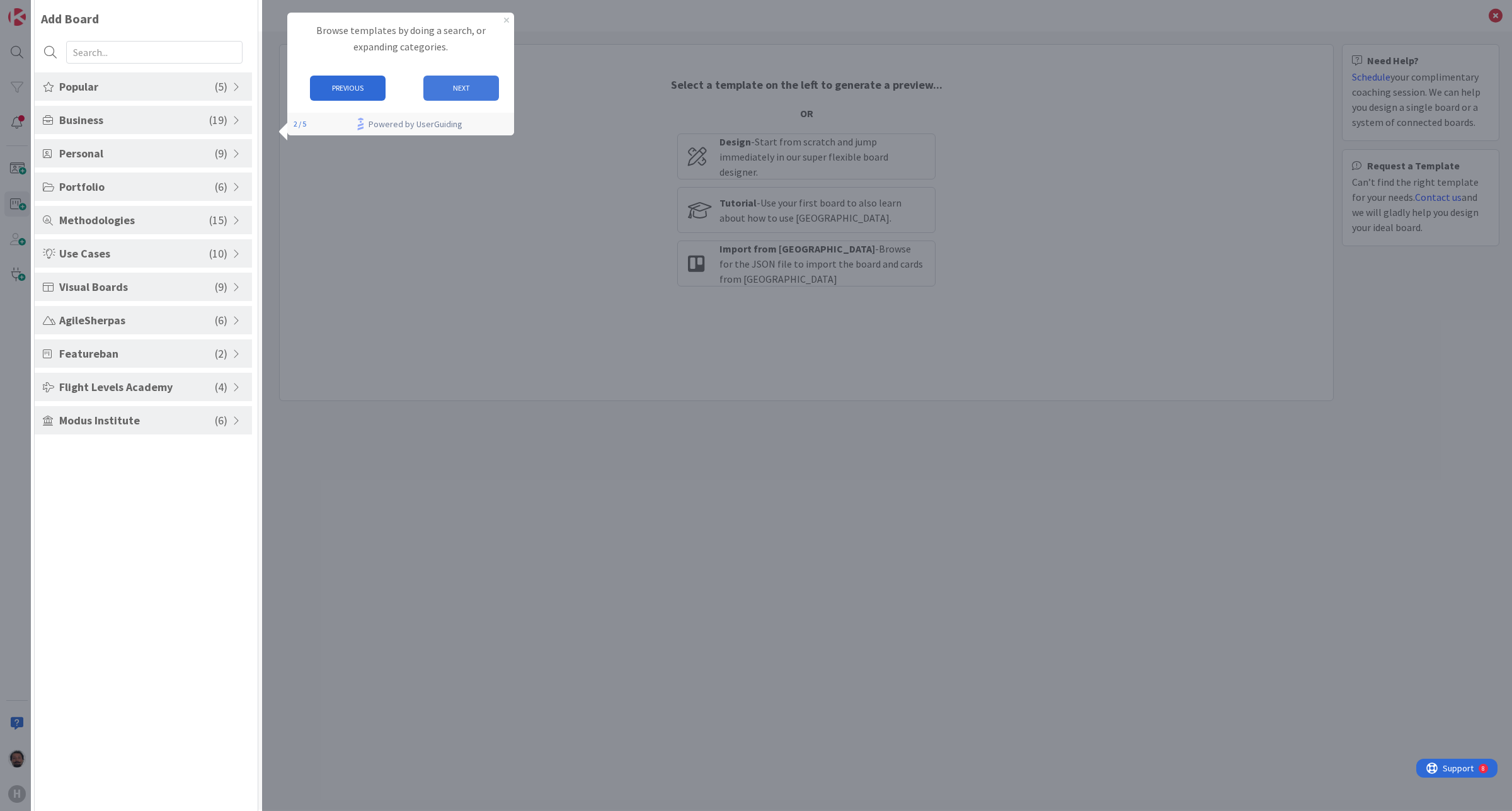
click at [467, 98] on button "NEXT" at bounding box center [461, 87] width 75 height 25
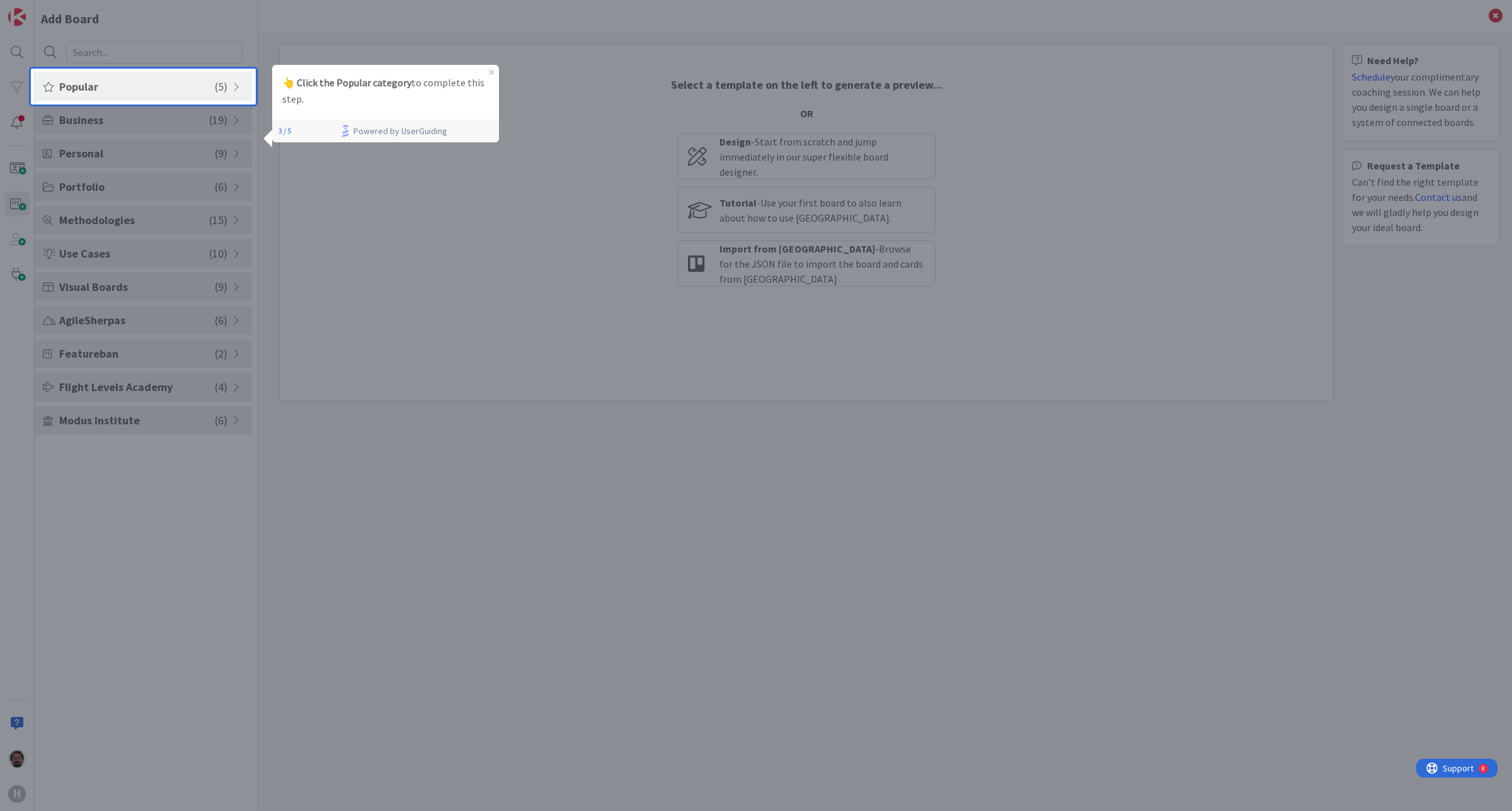
click at [405, 93] on p "👆 Click the Popular category to complete this step." at bounding box center [385, 91] width 207 height 33
click at [106, 92] on span "Popular" at bounding box center [137, 86] width 156 height 17
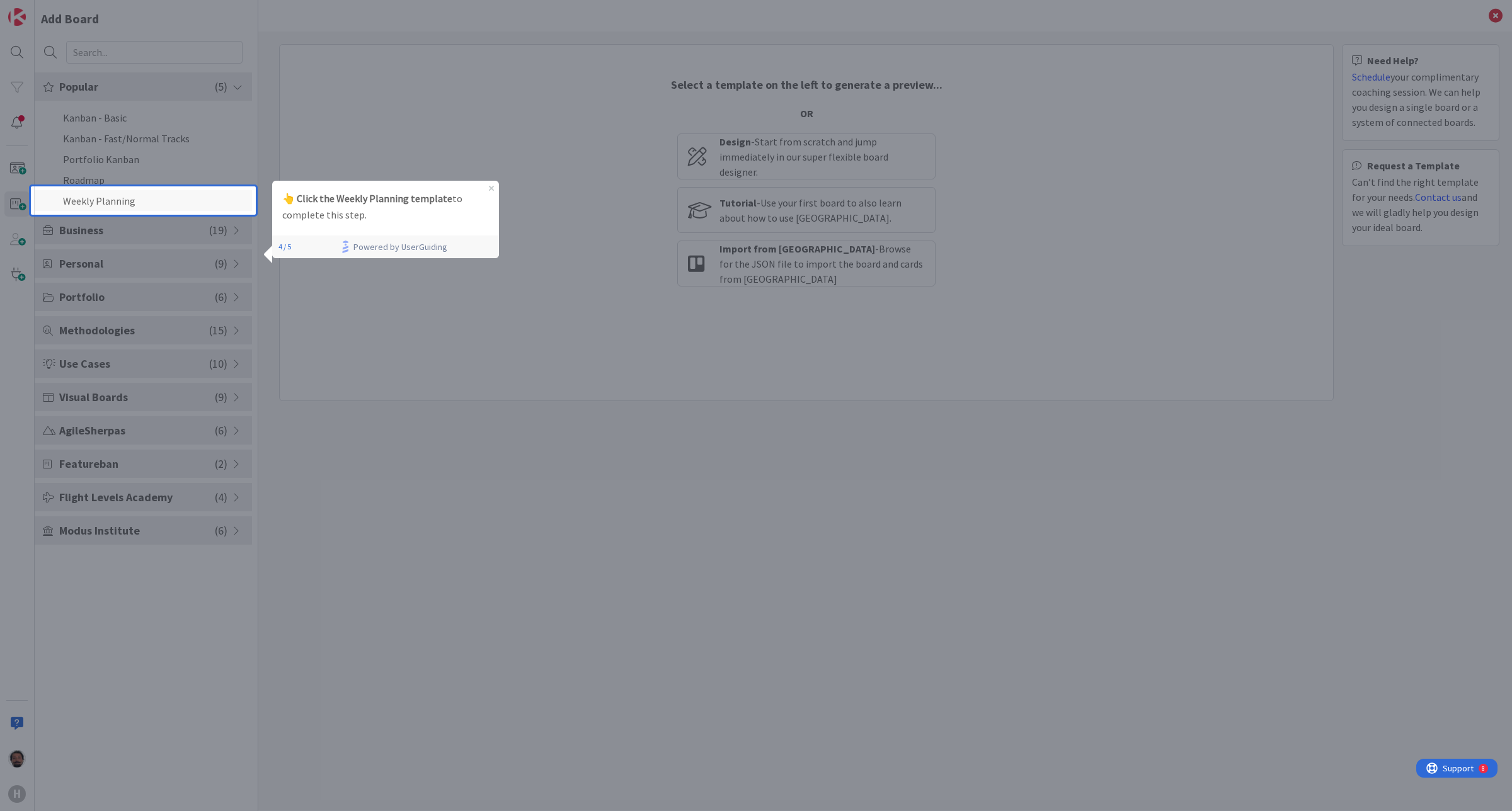
click at [117, 205] on li "Weekly Planning" at bounding box center [143, 200] width 218 height 21
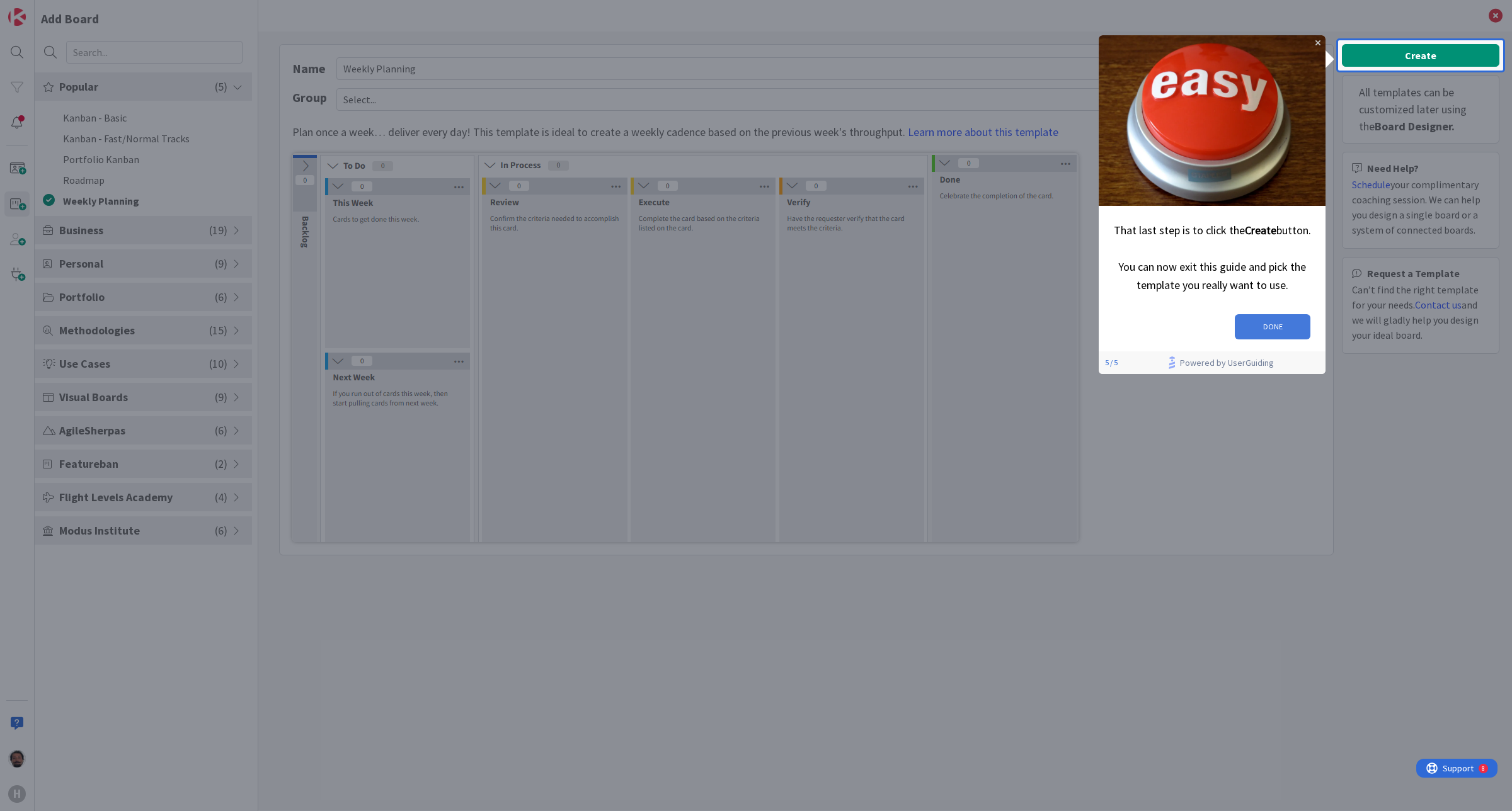
click at [1273, 315] on button "DONE" at bounding box center [1273, 327] width 75 height 25
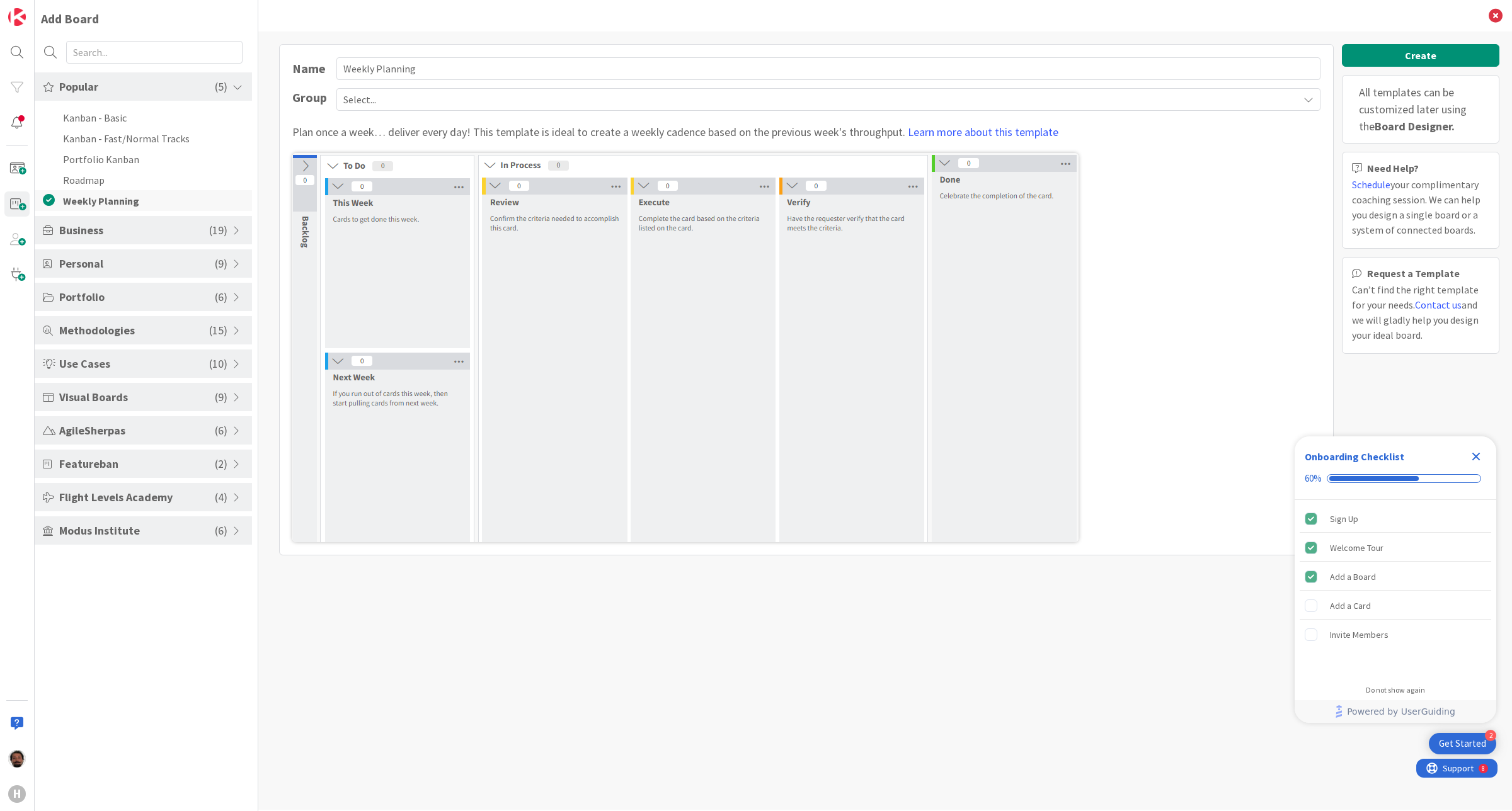
click at [54, 202] on icon at bounding box center [49, 200] width 12 height 12
click at [93, 170] on li "Roadmap" at bounding box center [143, 180] width 218 height 21
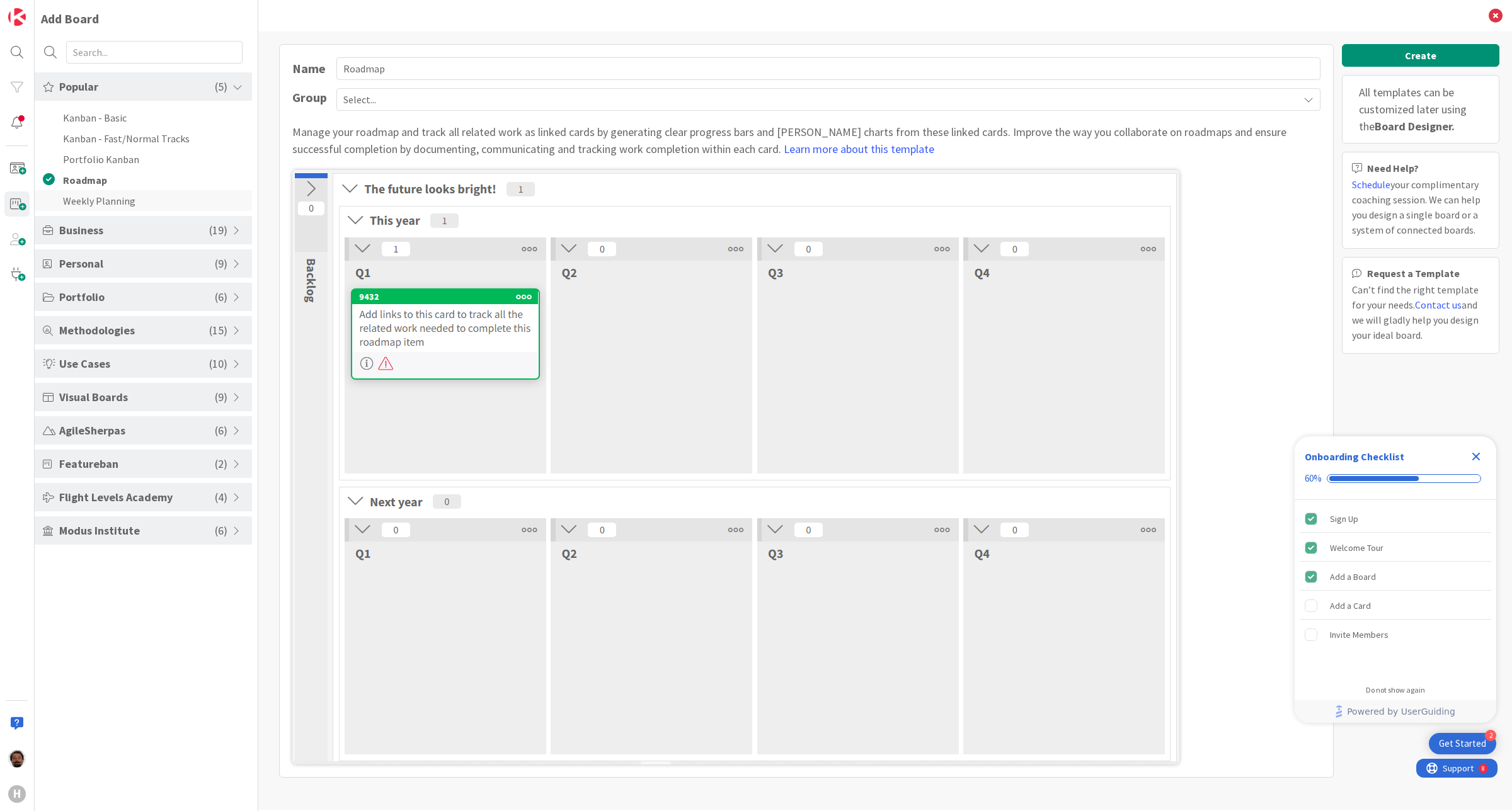
click at [75, 197] on li "Weekly Planning" at bounding box center [143, 200] width 218 height 21
type input "Weekly Planning"
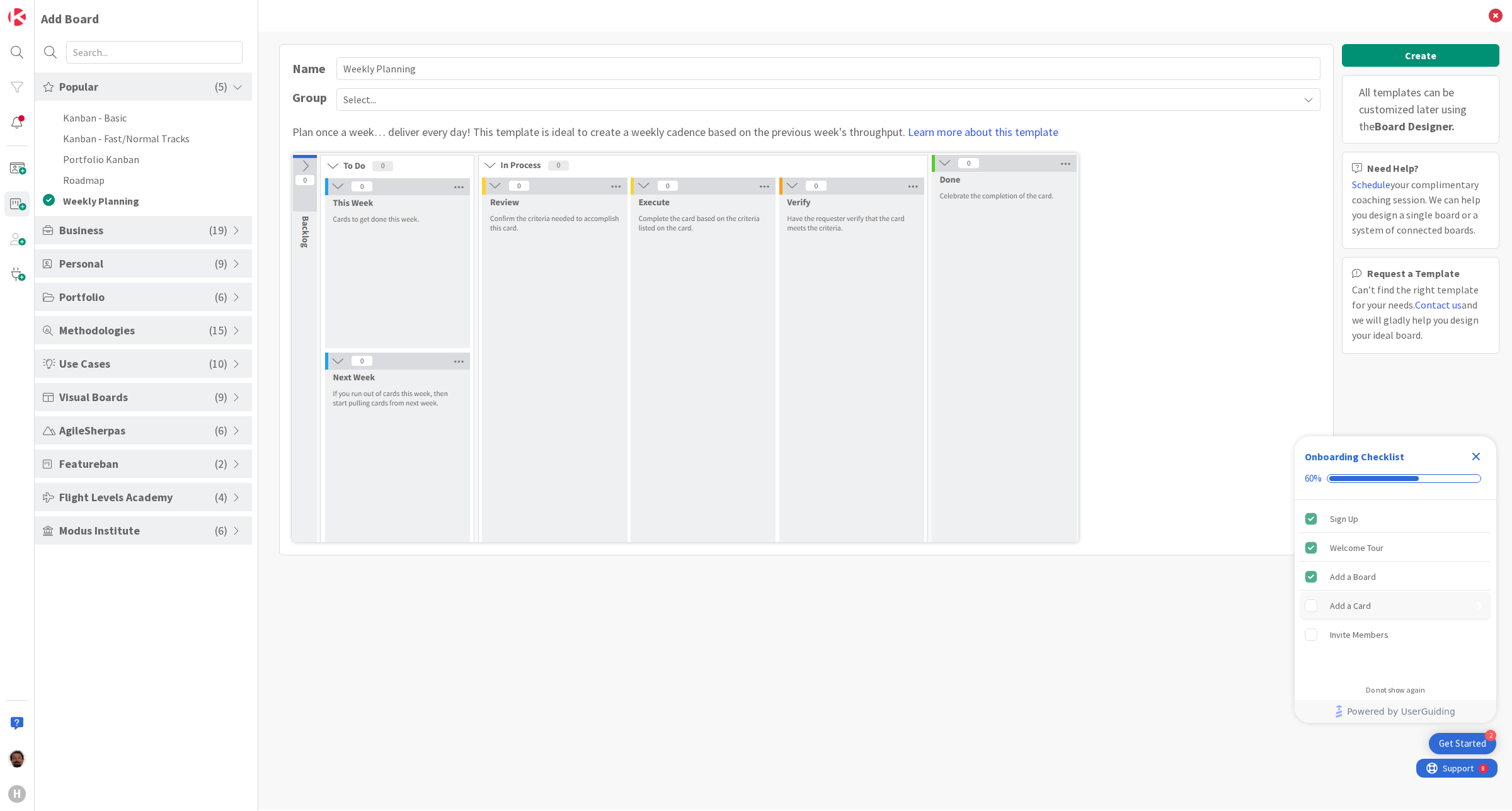
click at [1367, 599] on div "Add a Card" at bounding box center [1351, 606] width 41 height 15
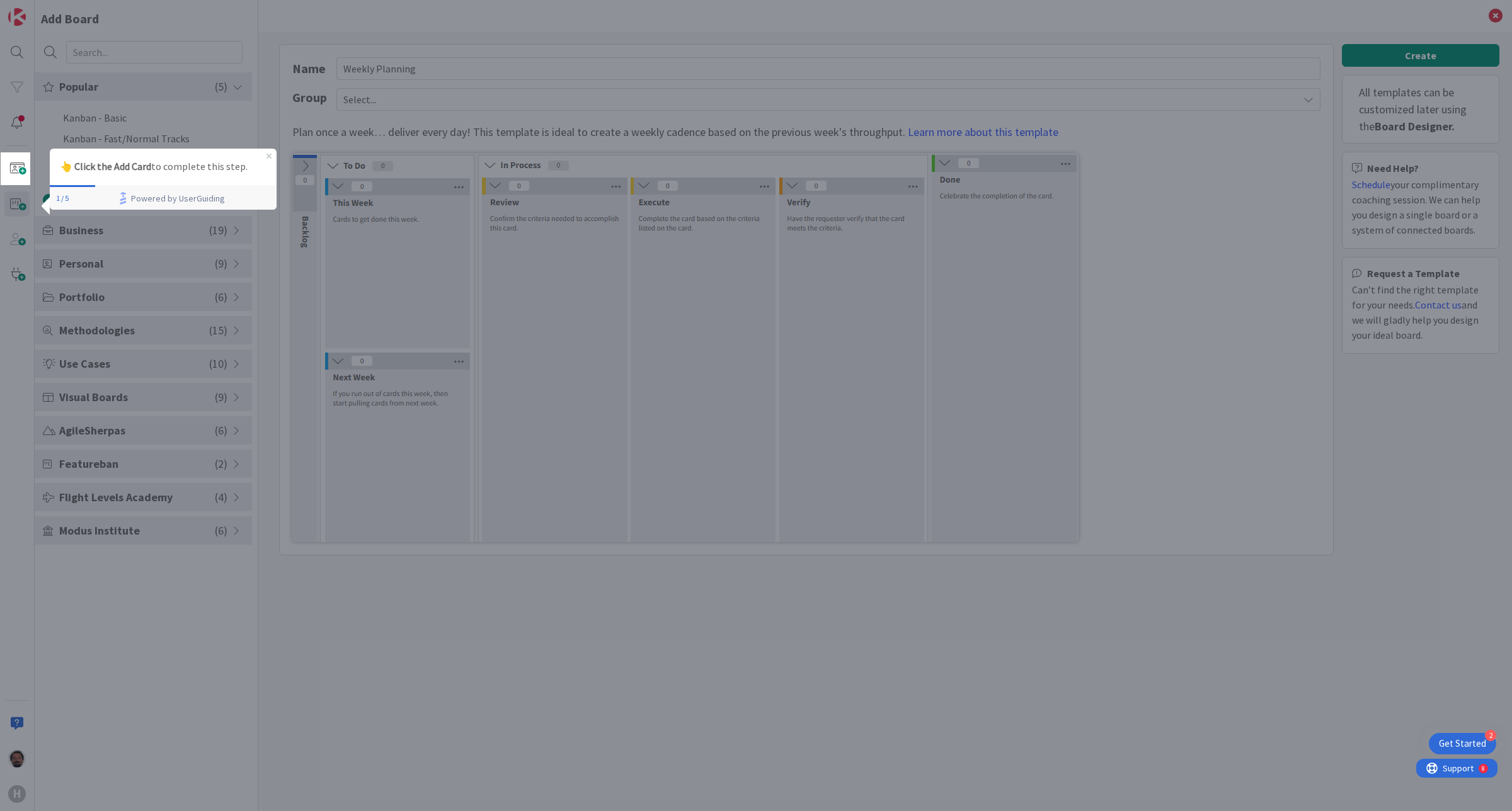
click at [173, 171] on p "👆 Click the Add Card to complete this step." at bounding box center [163, 167] width 207 height 17
click at [15, 168] on span at bounding box center [17, 168] width 25 height 25
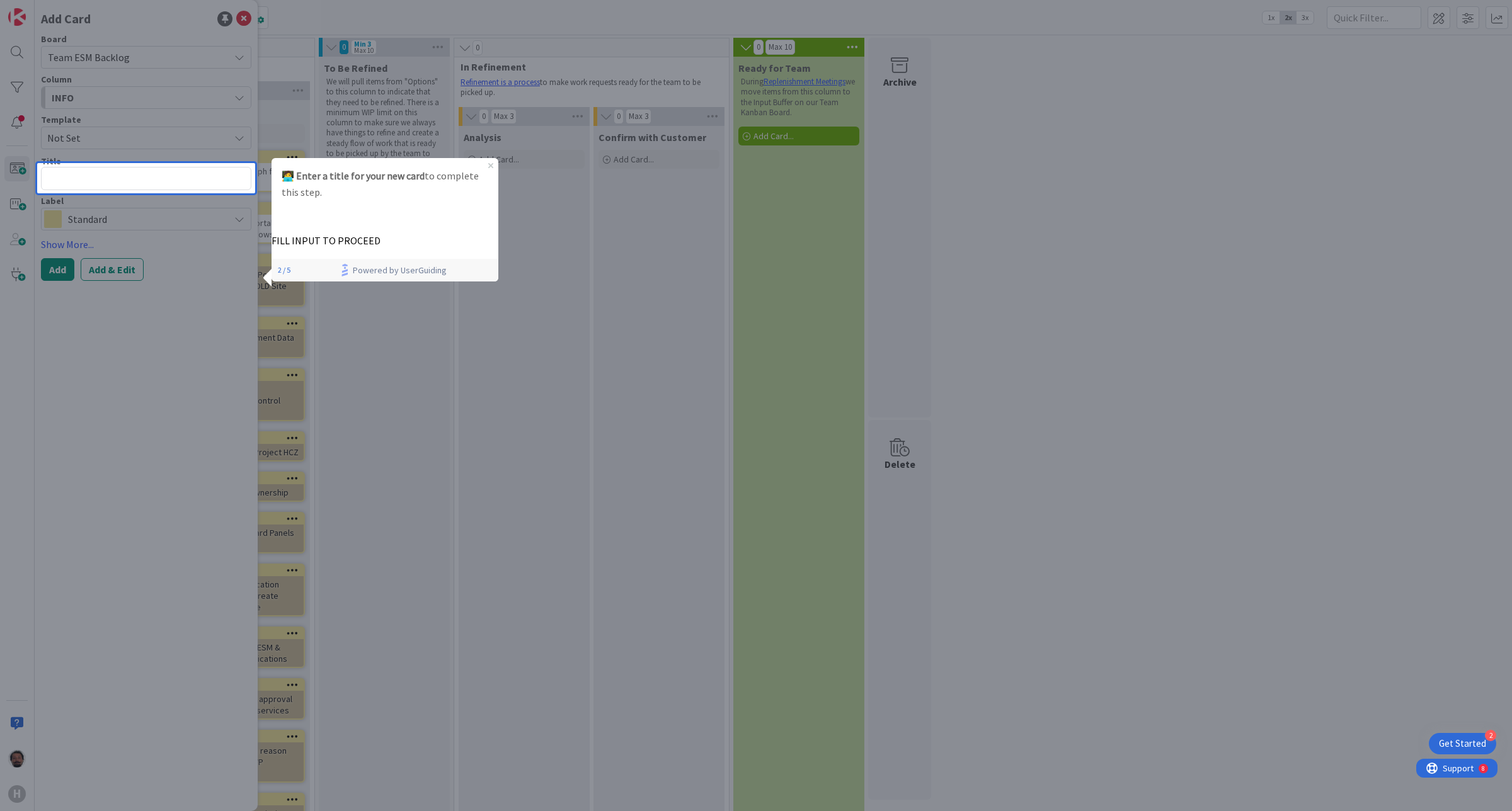
click at [137, 170] on textarea at bounding box center [146, 179] width 211 height 24
click at [373, 234] on p "FILL INPUT TO PROCEED" at bounding box center [384, 241] width 227 height 13
click at [149, 174] on textarea at bounding box center [146, 179] width 211 height 24
type textarea "x"
type textarea "T"
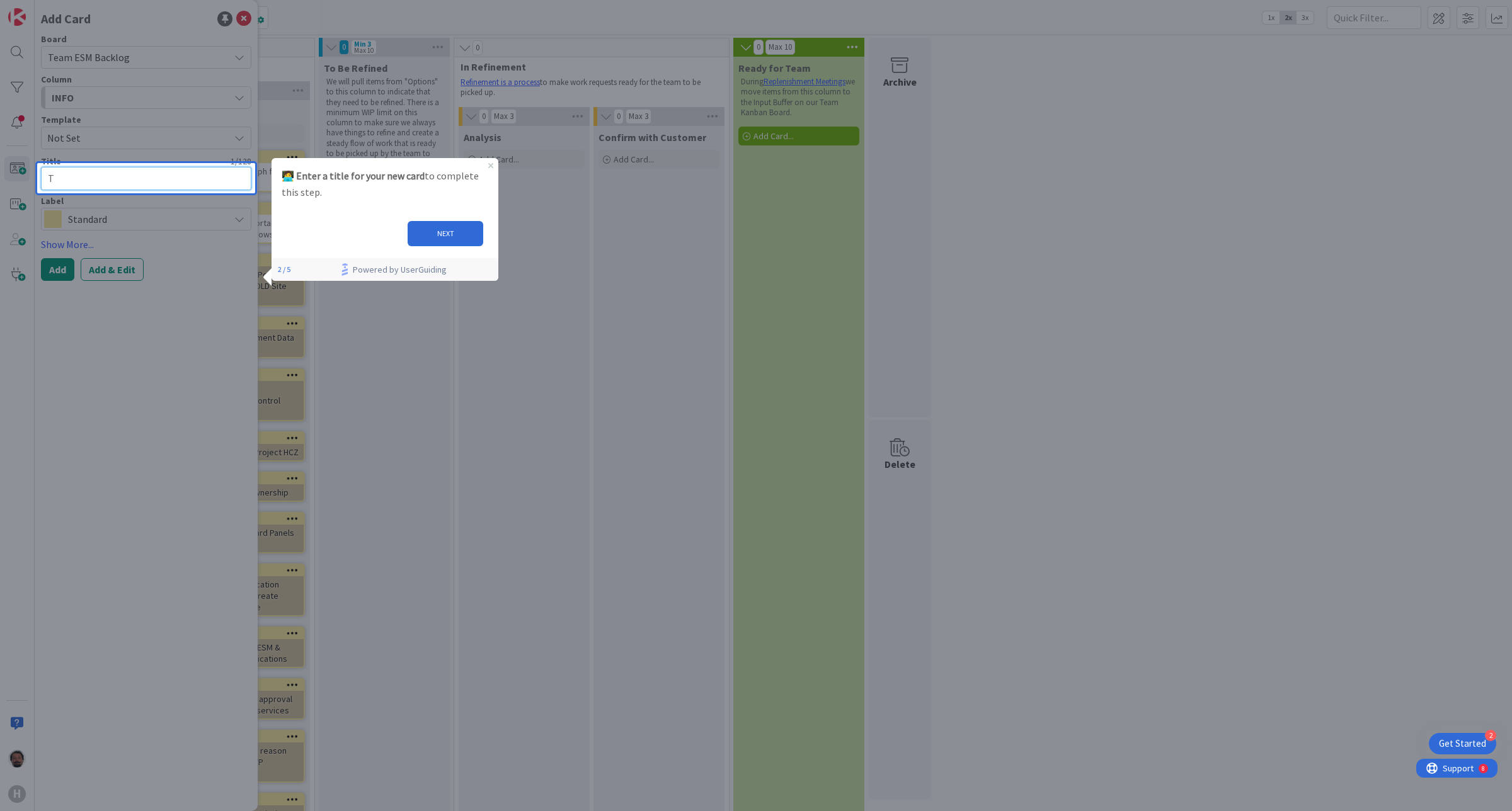
type textarea "x"
type textarea "Te"
type textarea "x"
type textarea "Tes"
type textarea "x"
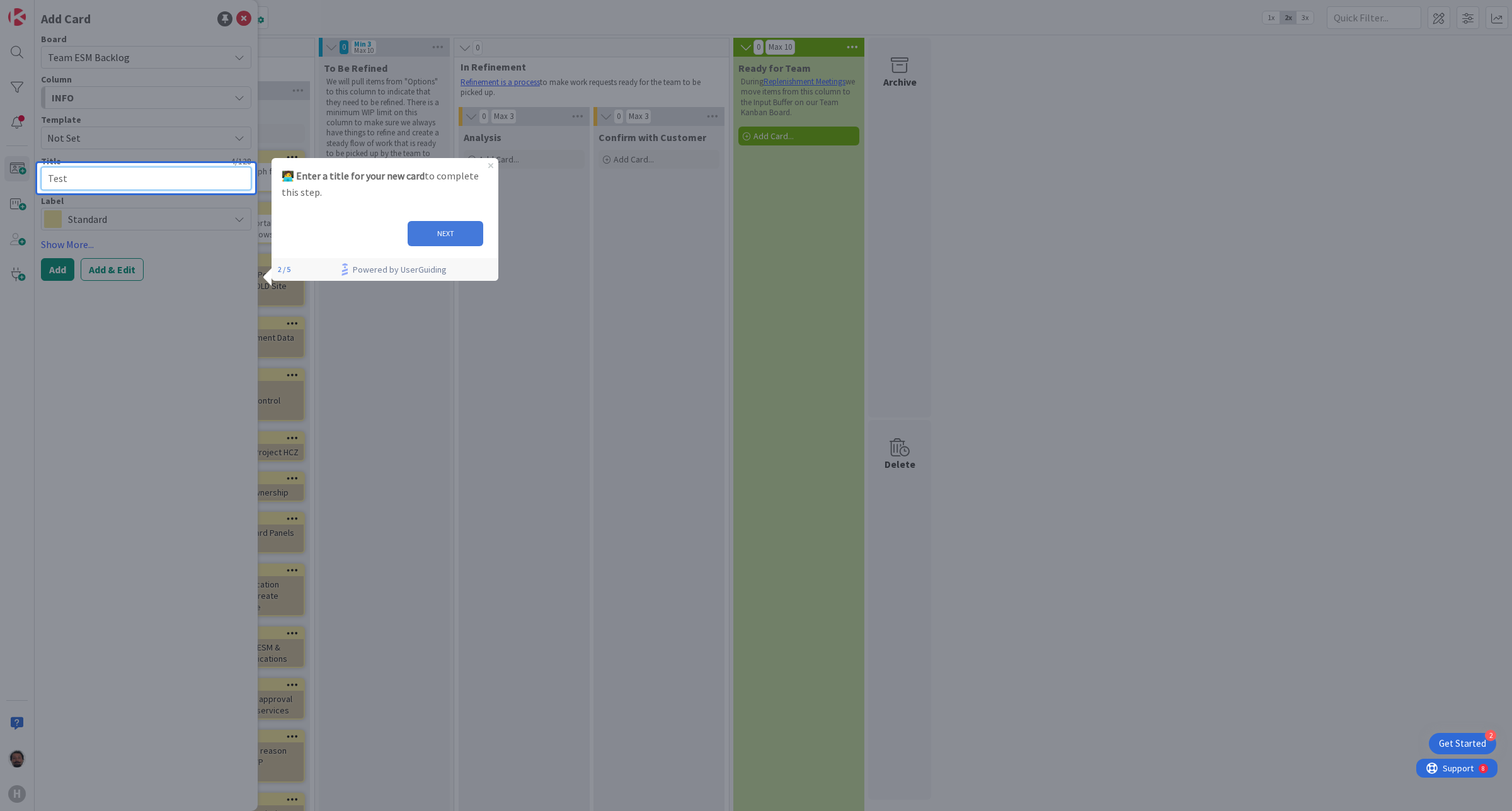
type textarea "Test"
click at [428, 241] on button "NEXT" at bounding box center [445, 233] width 75 height 25
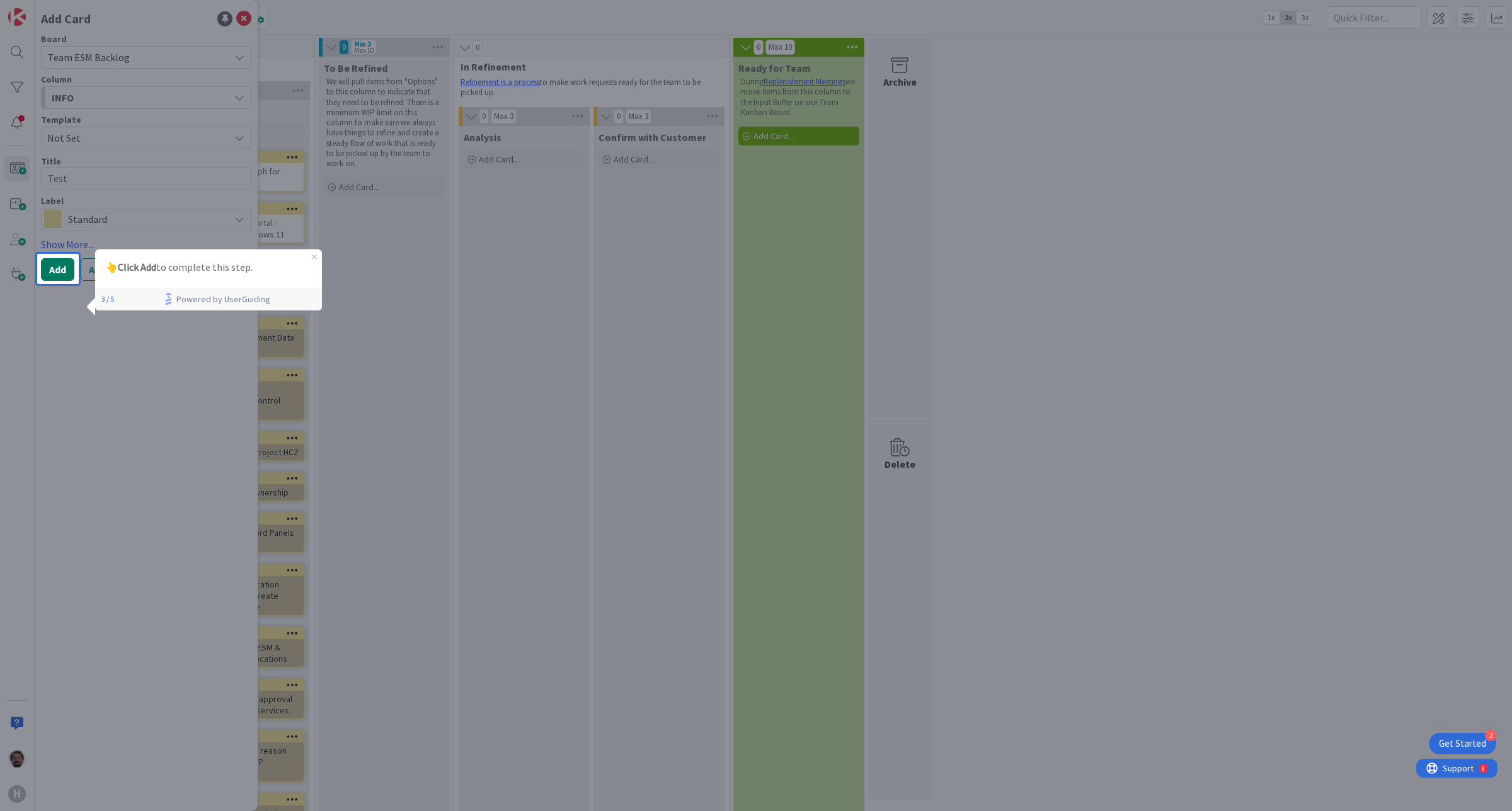
click at [57, 269] on button "Add" at bounding box center [57, 270] width 33 height 23
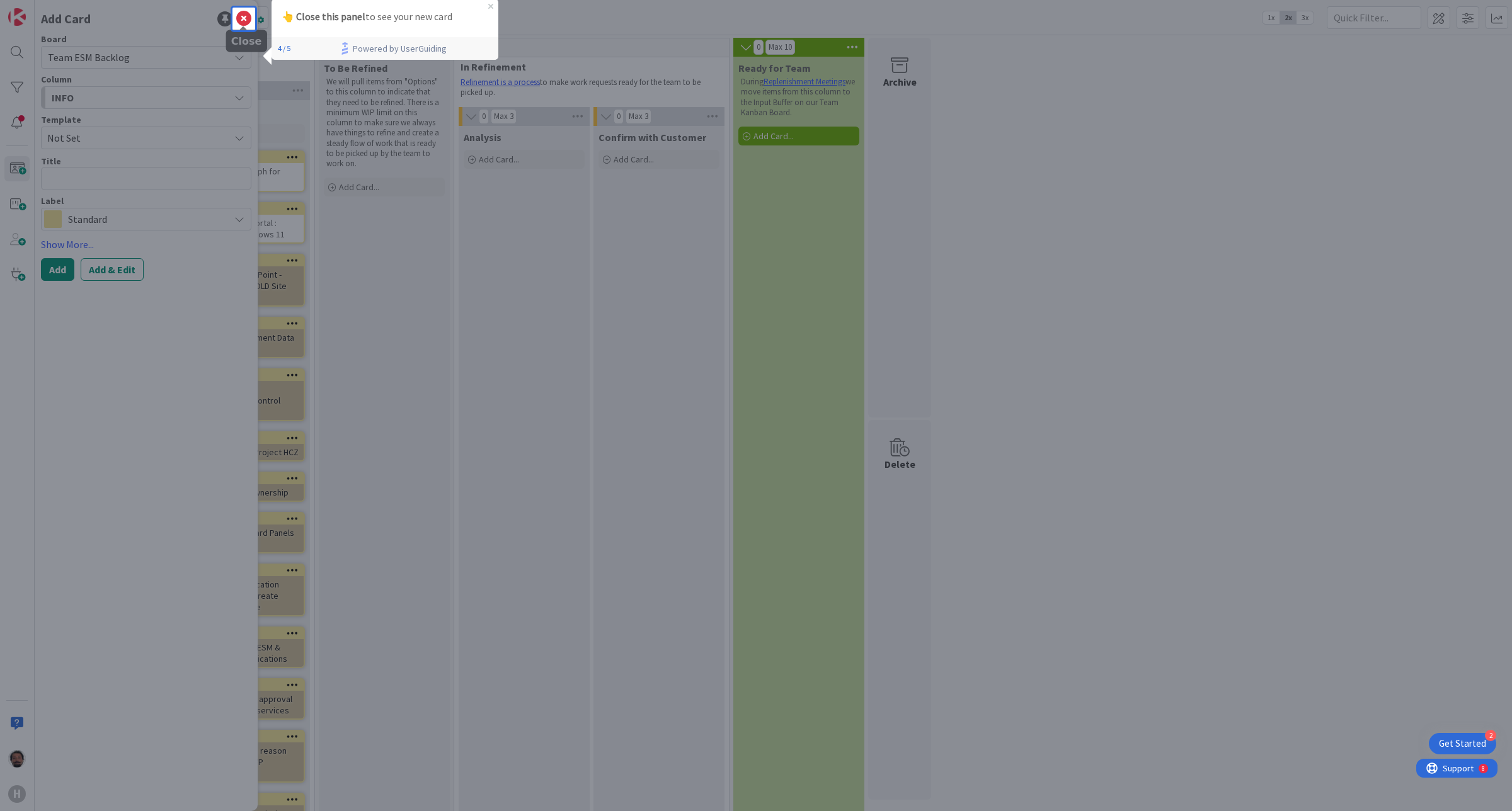
click at [250, 16] on icon at bounding box center [244, 19] width 15 height 15
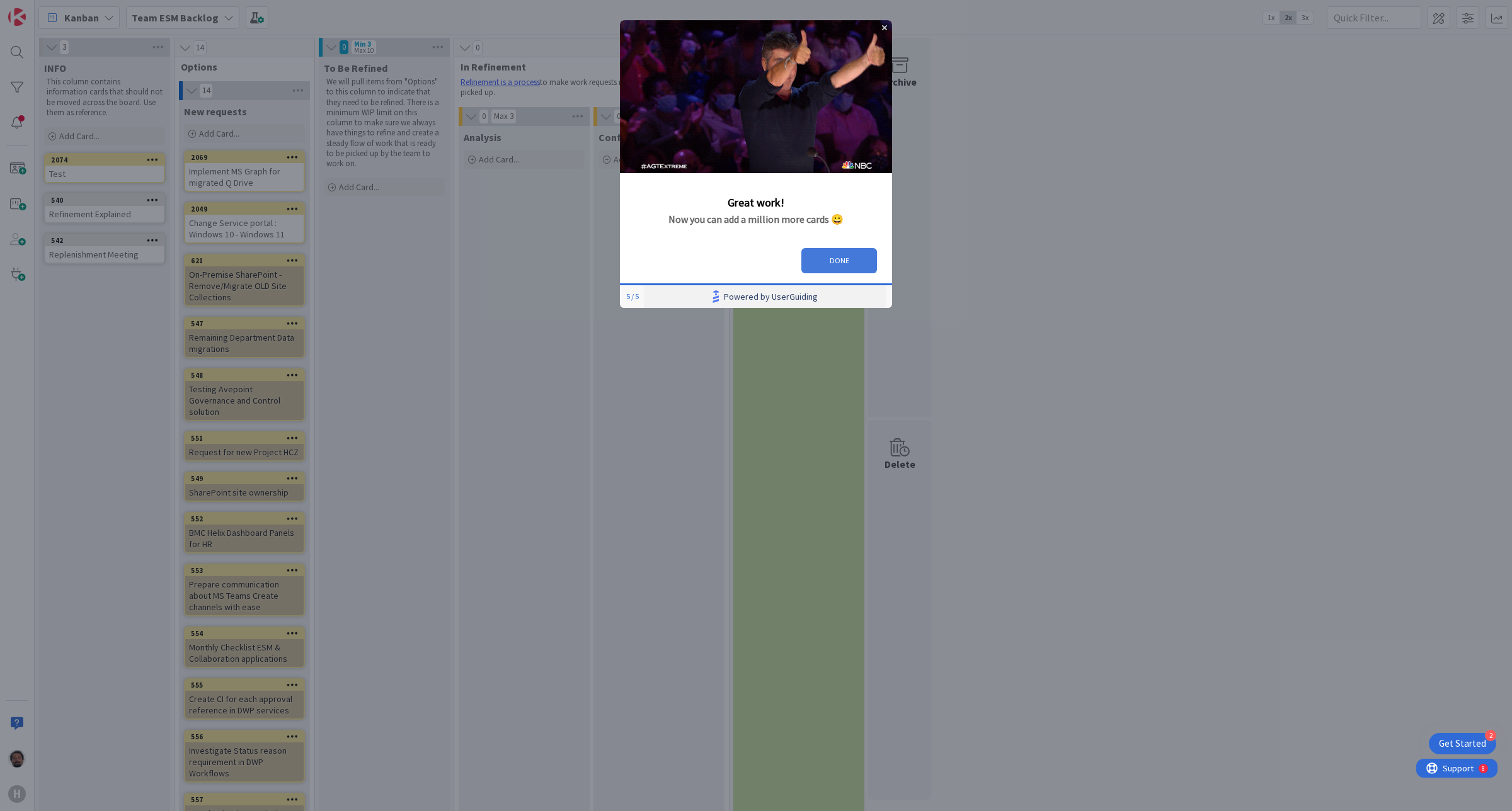
click at [840, 264] on button "DONE" at bounding box center [839, 260] width 75 height 25
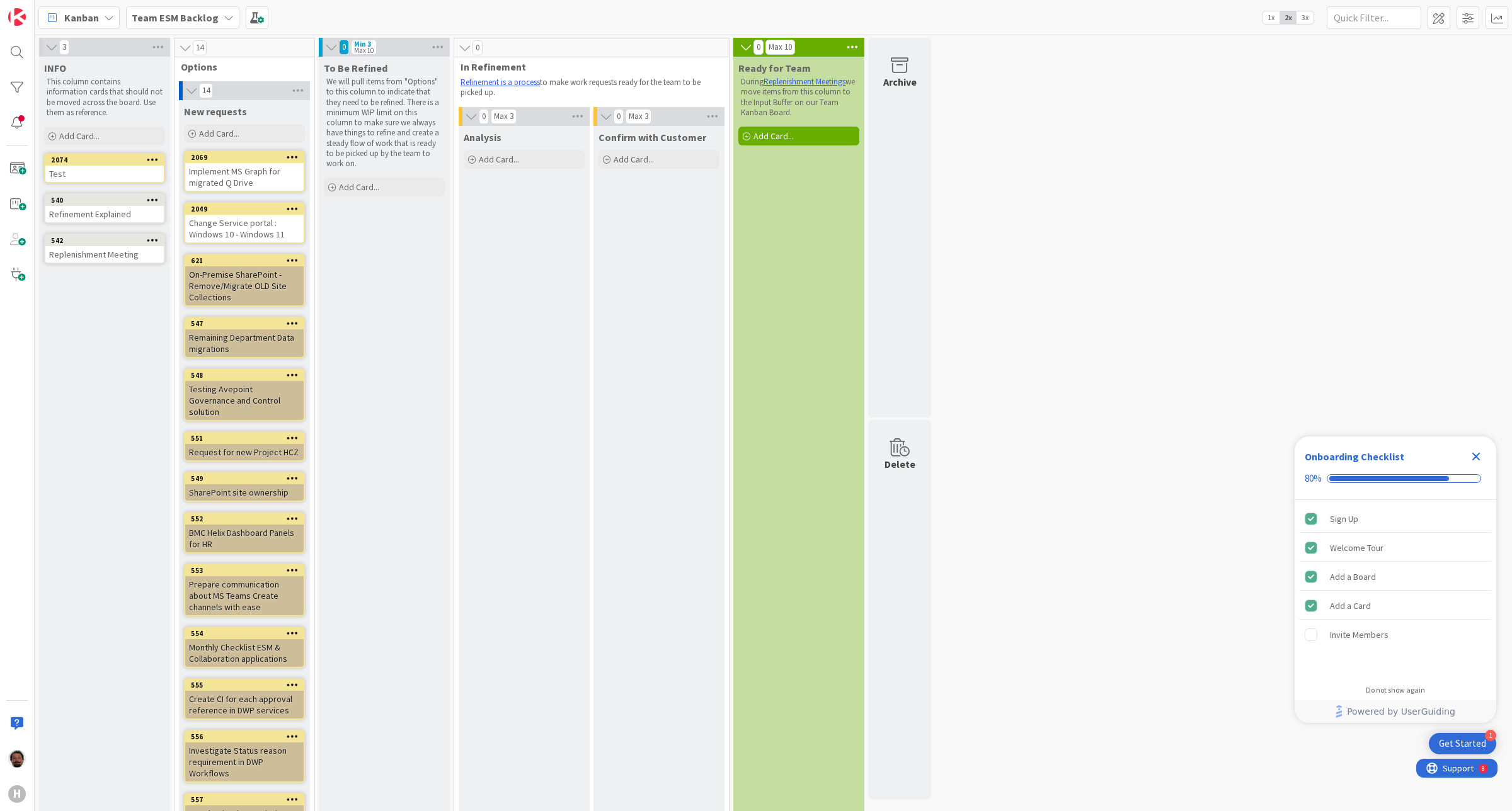
click at [154, 159] on icon at bounding box center [153, 160] width 12 height 9
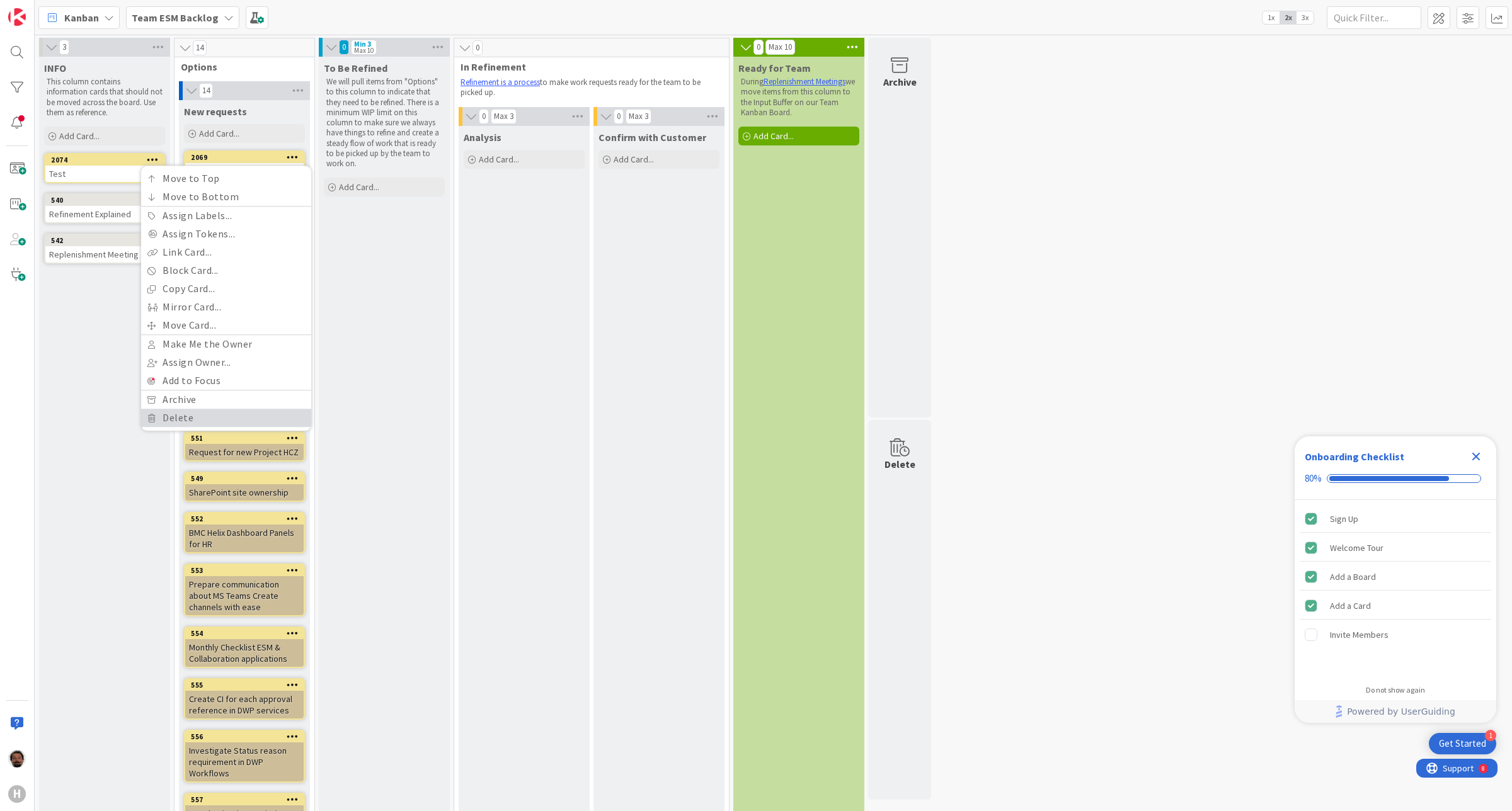
click at [183, 415] on link "Delete" at bounding box center [226, 418] width 170 height 19
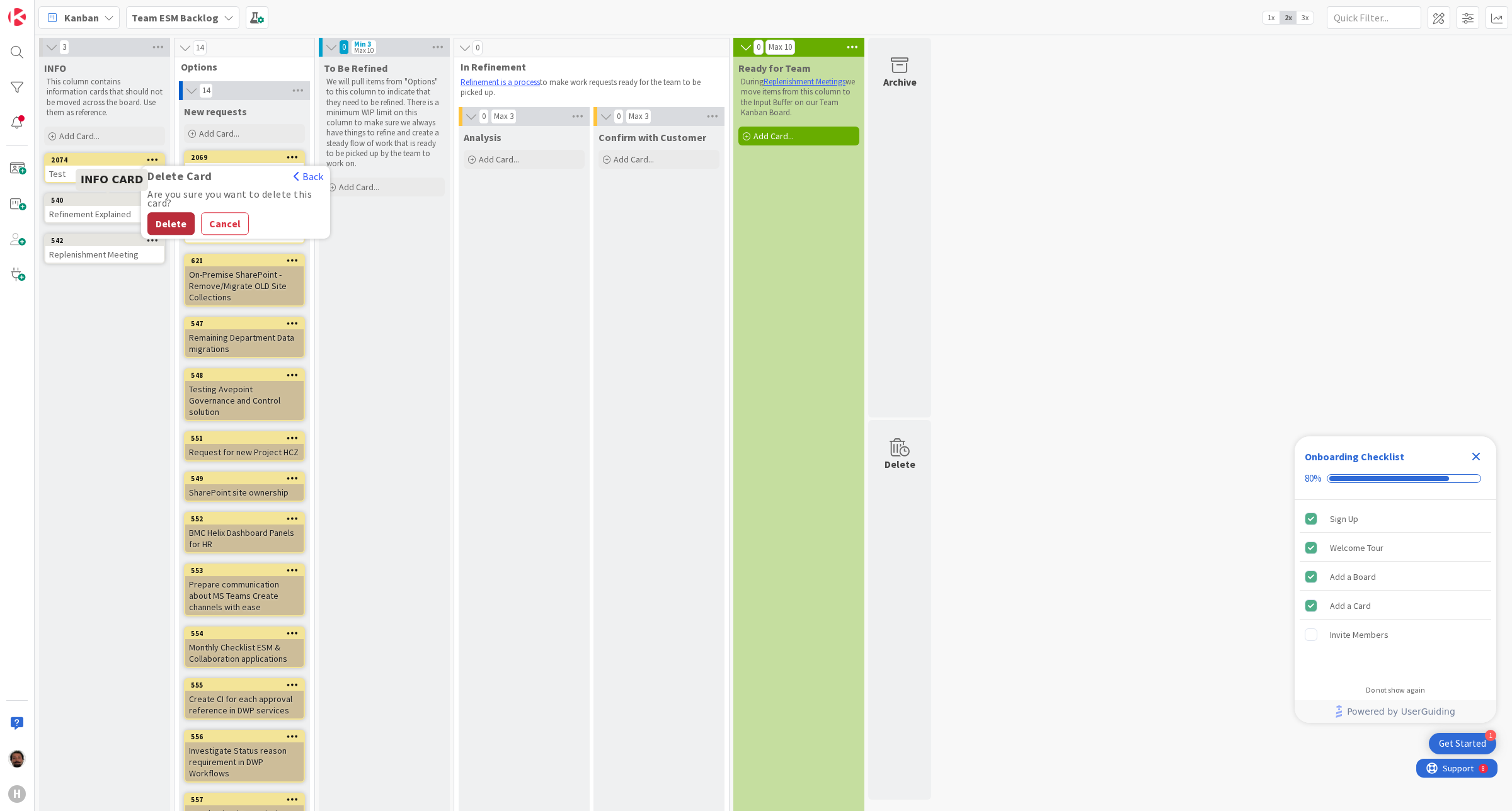
click at [186, 224] on button "Delete" at bounding box center [171, 224] width 47 height 23
click at [1015, 253] on div "2 INFO This column contains information cards that should not be moved across t…" at bounding box center [773, 577] width 1472 height 1078
click at [241, 177] on div "Implement MS Graph for migrated Q Drive" at bounding box center [244, 177] width 119 height 27
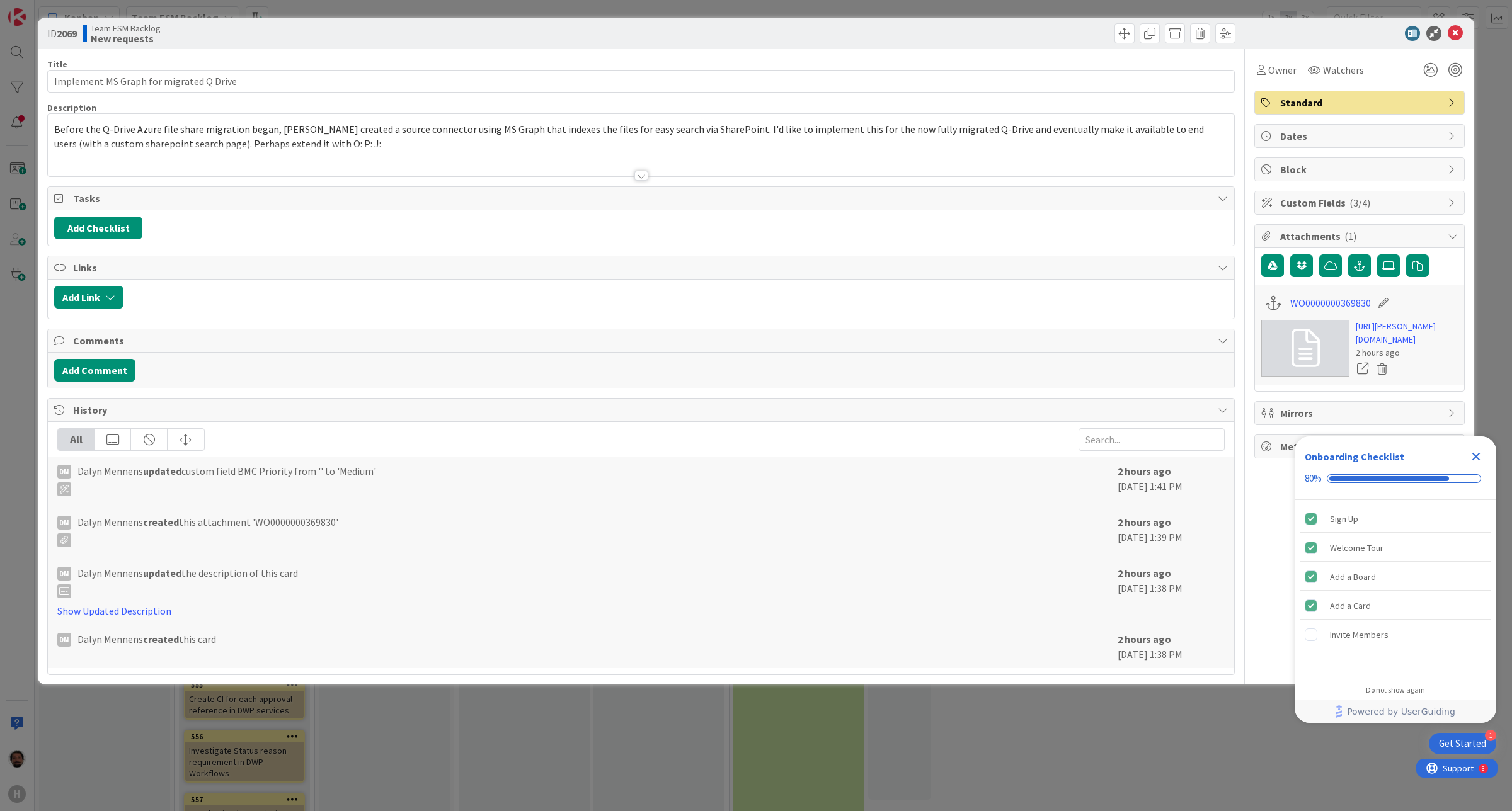
click at [1327, 142] on span "Dates" at bounding box center [1361, 136] width 161 height 15
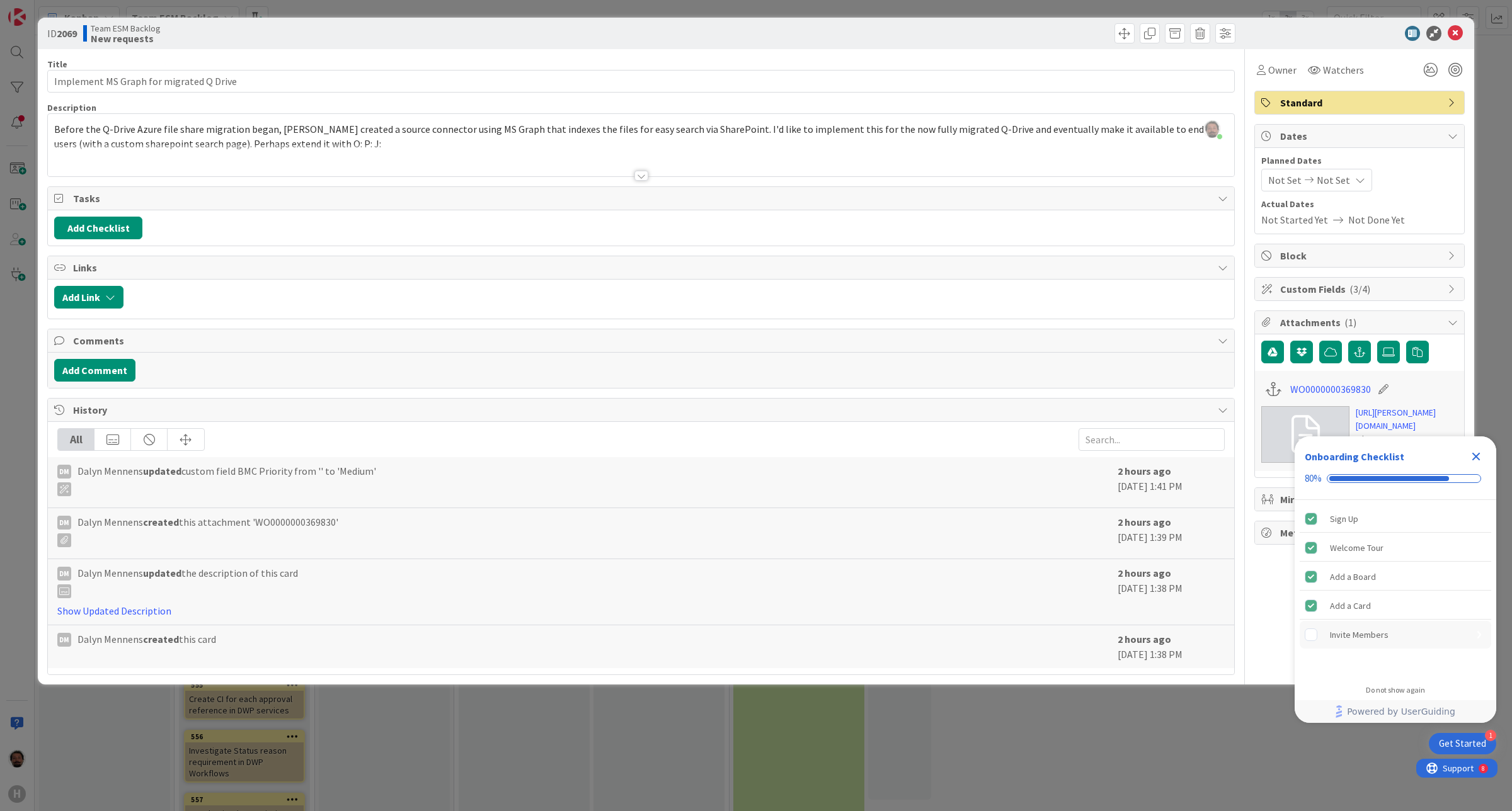
click at [1336, 634] on div "Invite Members" at bounding box center [1359, 635] width 59 height 15
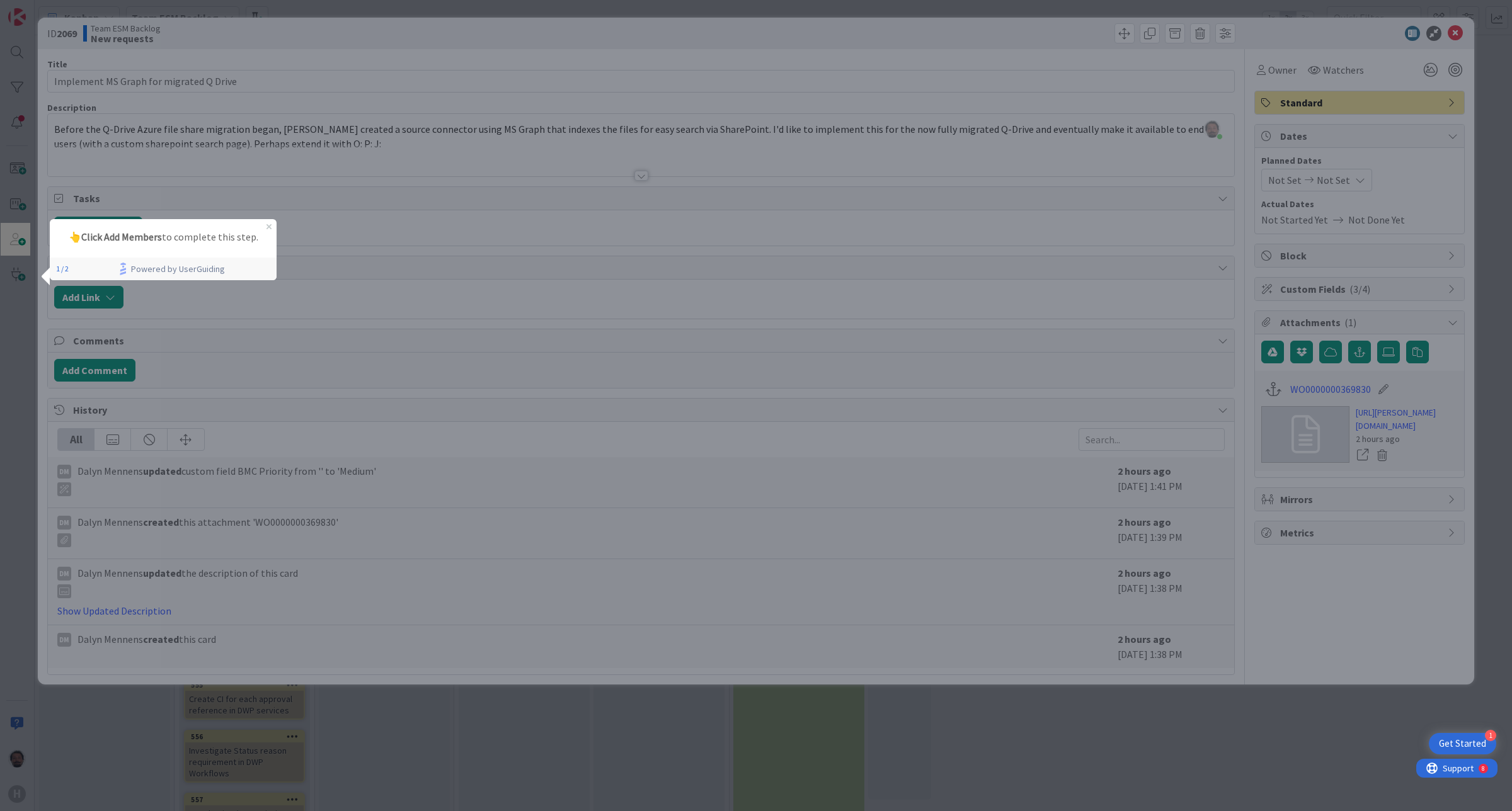
click at [10, 235] on div "ID 2069 Team ESM Backlog New requests Title 39 / 128 Implement MS Graph for mig…" at bounding box center [756, 405] width 1512 height 811
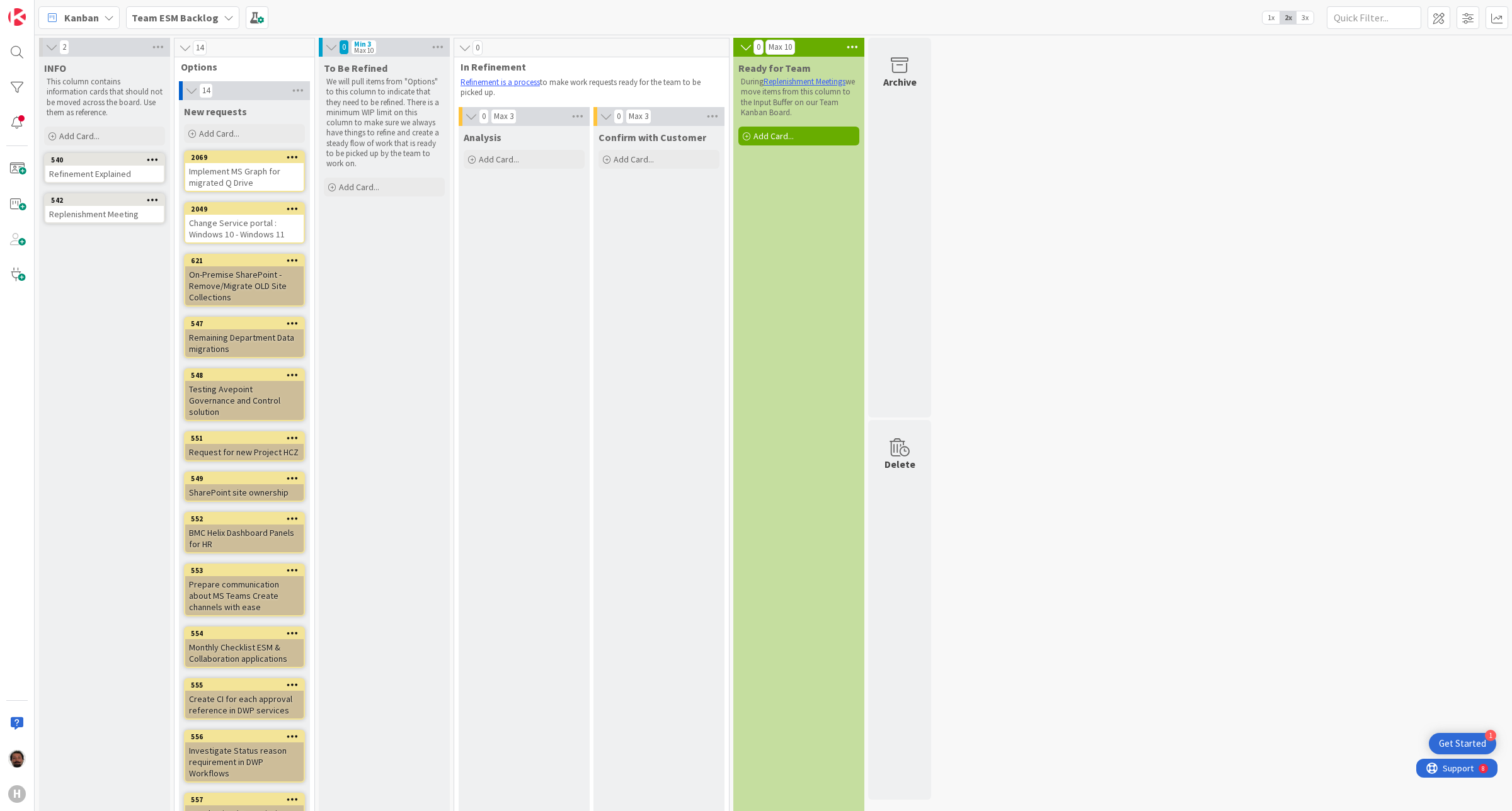
click at [1454, 741] on div "Get Started" at bounding box center [1462, 744] width 47 height 13
click at [1345, 643] on div "Invite Members" at bounding box center [1359, 635] width 59 height 15
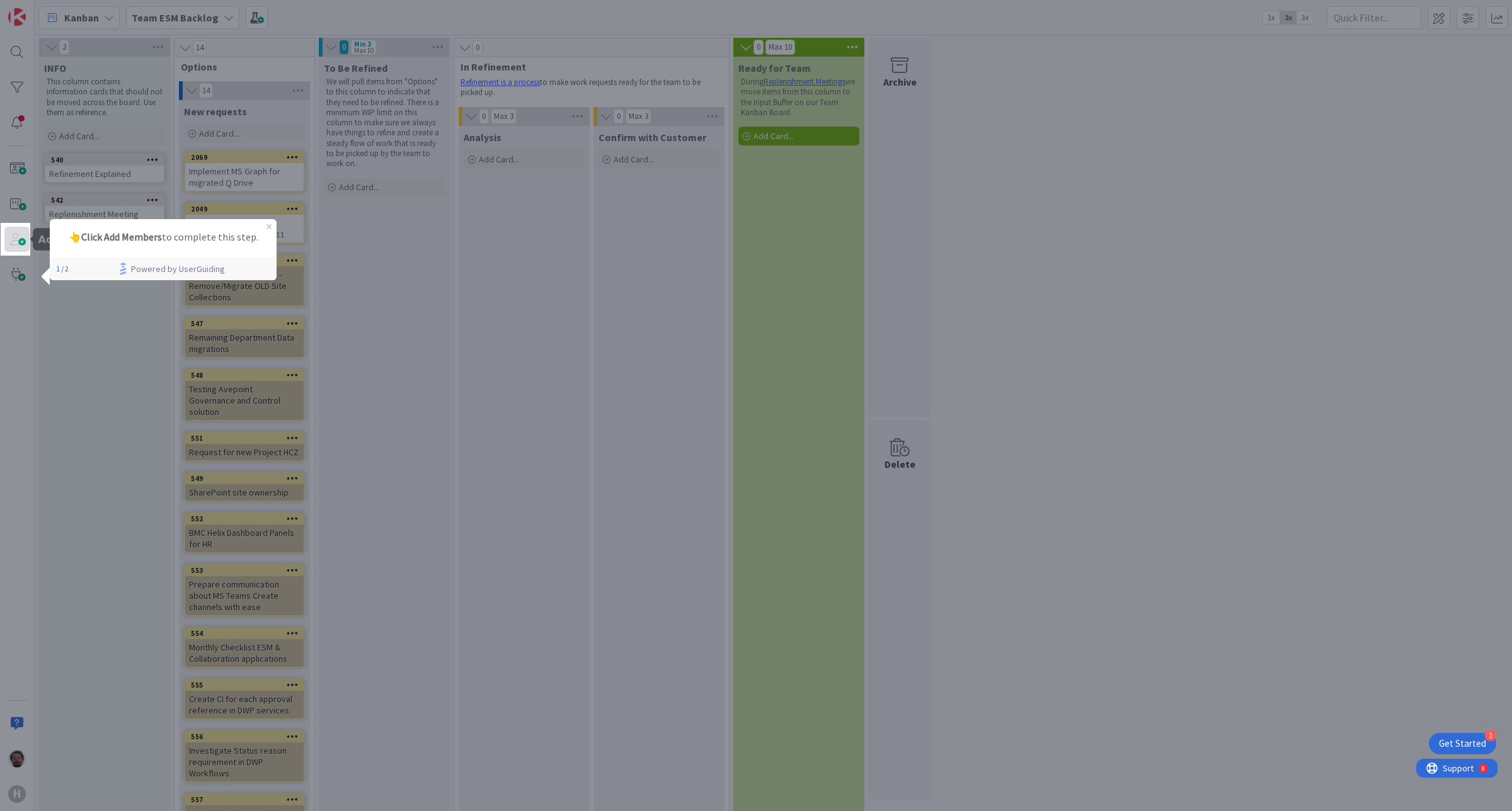
click at [11, 249] on span at bounding box center [17, 239] width 25 height 25
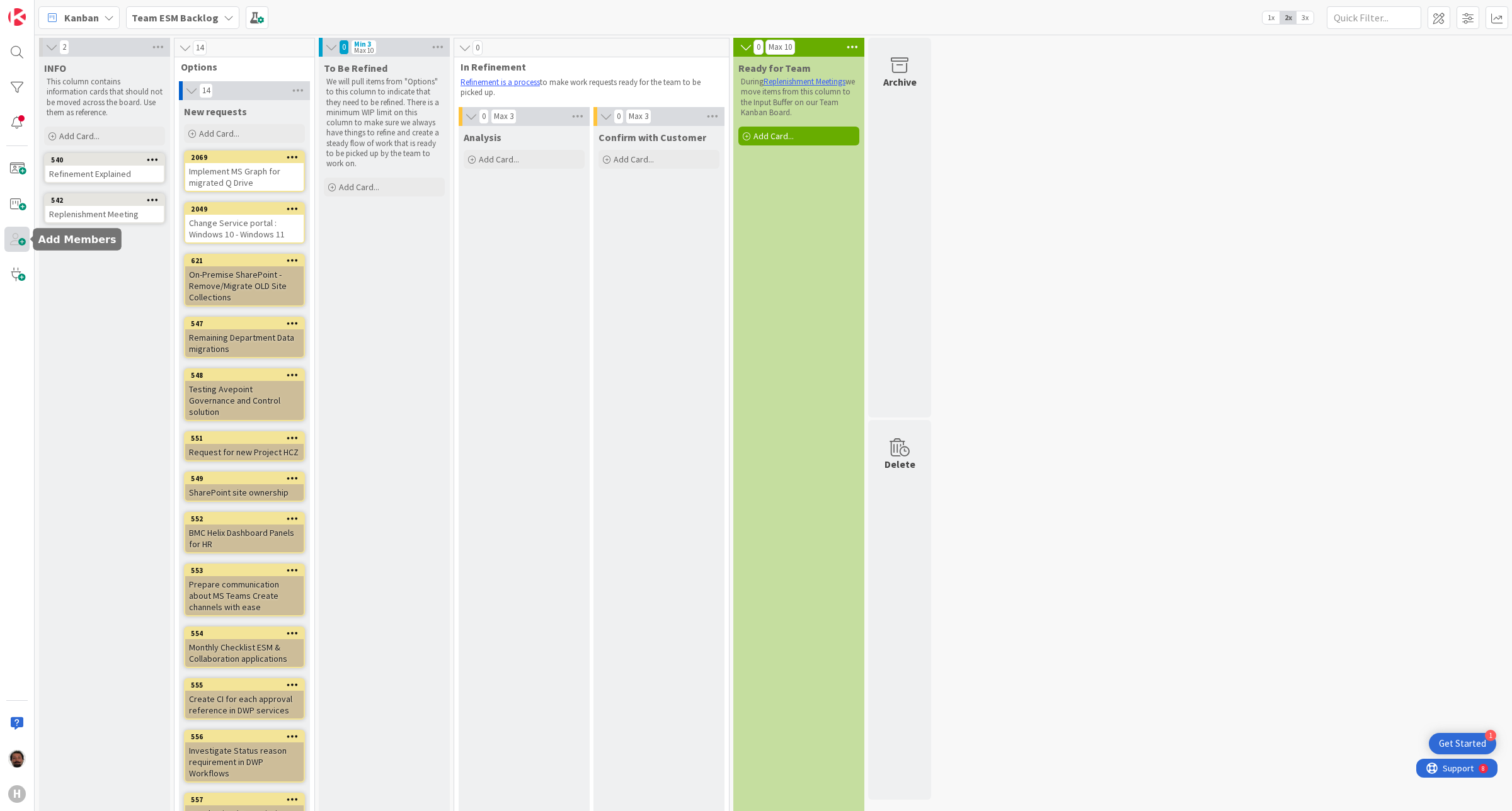
click at [11, 249] on span at bounding box center [17, 239] width 25 height 25
click at [11, 244] on span at bounding box center [17, 239] width 25 height 25
click at [1452, 745] on div "Get Started" at bounding box center [1462, 744] width 47 height 13
click at [1377, 688] on div "Do not show again" at bounding box center [1395, 690] width 59 height 10
click at [1437, 524] on button "Yes" at bounding box center [1425, 526] width 56 height 23
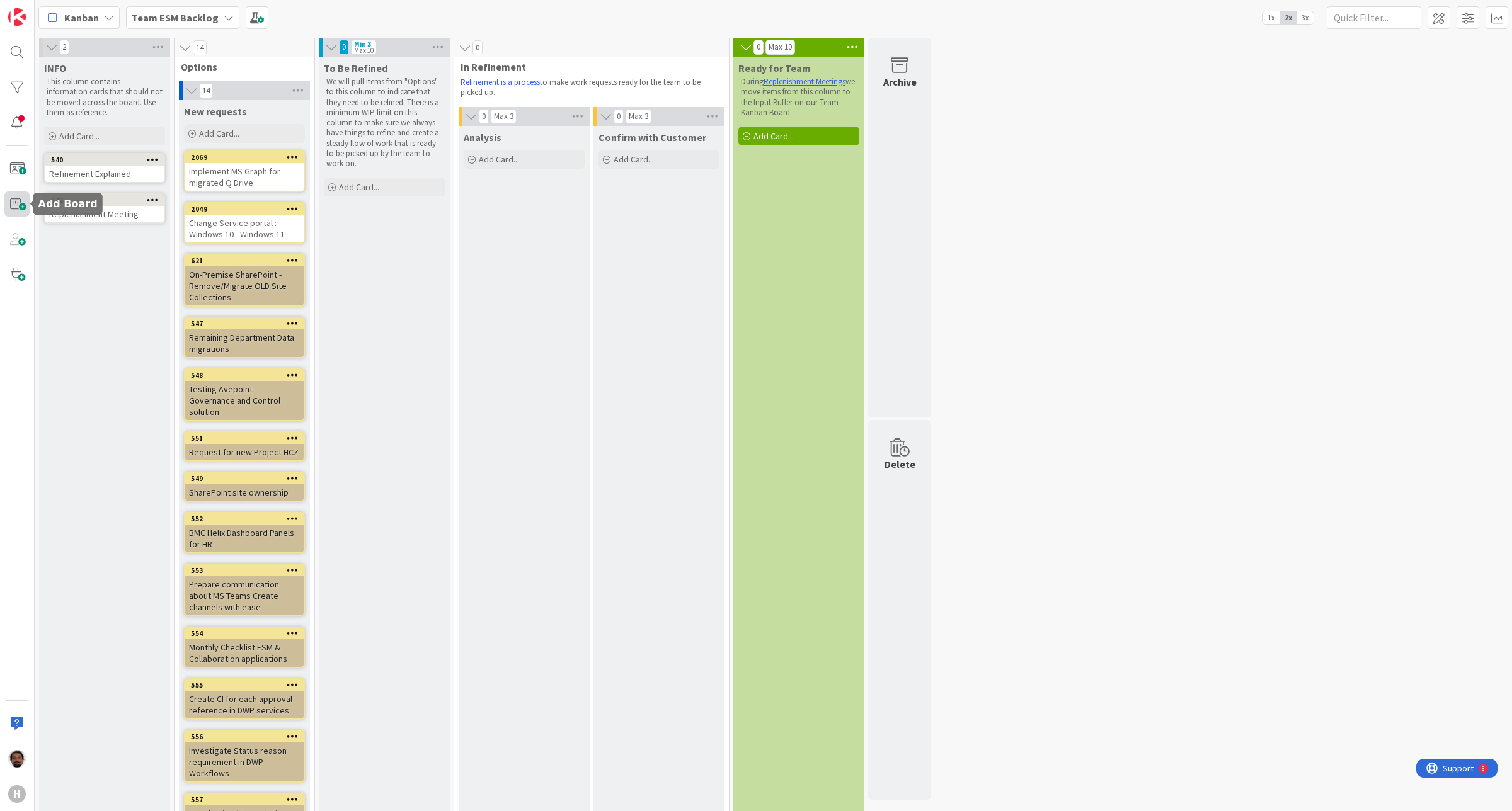
click at [13, 200] on span at bounding box center [17, 204] width 25 height 25
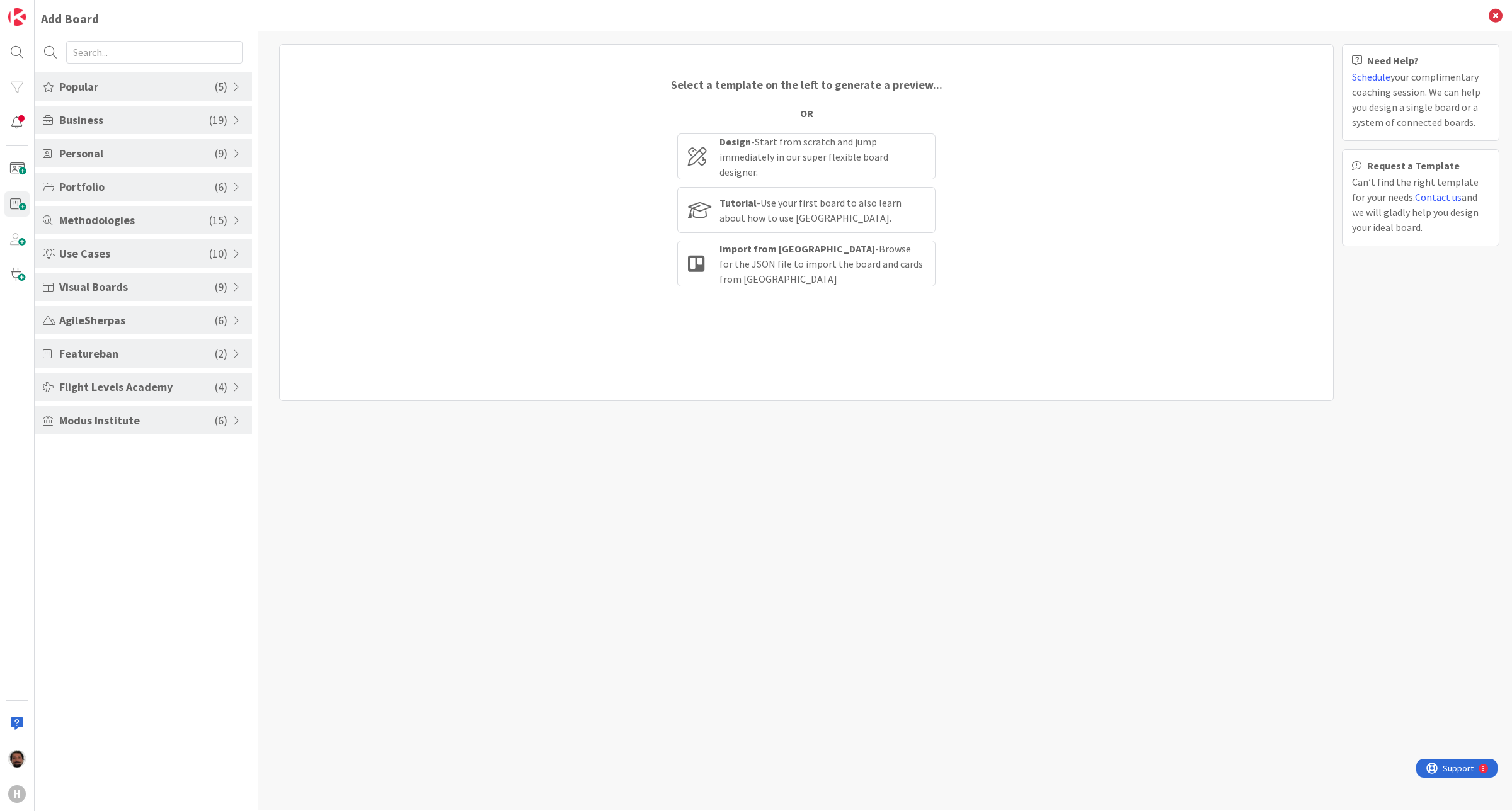
click at [174, 117] on span "Business" at bounding box center [134, 120] width 150 height 17
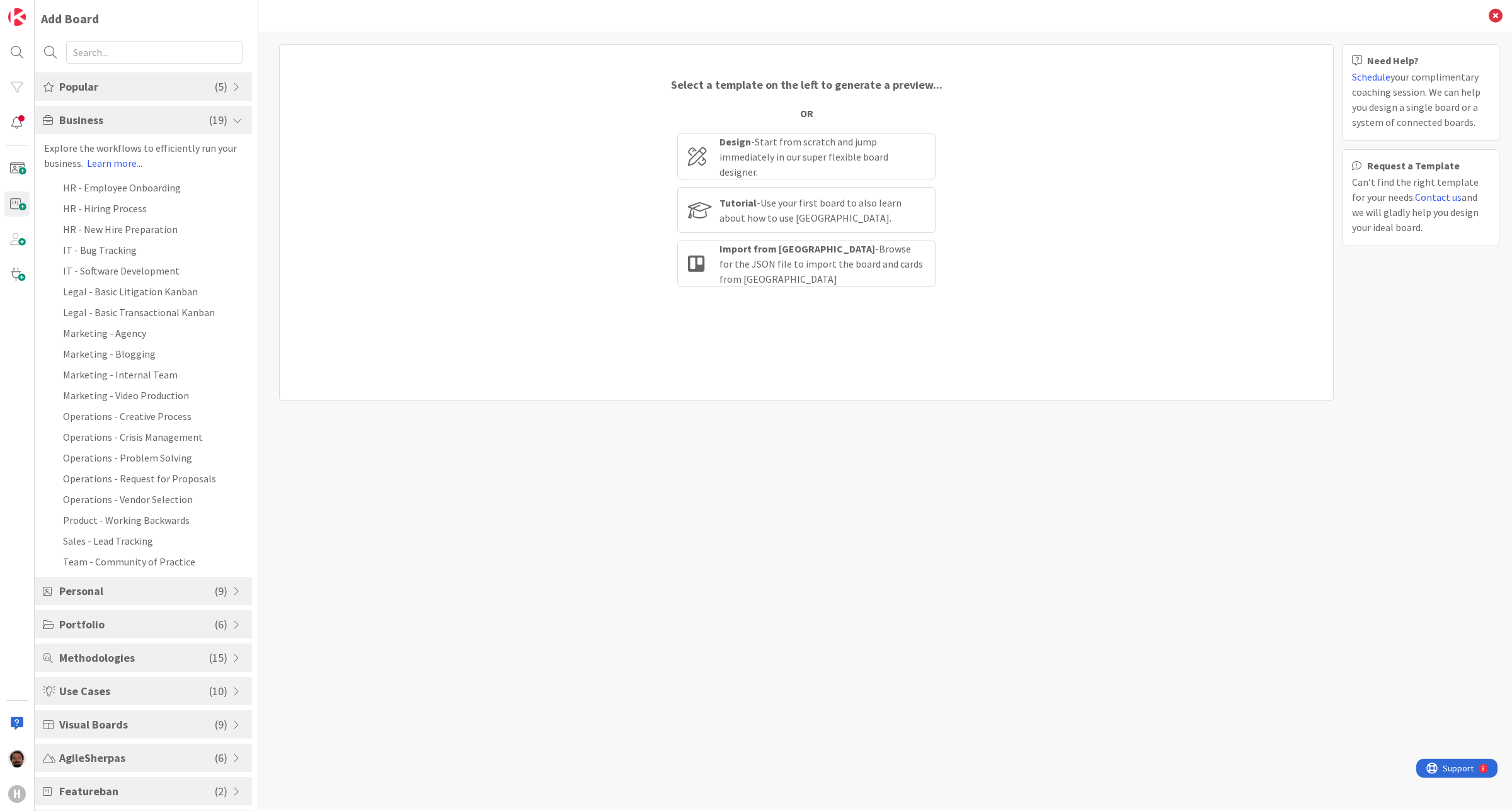
click at [158, 119] on span "Business" at bounding box center [134, 120] width 150 height 17
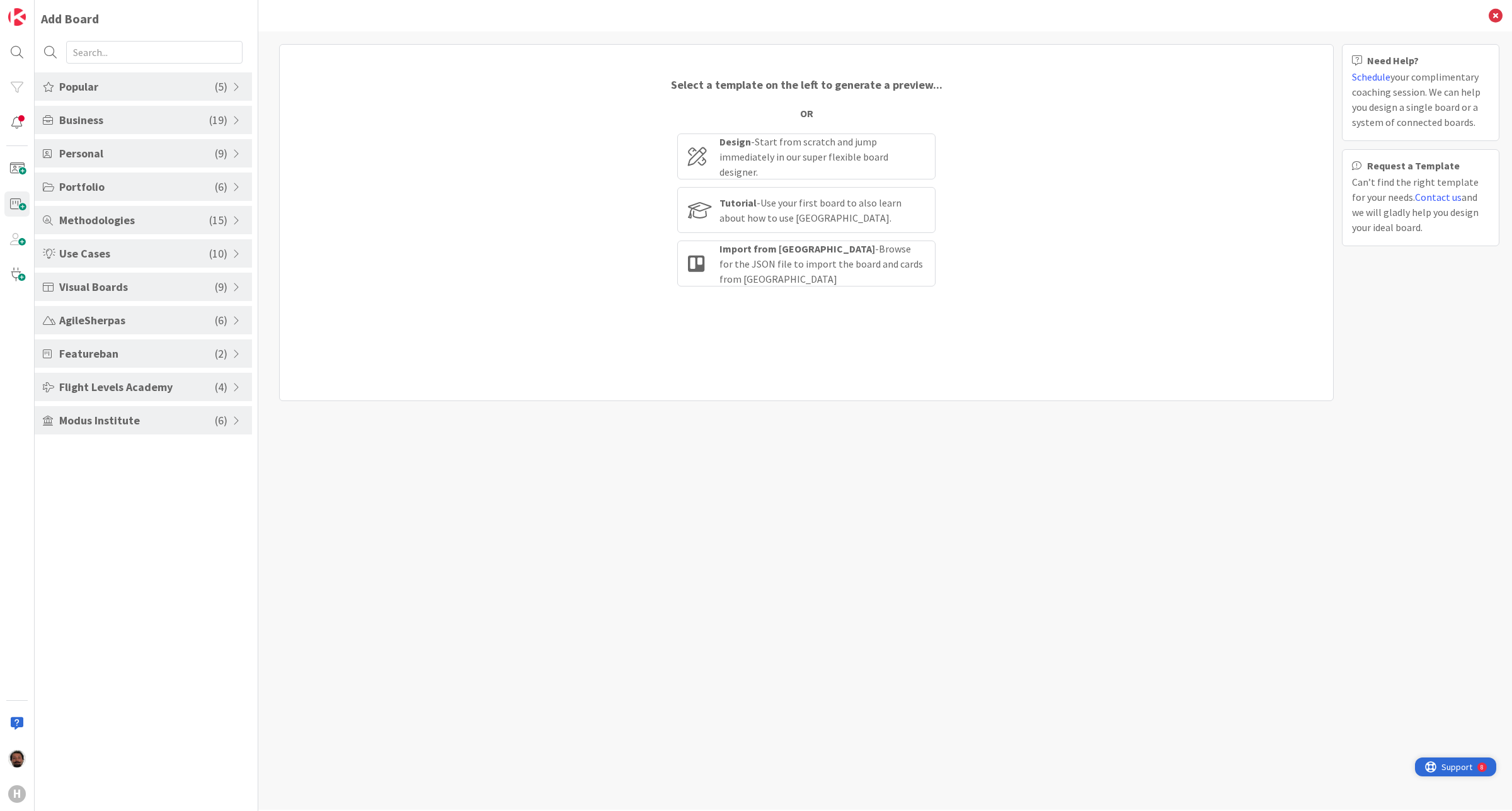
click at [1453, 767] on span "Support" at bounding box center [1456, 767] width 31 height 15
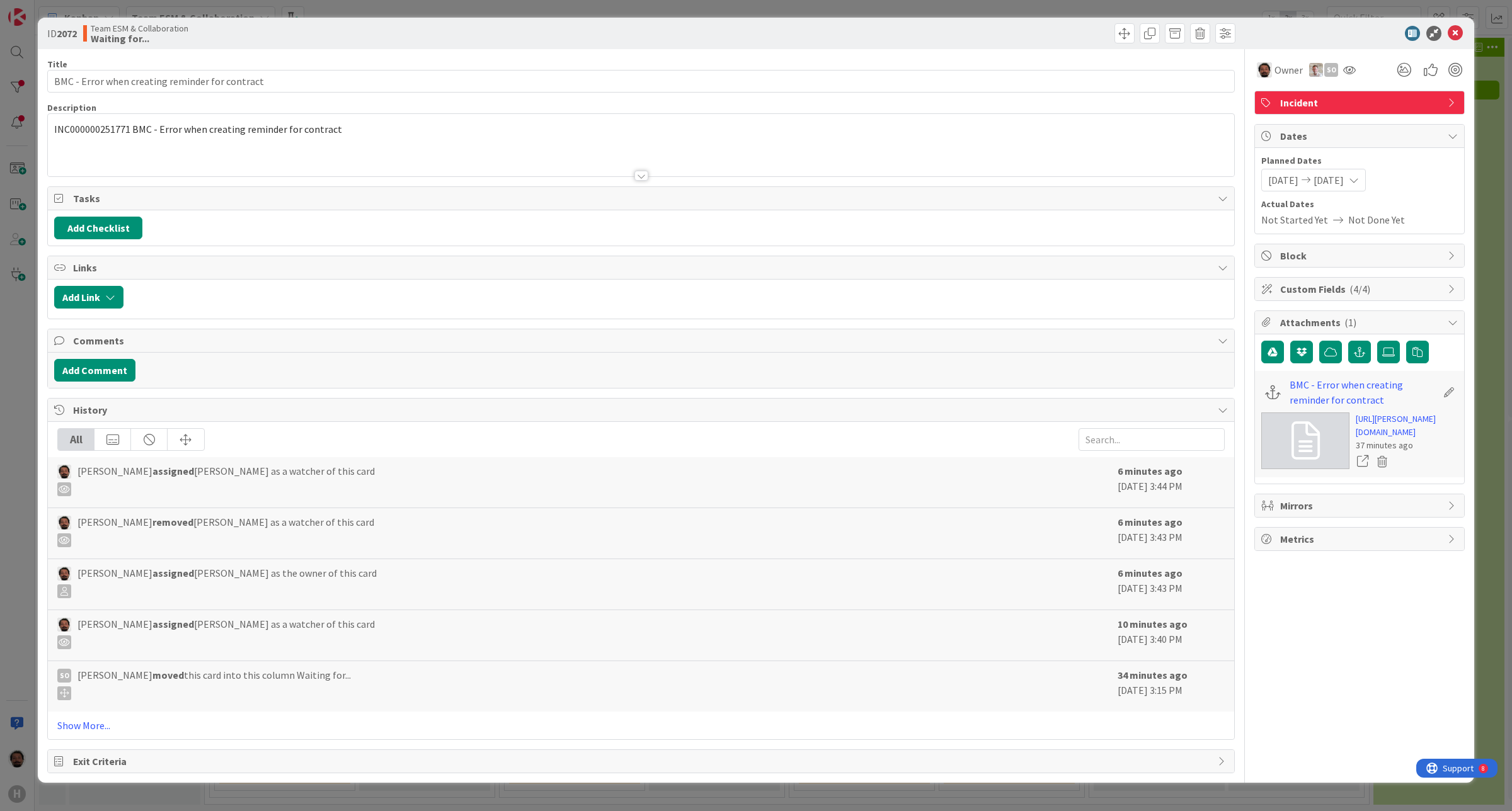
click at [1344, 547] on span "Metrics" at bounding box center [1361, 539] width 161 height 15
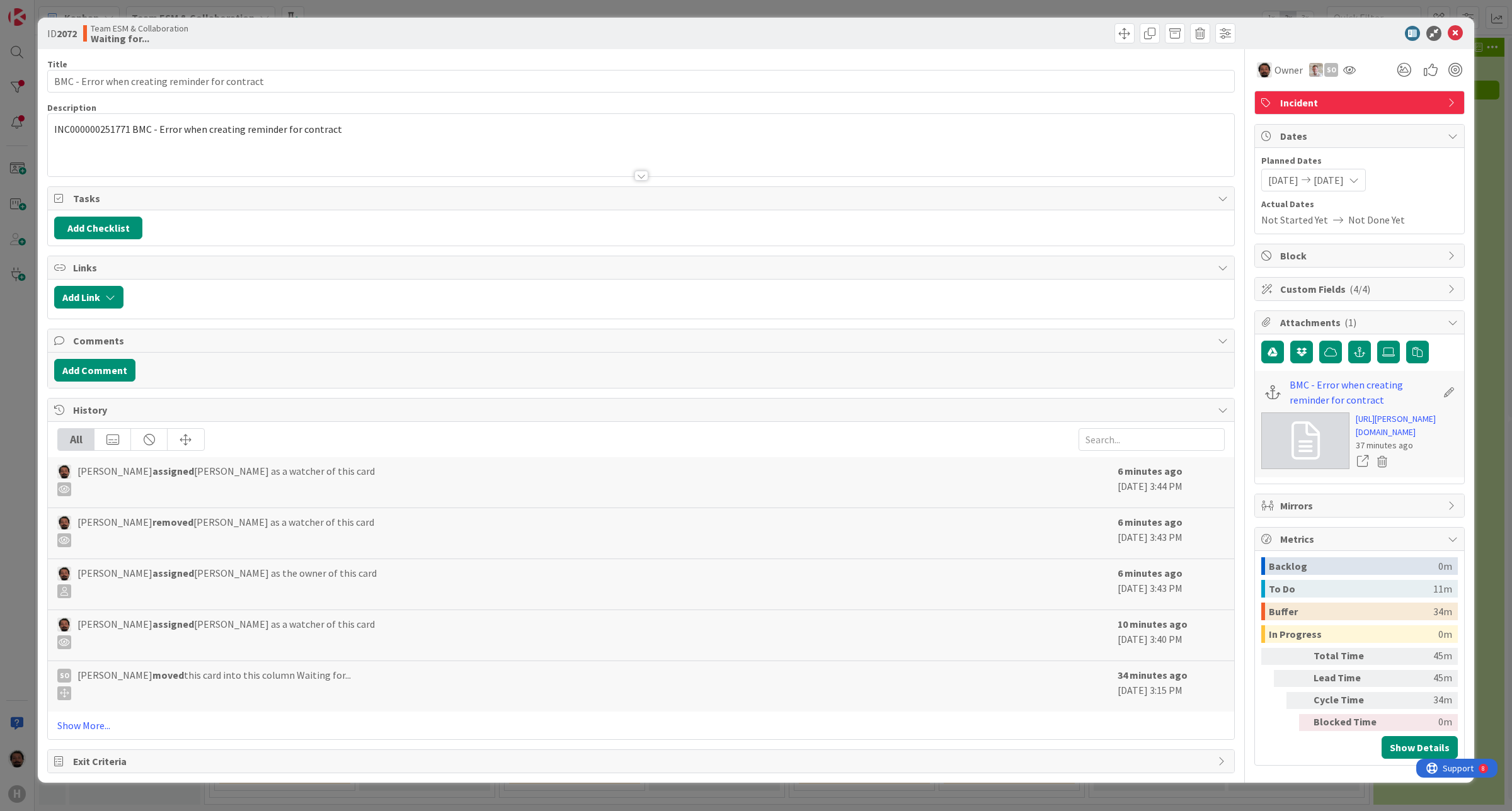
scroll to position [24, 0]
click at [1339, 547] on span "Metrics" at bounding box center [1361, 539] width 161 height 15
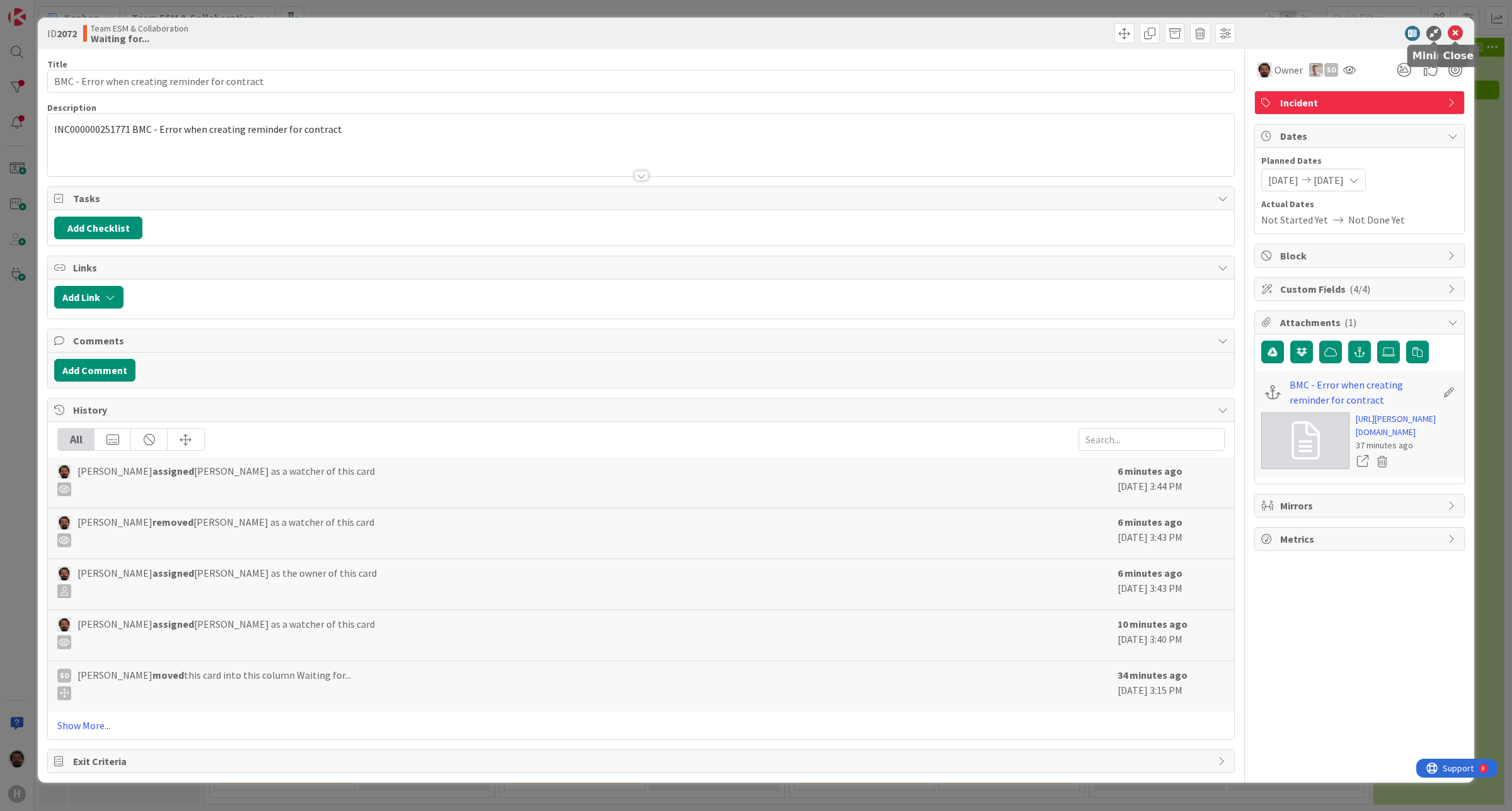
click at [1452, 30] on icon at bounding box center [1455, 33] width 15 height 15
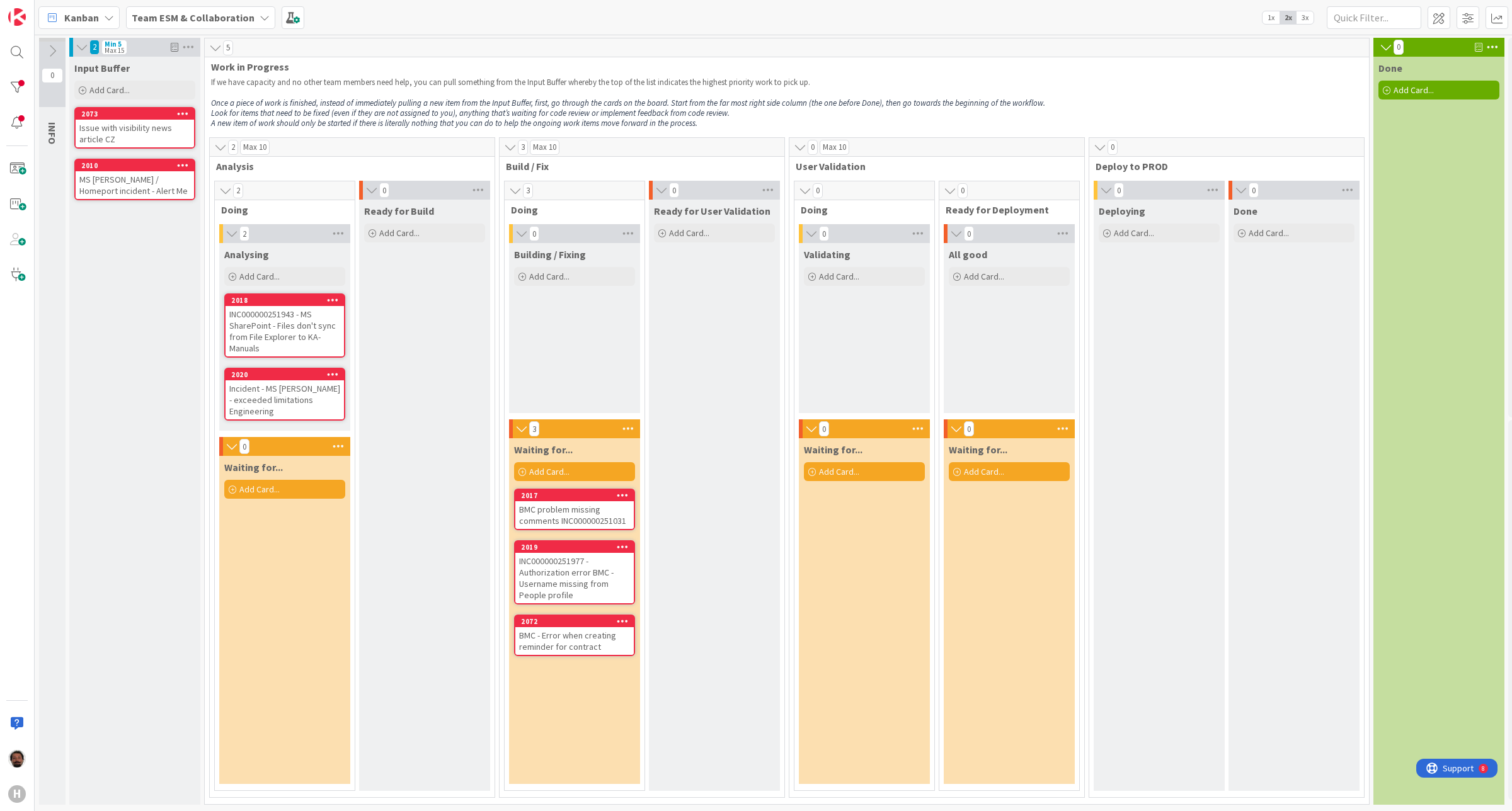
scroll to position [6, 0]
